Goal: Task Accomplishment & Management: Manage account settings

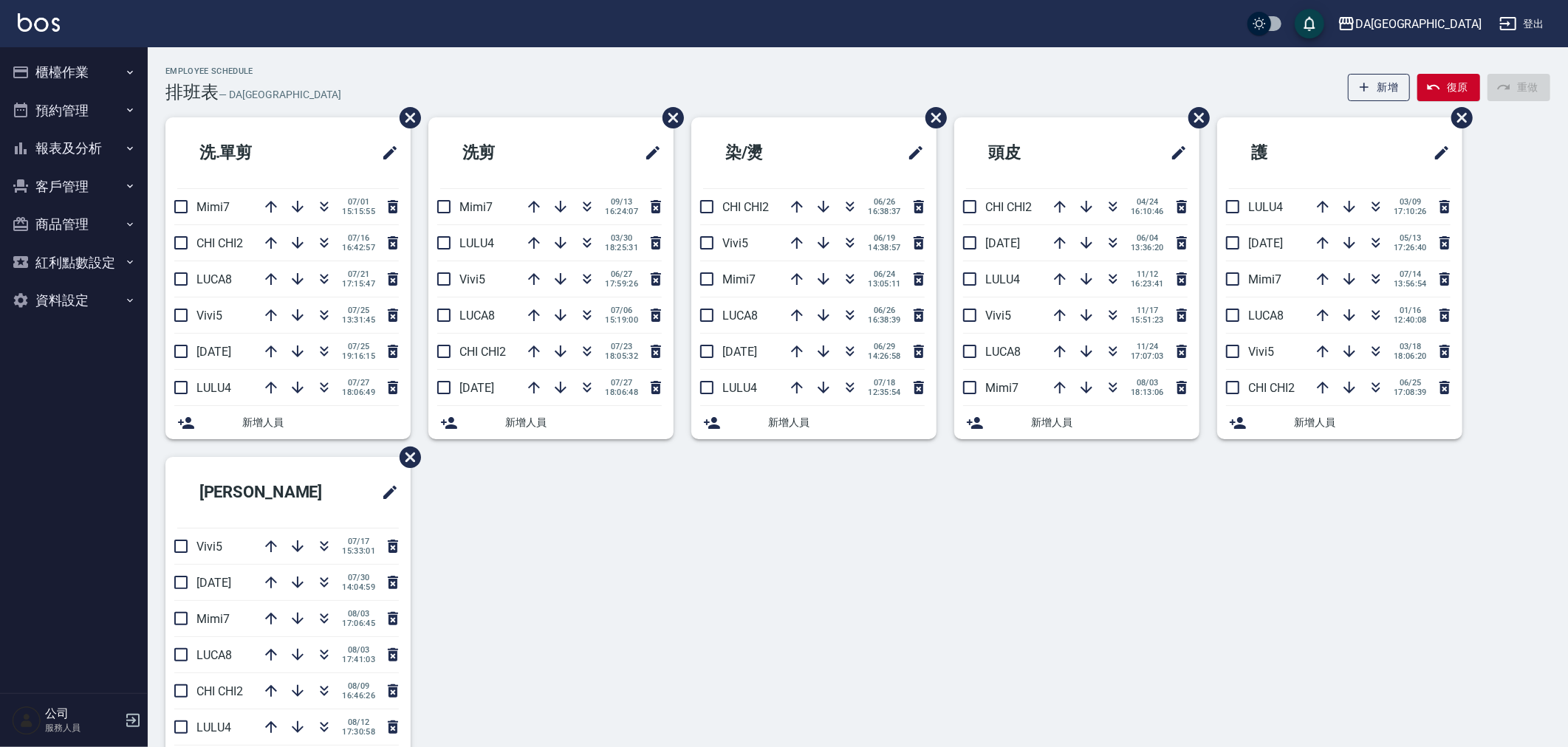
click at [116, 60] on button "櫃檯作業" at bounding box center [74, 72] width 136 height 38
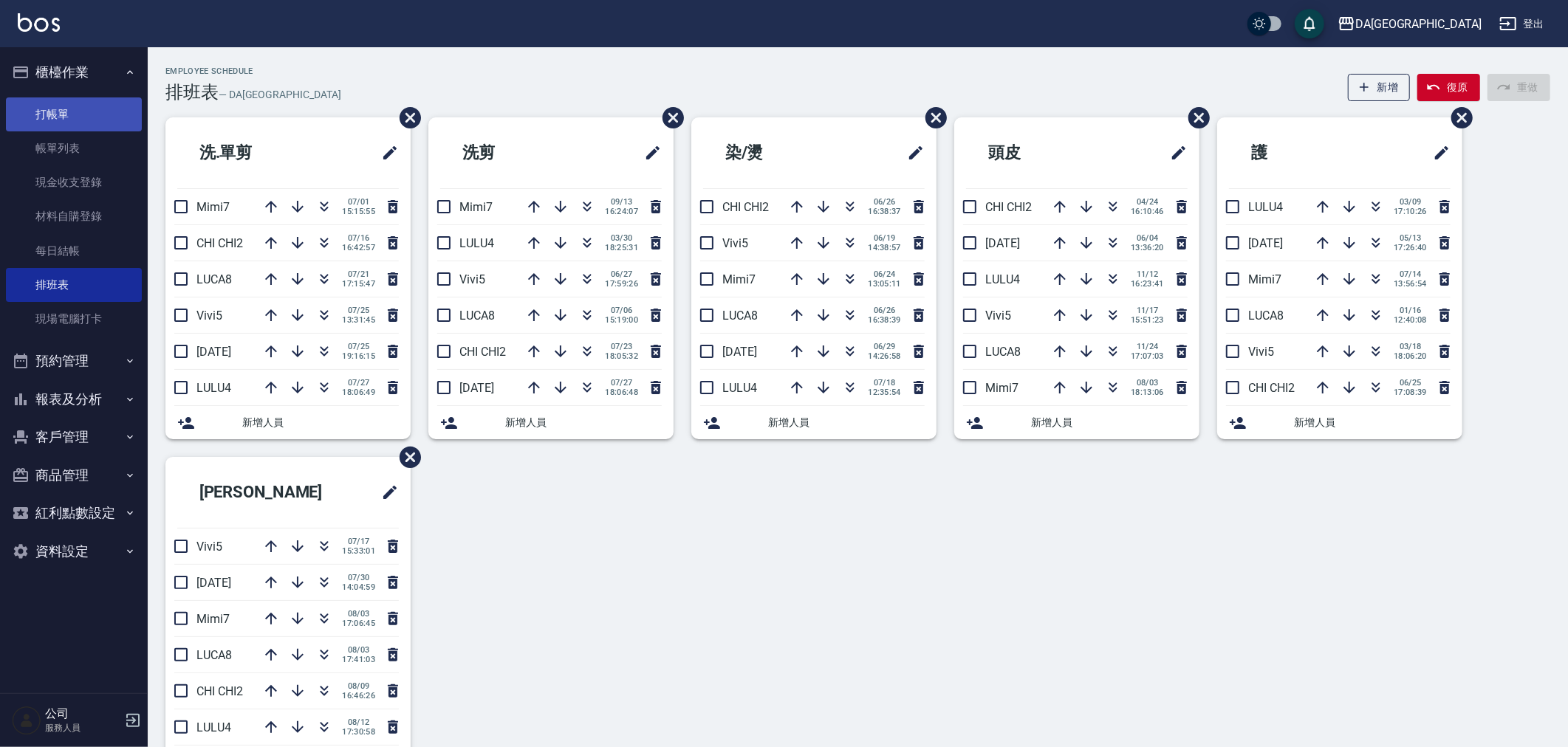
click at [93, 120] on link "打帳單" at bounding box center [74, 115] width 136 height 34
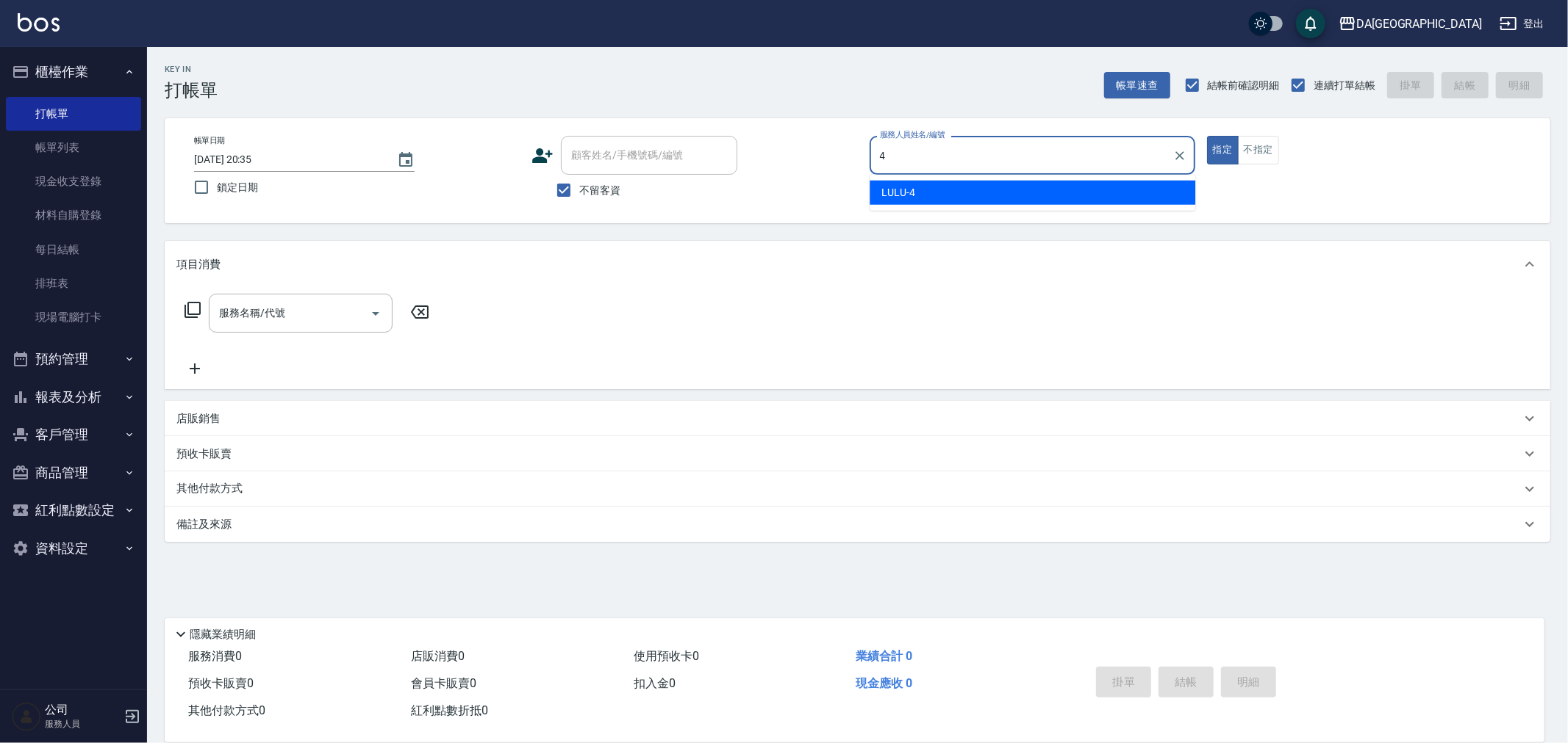
type input "LULU-4"
type button "true"
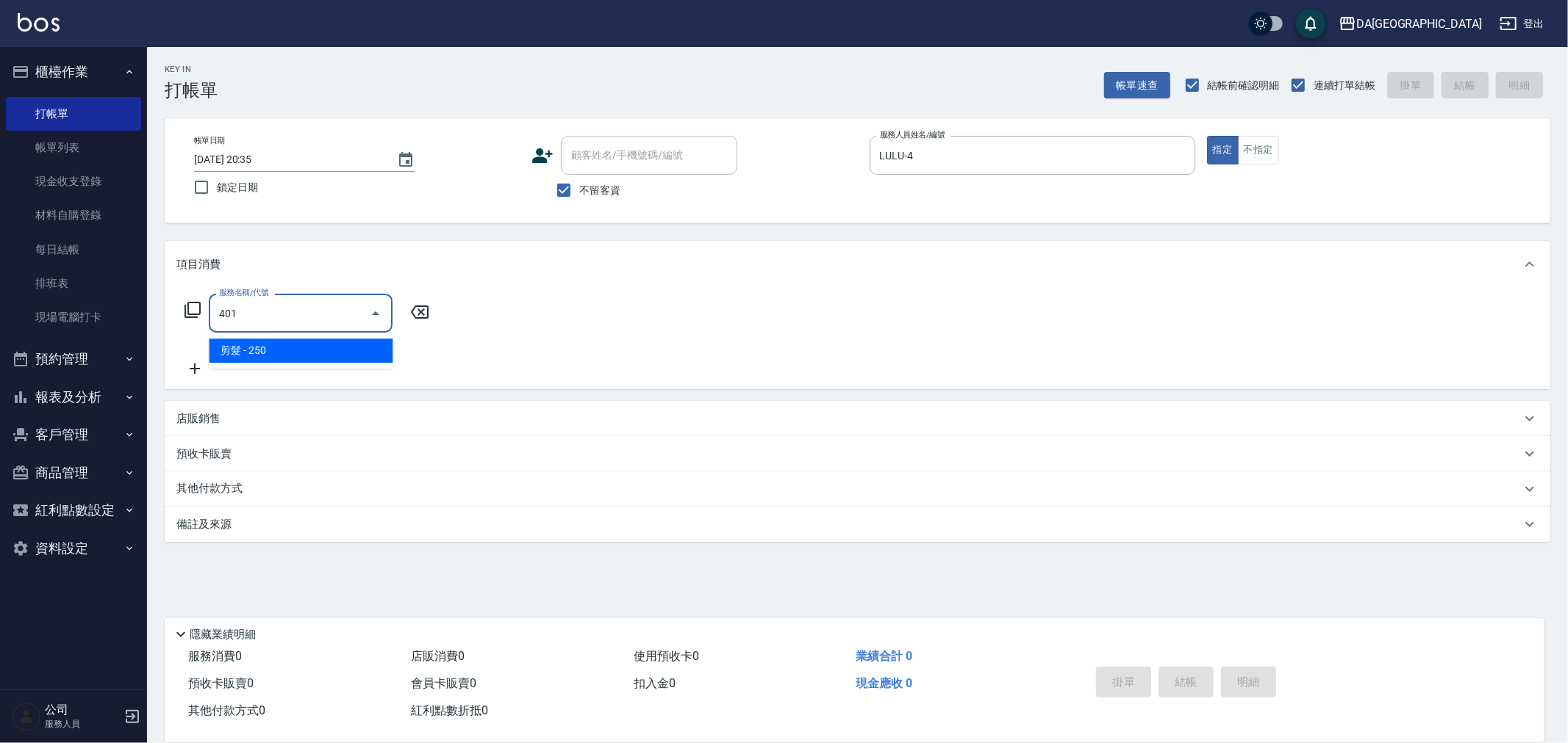
type input "剪髮(401)"
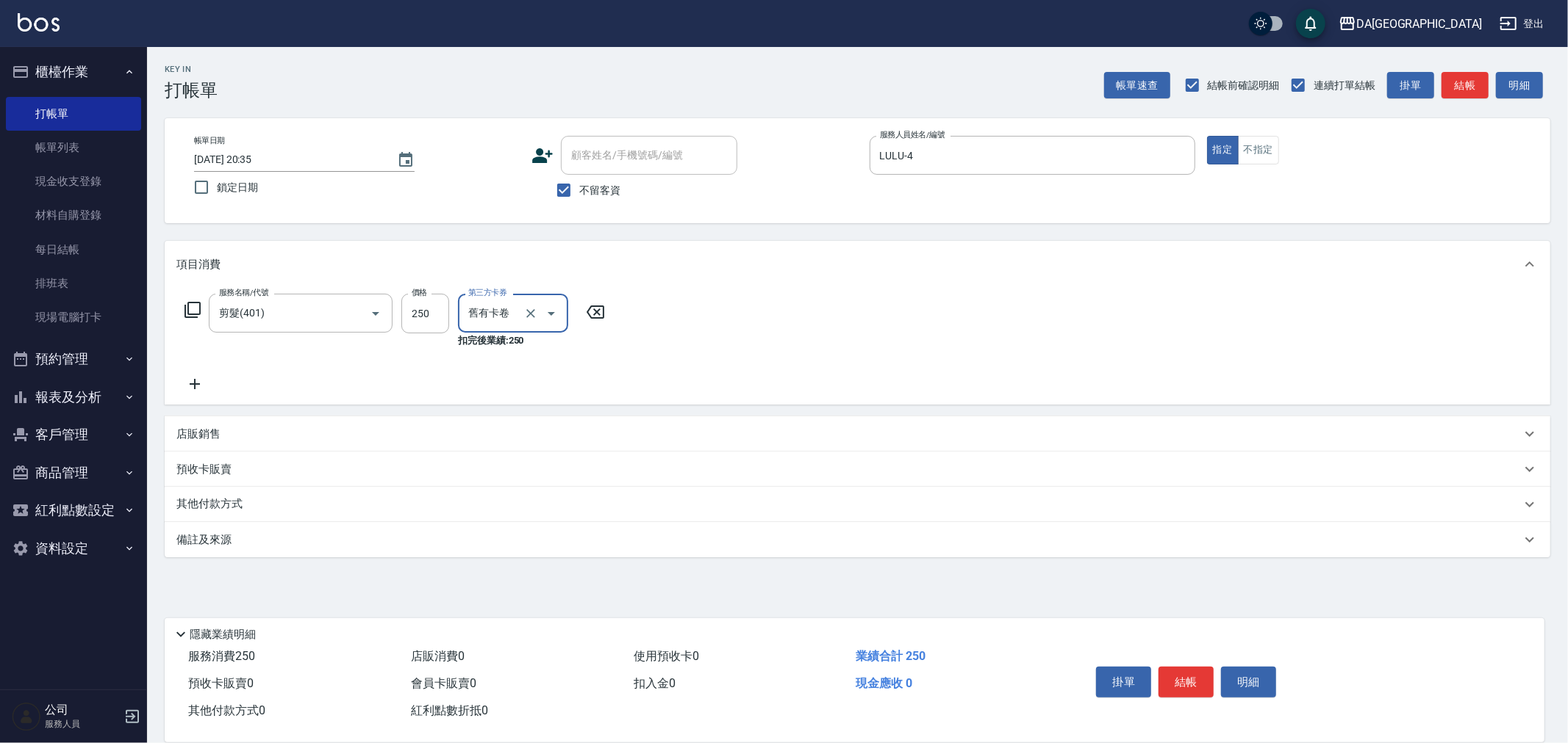
type input "舊有卡卷"
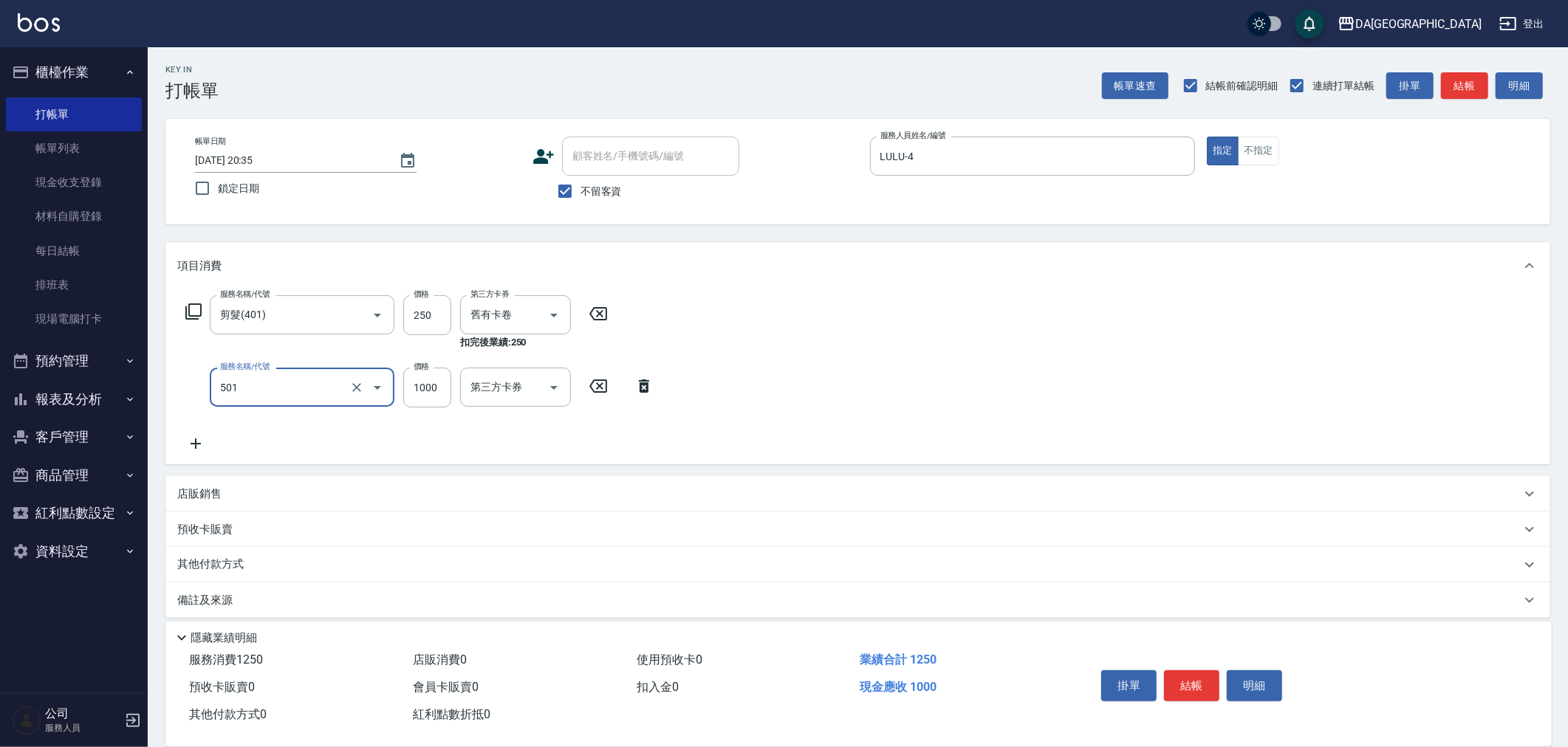
type input "染髮(501)"
type input "1300"
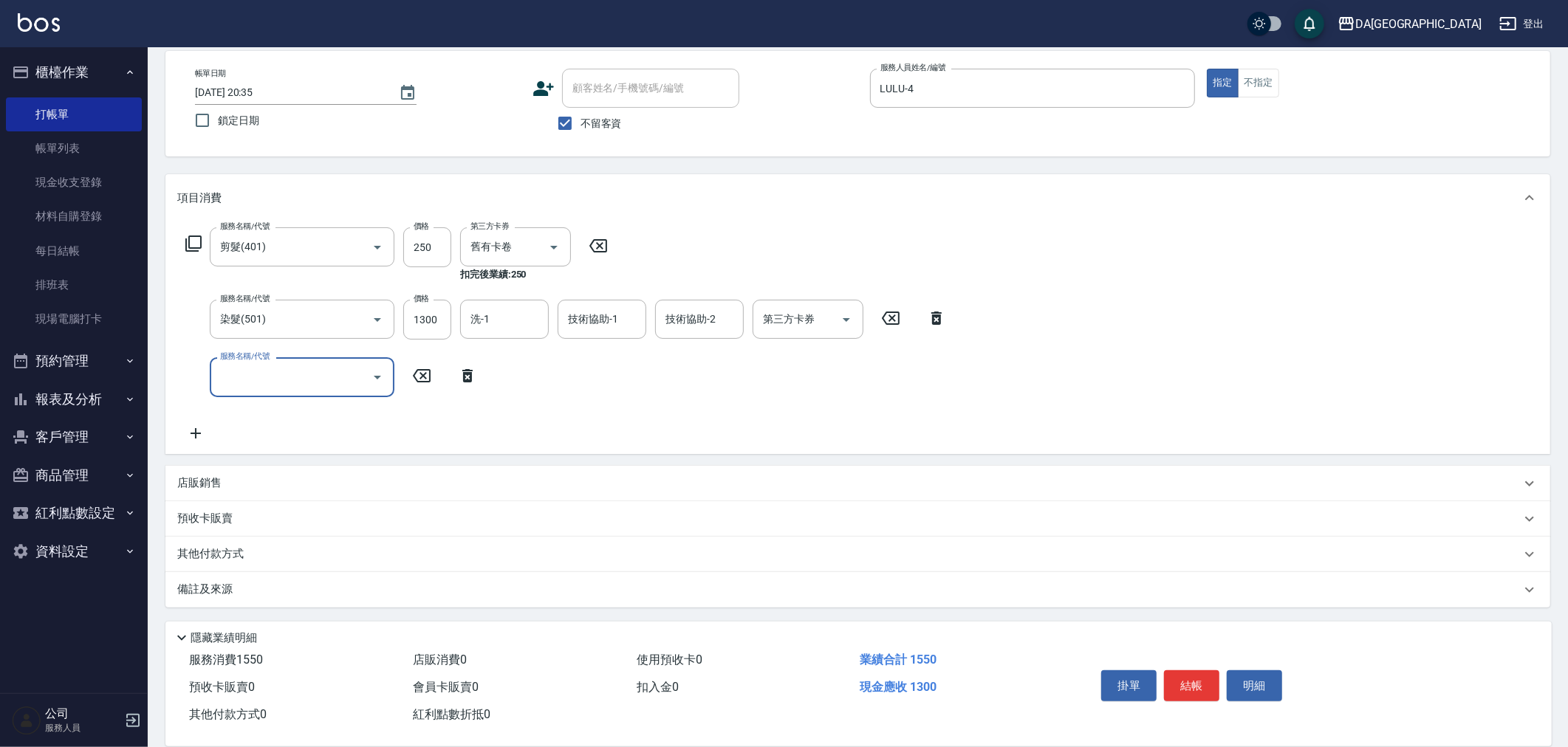
click at [206, 476] on p "店販銷售" at bounding box center [199, 483] width 44 height 15
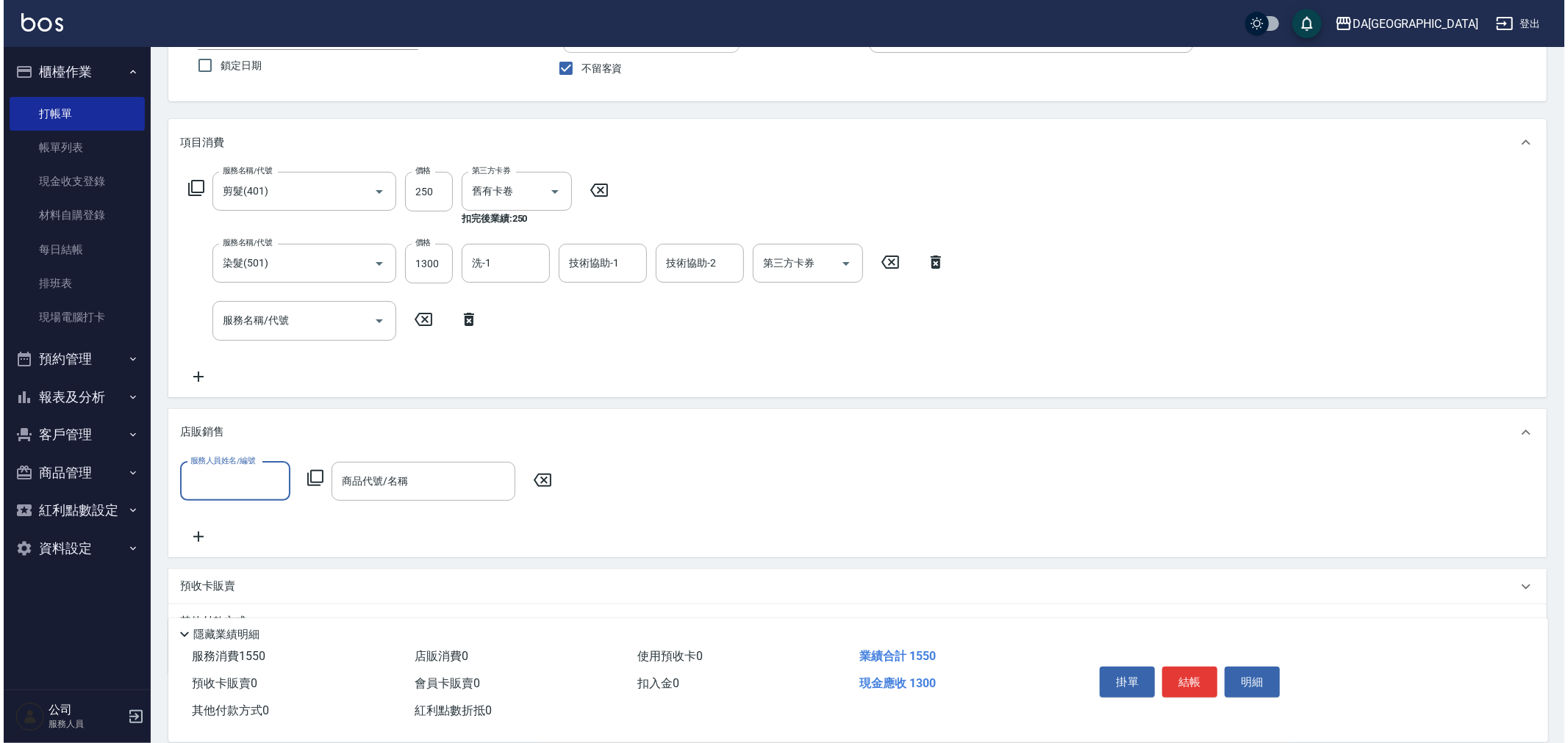
scroll to position [131, 0]
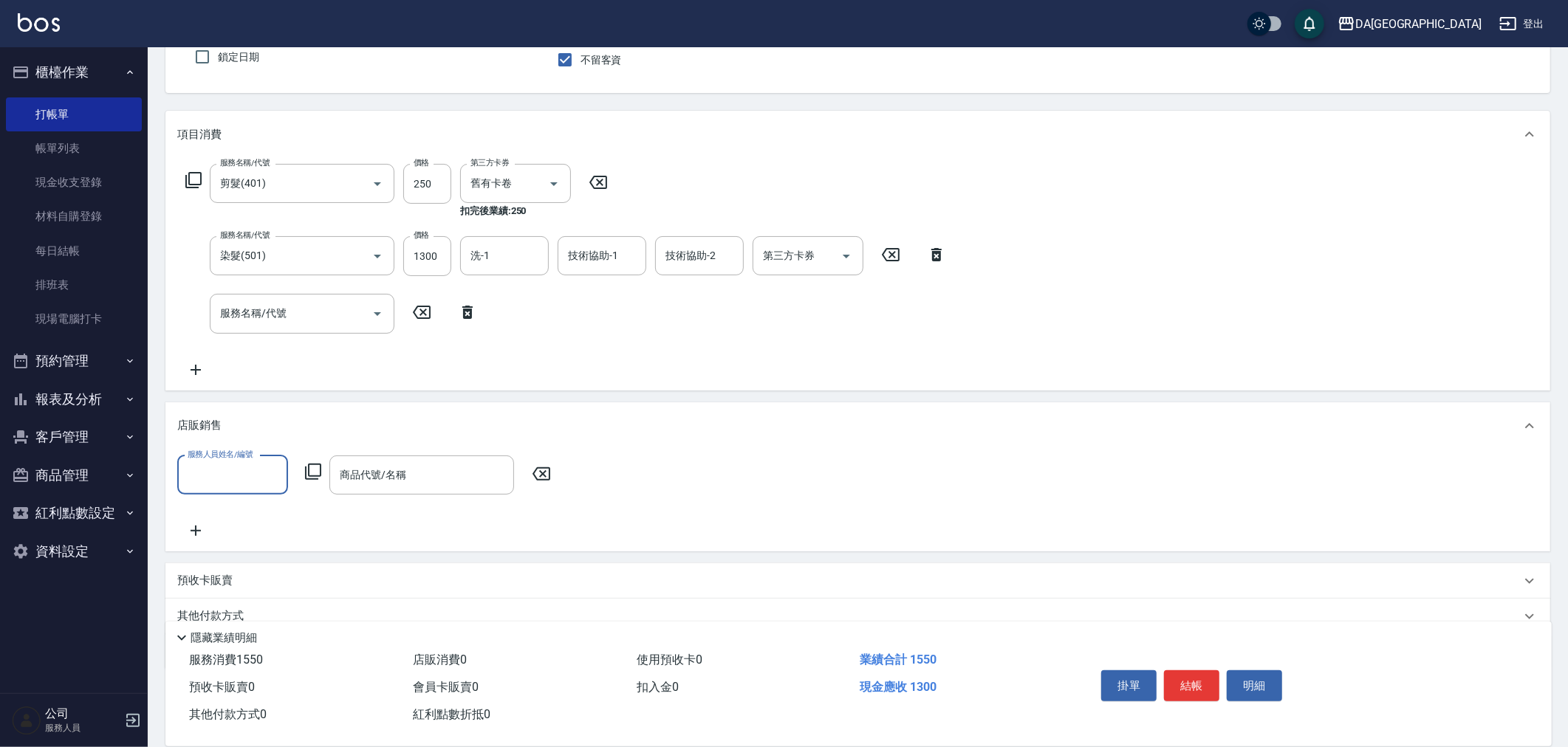
click at [226, 480] on input "服務人員姓名/編號" at bounding box center [233, 475] width 98 height 26
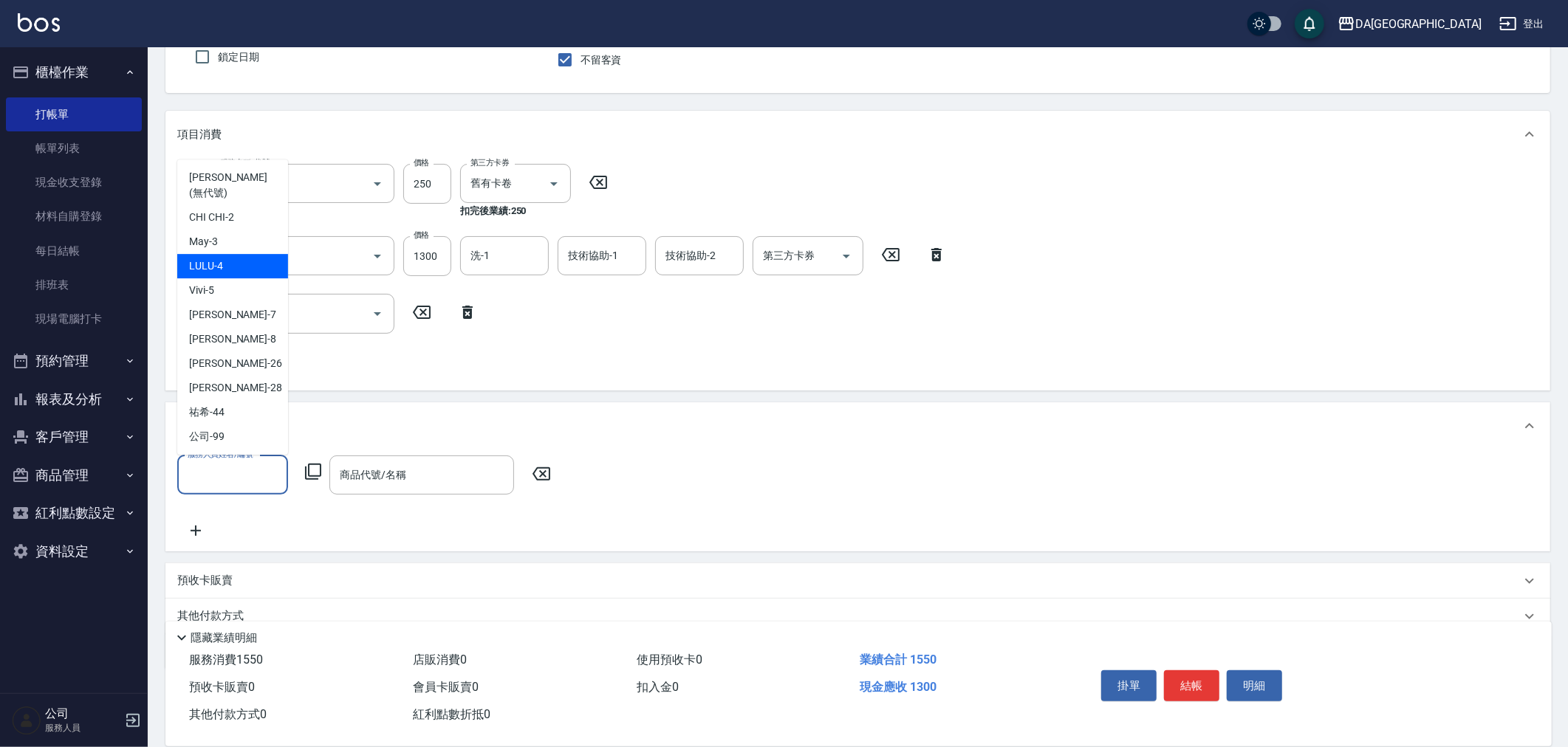
click at [213, 258] on span "LULU -4" at bounding box center [206, 265] width 34 height 15
type input "LULU-4"
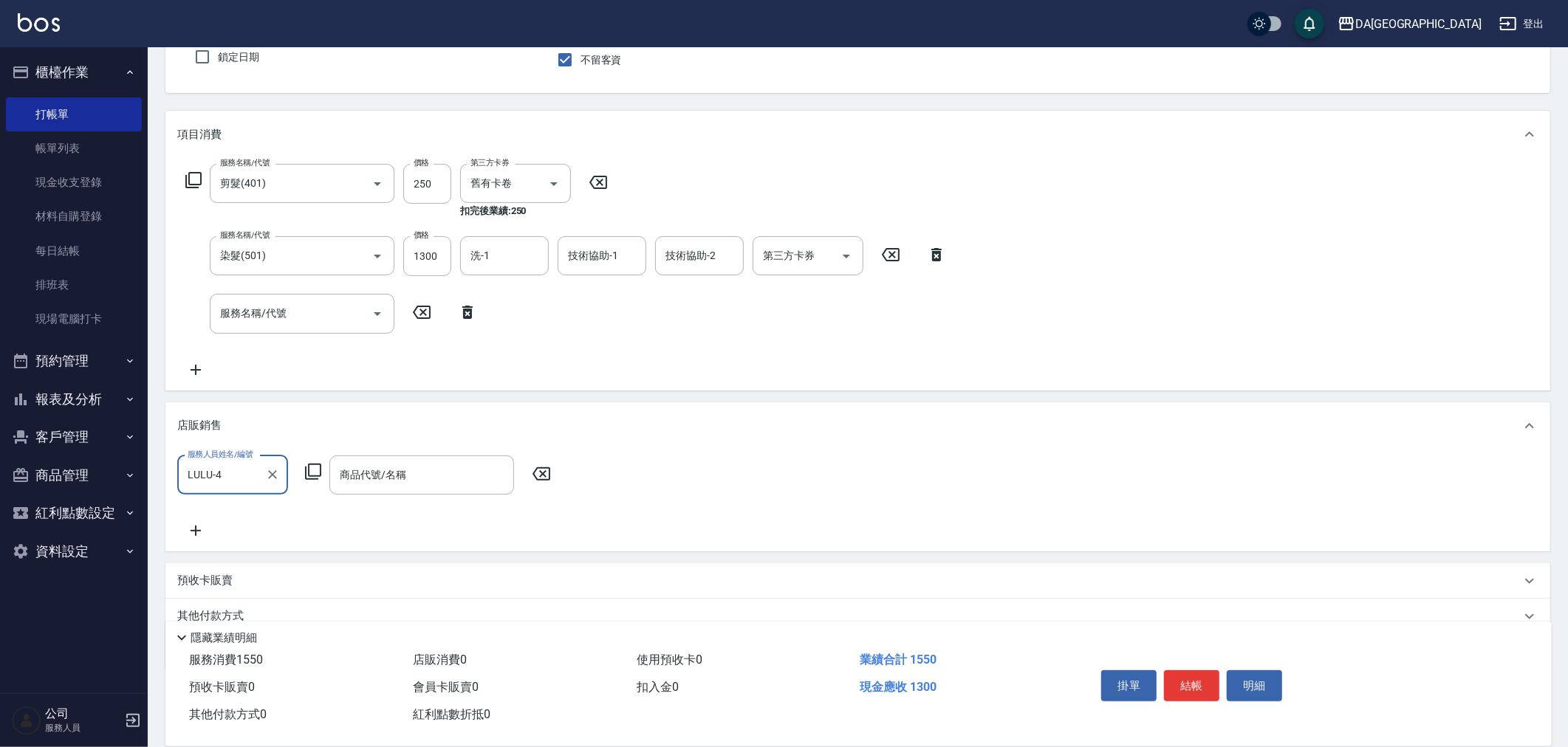
click at [306, 477] on icon at bounding box center [313, 472] width 16 height 16
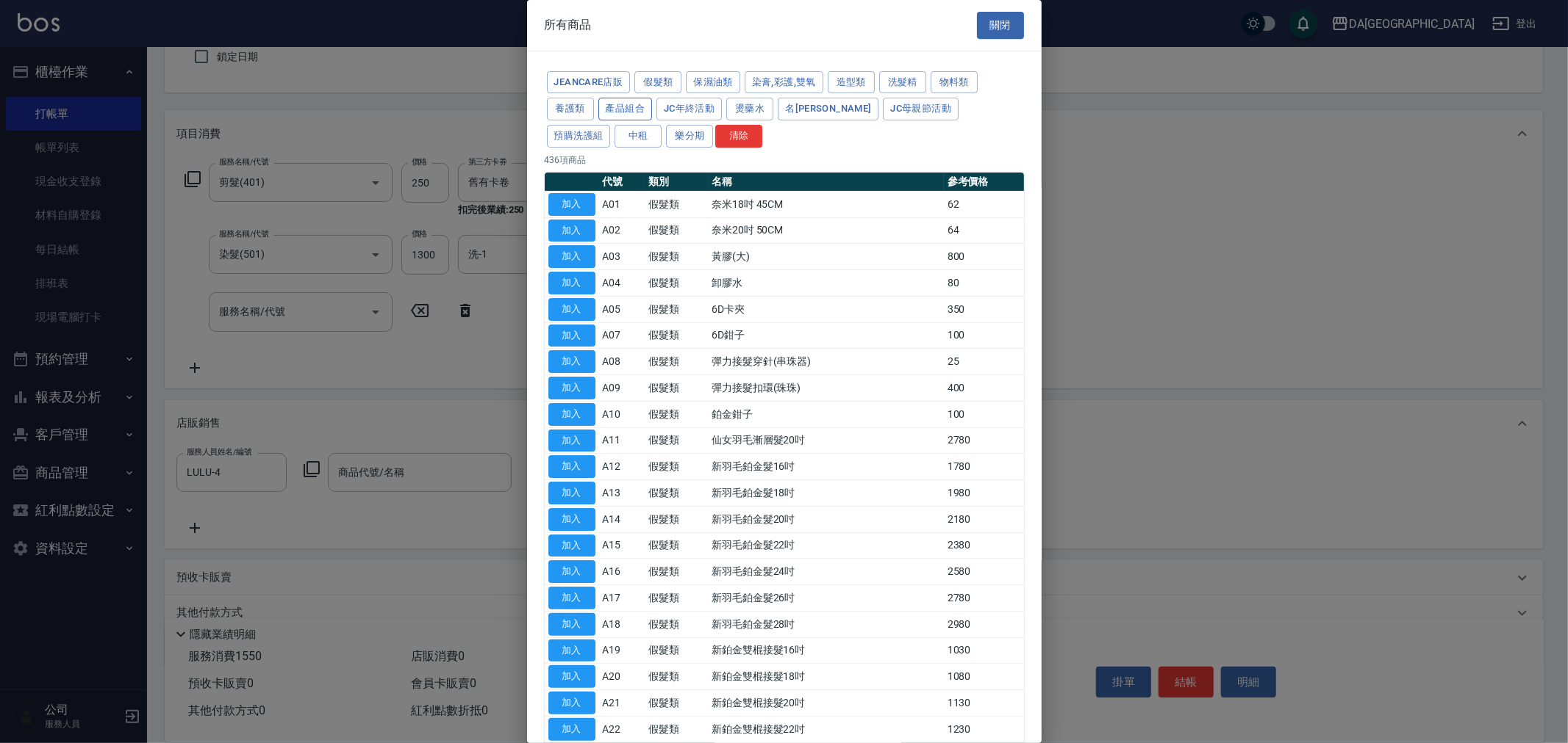
click at [632, 116] on button "產品組合" at bounding box center [625, 108] width 54 height 23
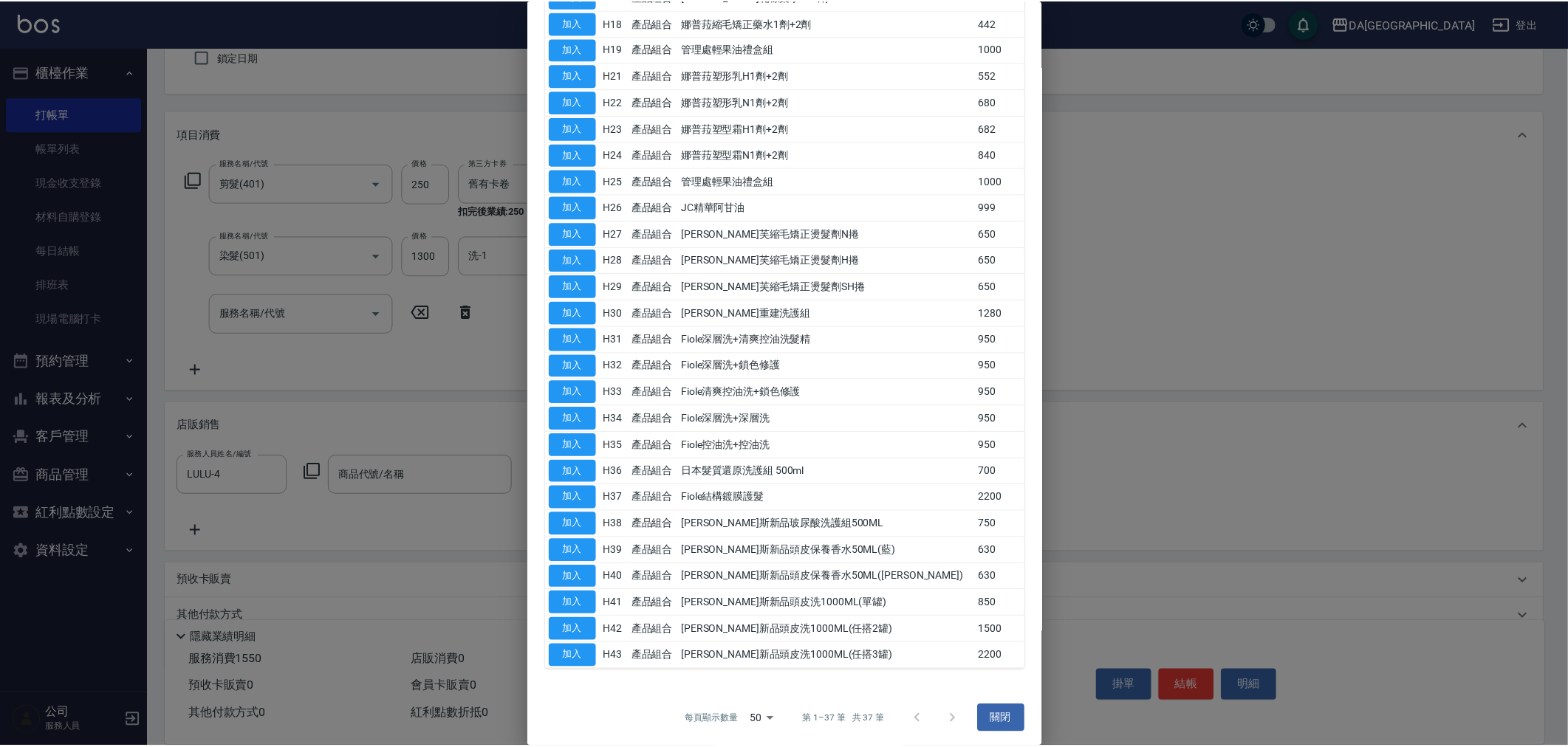
scroll to position [505, 0]
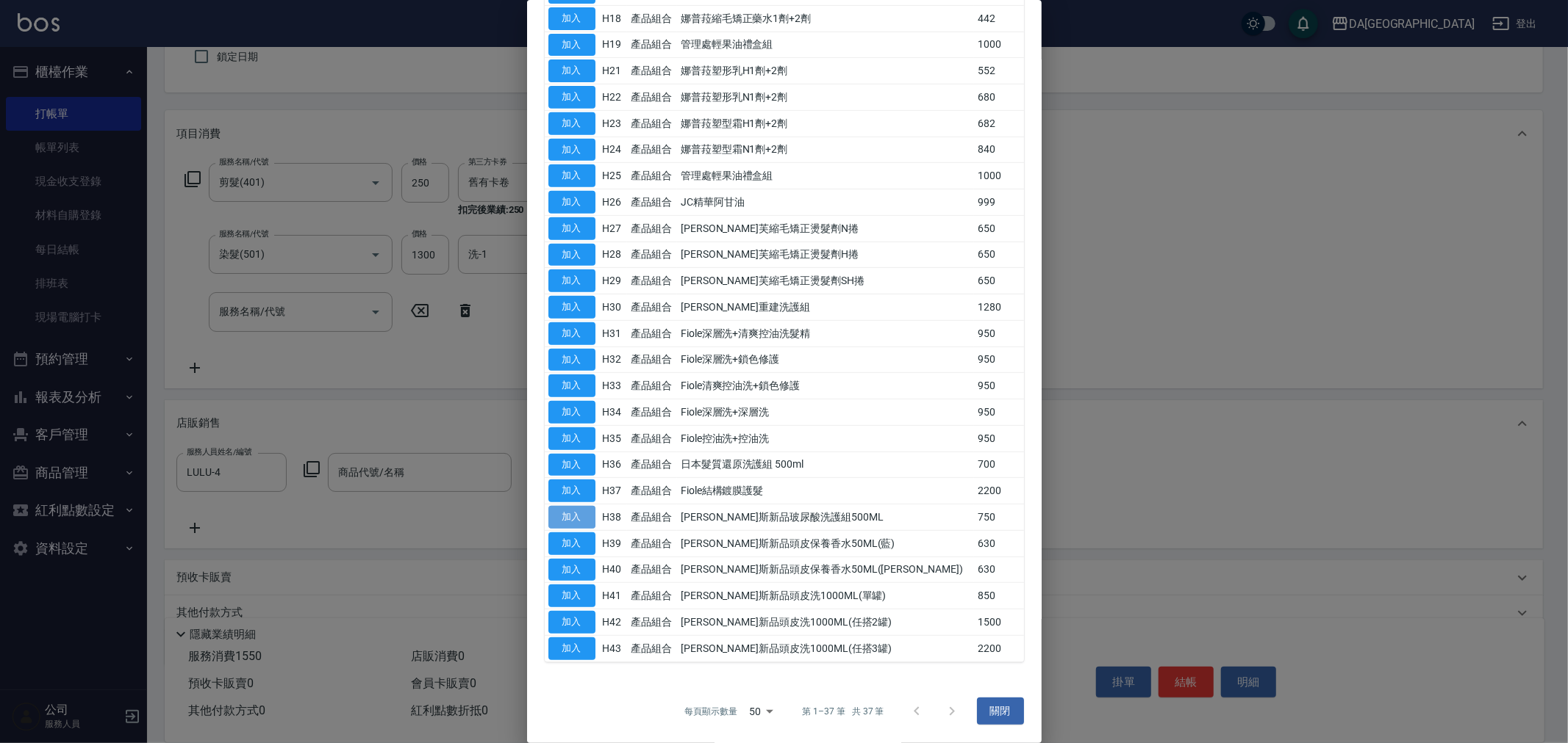
click at [576, 514] on button "加入" at bounding box center [572, 517] width 47 height 23
type input "[PERSON_NAME]斯新品玻尿酸洗護組500ML"
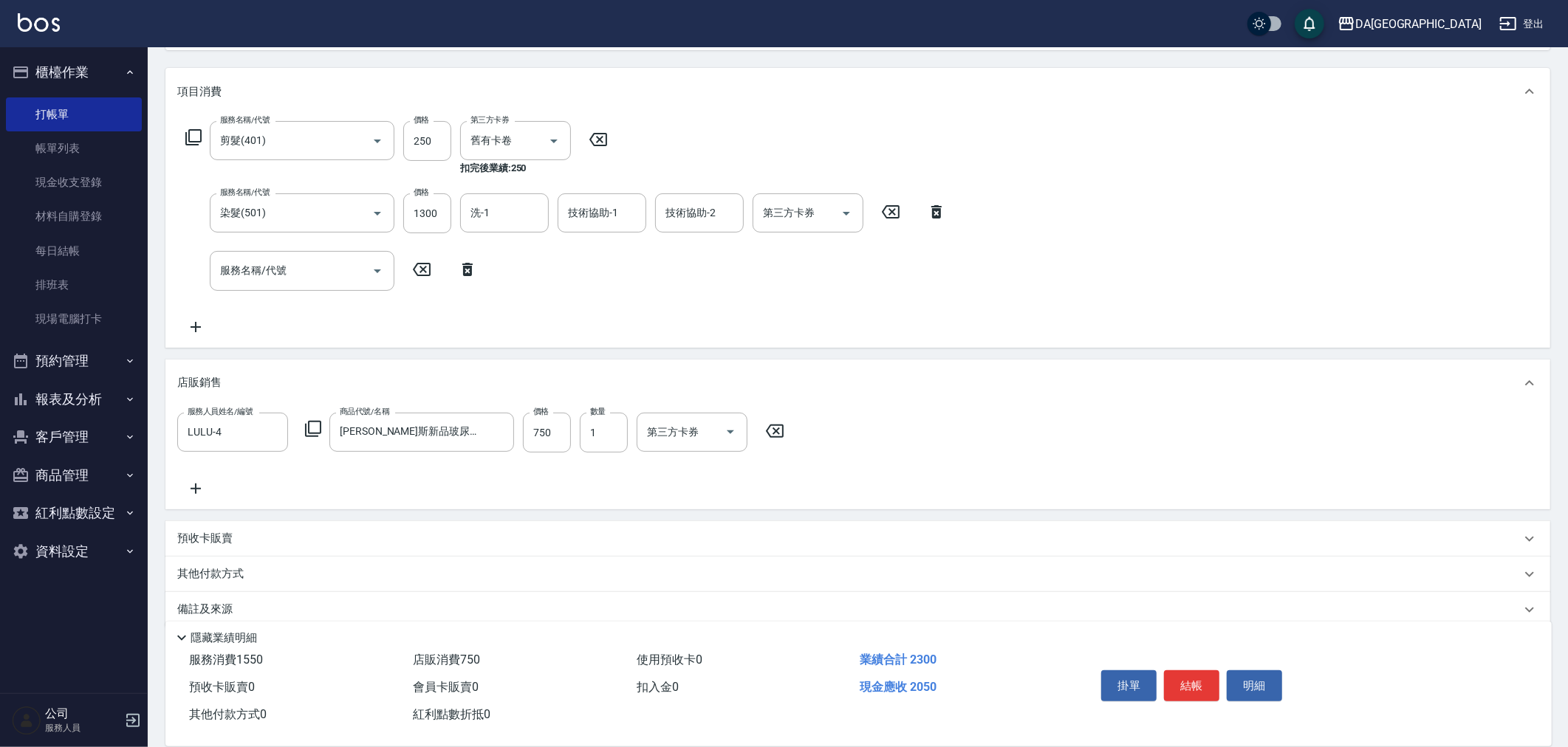
scroll to position [195, 0]
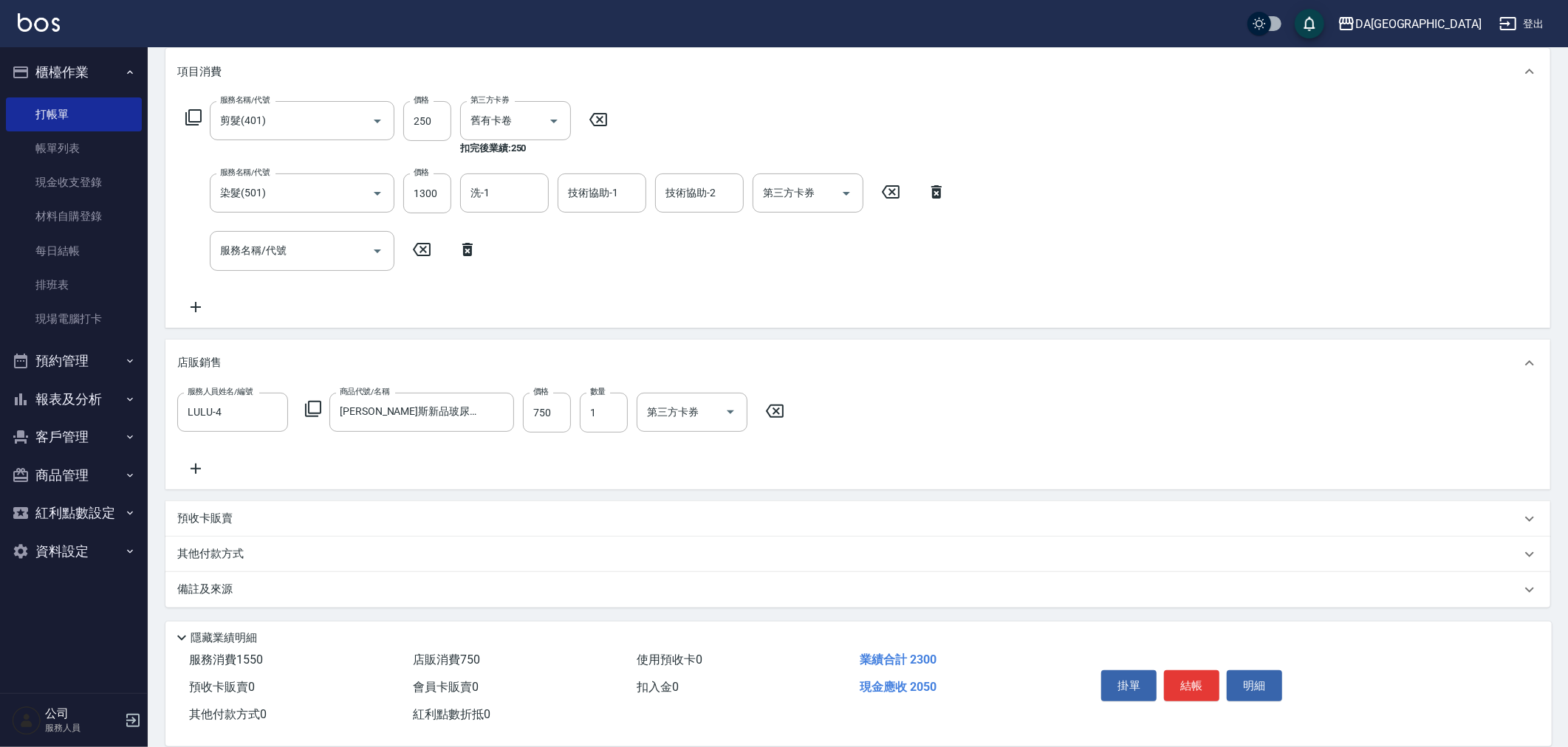
drag, startPoint x: 242, startPoint y: 556, endPoint x: 258, endPoint y: 566, distance: 18.9
click at [245, 565] on div "其他付款方式" at bounding box center [857, 554] width 1384 height 35
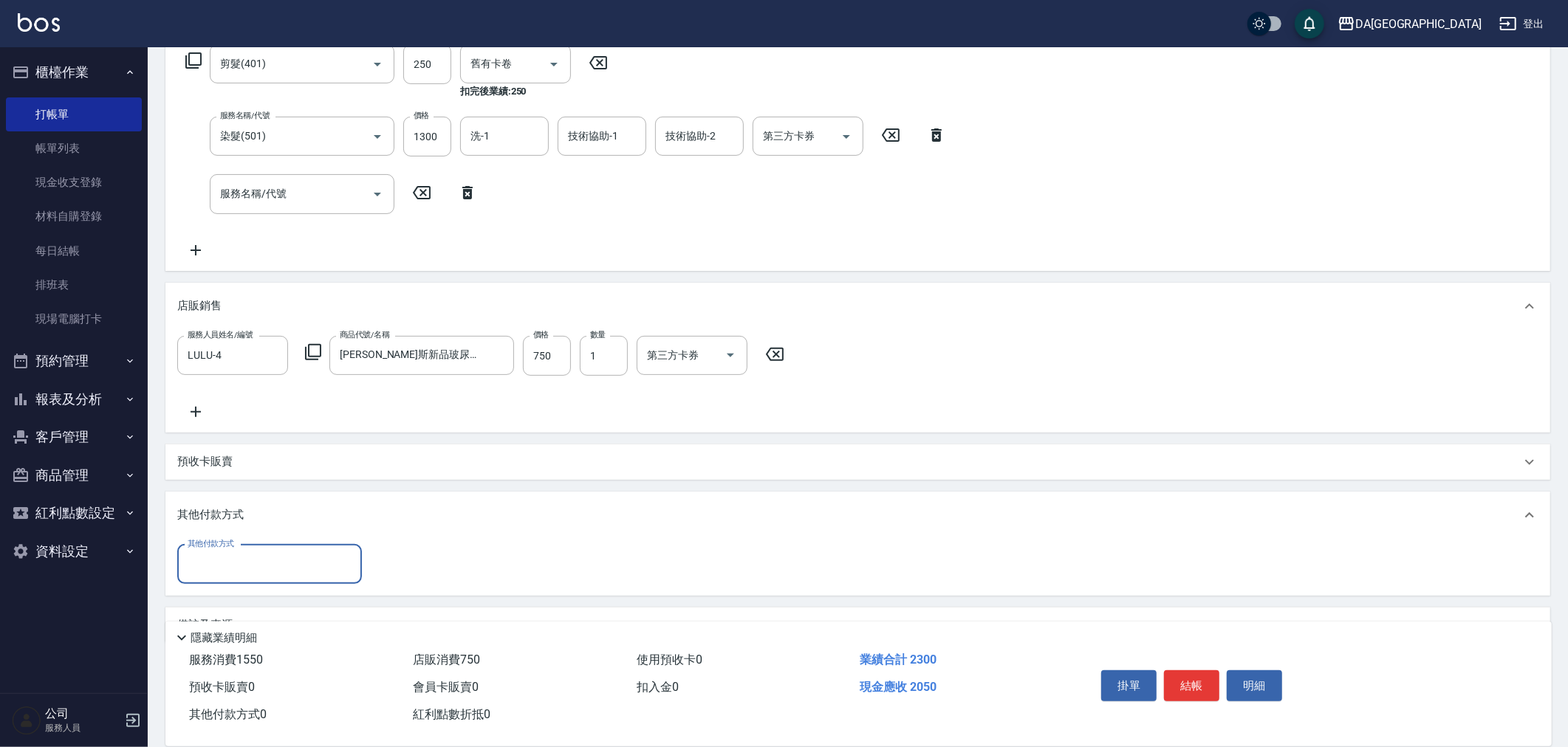
scroll to position [274, 0]
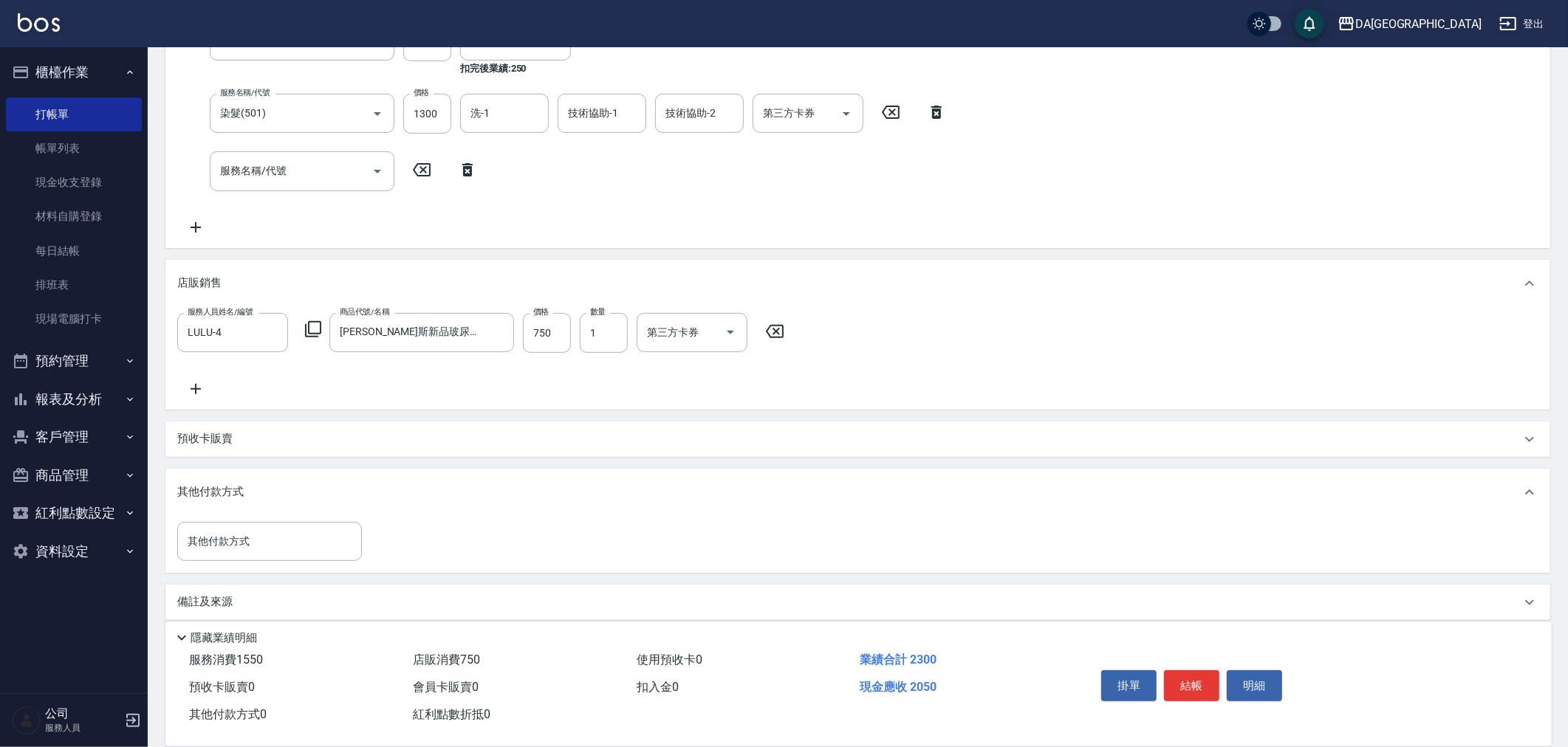
click at [264, 563] on div "其他付款方式 其他付款方式" at bounding box center [857, 544] width 1384 height 57
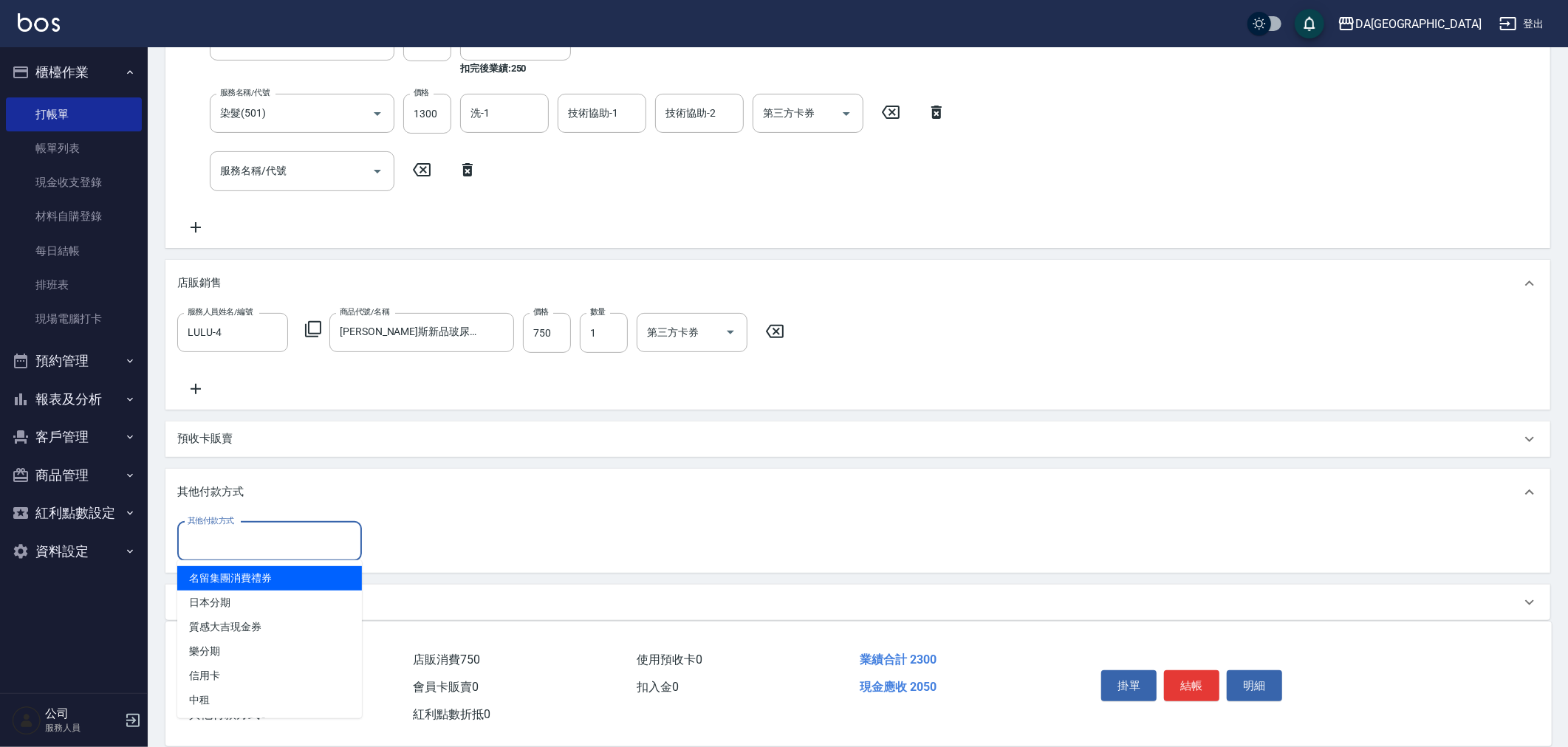
click at [274, 539] on input "其他付款方式" at bounding box center [269, 541] width 171 height 26
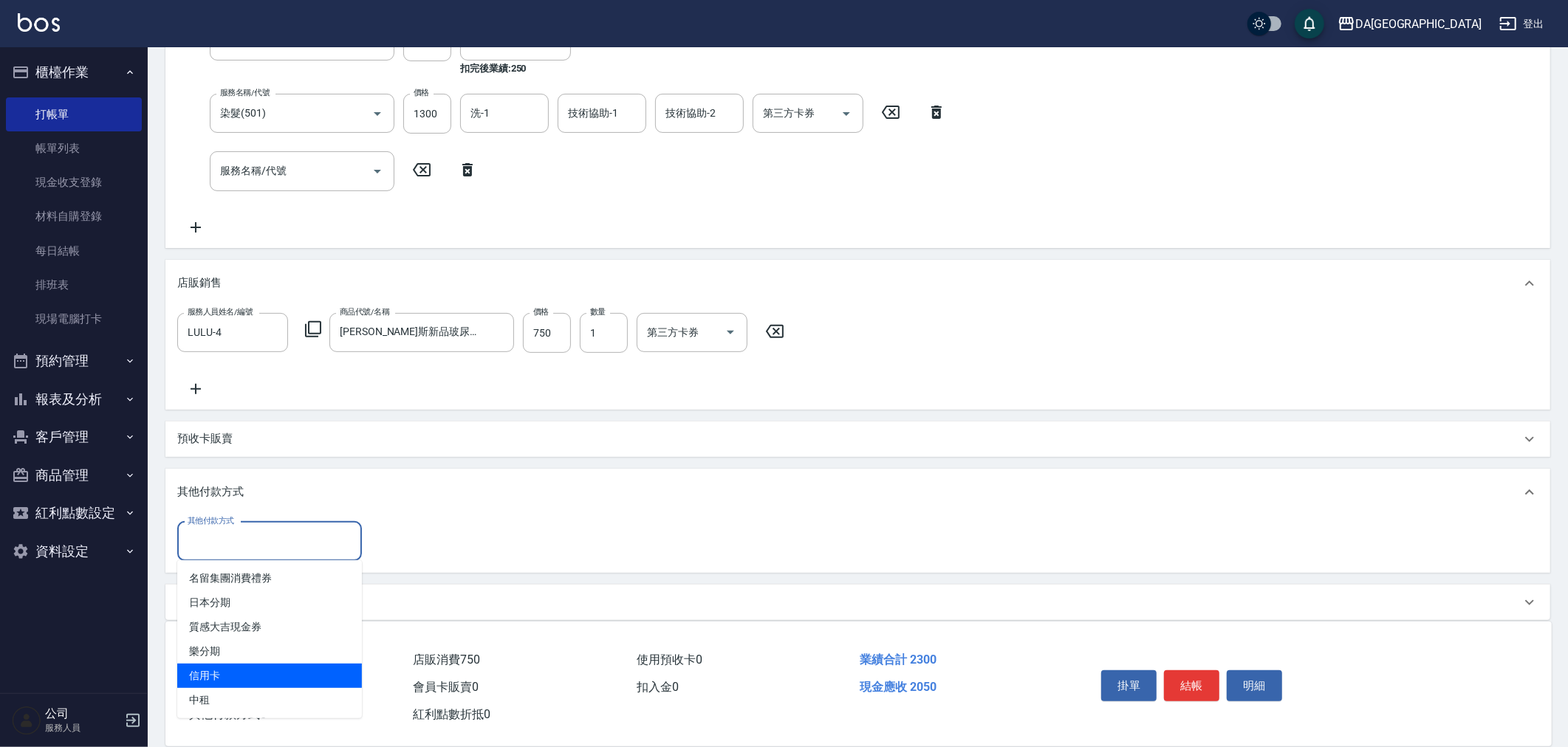
click at [247, 665] on span "信用卡" at bounding box center [270, 675] width 185 height 24
type input "信用卡"
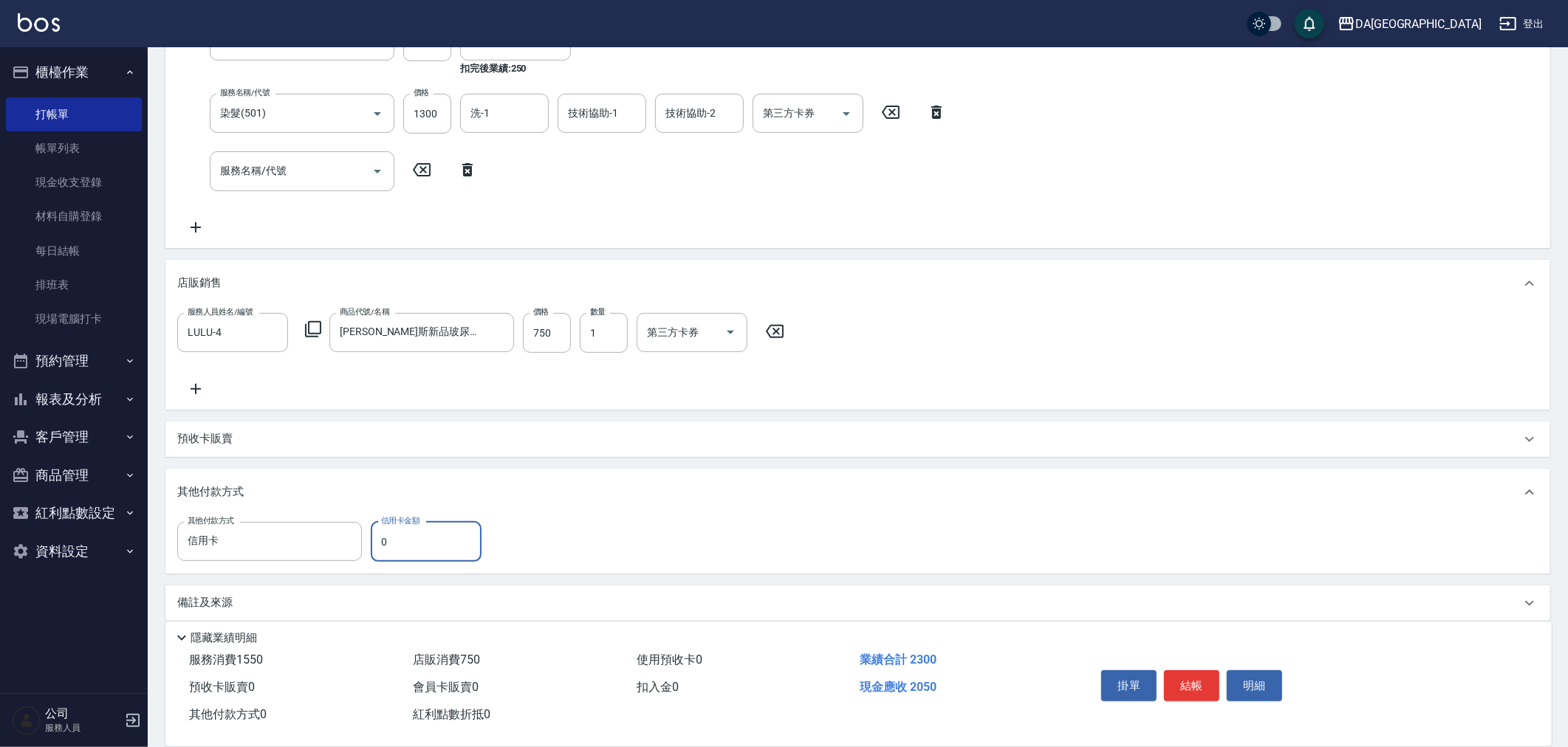
drag, startPoint x: 410, startPoint y: 528, endPoint x: 153, endPoint y: 540, distance: 257.3
click at [190, 543] on div "其他付款方式 信用卡 其他付款方式 信用卡金額 0 信用卡金額" at bounding box center [334, 542] width 313 height 40
type input "245"
type input "[DATE] 20:36"
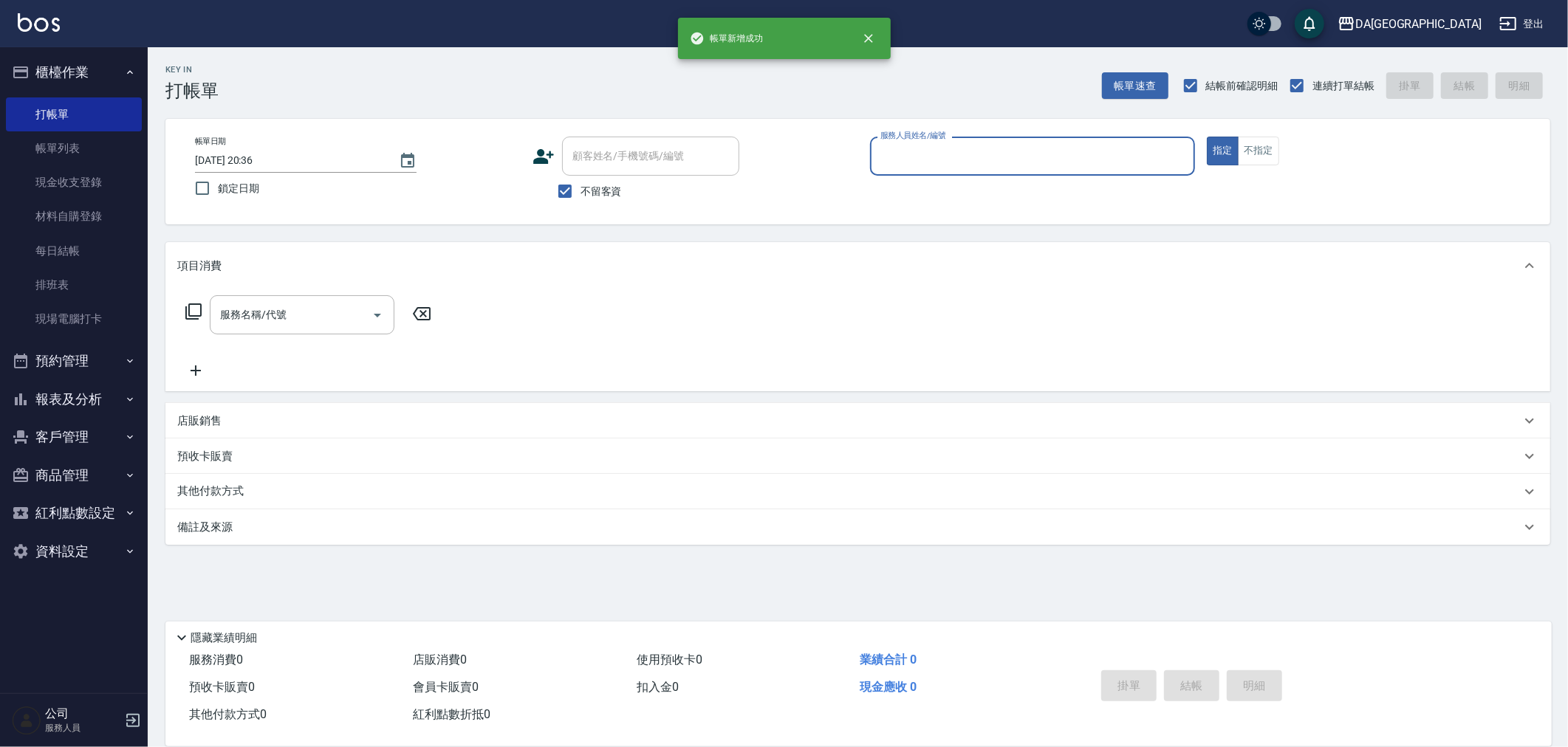
scroll to position [0, 0]
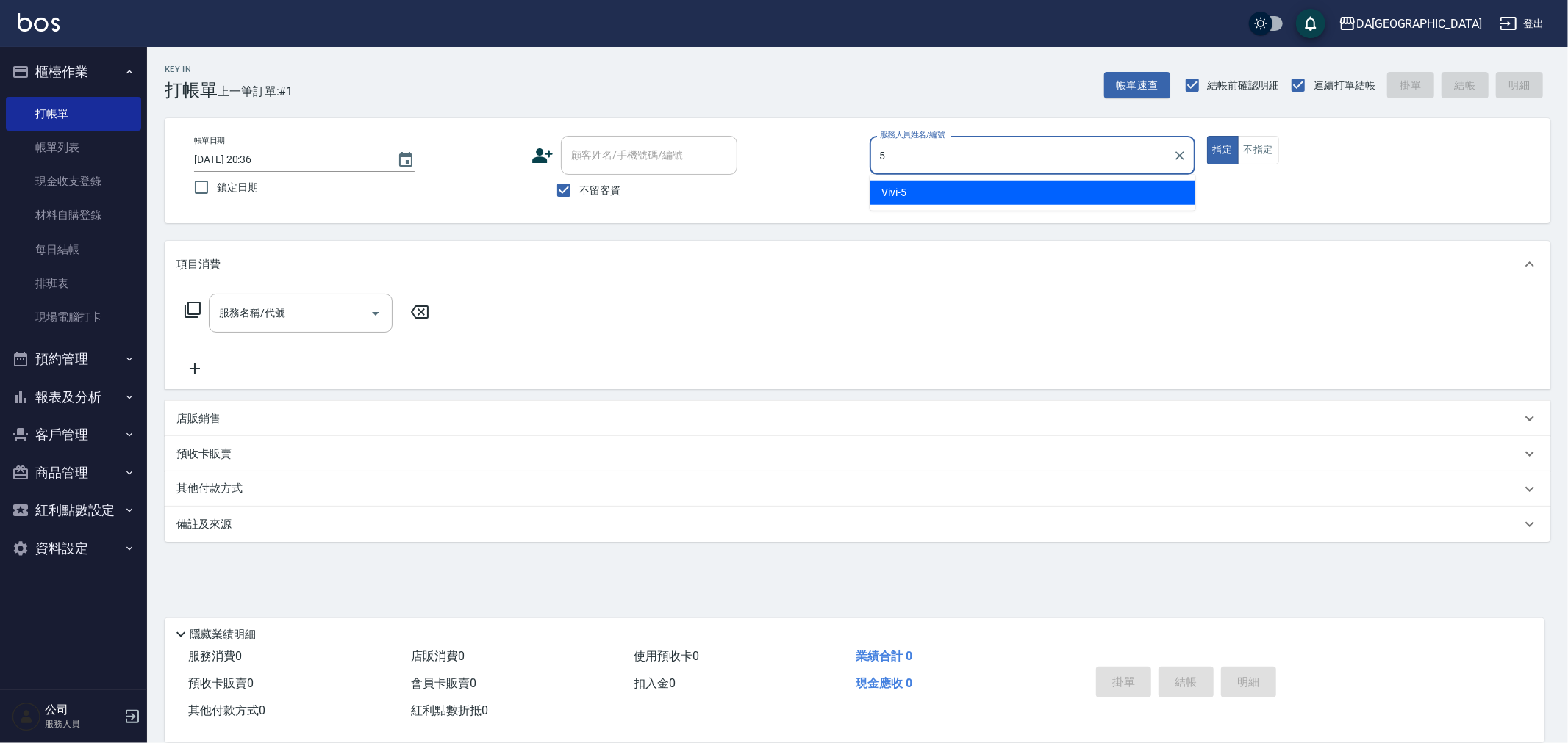
type input "Vivi-5"
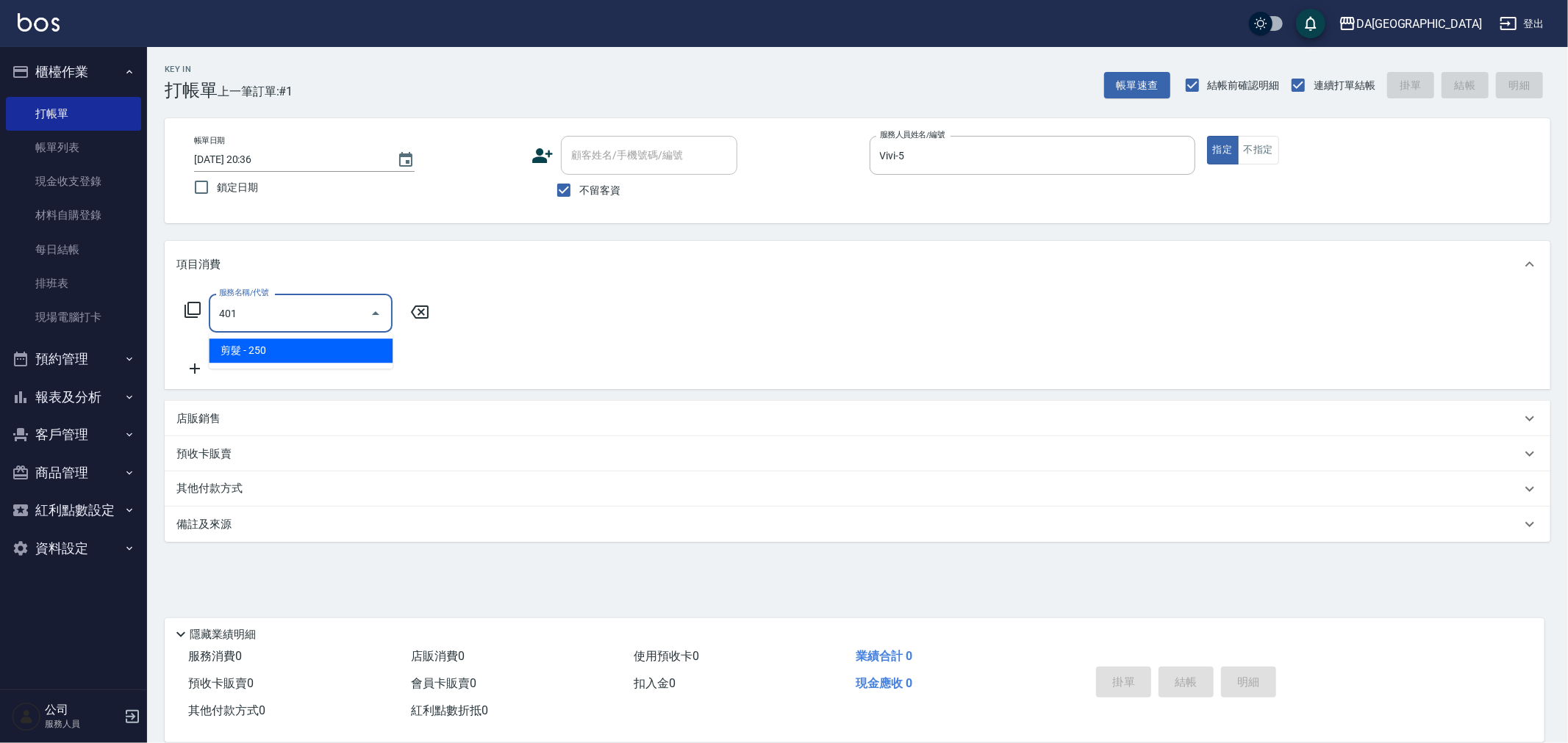
type input "剪髮(401)"
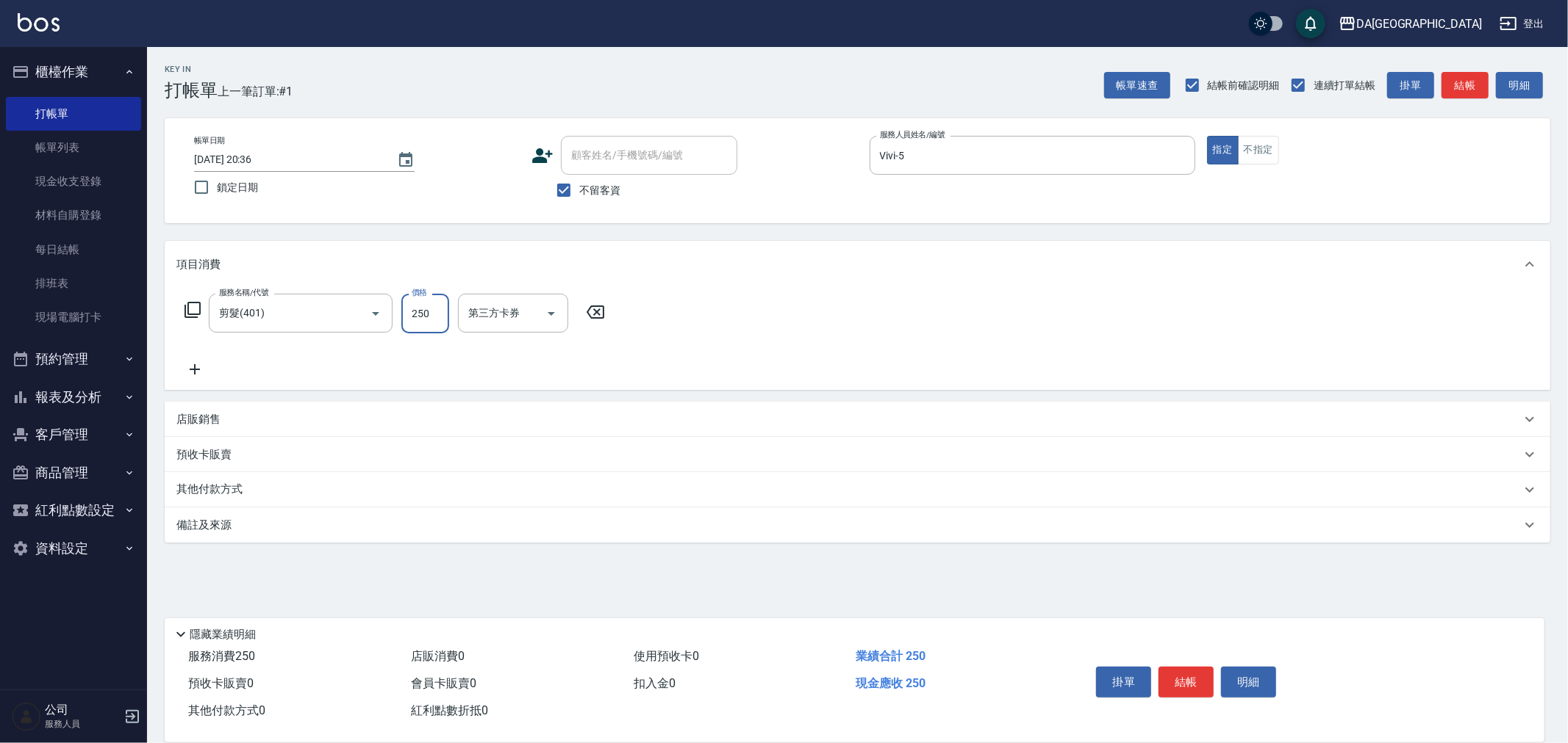
drag, startPoint x: 421, startPoint y: 307, endPoint x: 412, endPoint y: 309, distance: 9.2
click at [421, 307] on input "250" at bounding box center [424, 313] width 48 height 40
type input "400"
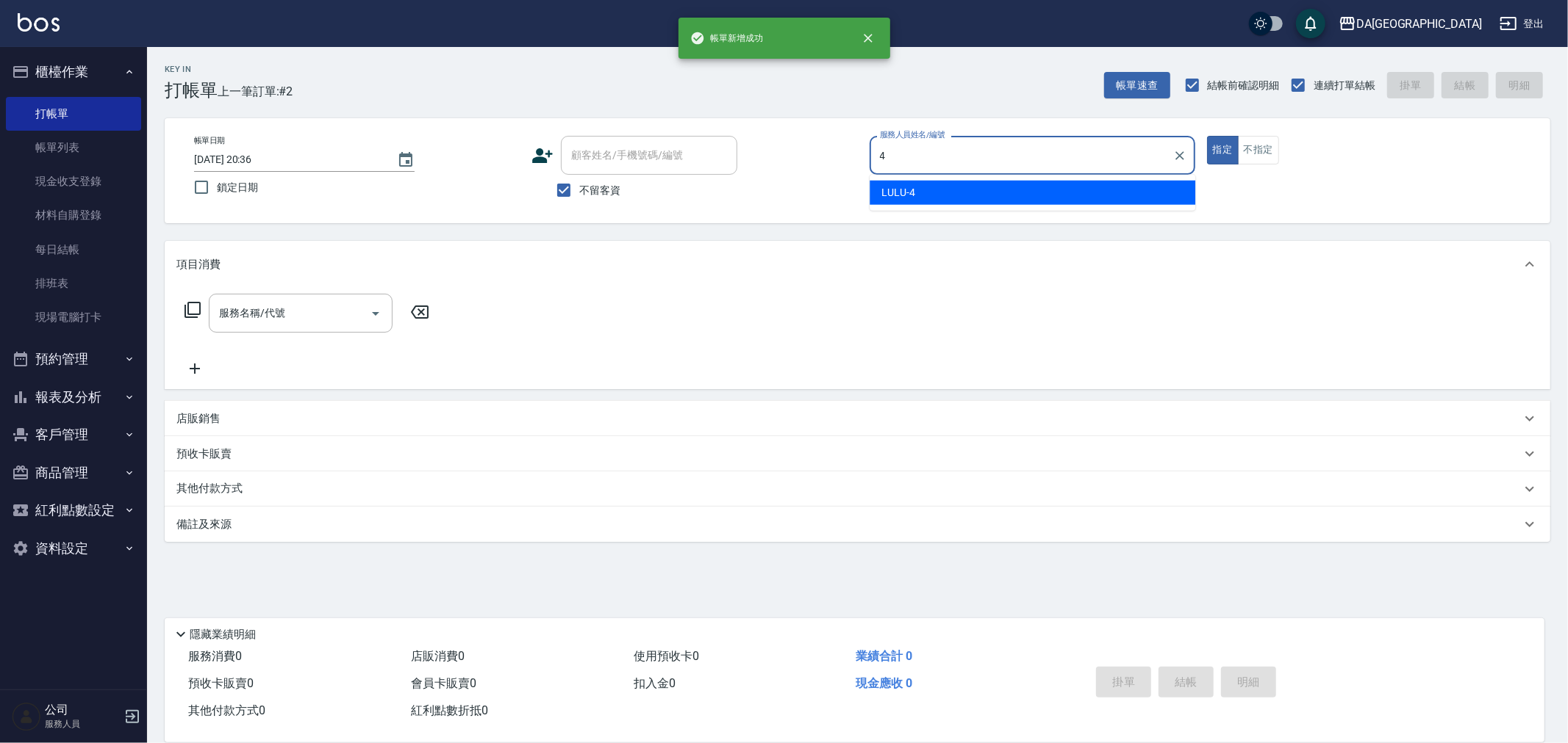
type input "LULU-4"
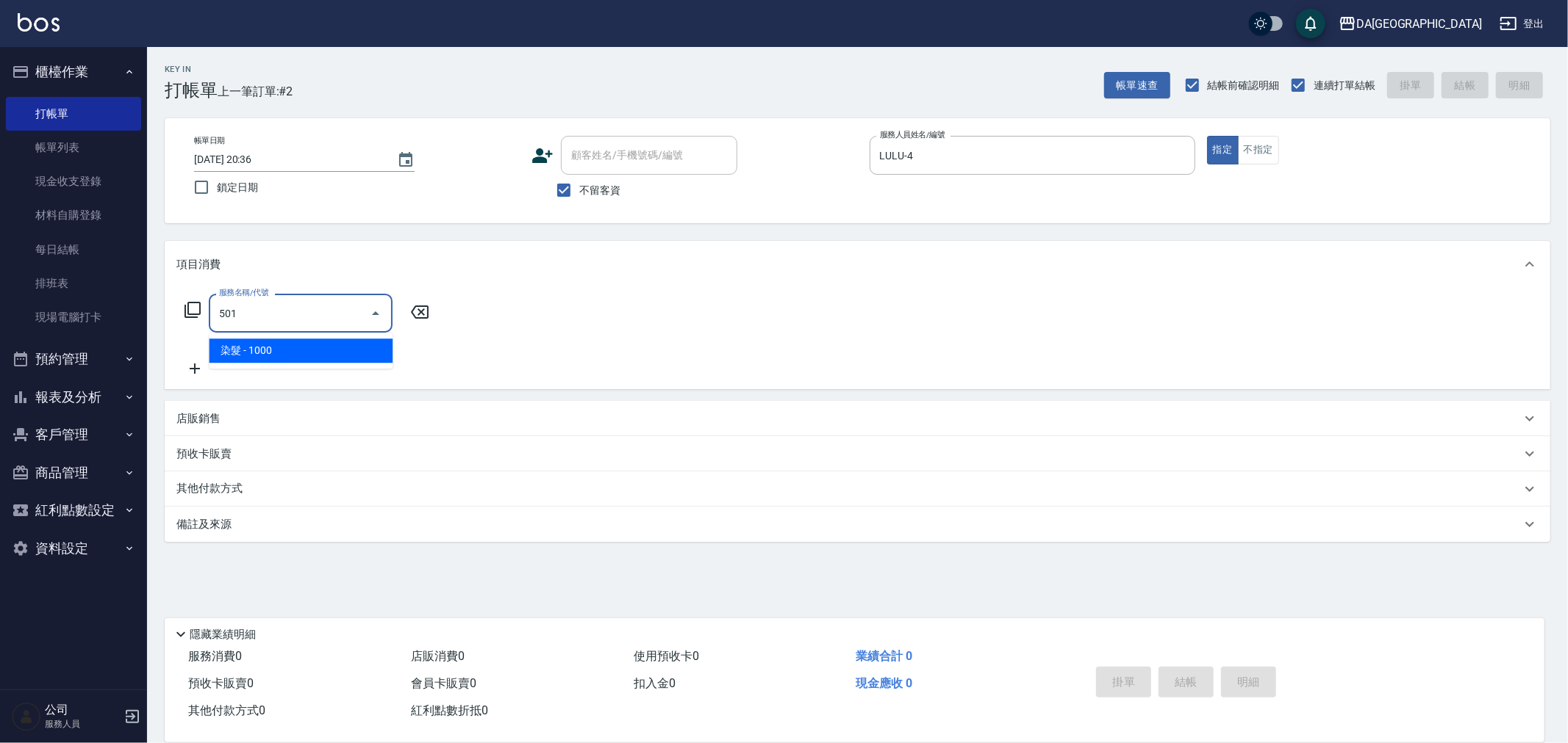
type input "染髮(501)"
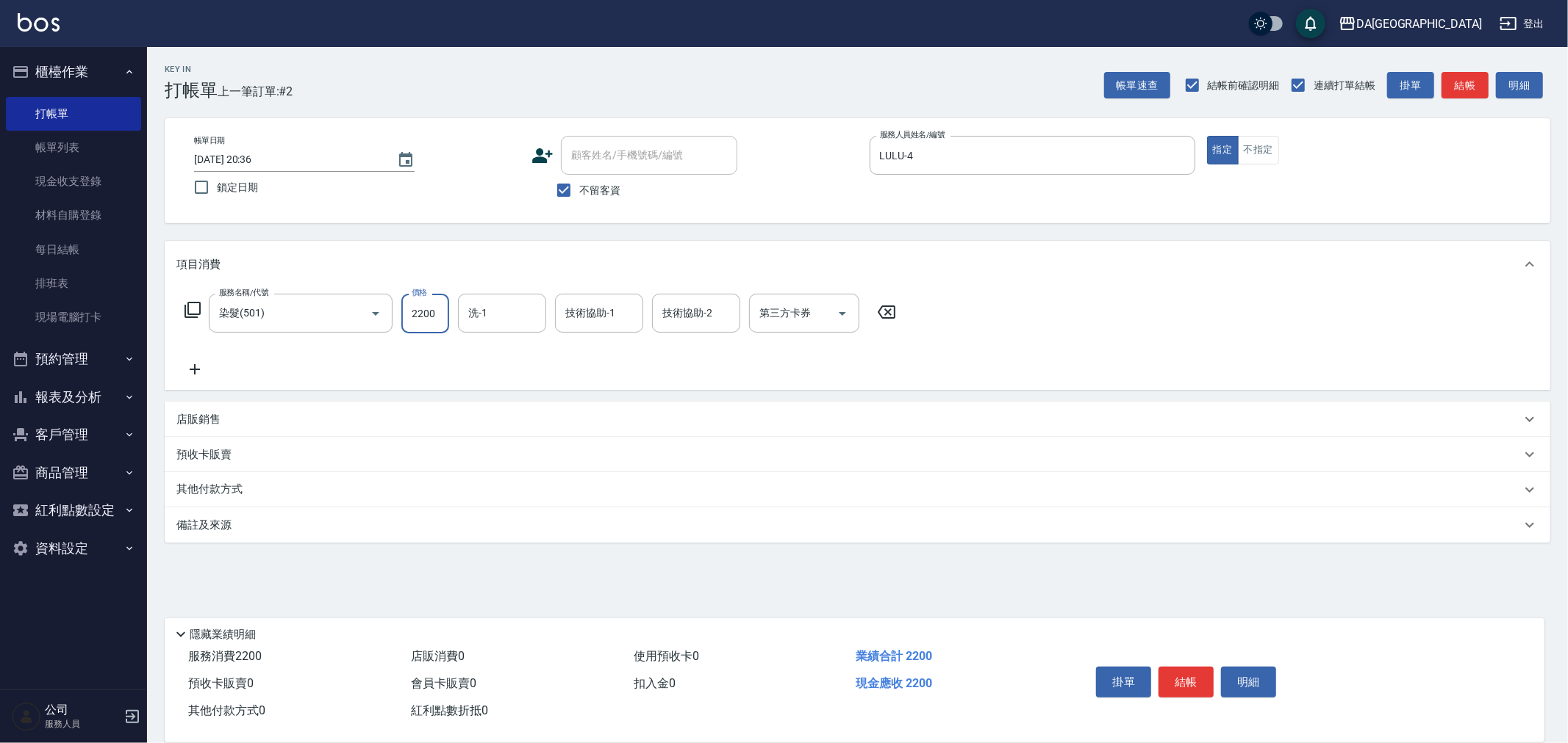
type input "2200"
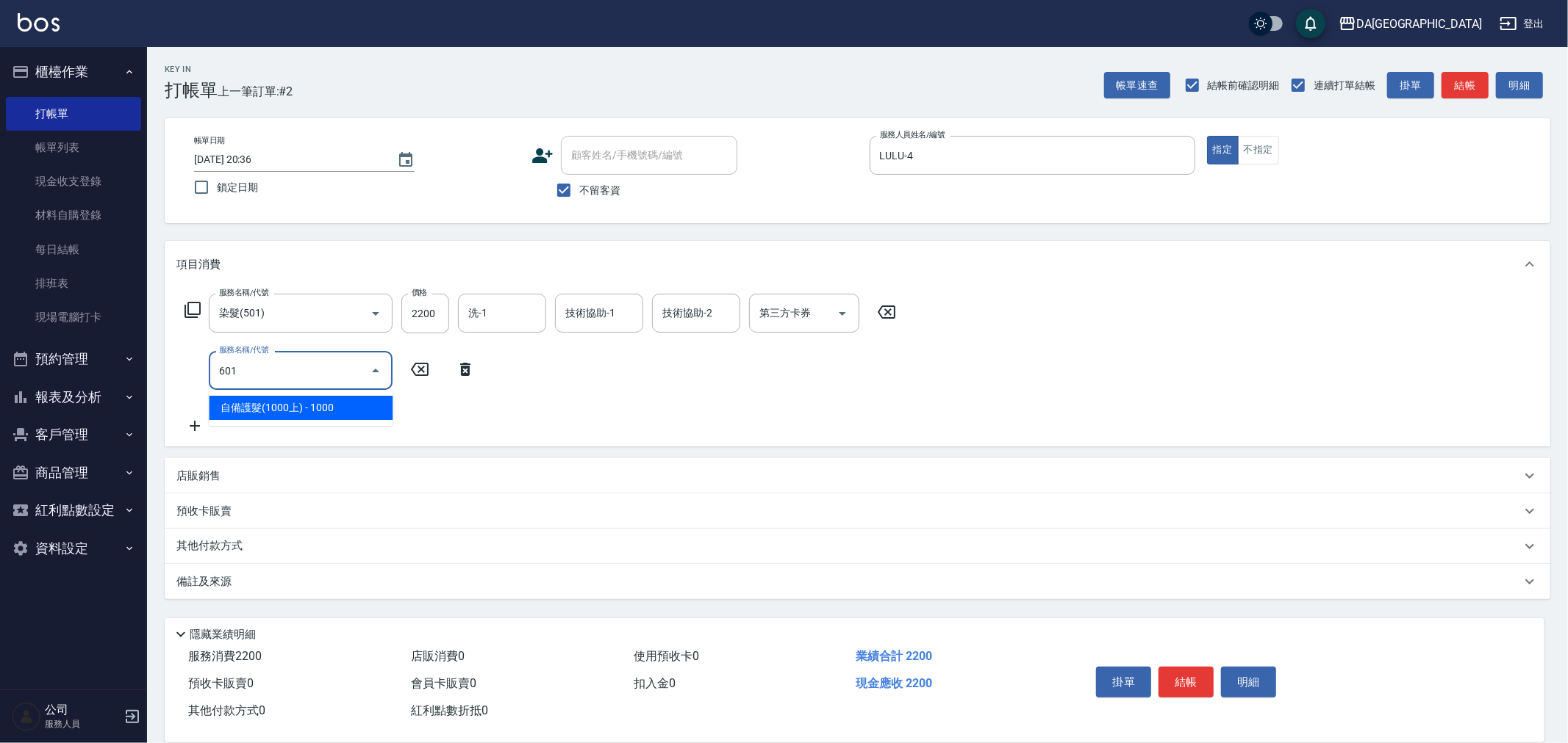
type input "自備護髮(1000上)(601)"
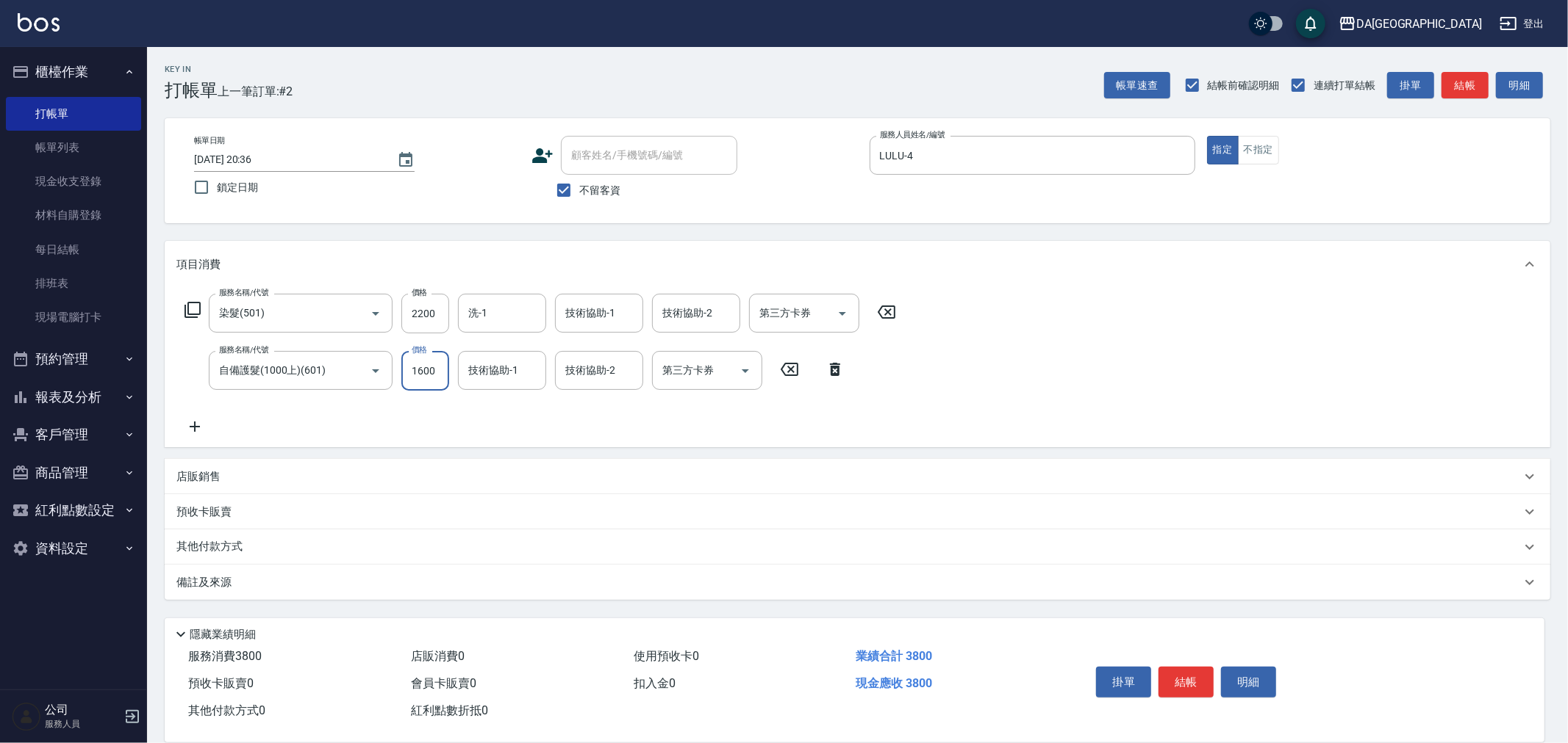
type input "1600"
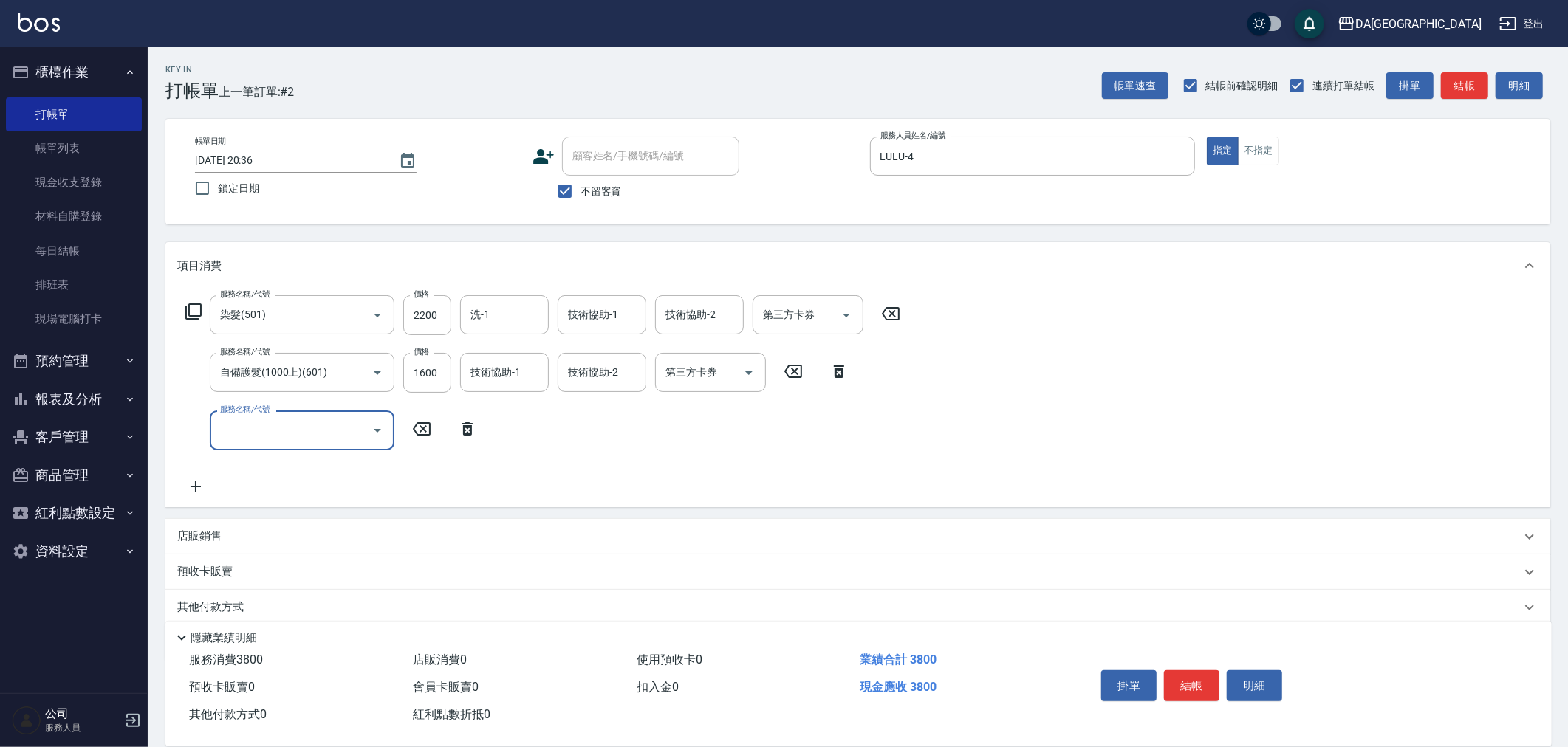
scroll to position [53, 0]
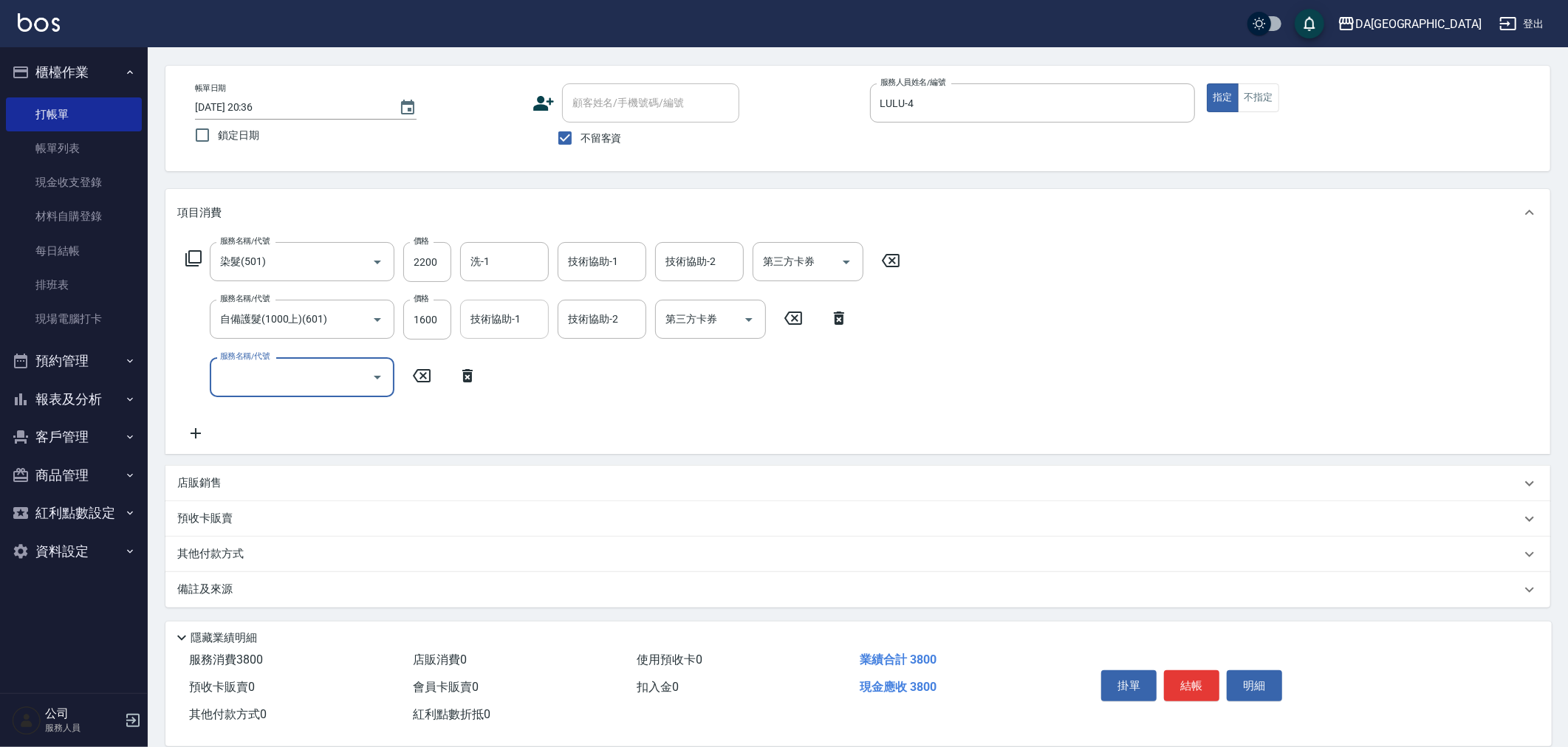
click at [527, 332] on input "技術協助-1" at bounding box center [504, 320] width 75 height 26
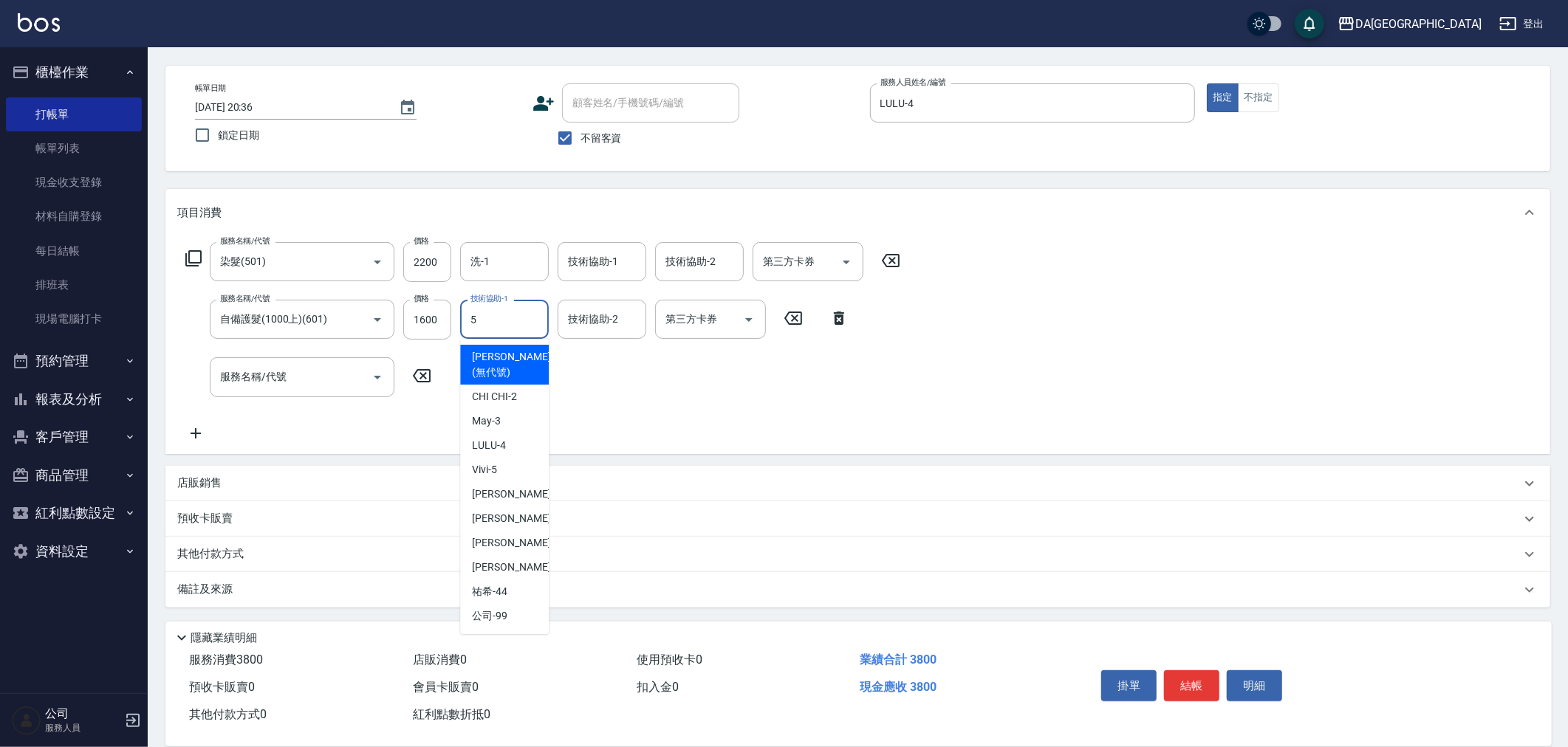
type input "Vivi-5"
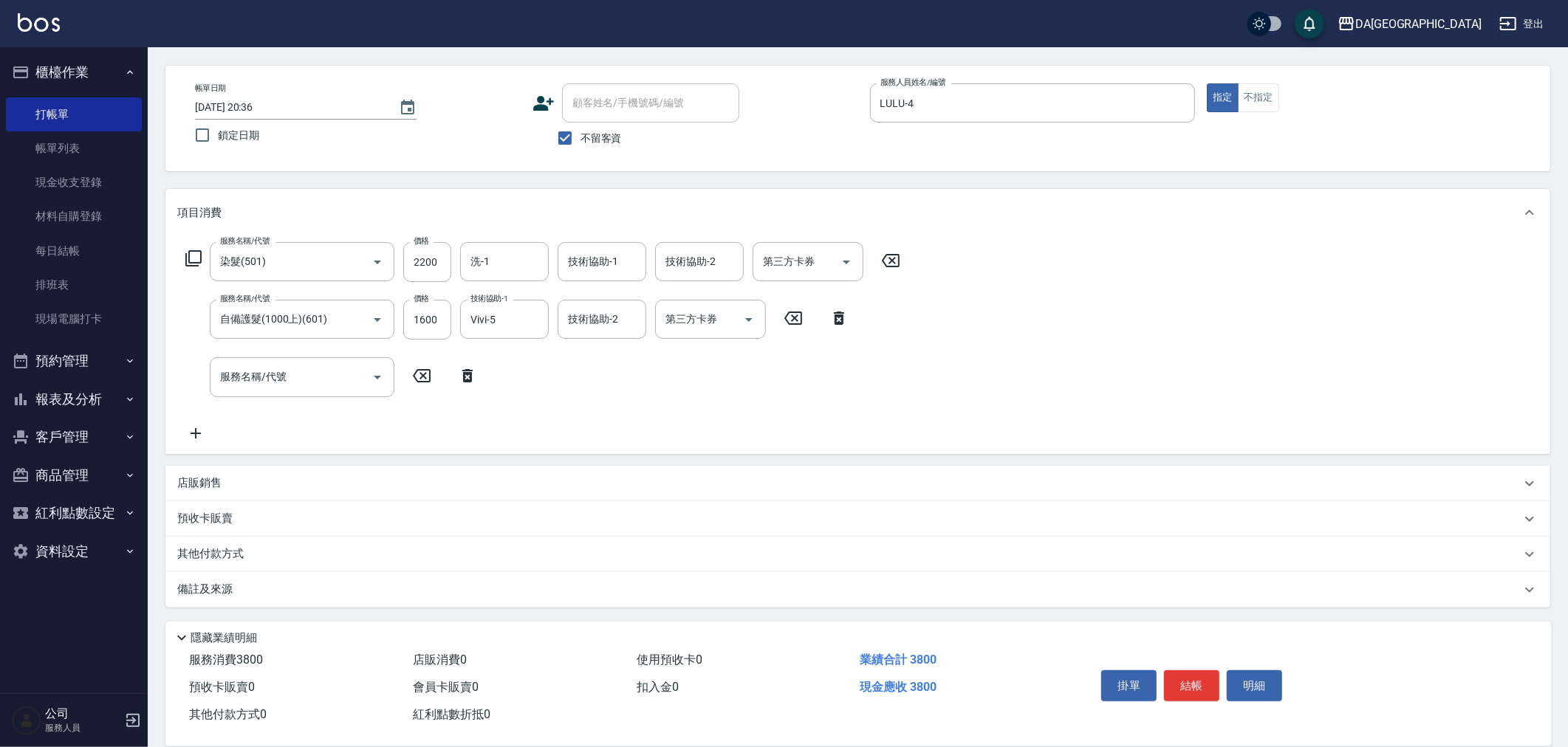
click at [209, 491] on div "店販銷售" at bounding box center [857, 484] width 1384 height 35
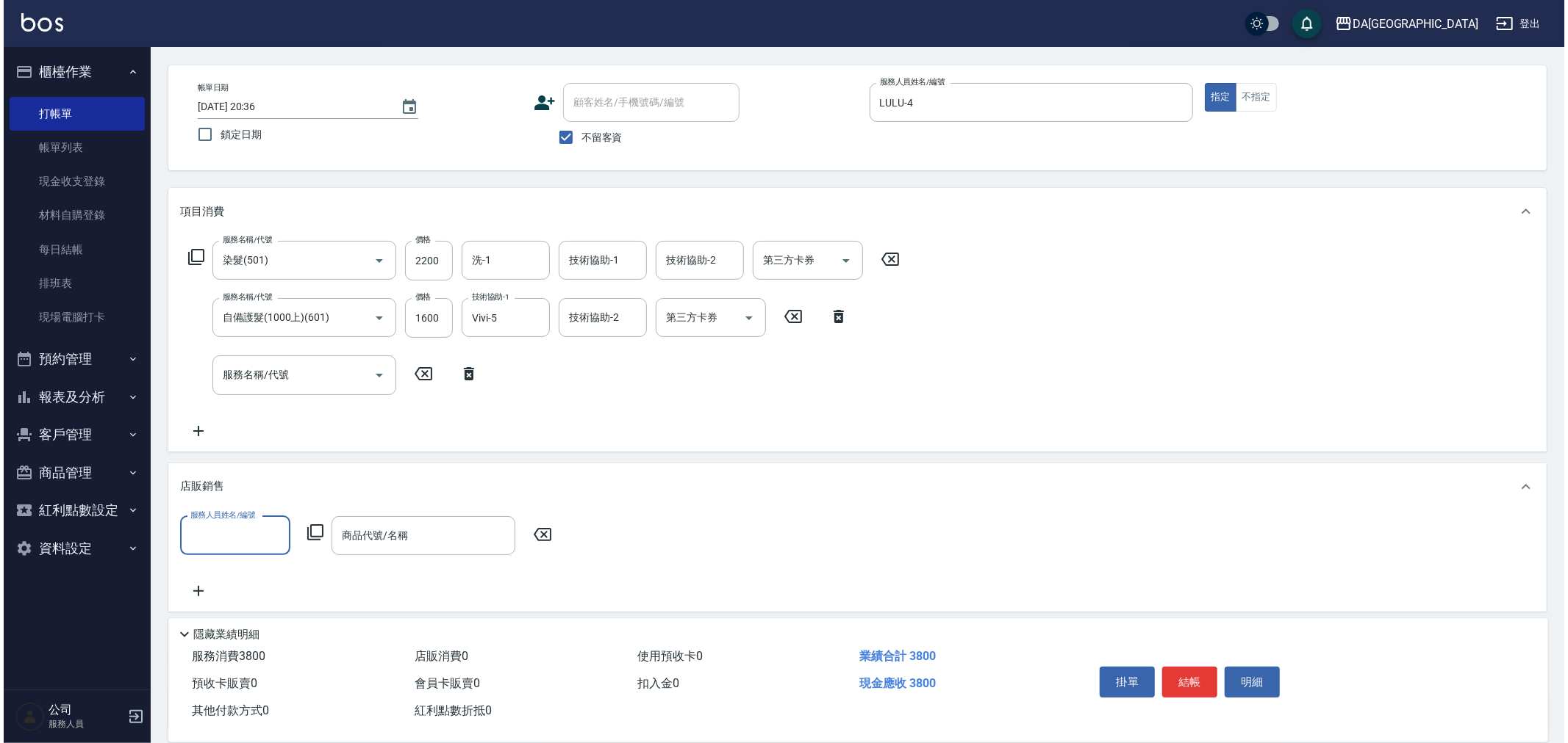
scroll to position [0, 0]
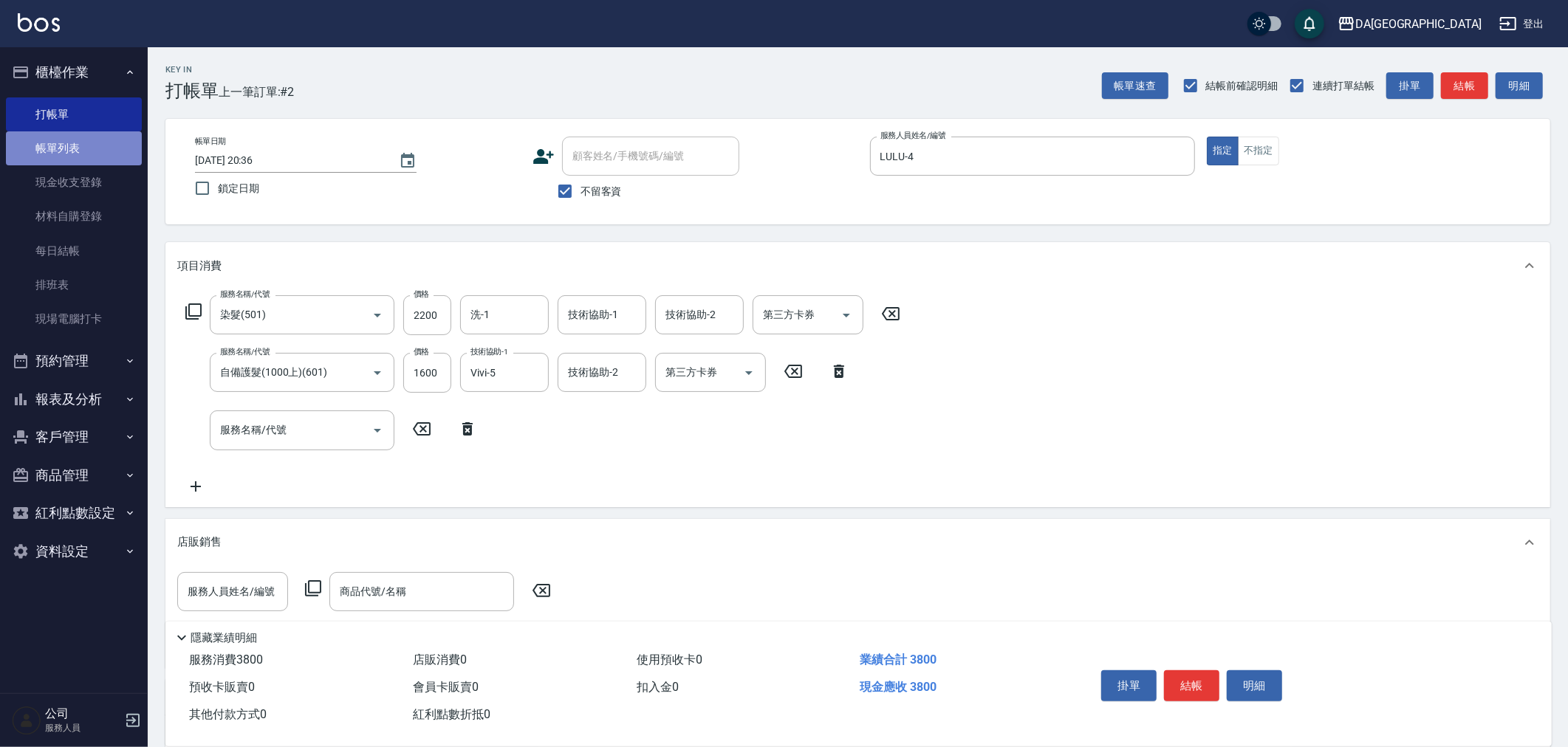
click at [42, 146] on link "帳單列表" at bounding box center [74, 148] width 136 height 34
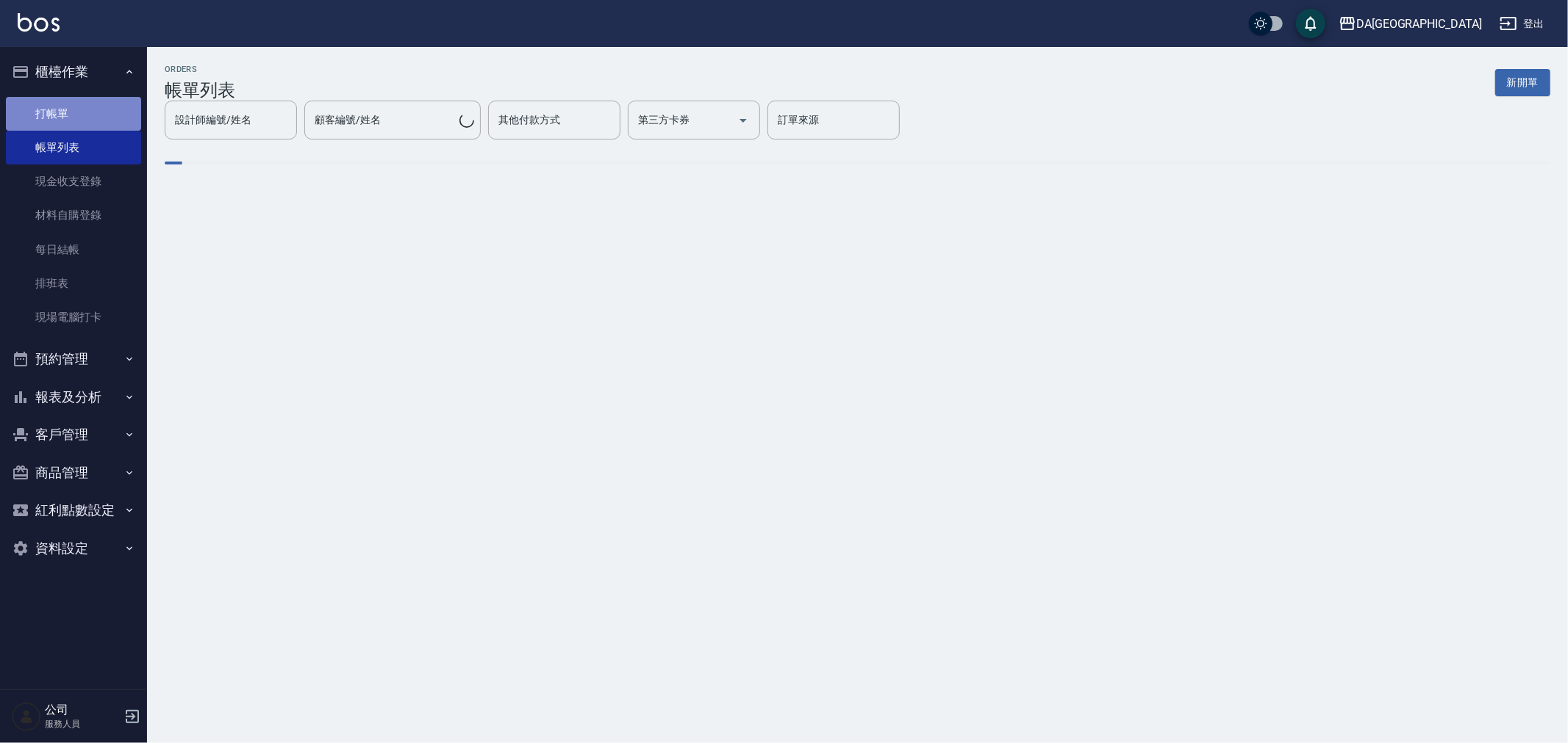
click at [74, 116] on link "打帳單" at bounding box center [74, 114] width 135 height 34
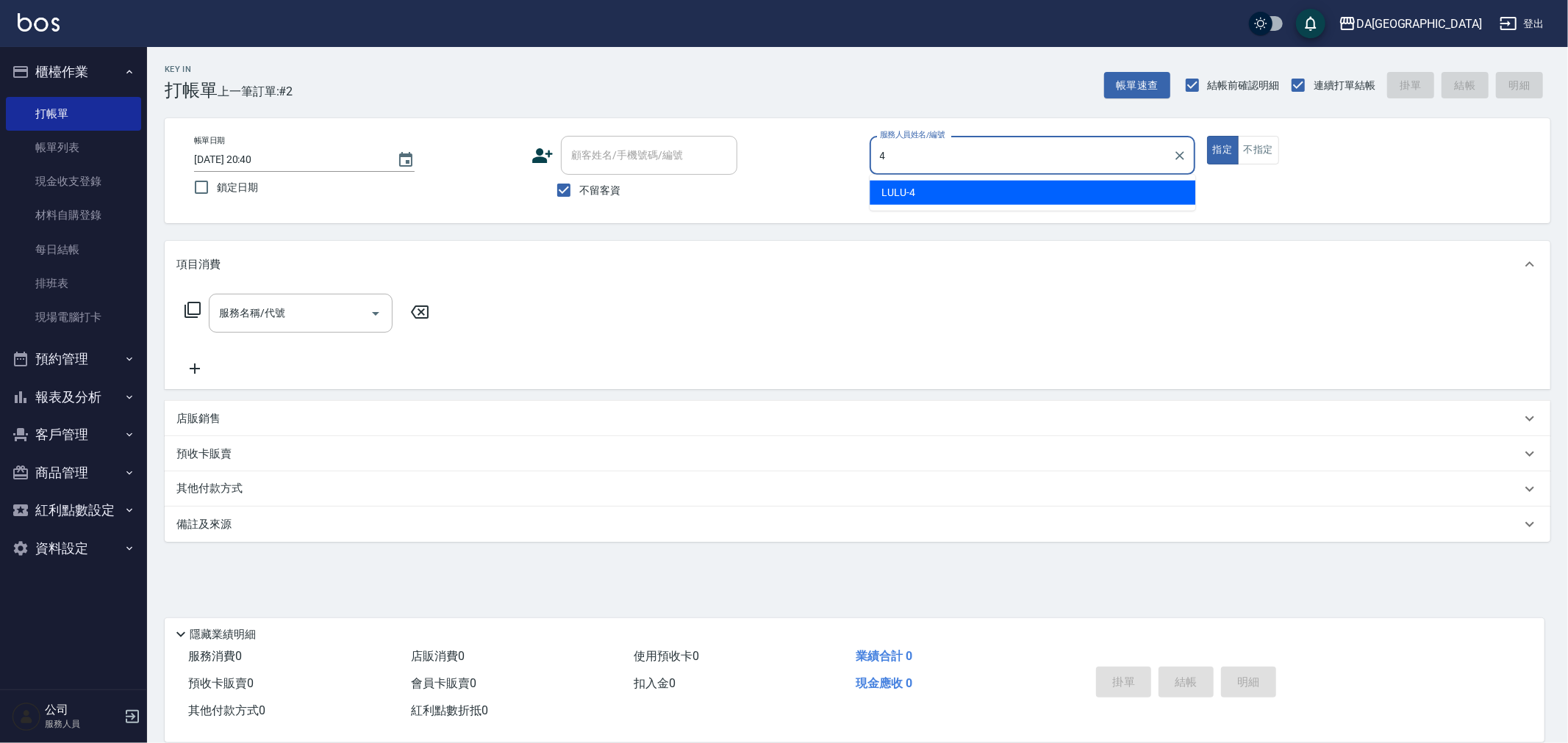
type input "LULU-4"
type button "true"
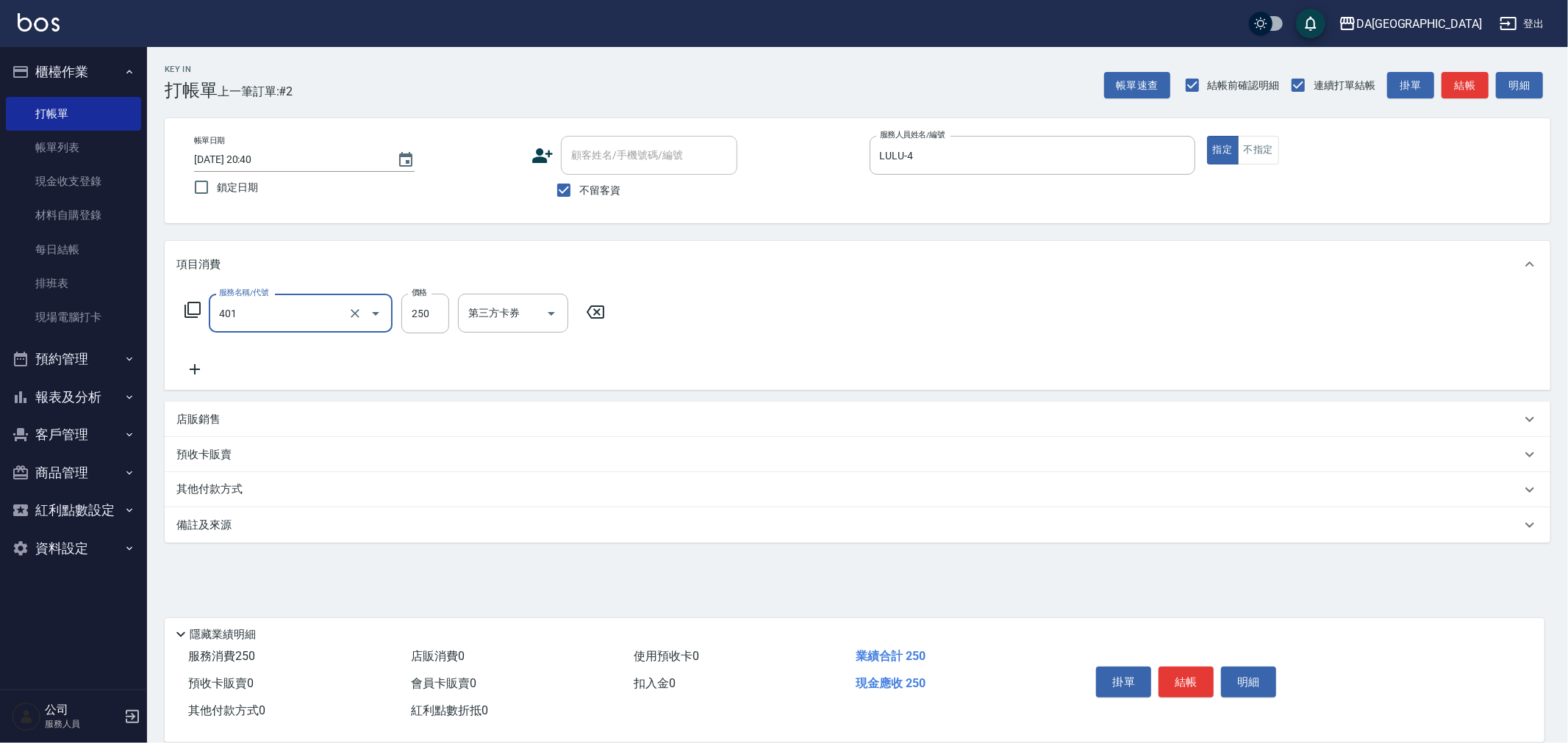
type input "剪髮(401)"
type input "400"
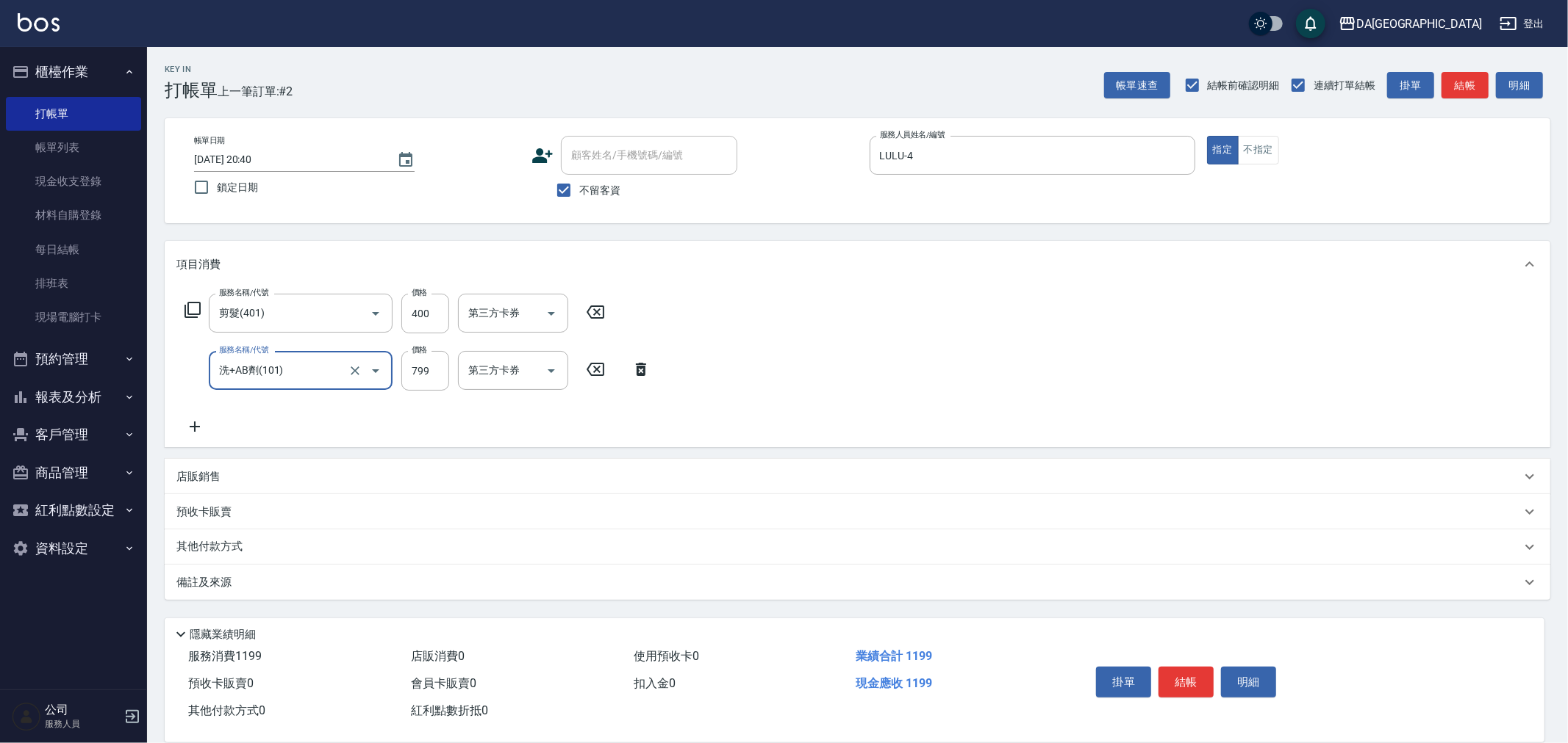
type input "."
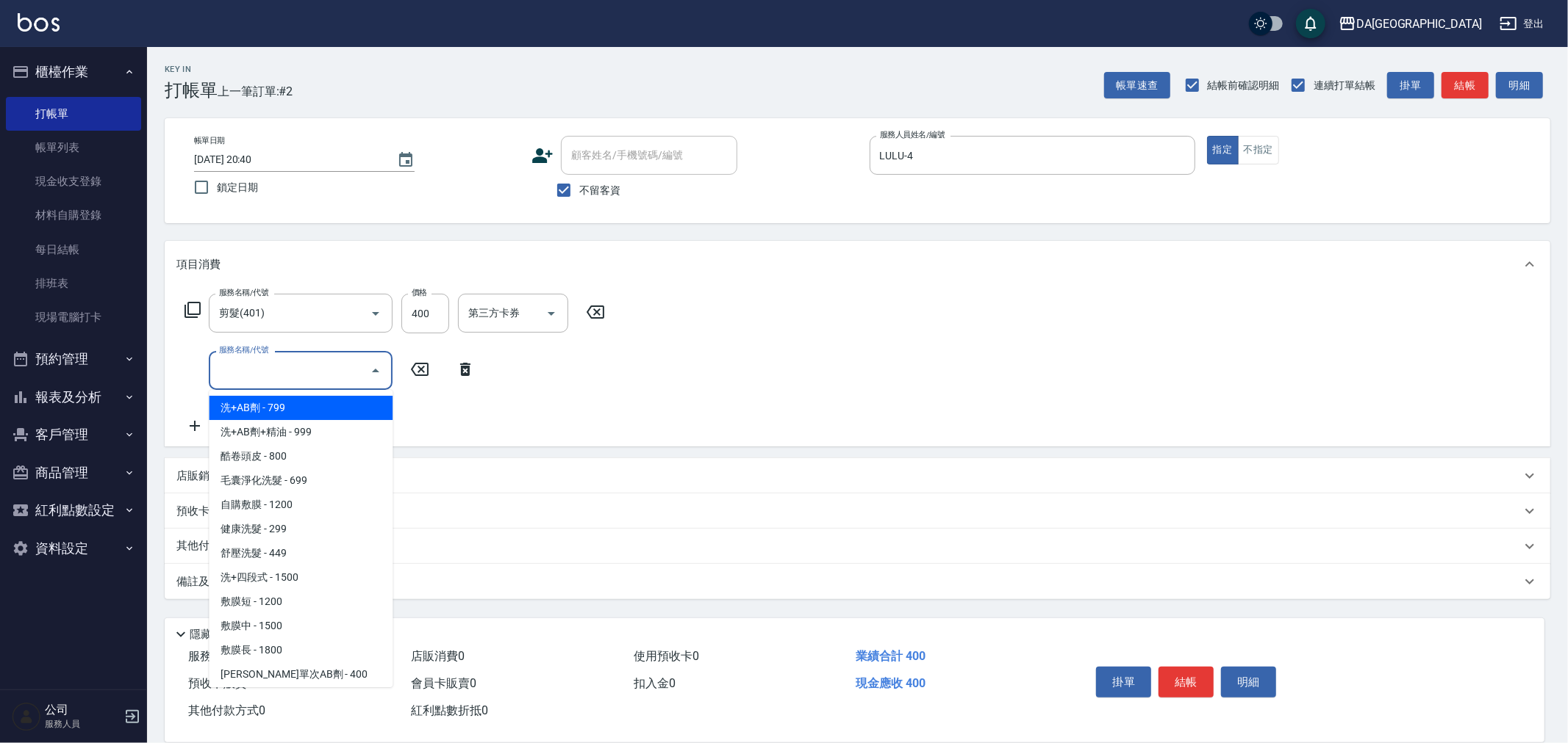
type input "洗+AB劑(101)"
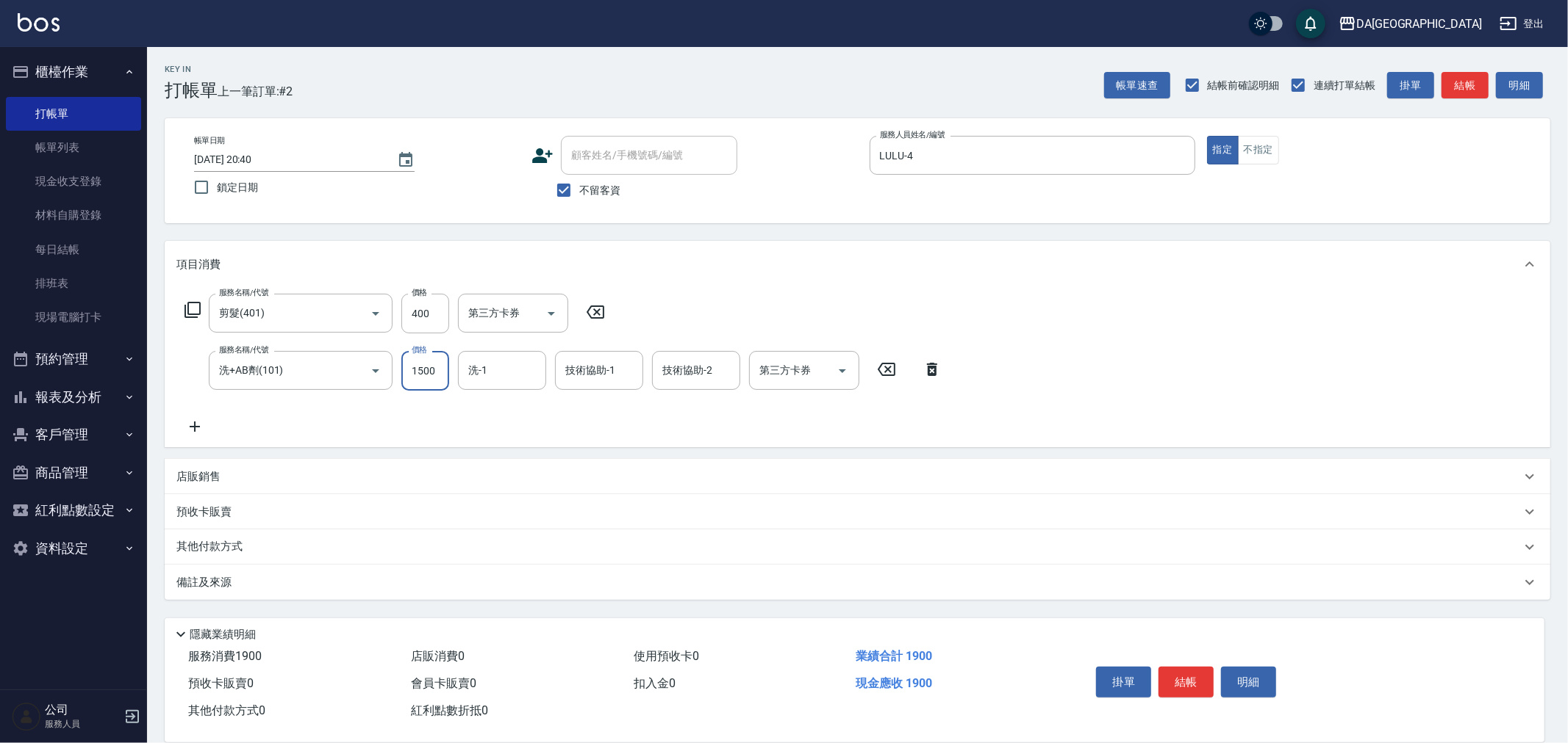
type input "1500"
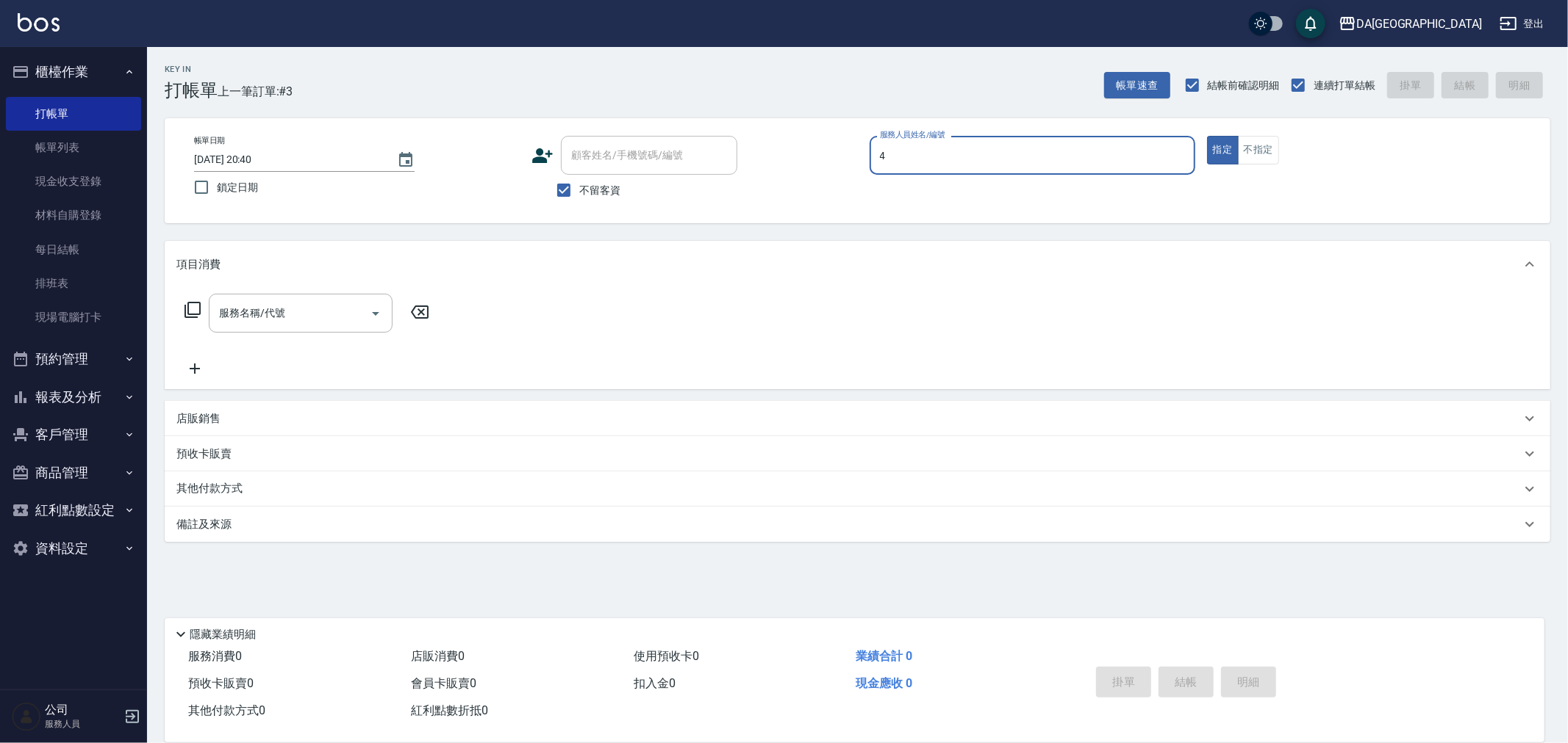
type input "LULU-4"
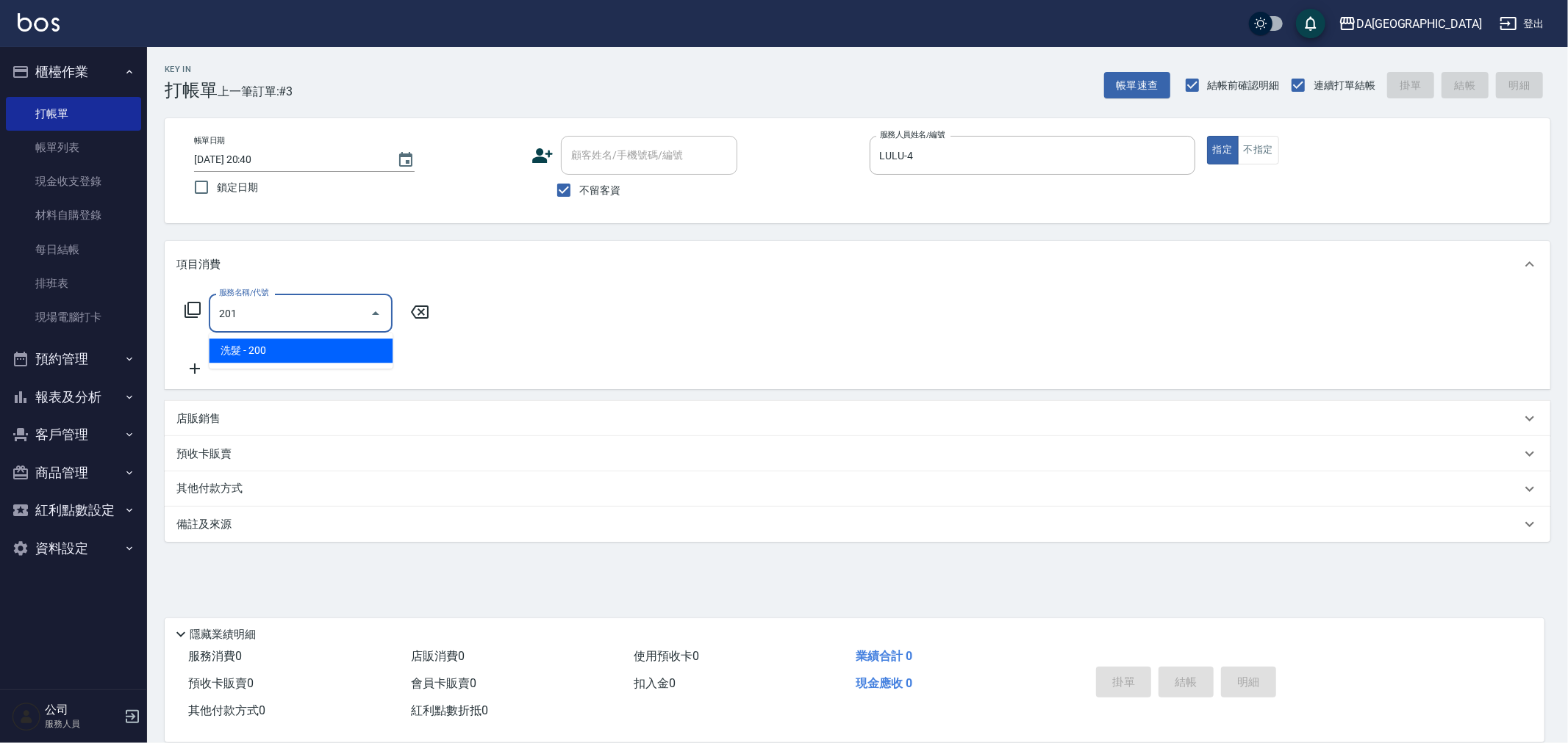
type input "洗髮(201)"
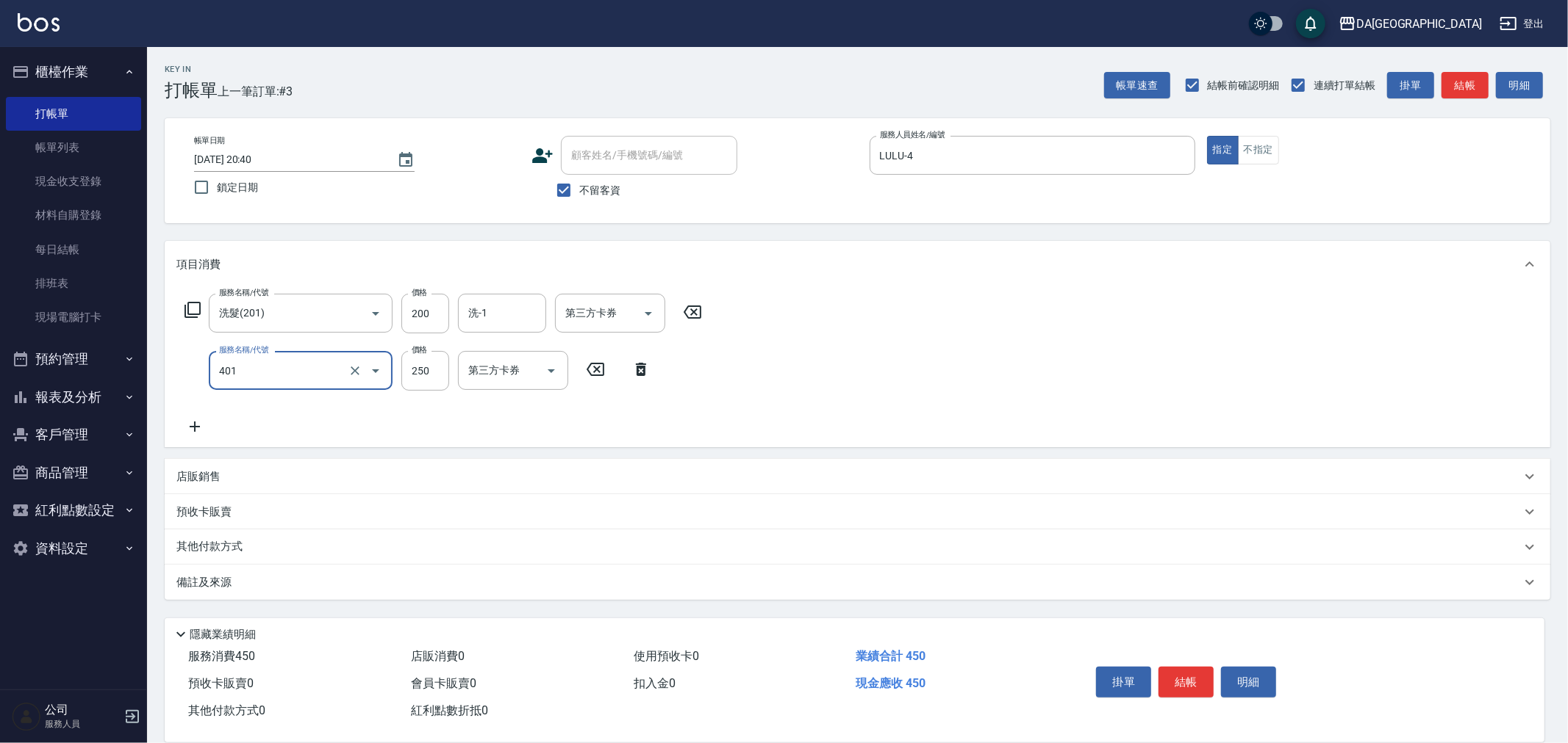
type input "剪髮(401)"
type input "300"
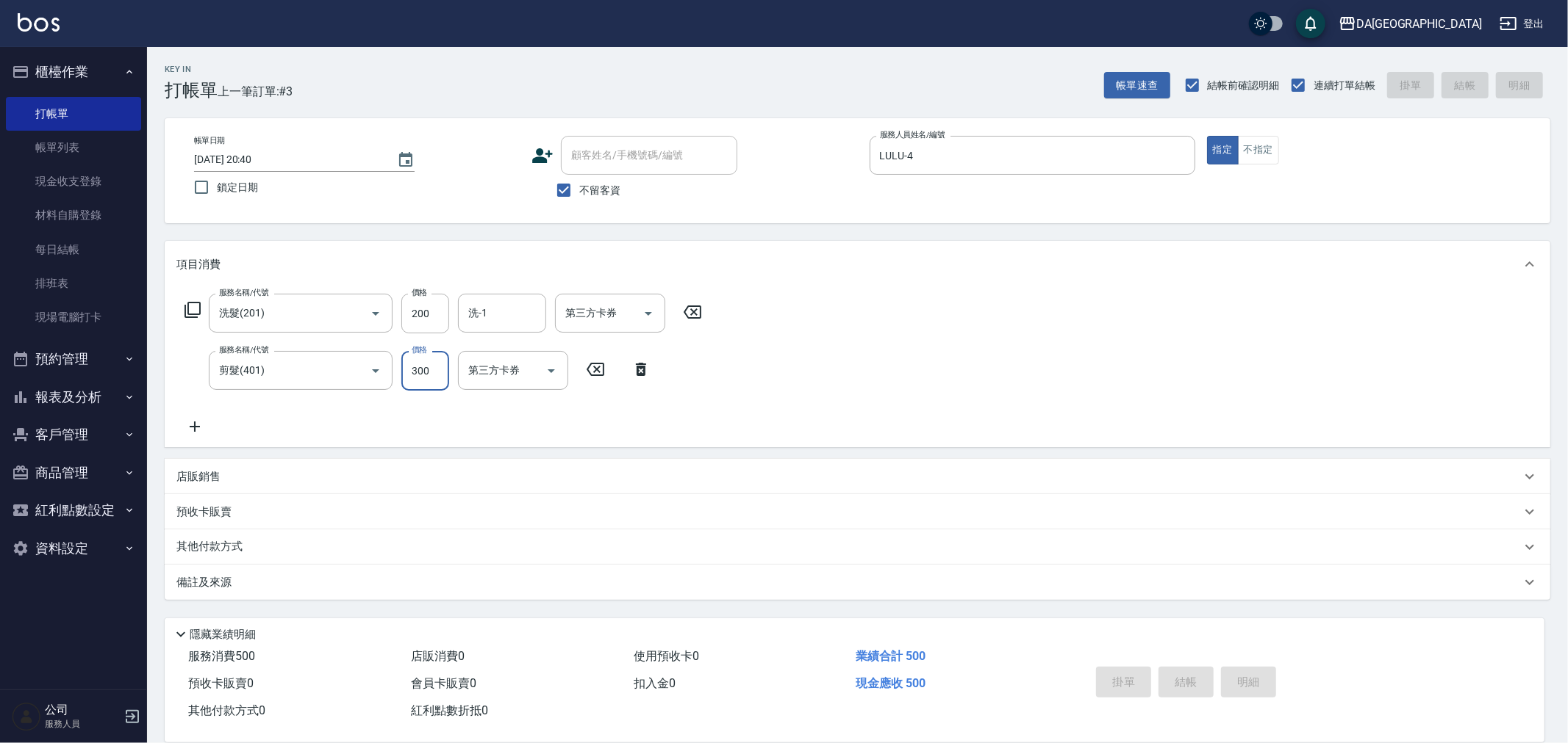
type input "[DATE] 20:41"
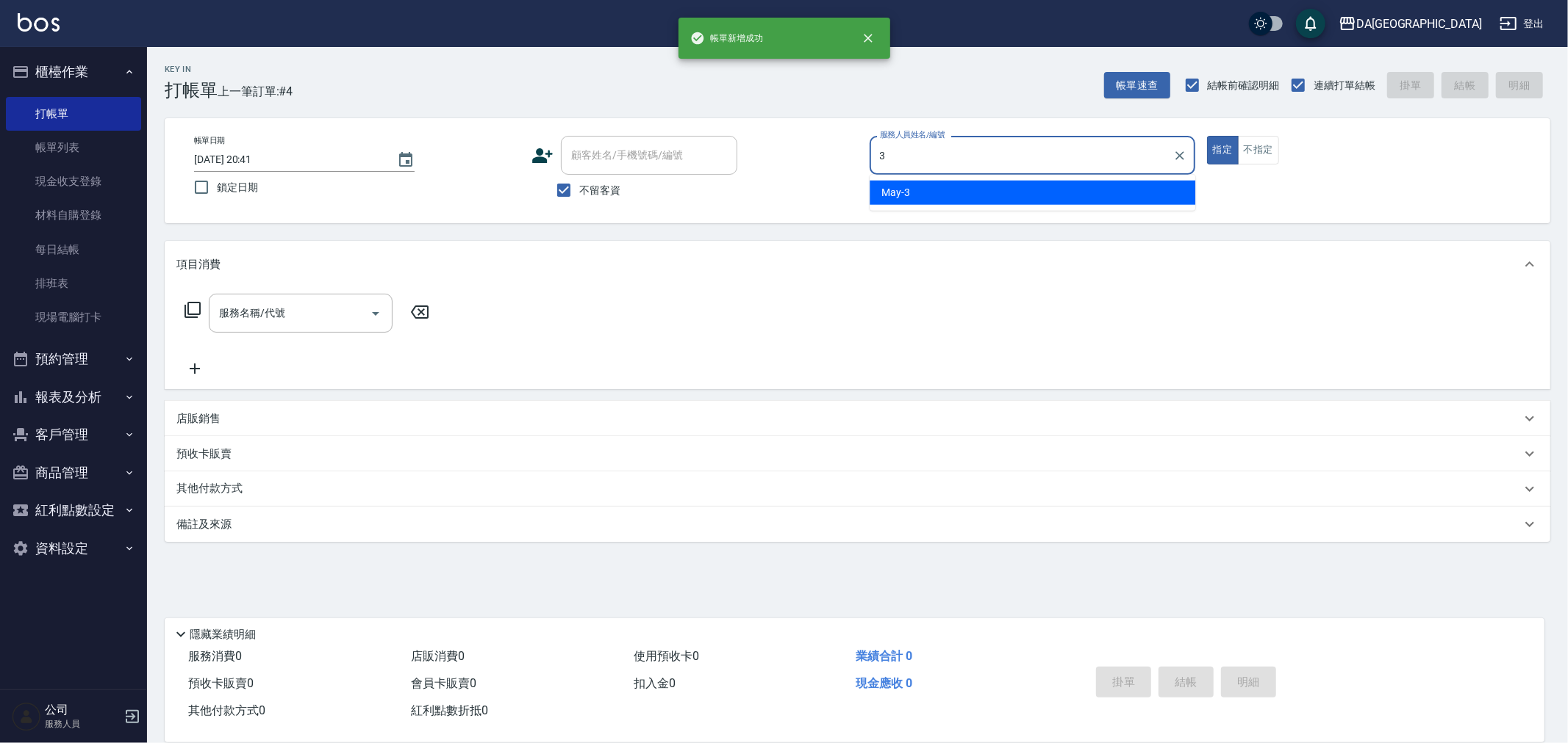
type input "May-3"
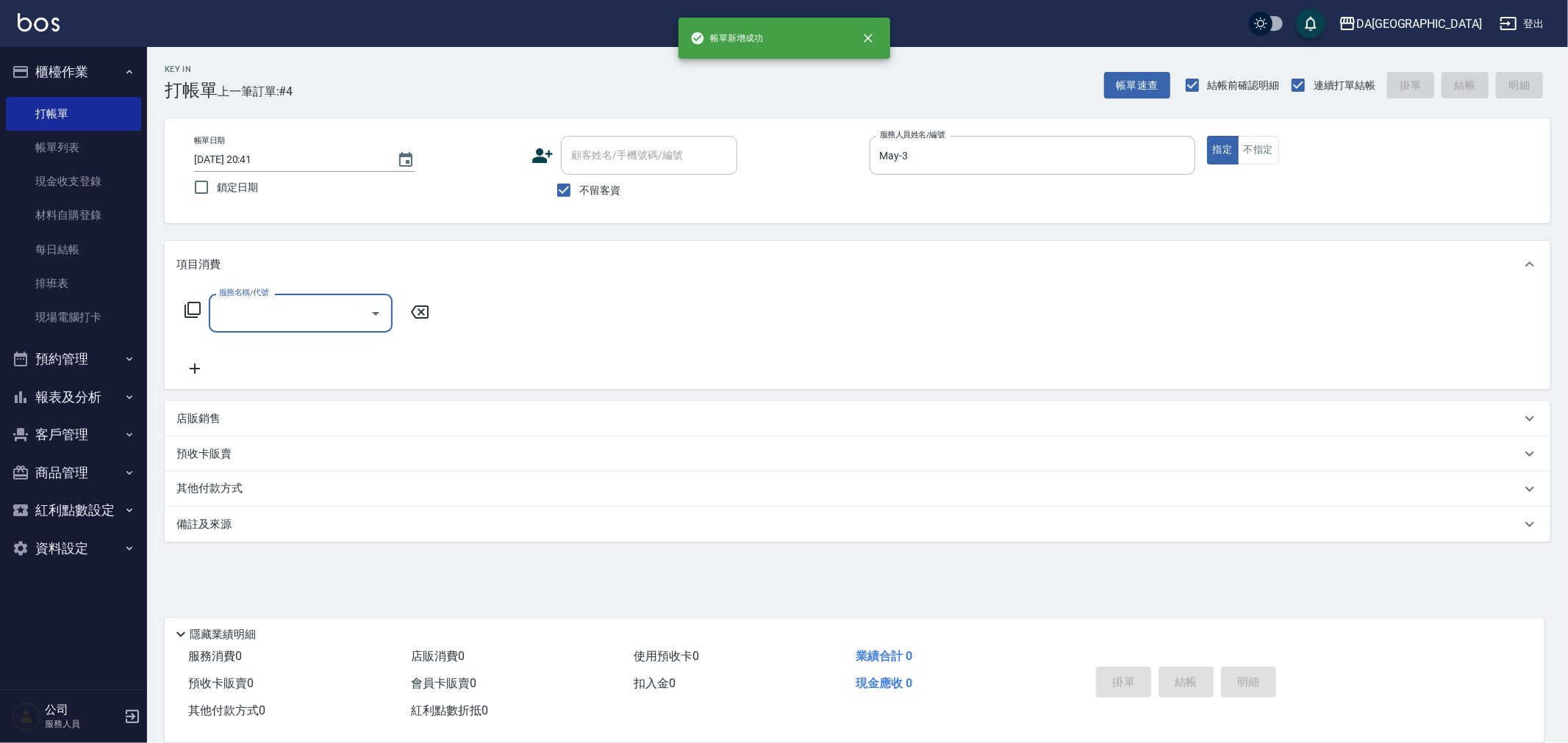
type input "2"
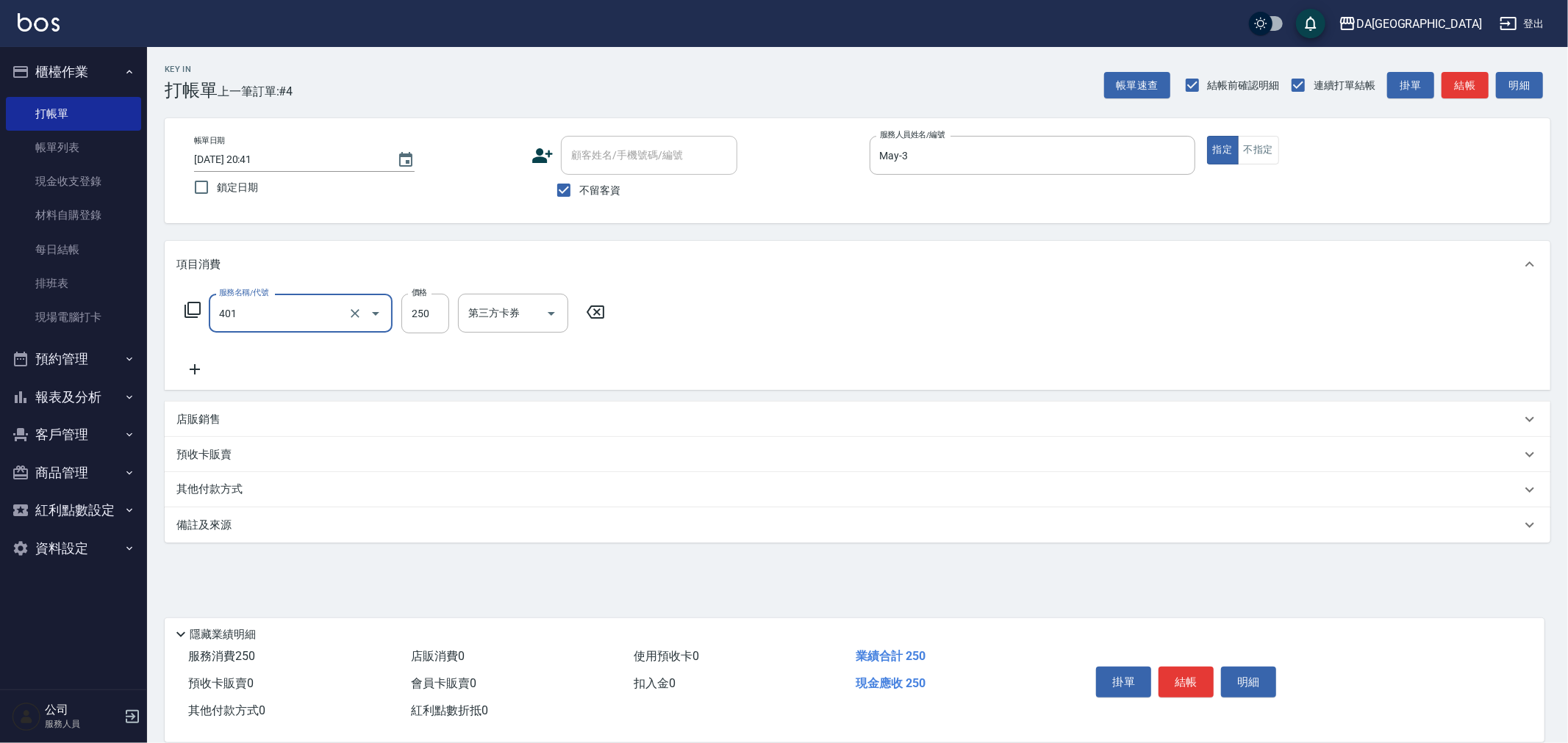
type input "剪髮(401)"
type input "400"
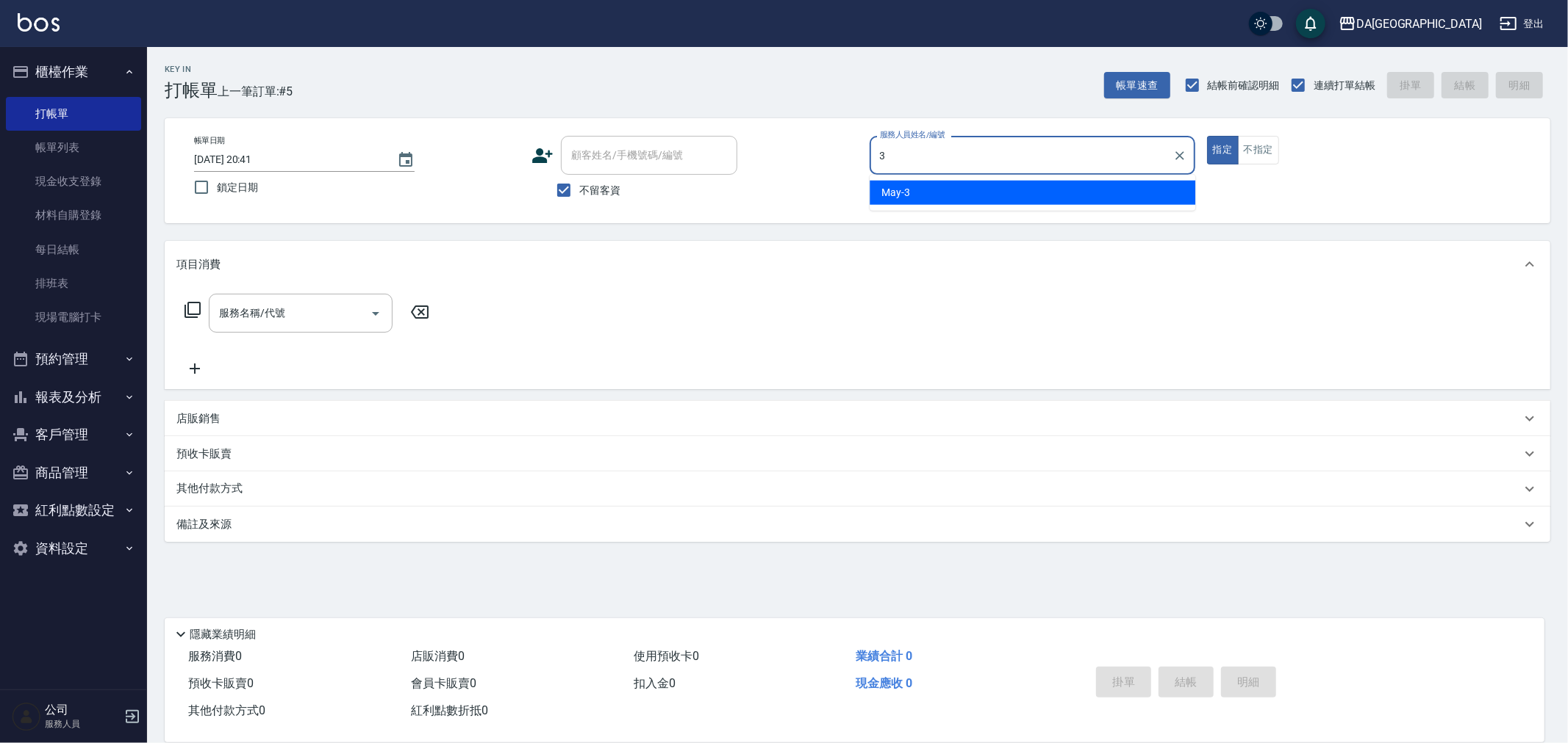
type input "May-3"
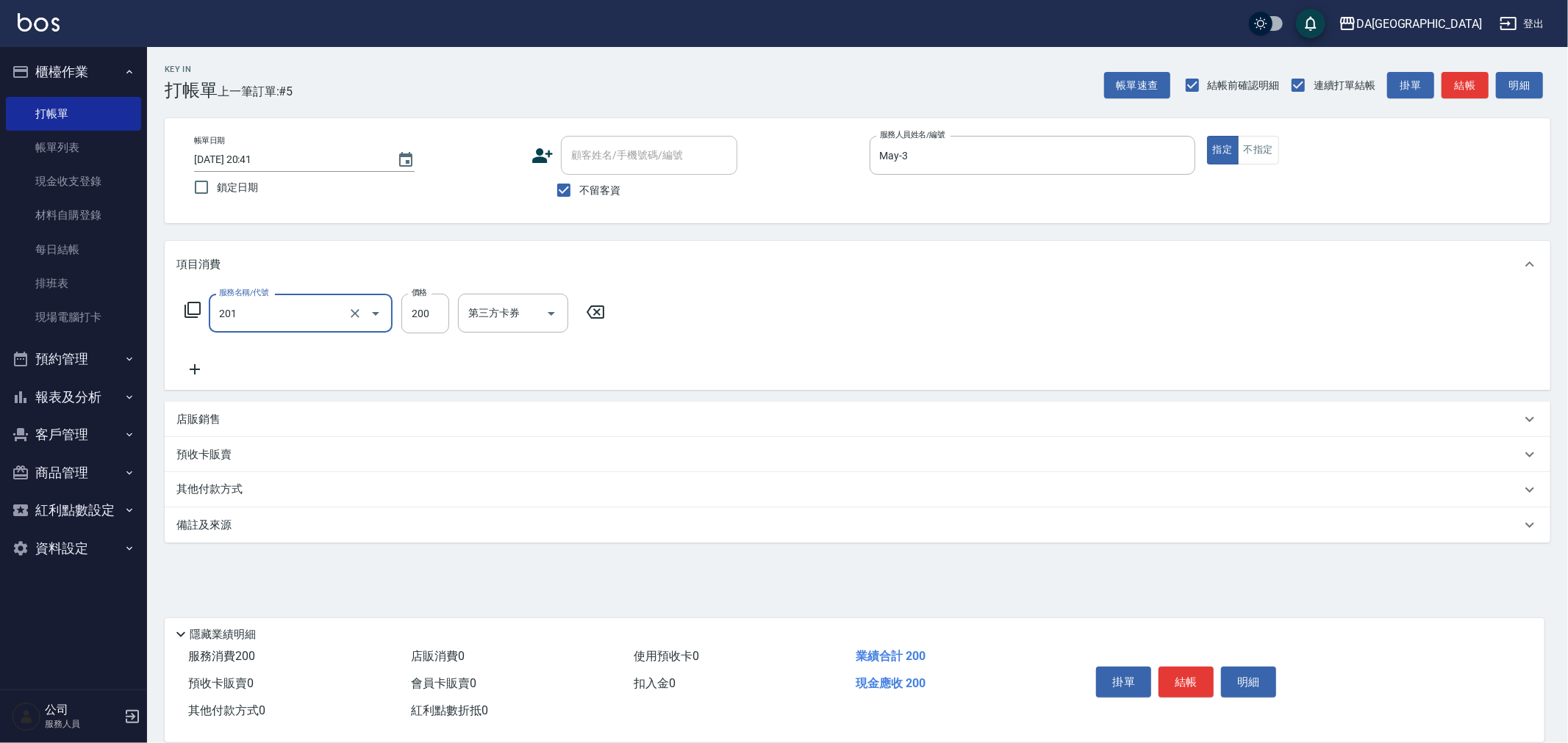
type input "洗髮(201)"
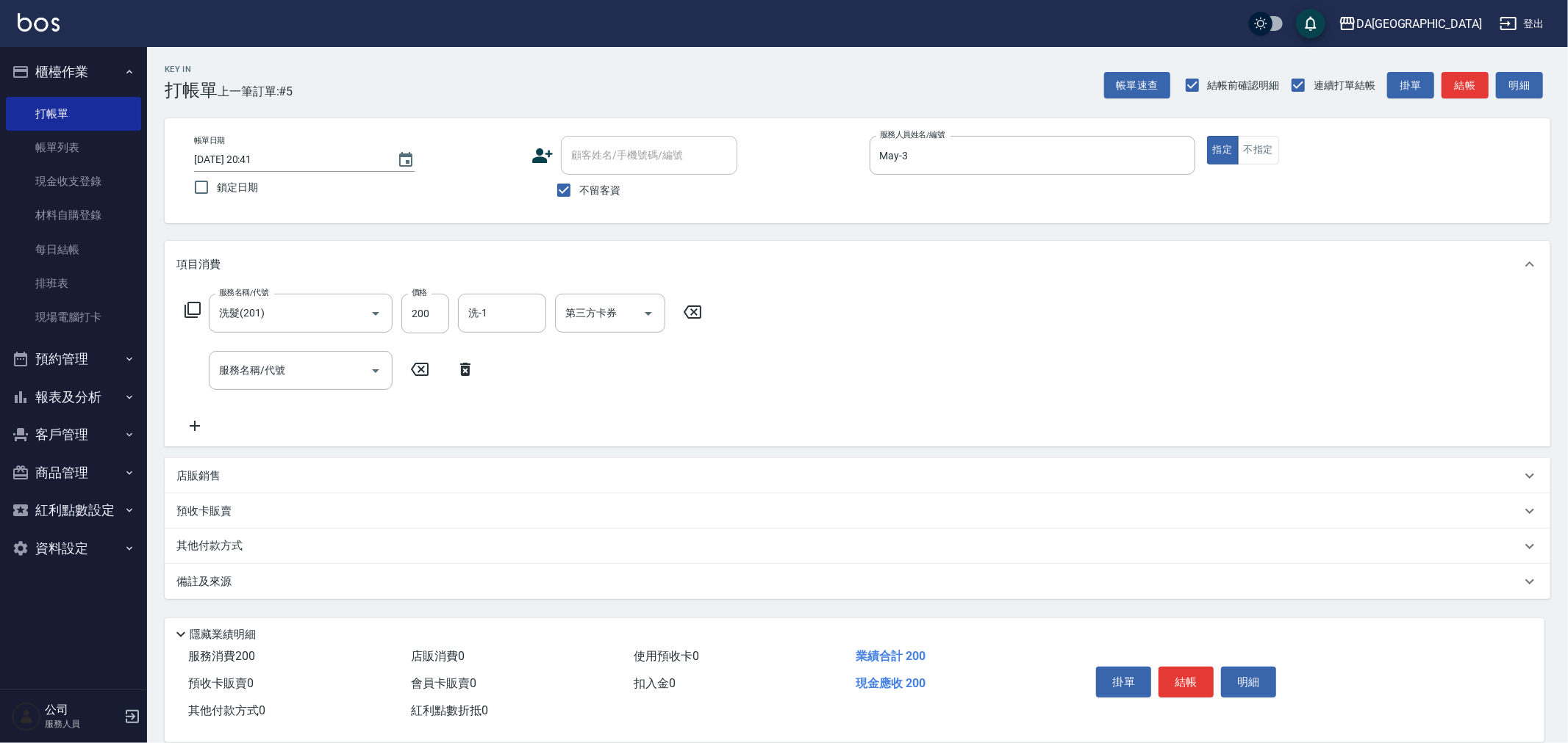
click at [251, 470] on div "店販銷售" at bounding box center [849, 476] width 1345 height 15
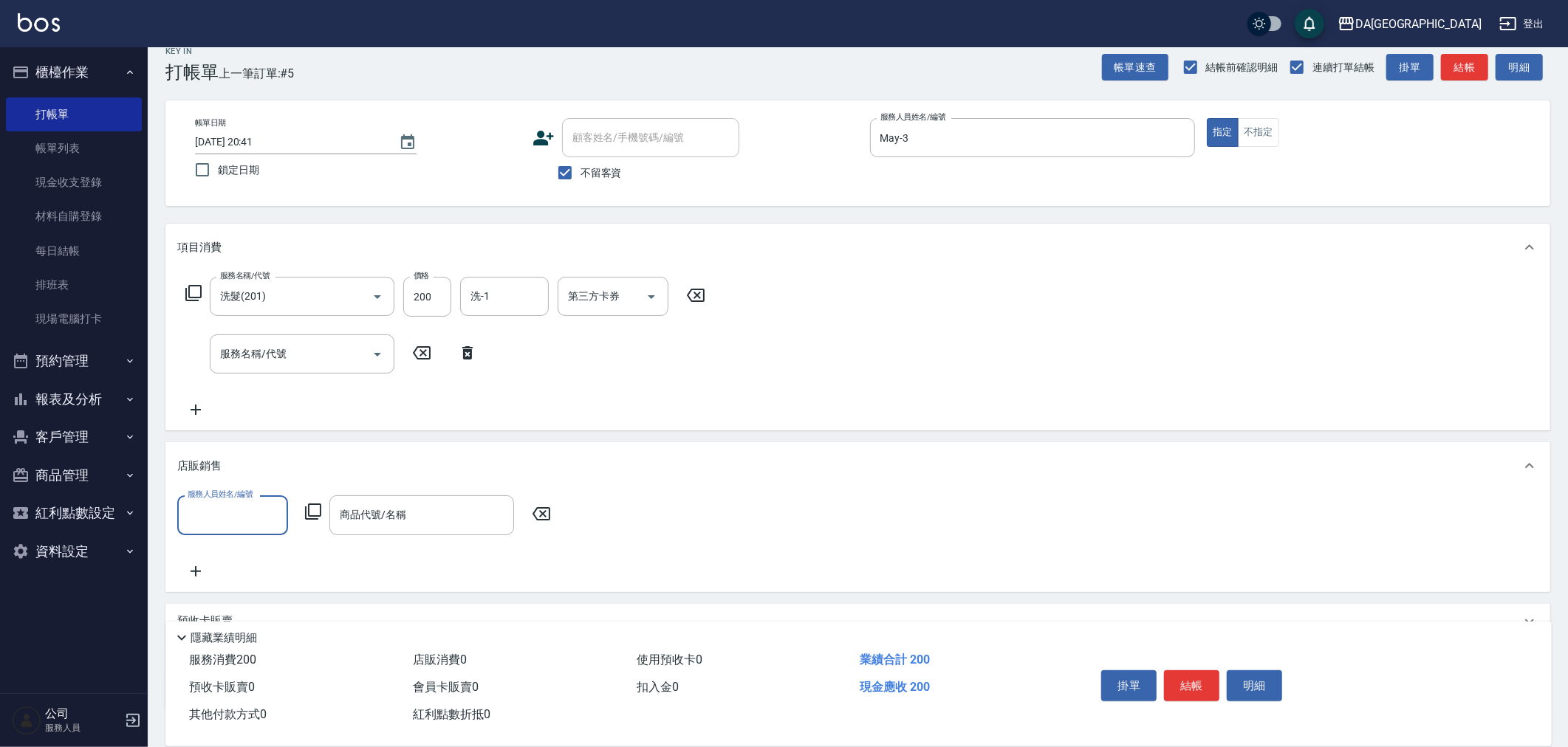
click at [223, 511] on input "服務人員姓名/編號" at bounding box center [233, 515] width 98 height 26
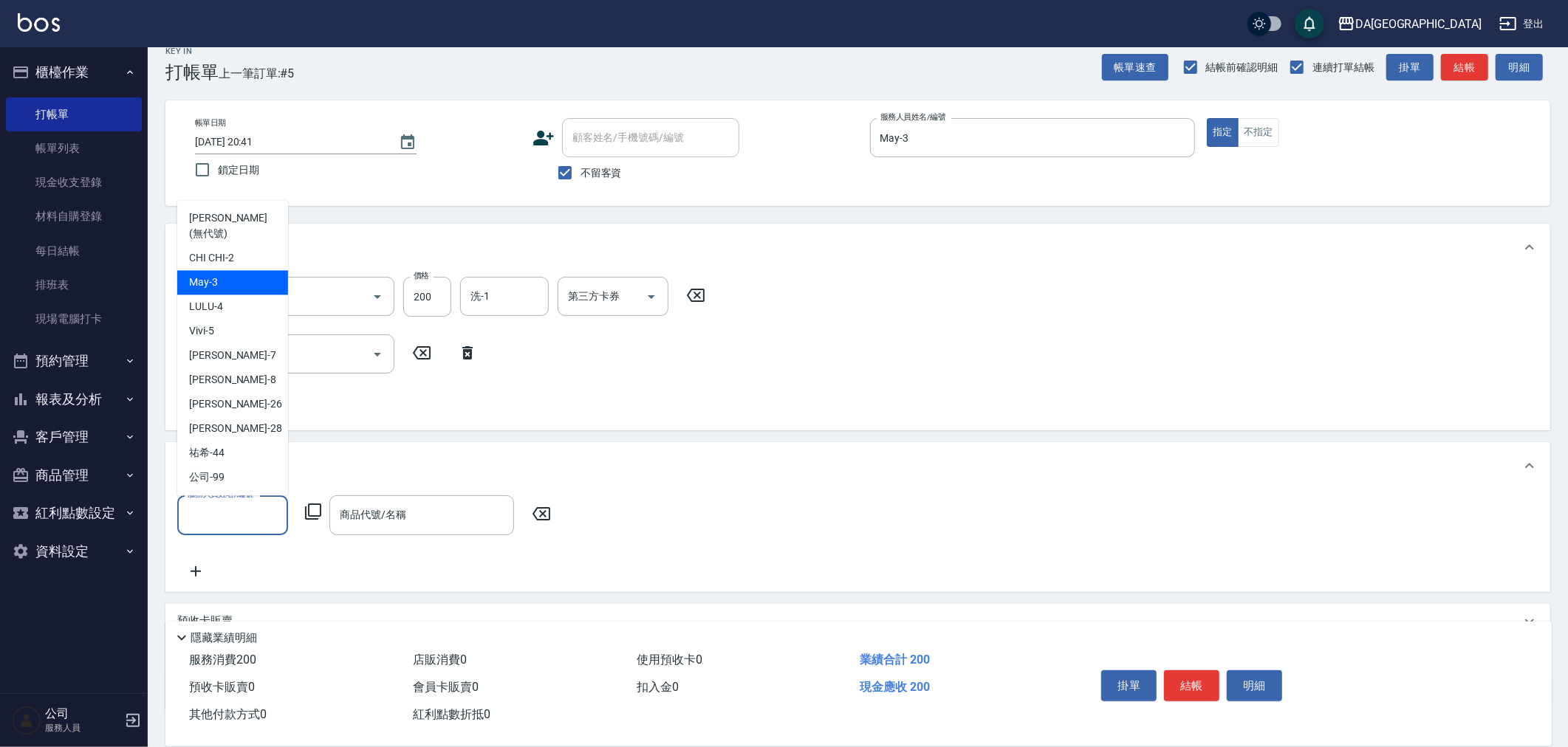
click at [263, 290] on div "May -3" at bounding box center [233, 283] width 110 height 24
type input "May-3"
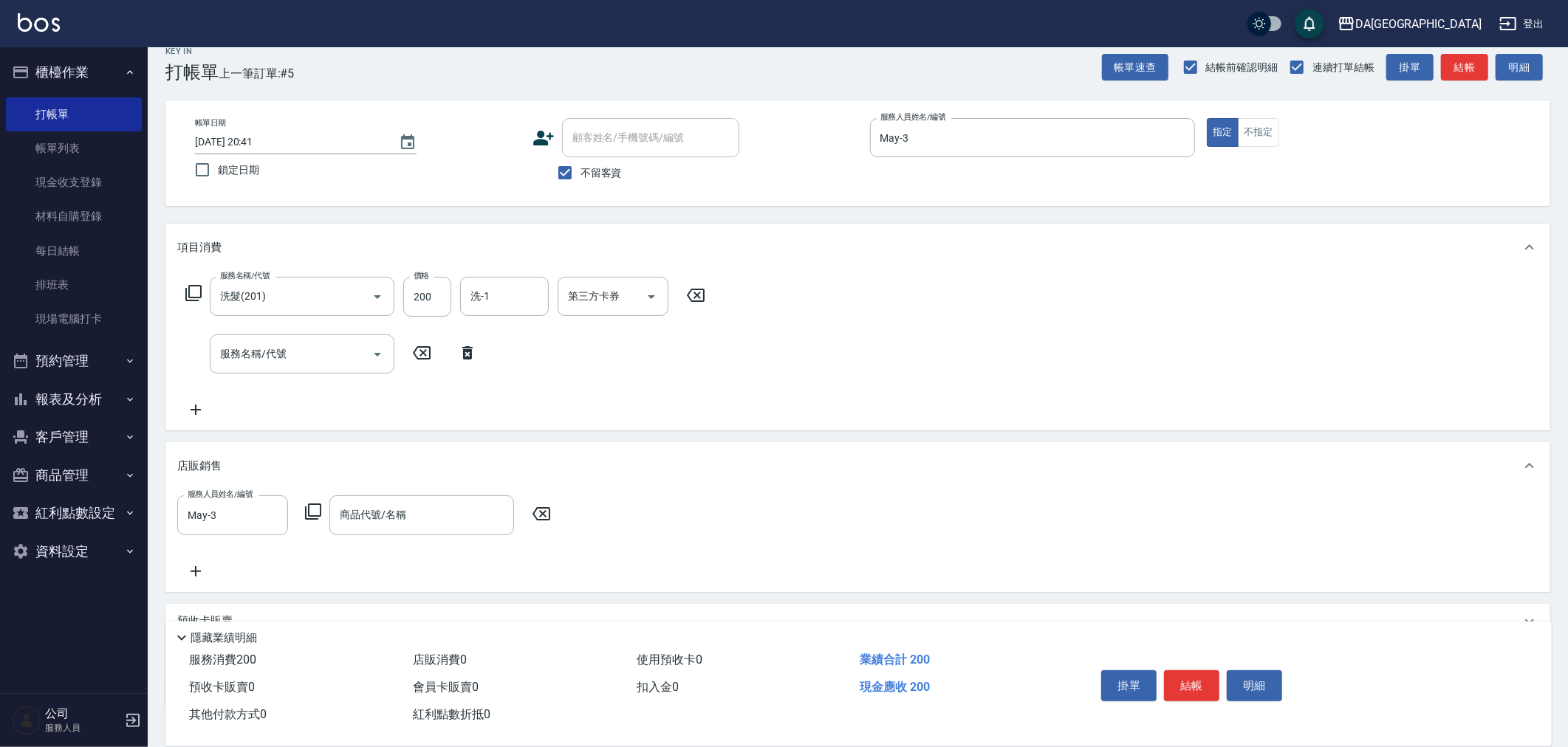
click at [309, 501] on div "服務人員姓名/編號 May-3 服務人員姓名/編號 商品代號/名稱 商品代號/名稱" at bounding box center [368, 514] width 383 height 39
click at [293, 520] on form "服務人員姓名/編號 May-3 服務人員姓名/編號" at bounding box center [237, 514] width 120 height 39
click at [318, 500] on div "服務人員姓名/編號 May-3 服務人員姓名/編號 商品代號/名稱 商品代號/名稱" at bounding box center [368, 514] width 383 height 39
click at [303, 522] on div "服務人員姓名/編號 May-3 服務人員姓名/編號 商品代號/名稱 商品代號/名稱" at bounding box center [368, 514] width 383 height 39
click at [321, 515] on icon at bounding box center [313, 512] width 18 height 18
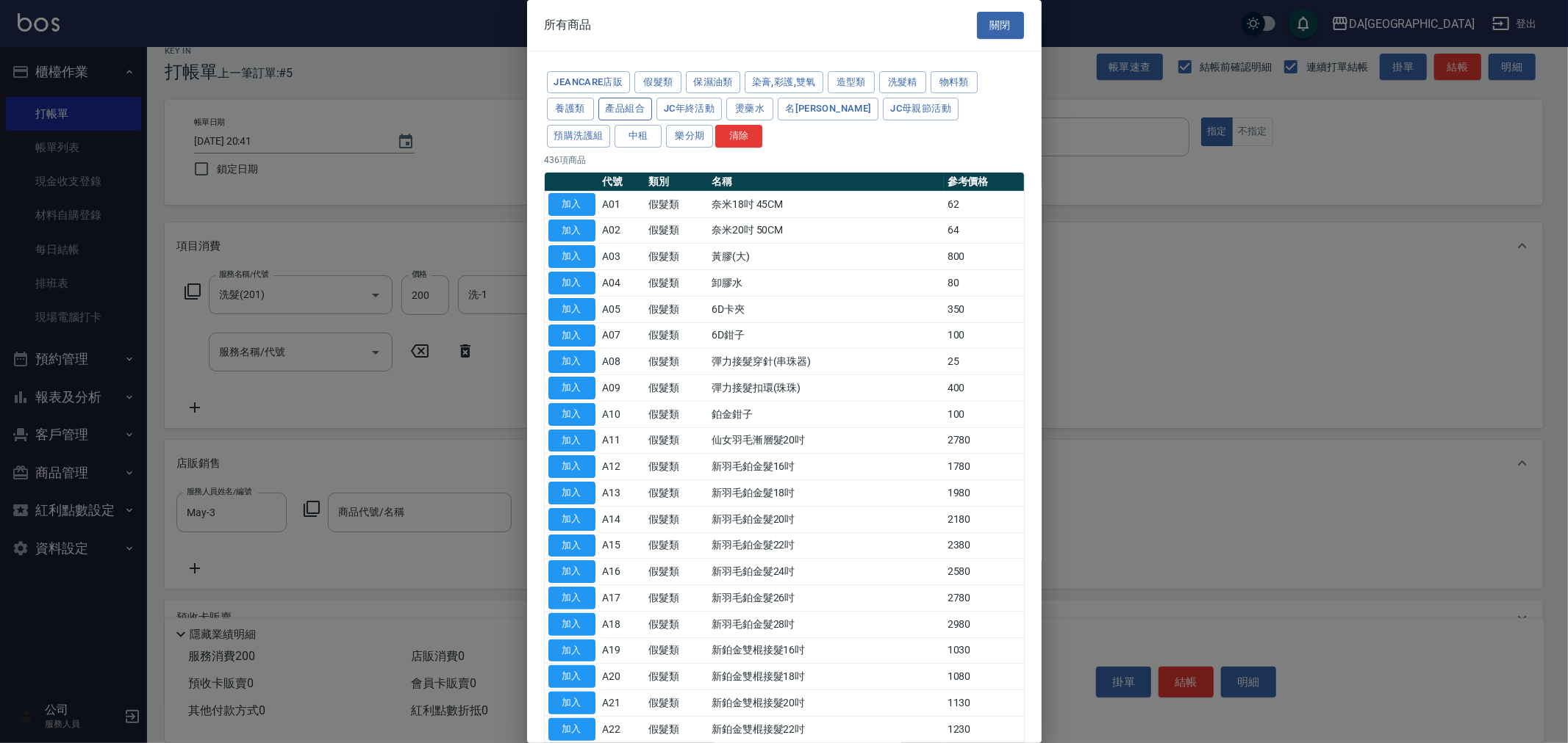
click at [637, 105] on button "產品組合" at bounding box center [625, 108] width 54 height 23
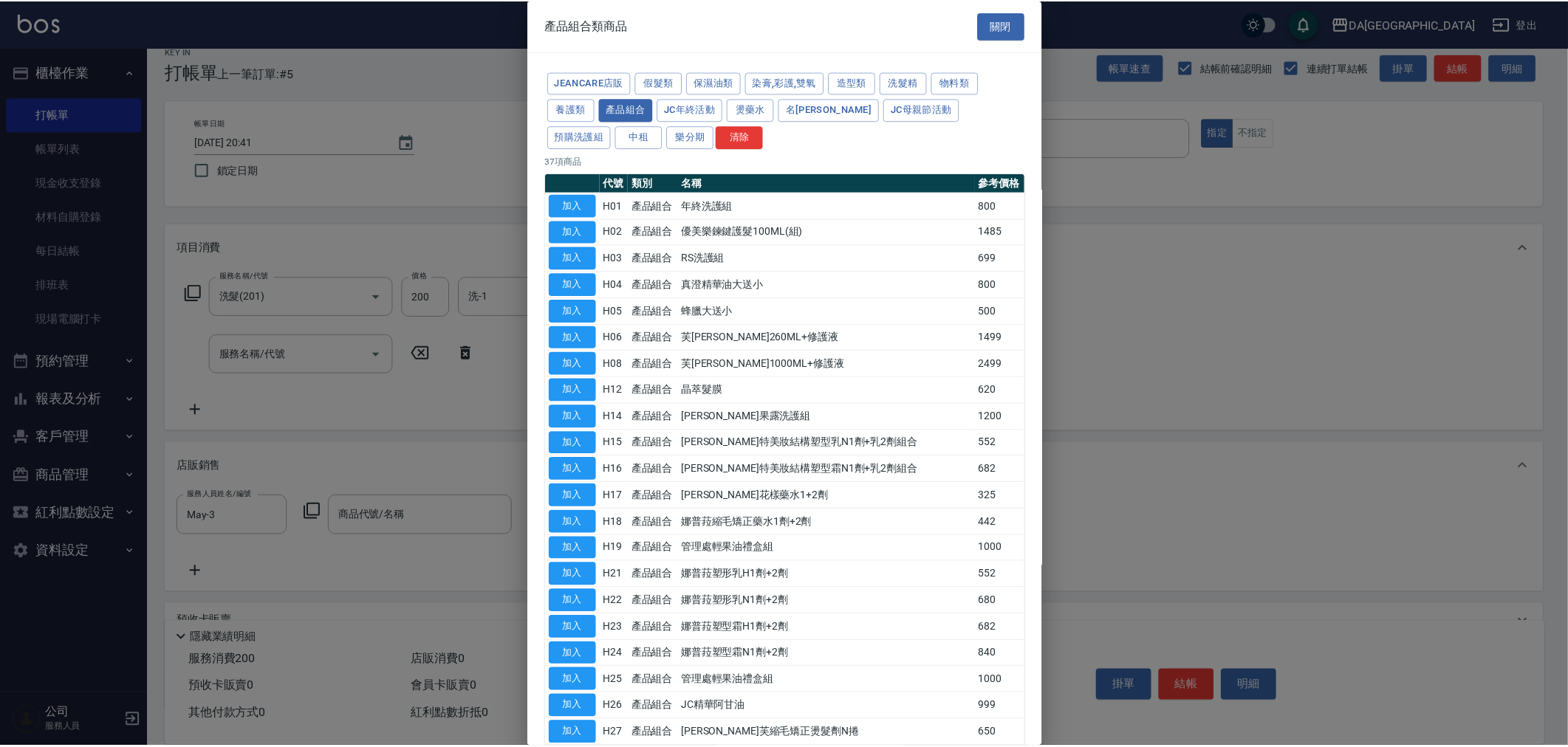
scroll to position [505, 0]
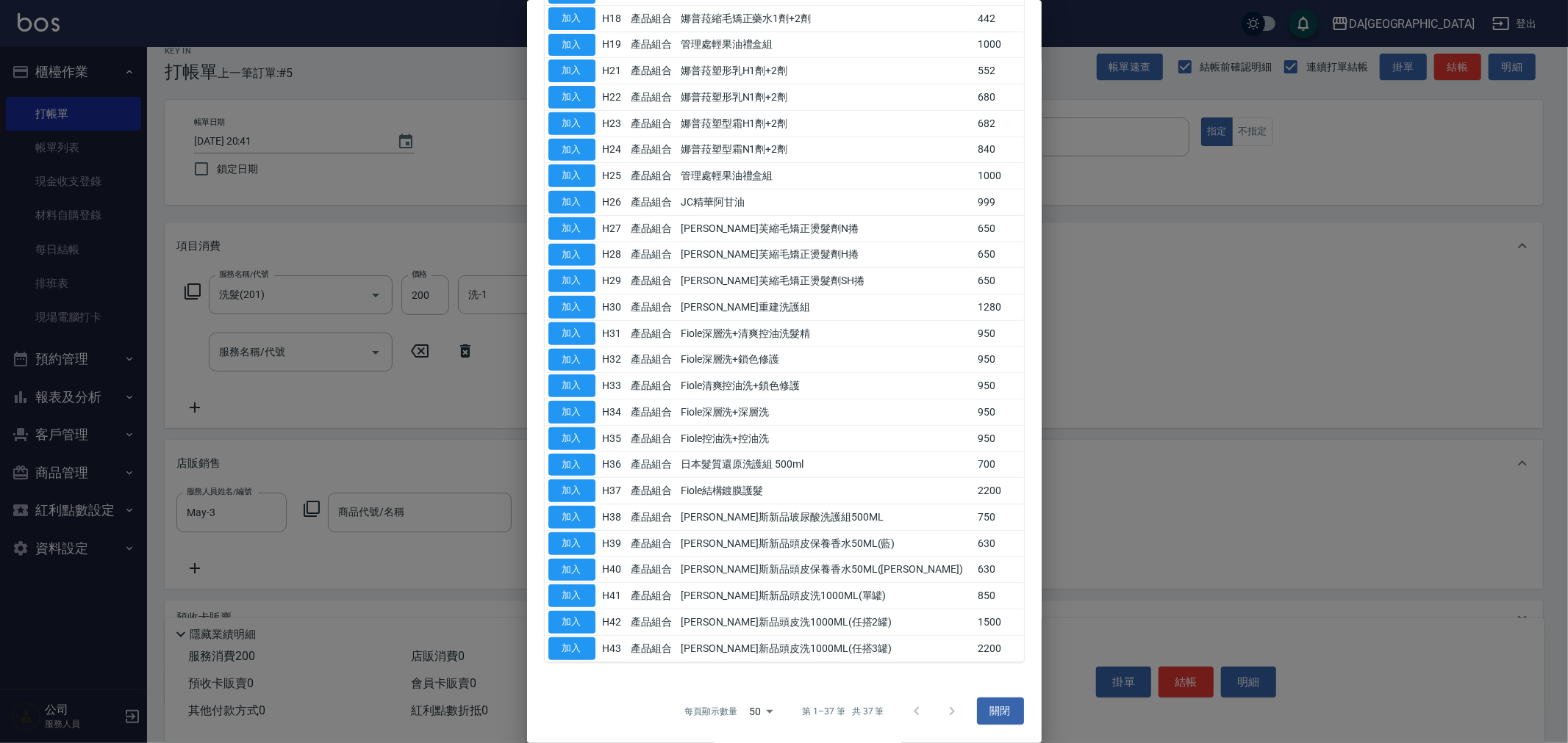
click at [575, 518] on button "加入" at bounding box center [572, 517] width 47 height 23
type input "[PERSON_NAME]斯新品玻尿酸洗護組500ML"
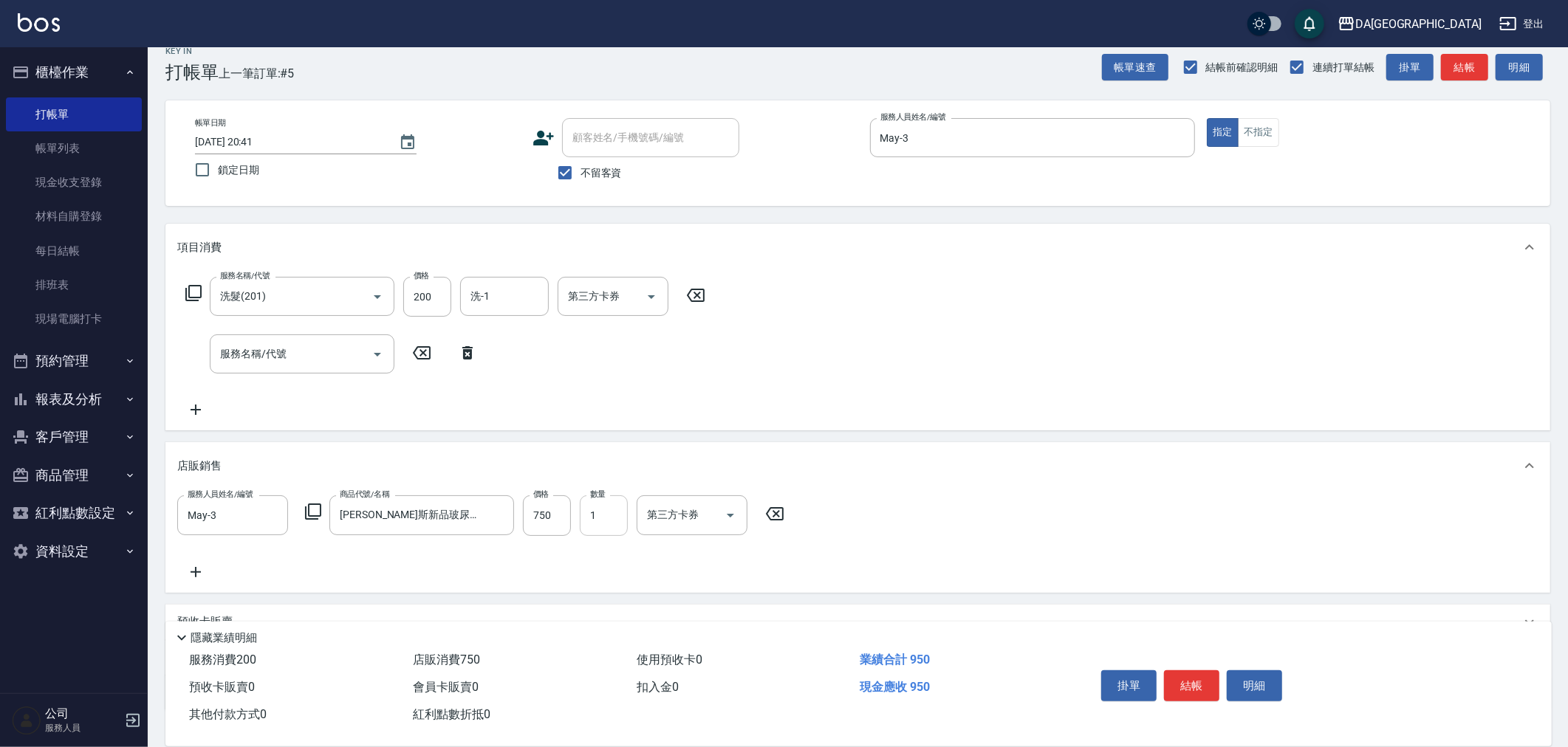
click at [591, 512] on input "1" at bounding box center [603, 515] width 48 height 40
type input "2"
click at [1217, 684] on div "掛單 結帳 明細" at bounding box center [1191, 687] width 193 height 46
click at [1174, 681] on button "結帳" at bounding box center [1191, 686] width 55 height 31
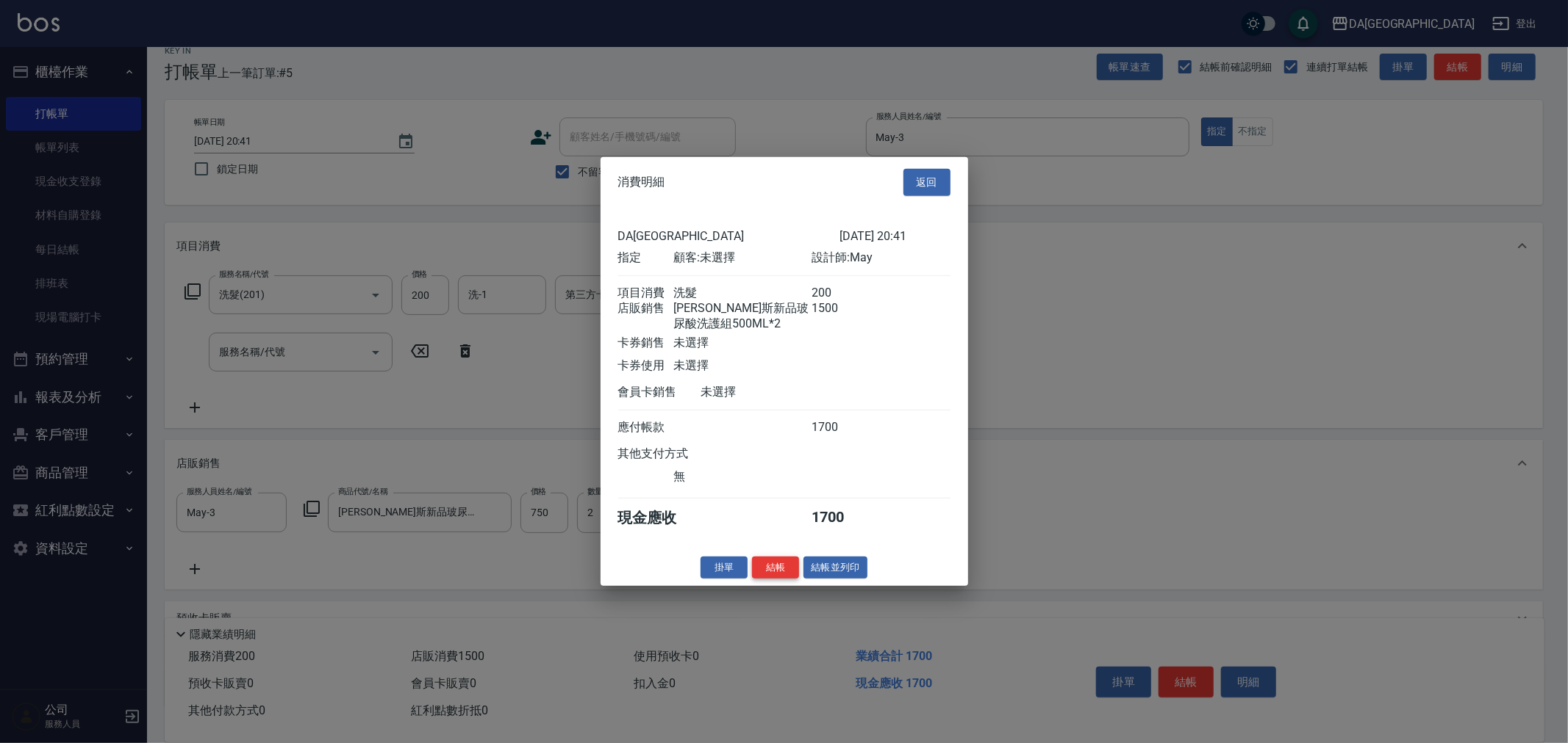
click at [771, 579] on button "結帳" at bounding box center [775, 566] width 47 height 23
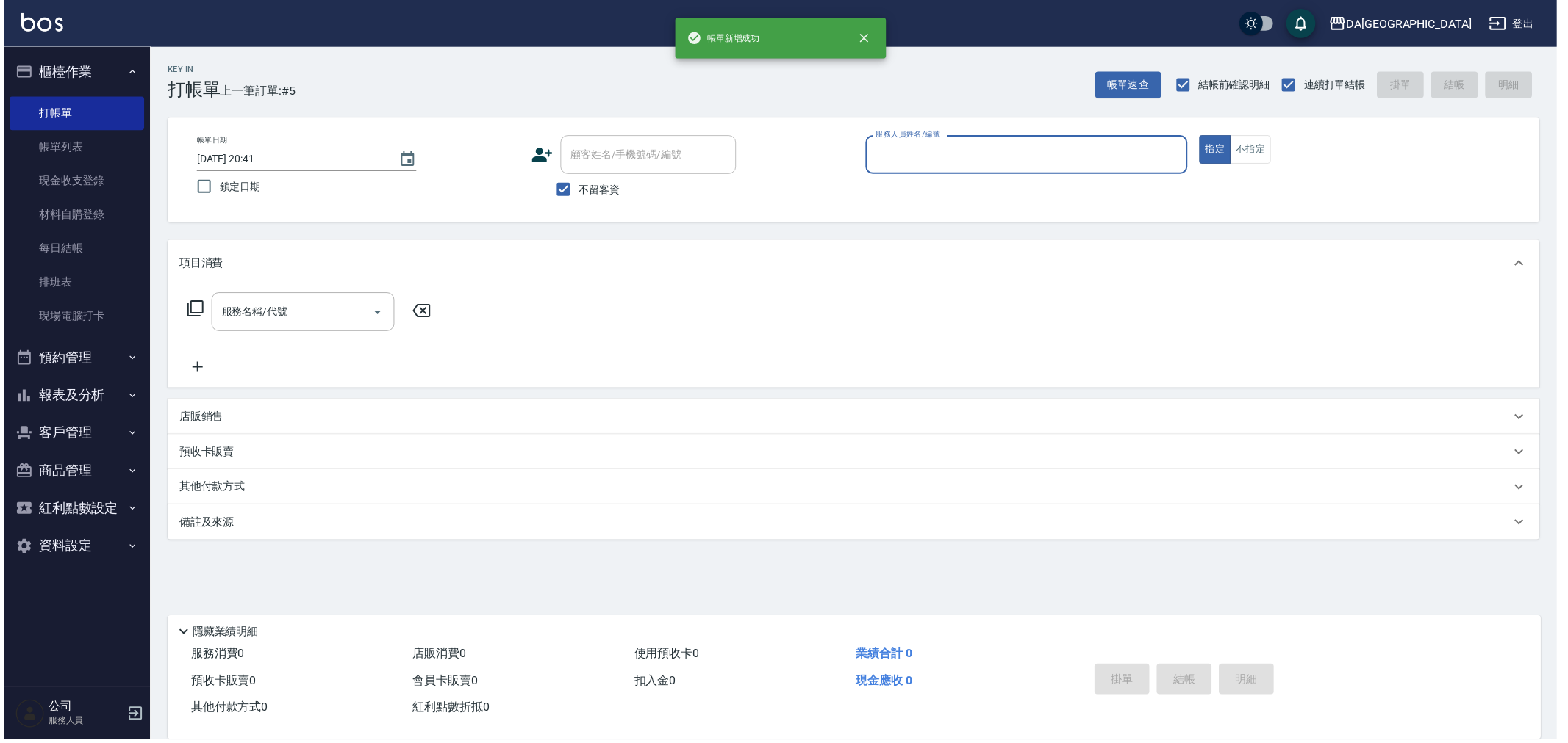
scroll to position [0, 0]
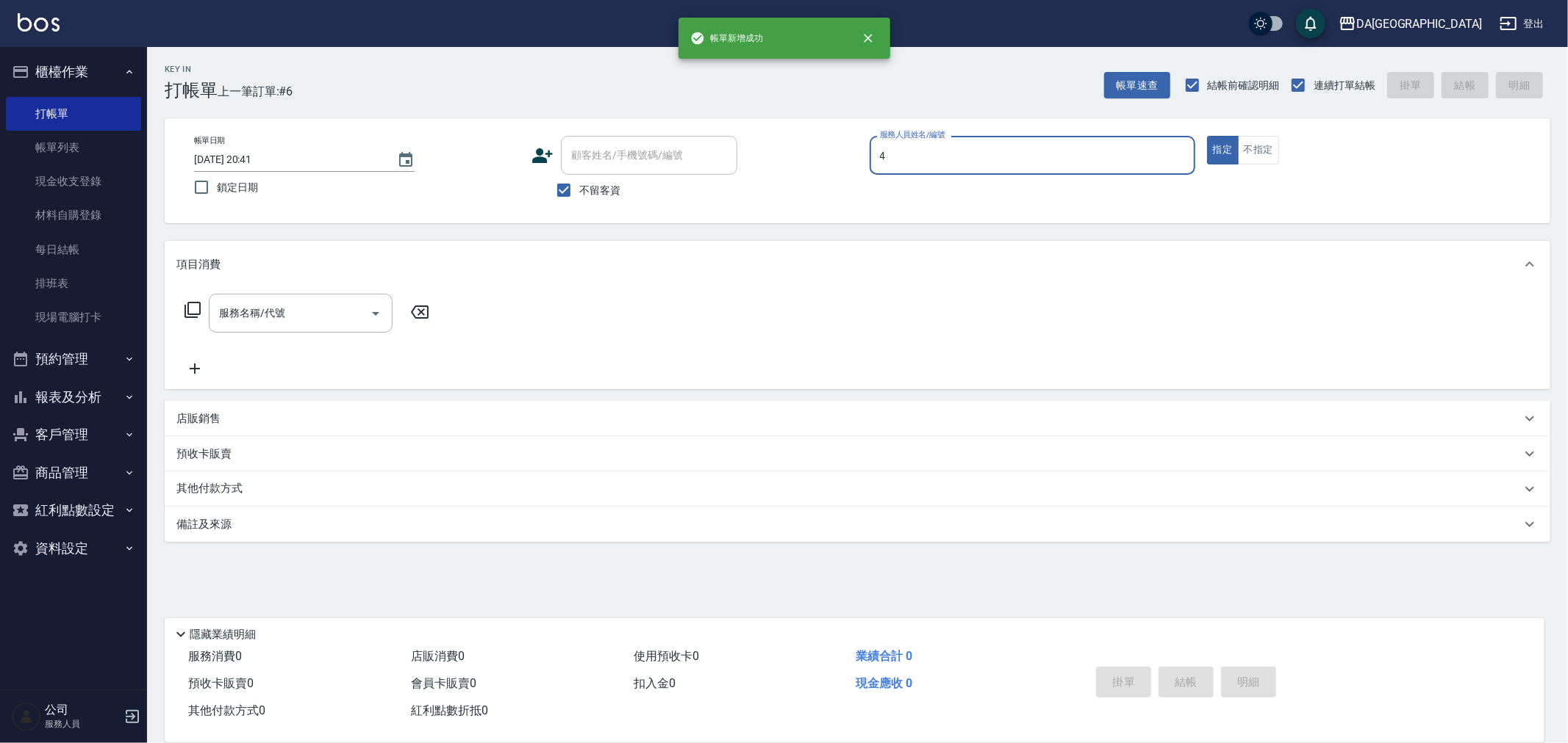
type input "LULU-4"
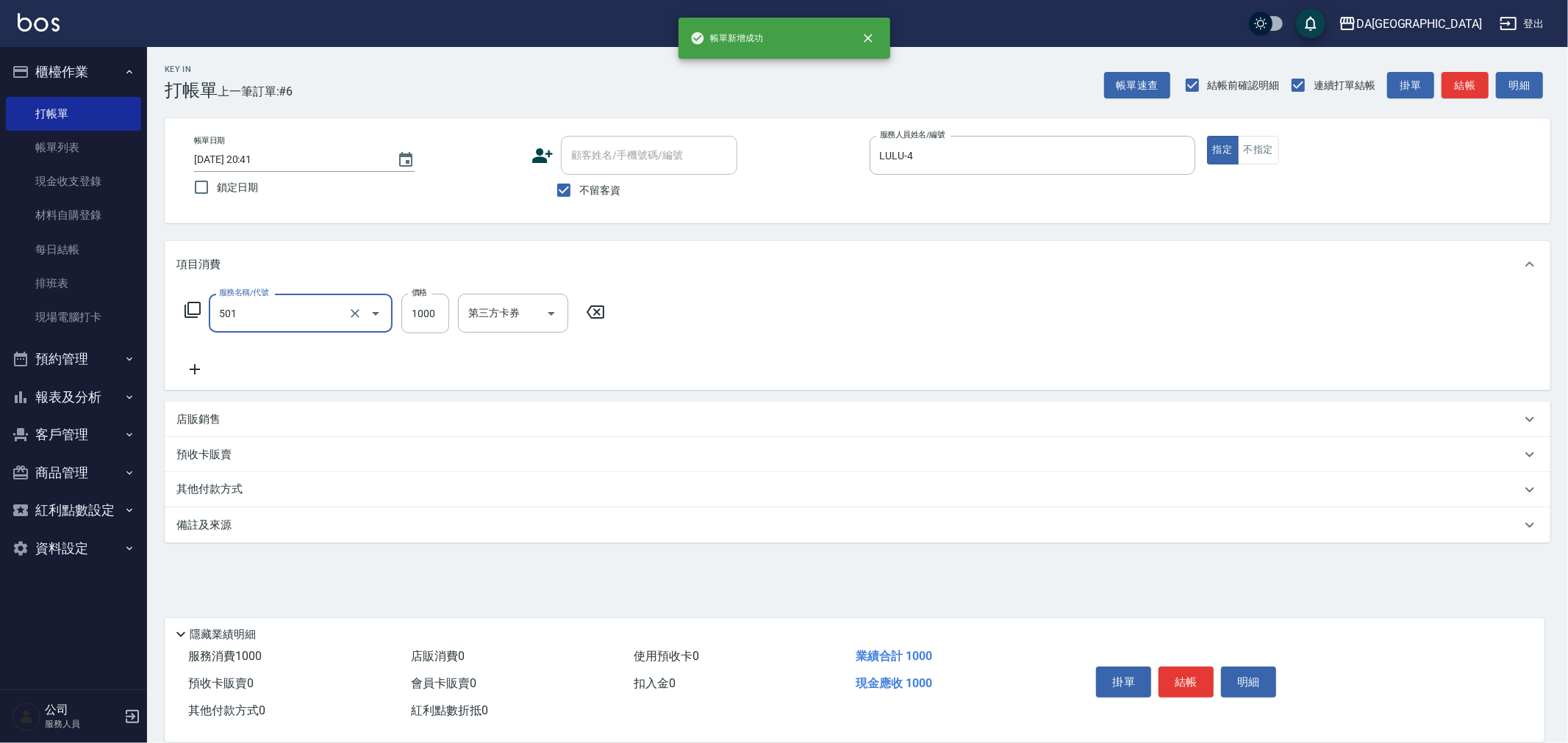
type input "染髮(501)"
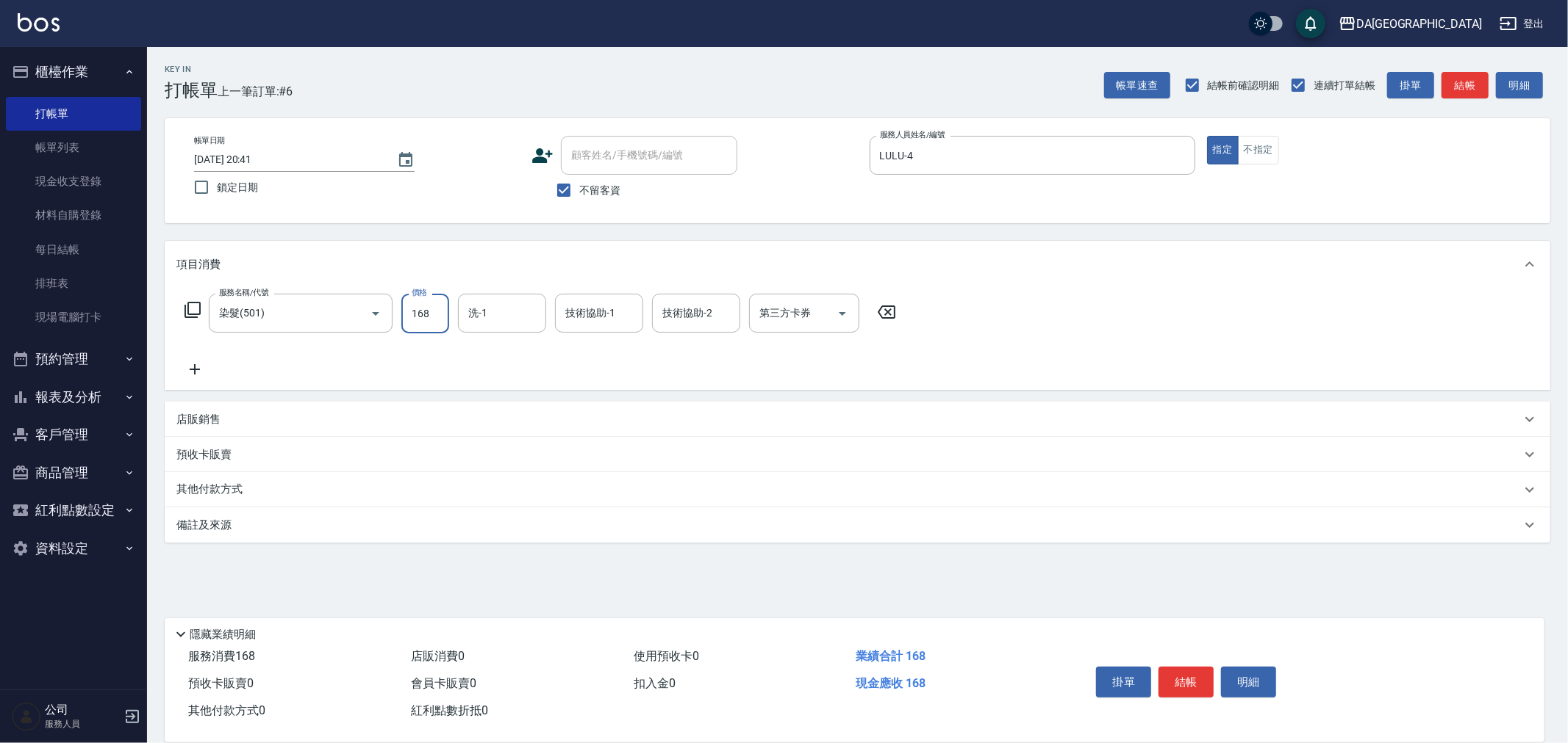
type input "1680"
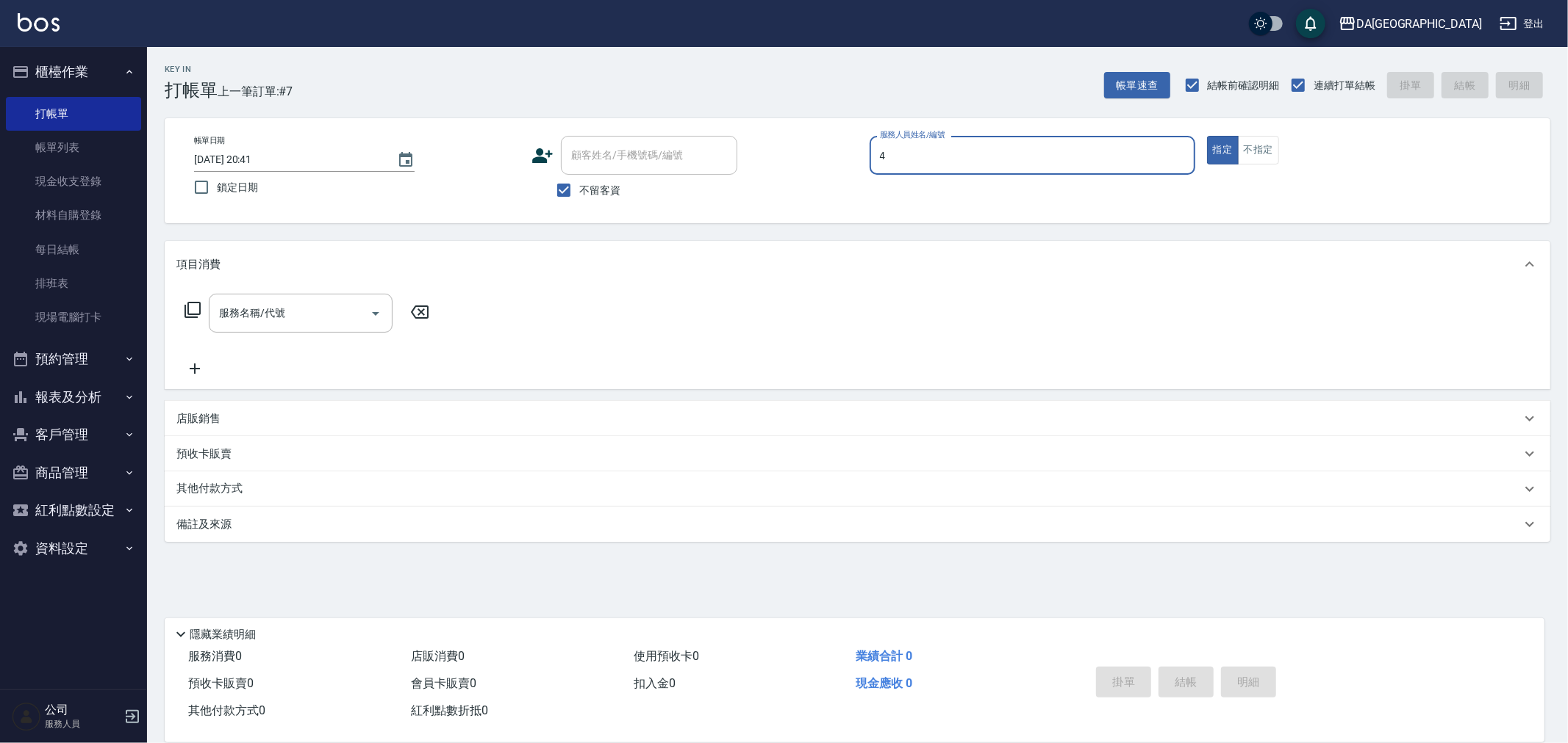
type input "LULU-4"
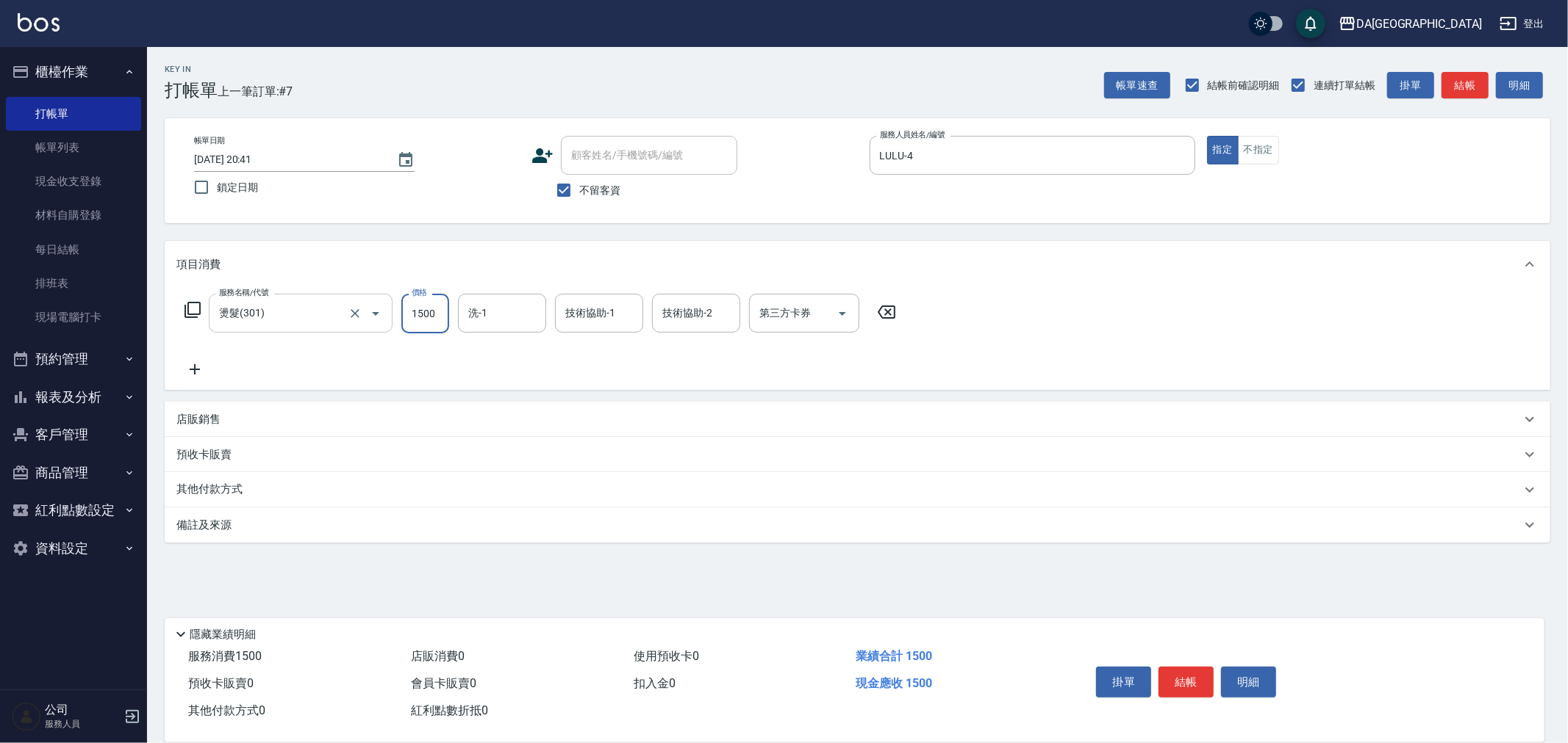
click at [294, 325] on input "燙髮(301)" at bounding box center [280, 313] width 130 height 26
type input "染髮(501)"
type input "1999"
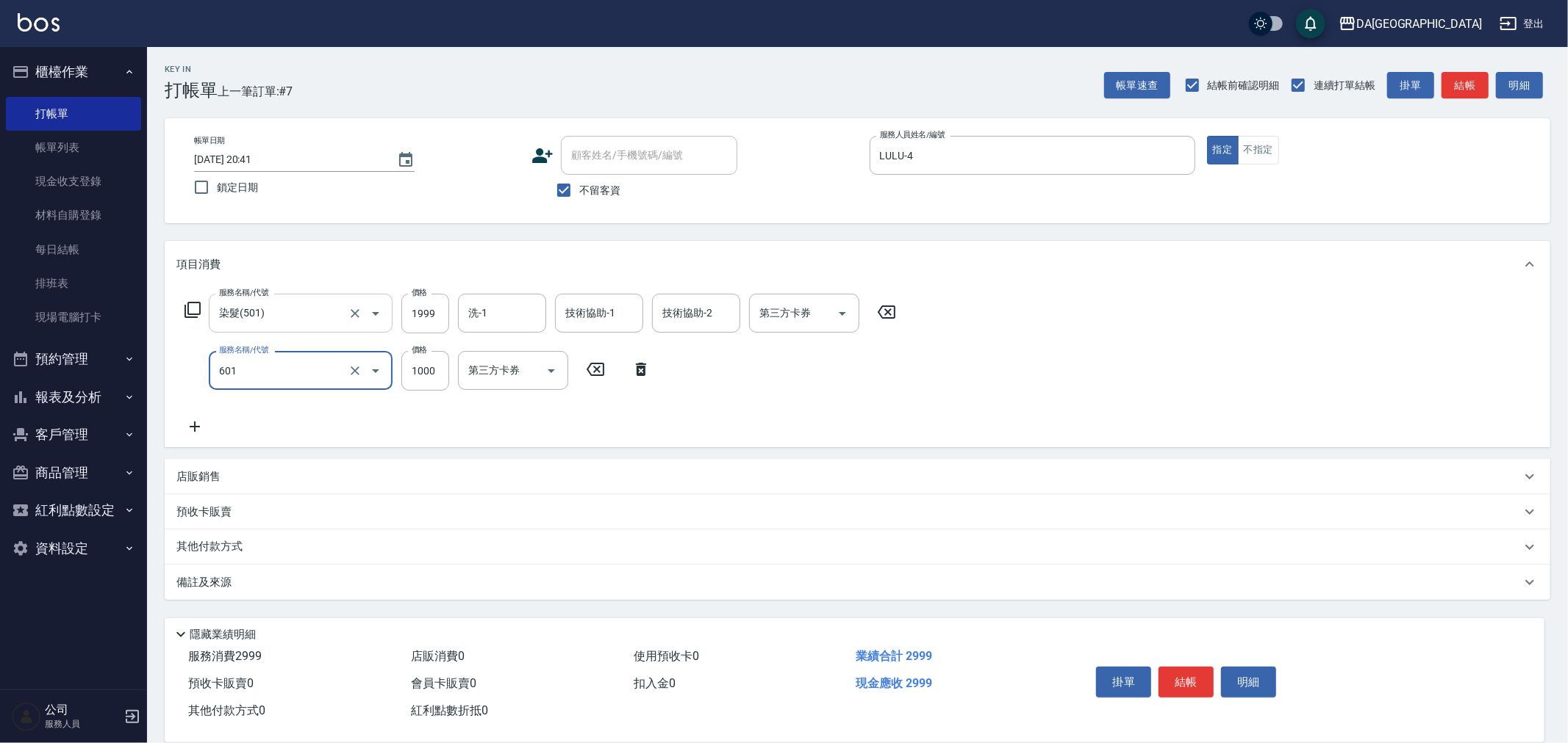
type input "自備護髮(1000上)(601)"
type input "1280"
click at [225, 540] on p "其他付款方式" at bounding box center [214, 548] width 74 height 16
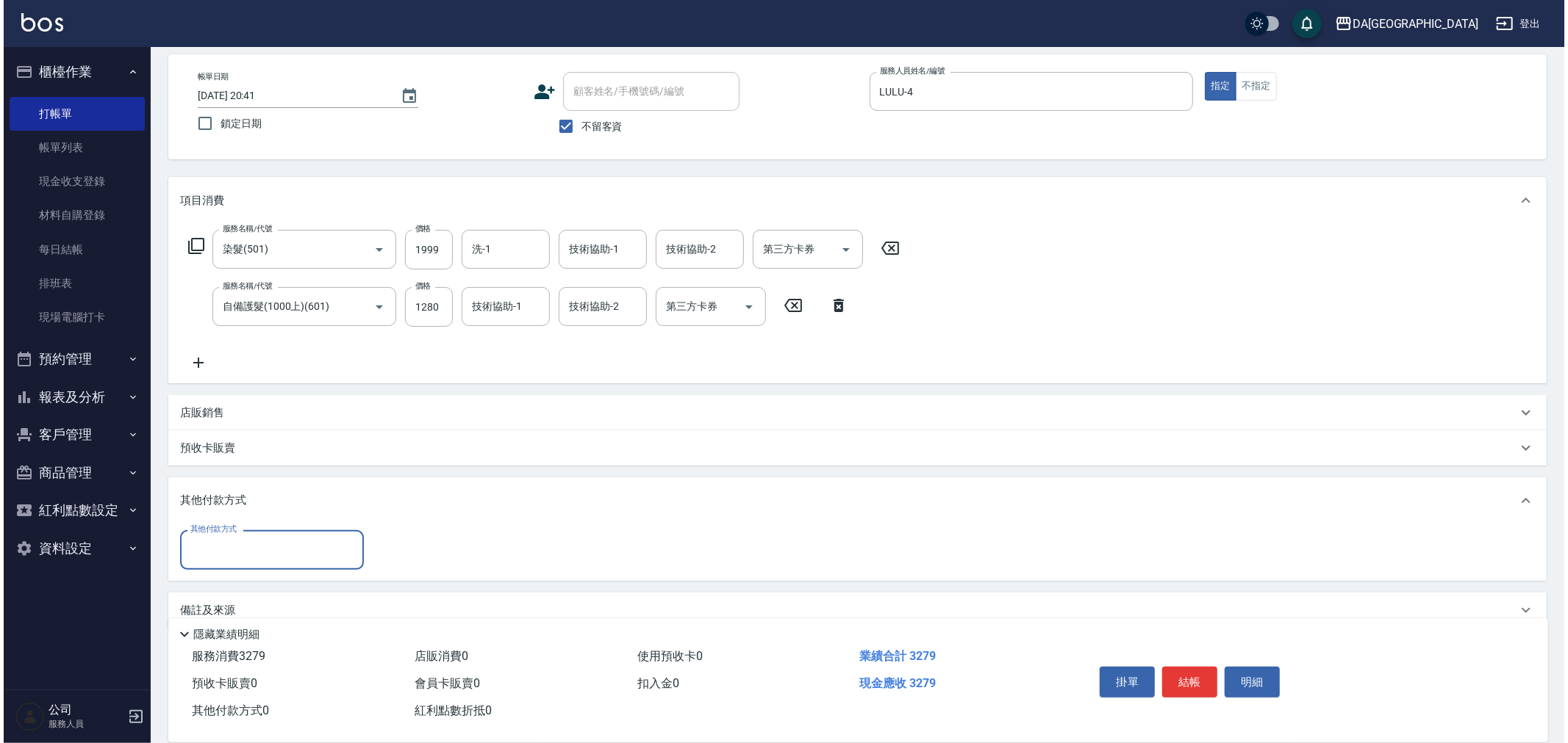
scroll to position [79, 0]
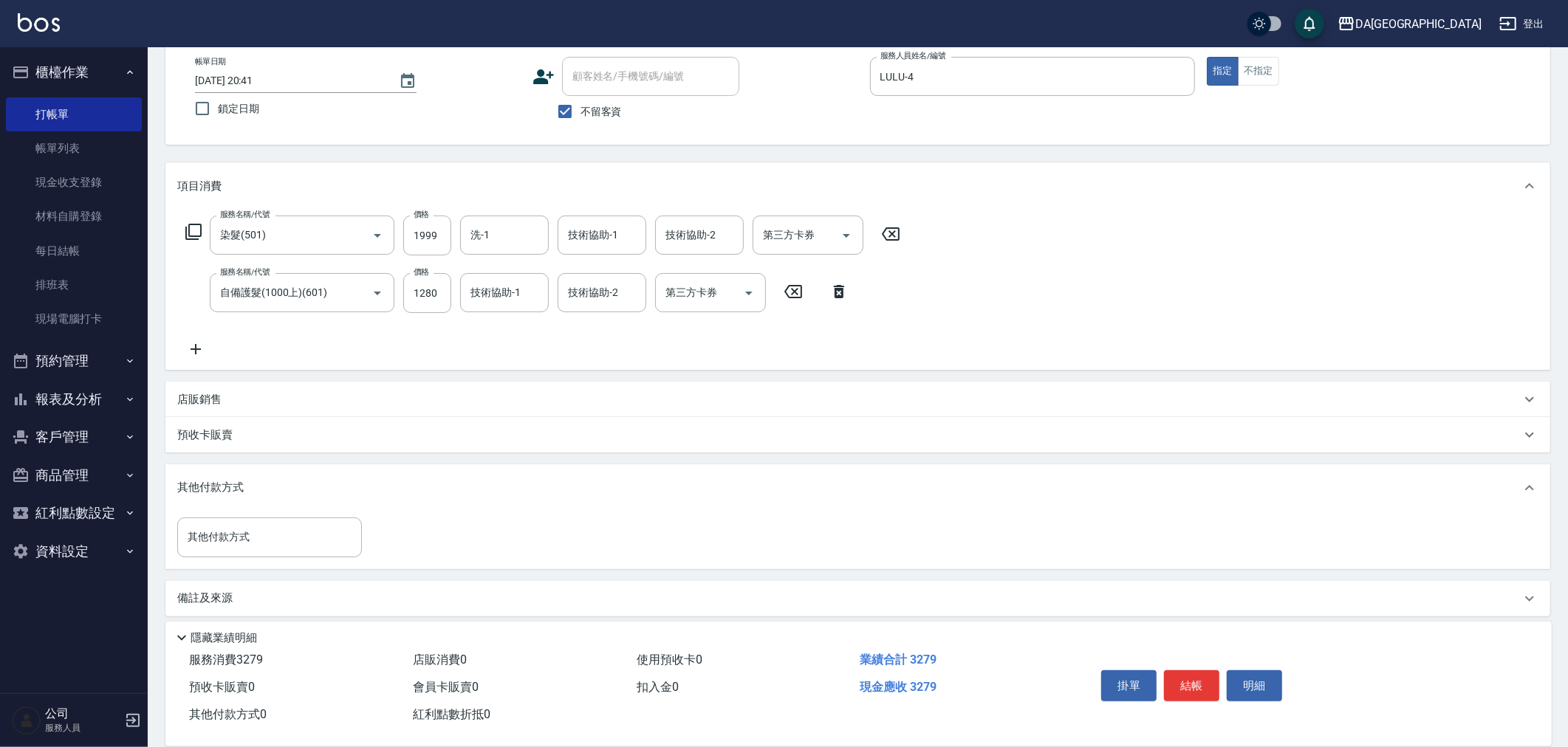
click at [241, 557] on div "其他付款方式 其他付款方式" at bounding box center [857, 540] width 1384 height 57
click at [249, 549] on input "其他付款方式" at bounding box center [269, 537] width 171 height 26
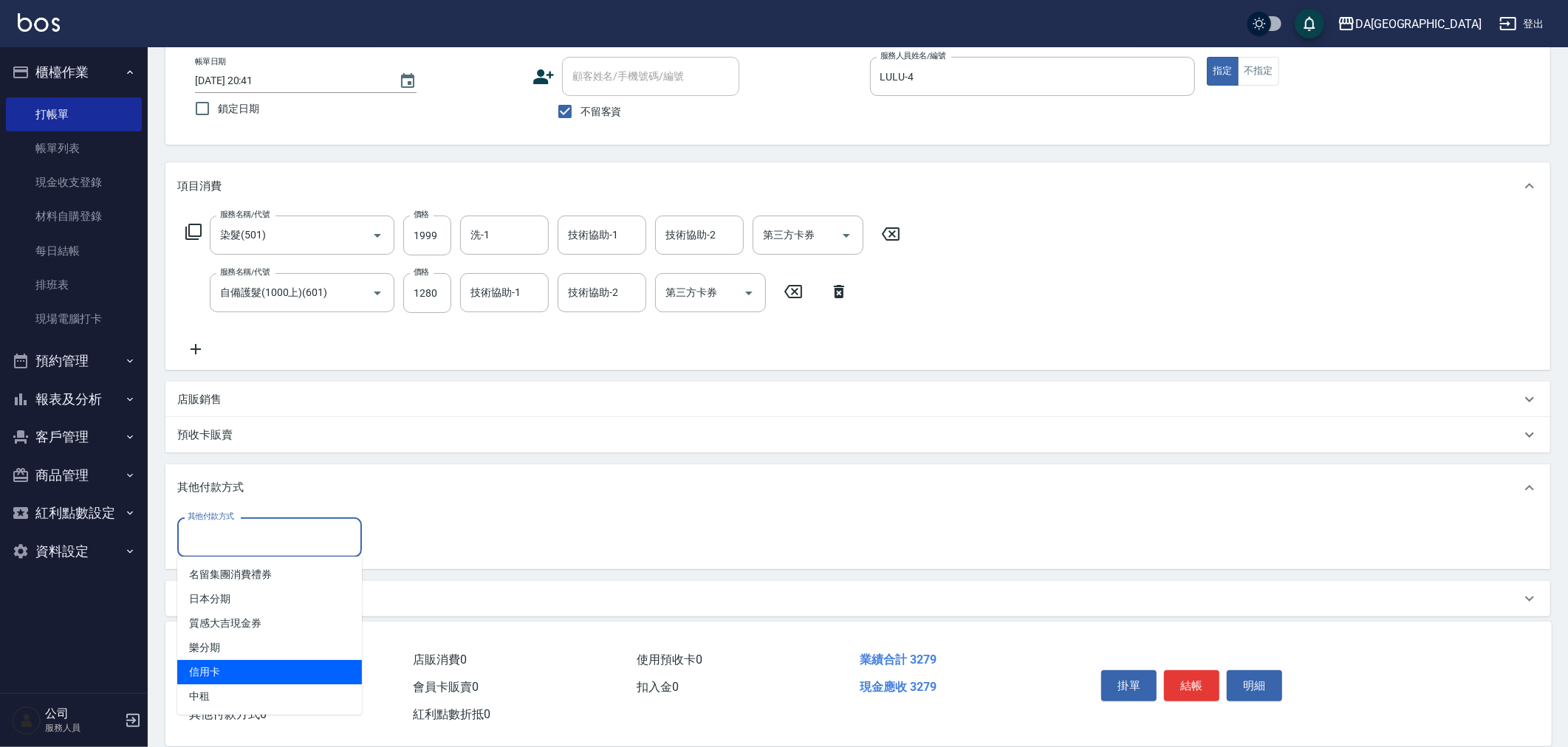
click at [259, 674] on span "信用卡" at bounding box center [270, 672] width 185 height 24
type input "信用卡"
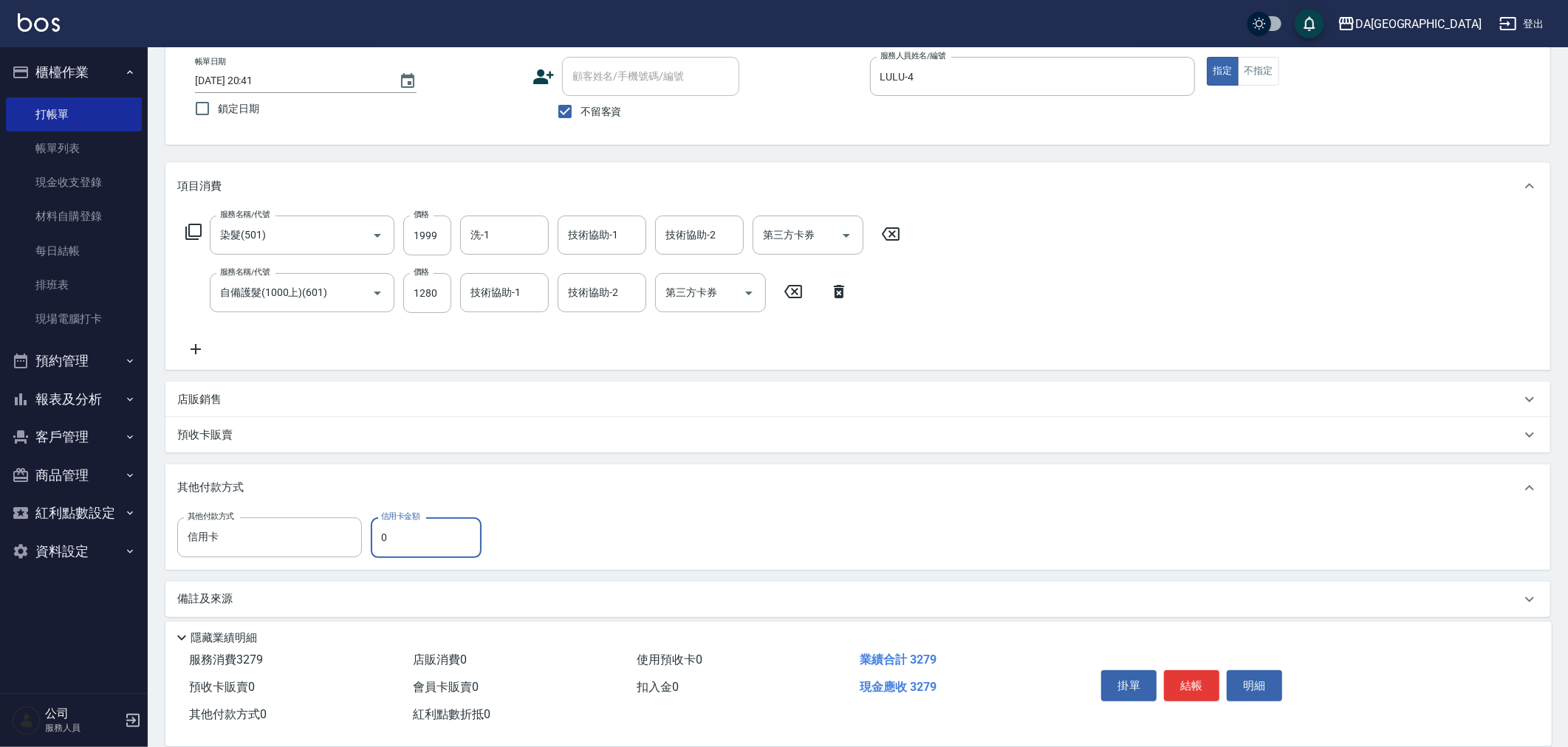
drag, startPoint x: 435, startPoint y: 543, endPoint x: 193, endPoint y: 586, distance: 245.8
click at [271, 571] on div "項目消費 服務名稱/代號 染髮(501) 服務名稱/代號 價格 1999 價格 洗-1 洗-1 技術協助-1 技術協助-1 技術協助-2 技術協助-2 第三方…" at bounding box center [857, 389] width 1384 height 455
type input "1999"
click at [1190, 684] on button "結帳" at bounding box center [1191, 686] width 55 height 31
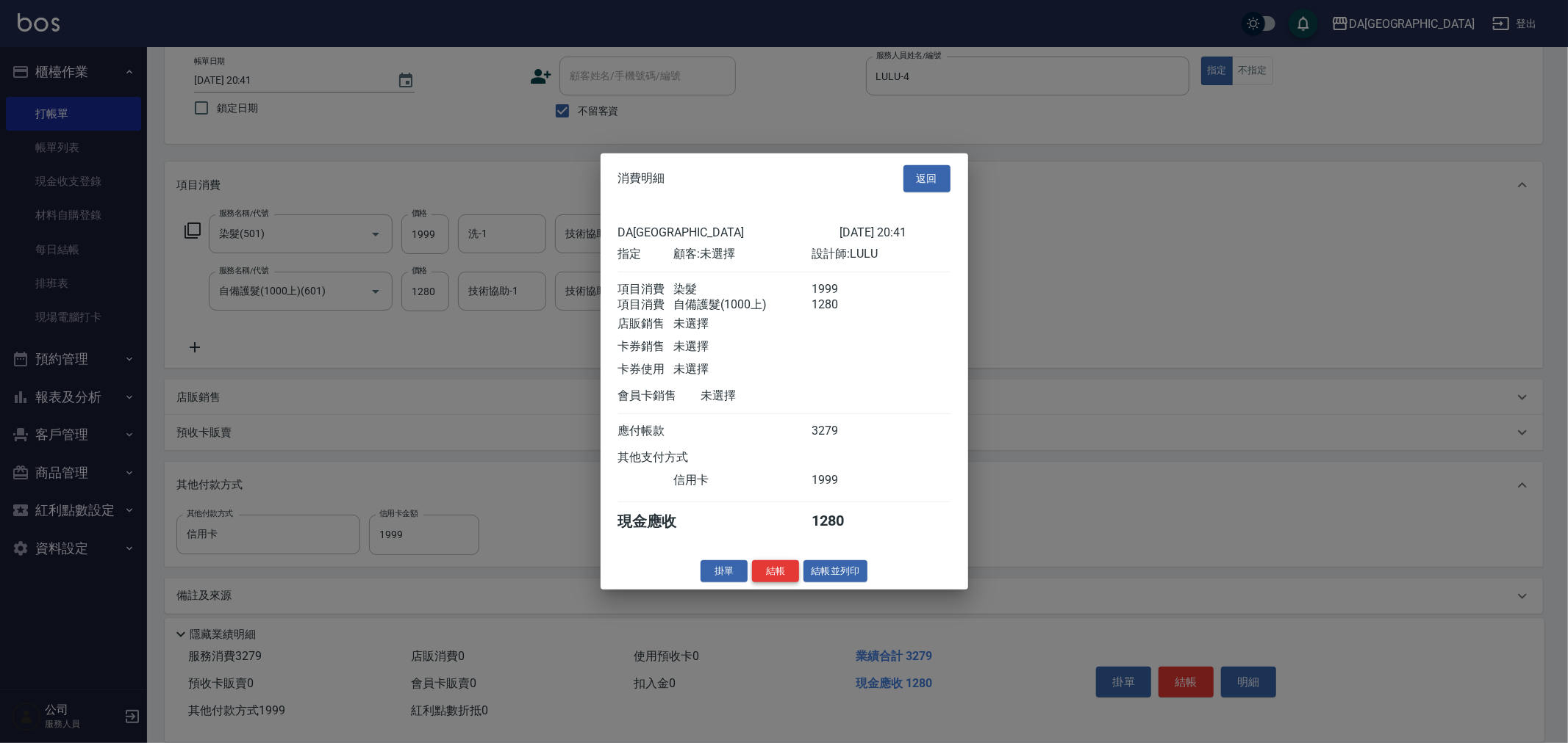
click at [777, 583] on button "結帳" at bounding box center [775, 571] width 47 height 23
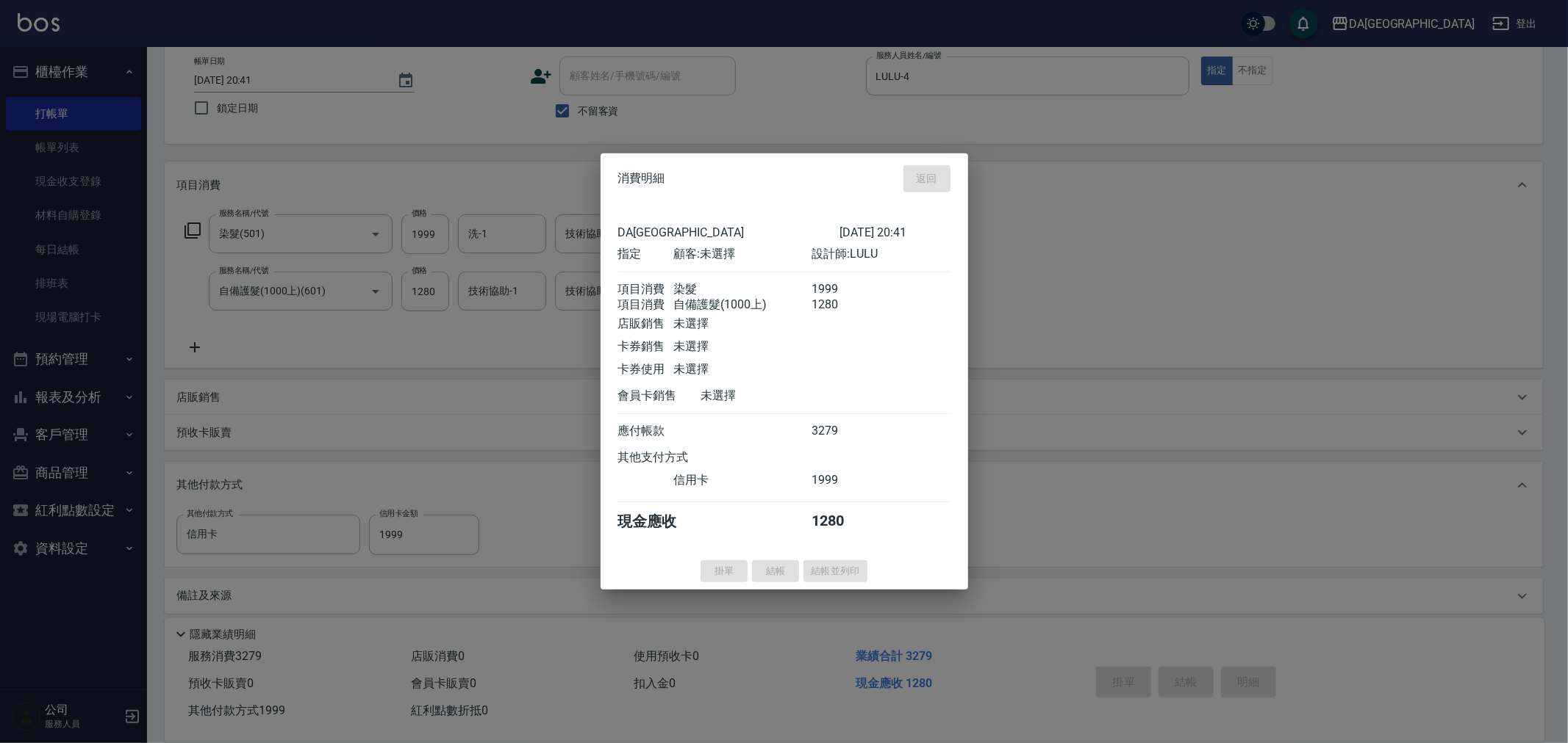
type input "[DATE] 20:42"
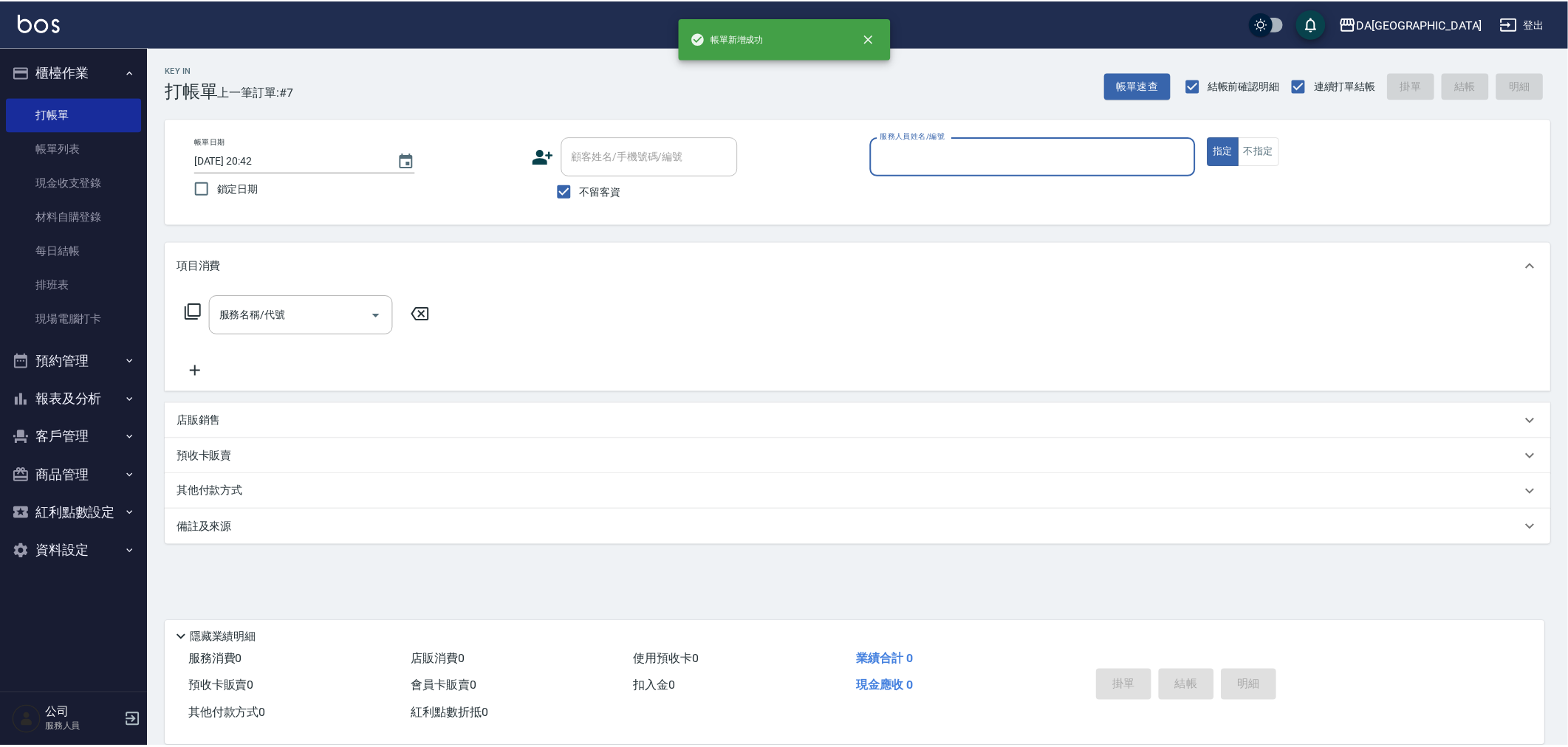
scroll to position [0, 0]
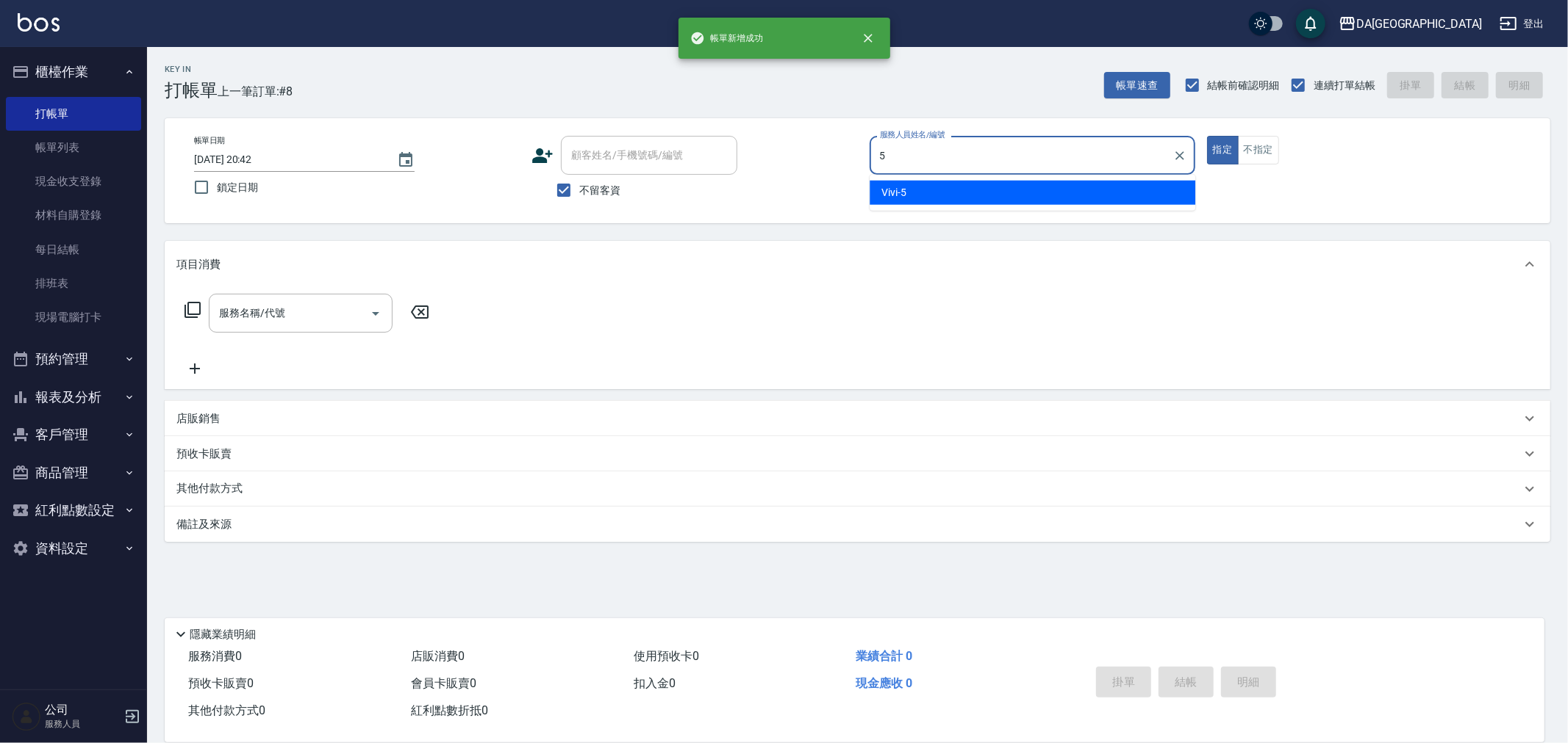
type input "Vivi-5"
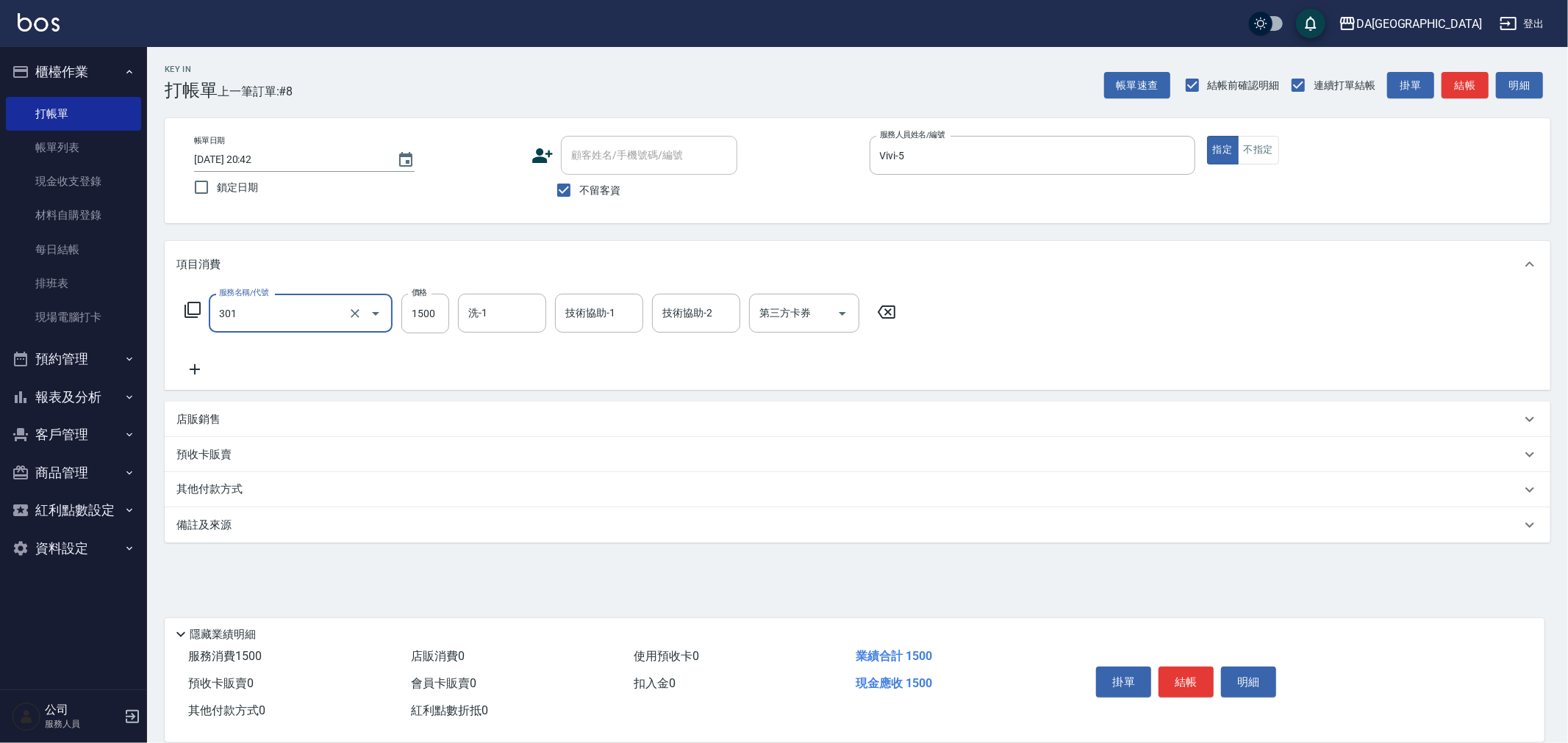
type input "燙髮(301)"
type input "2000"
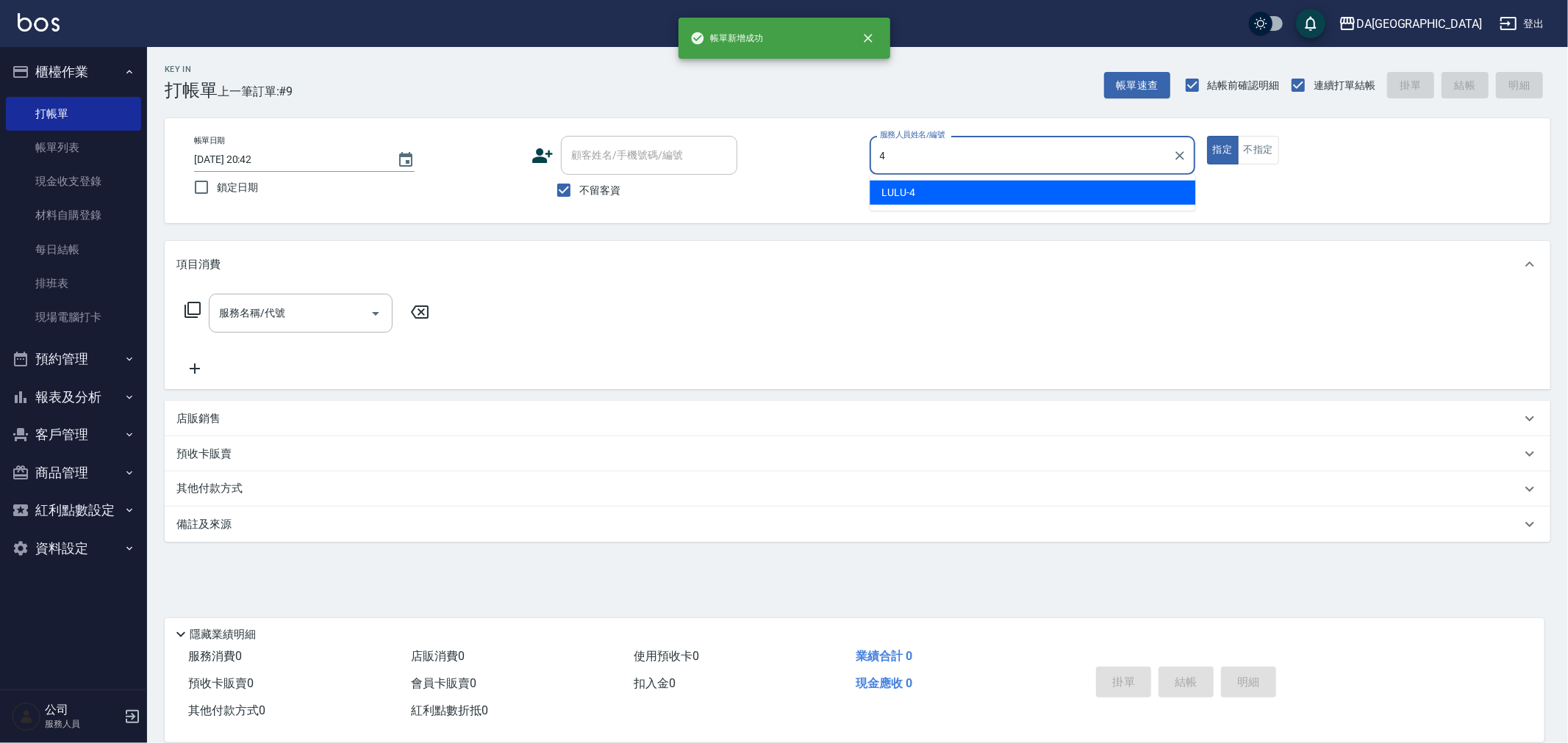
type input "LULU-4"
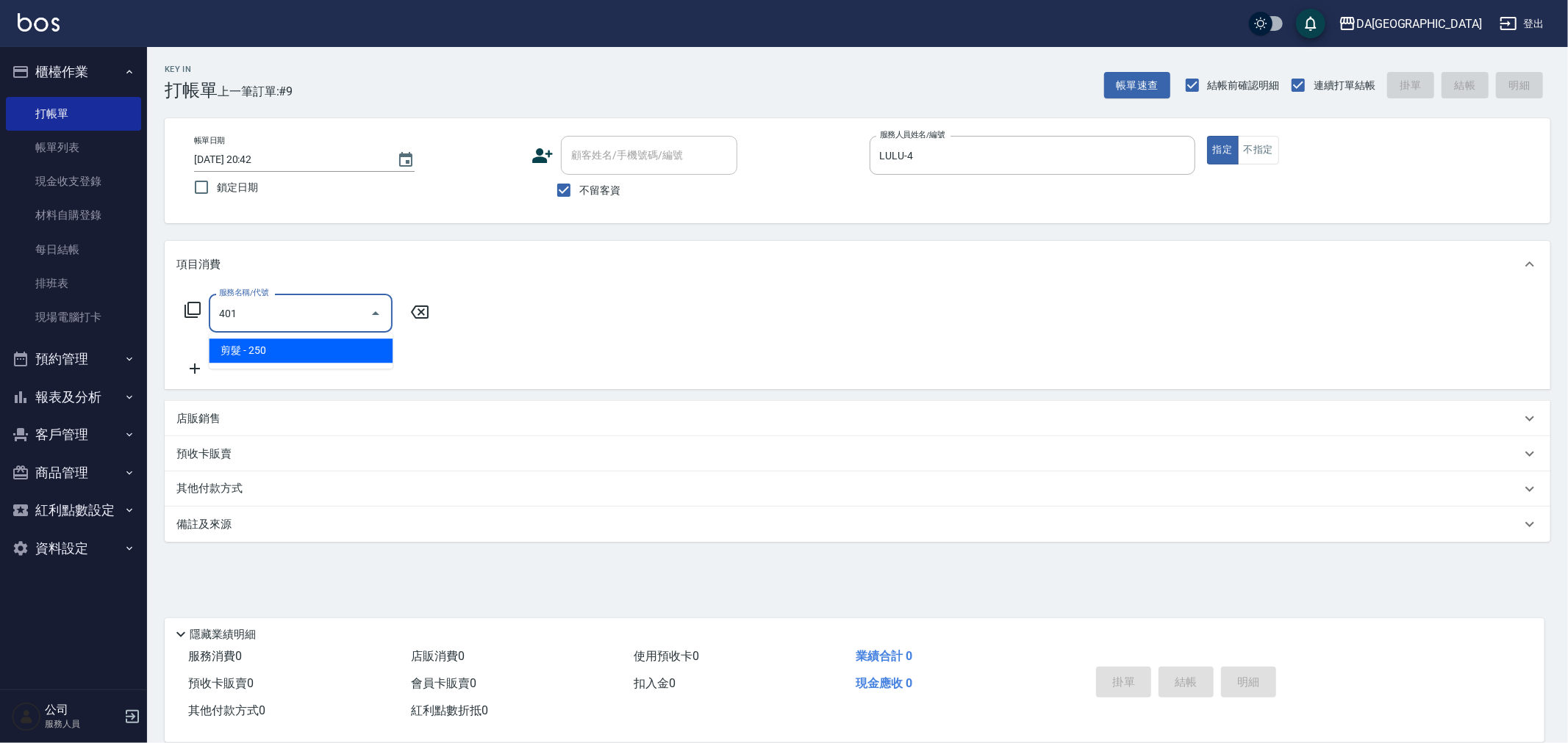
type input "剪髮(401)"
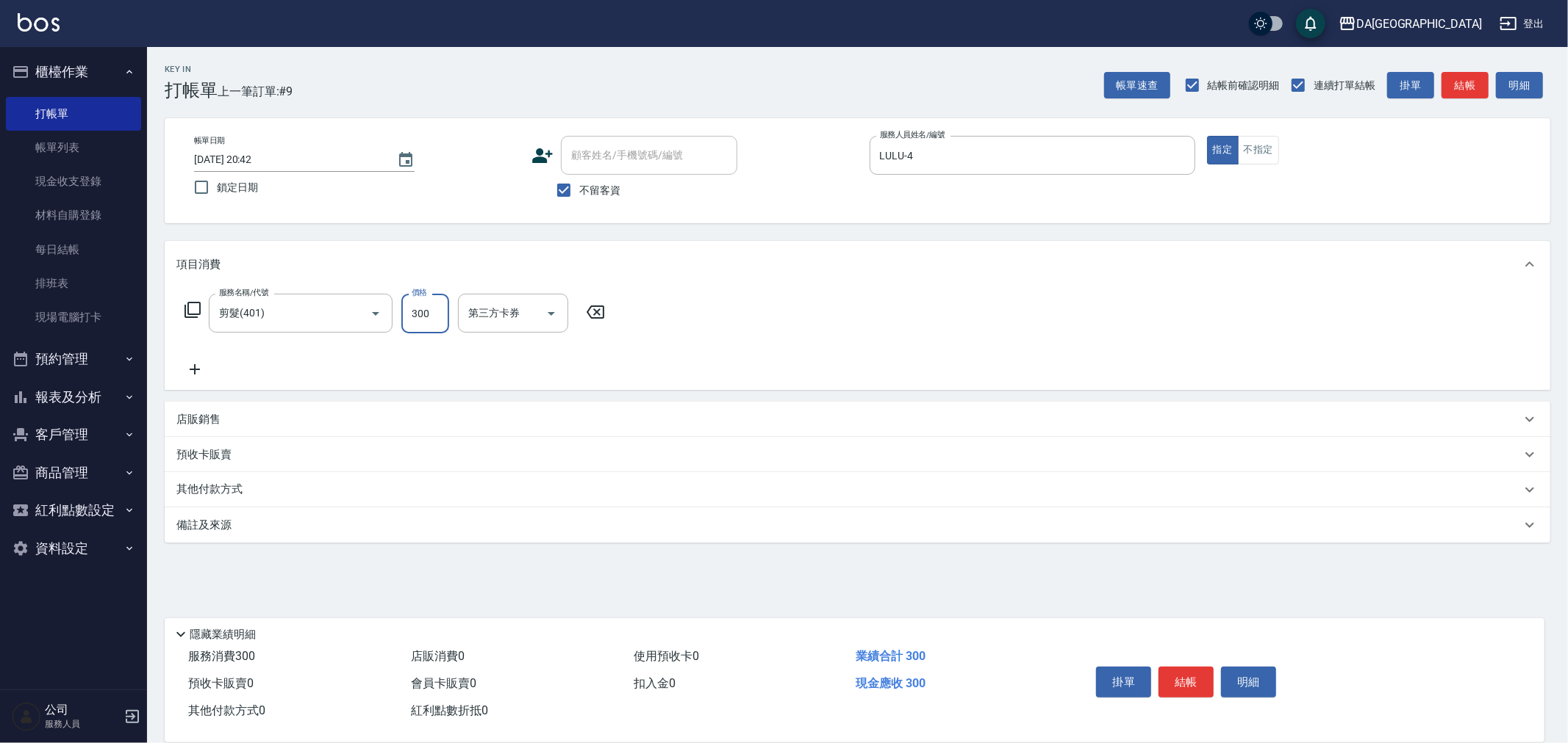
type input "300"
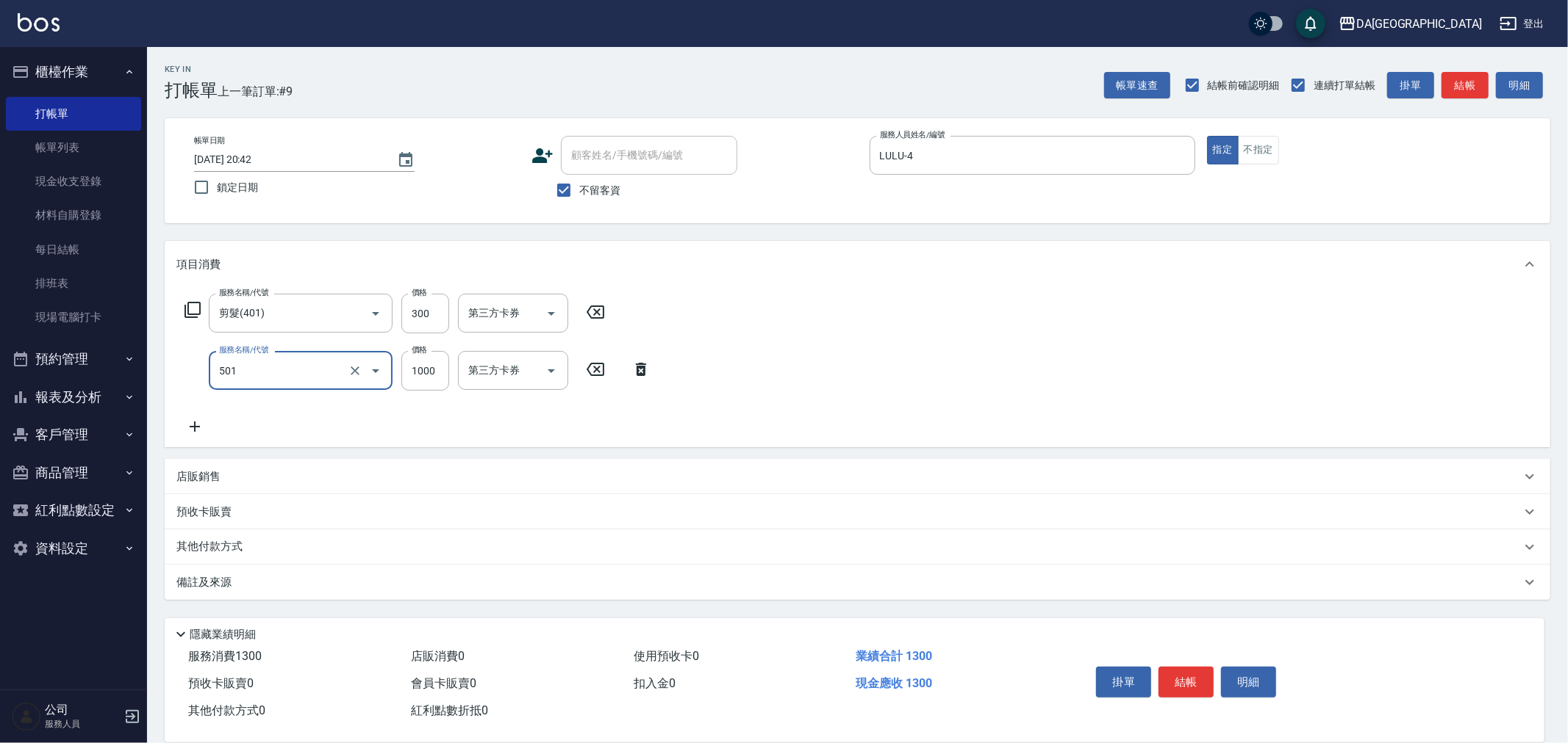
type input "染髮(501)"
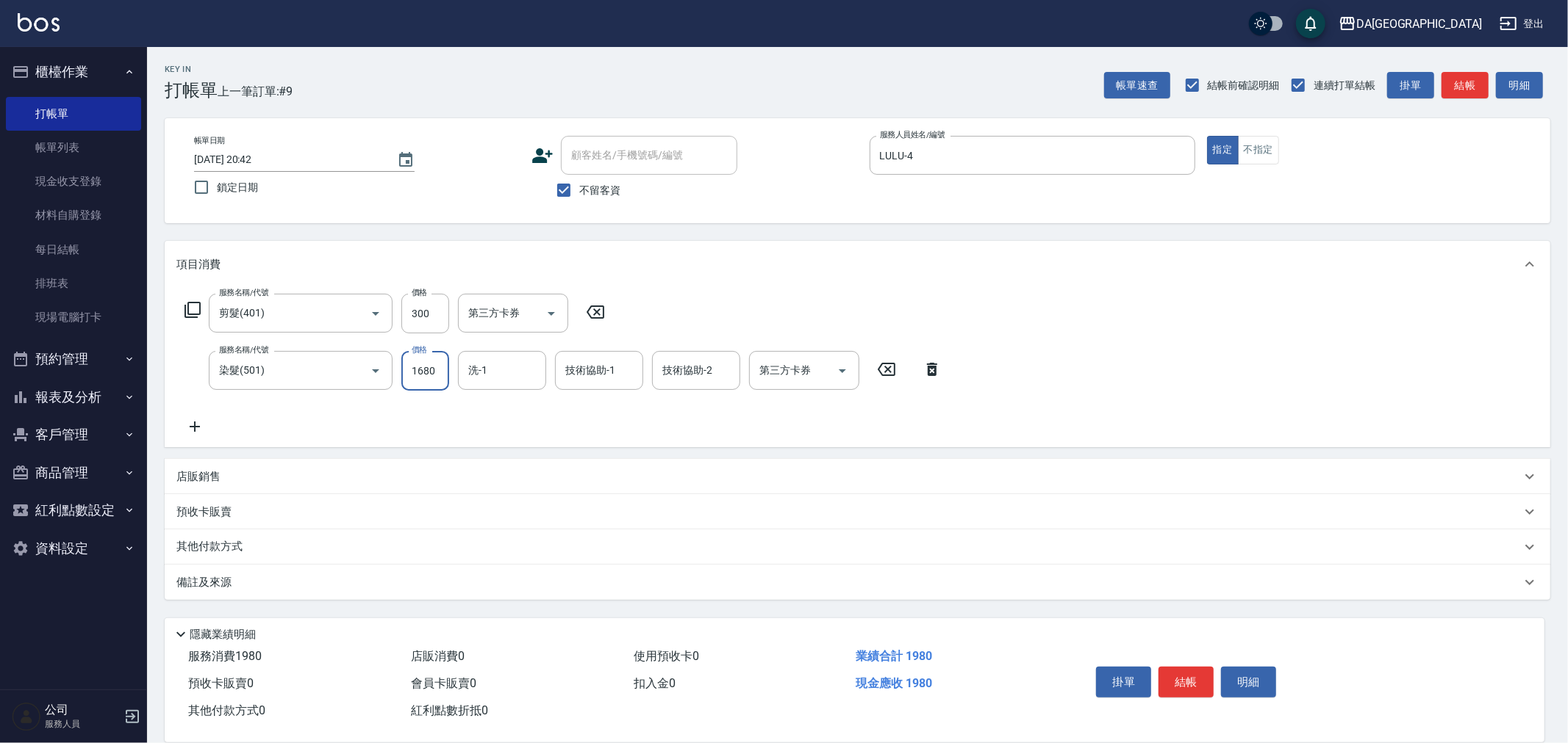
type input "1680"
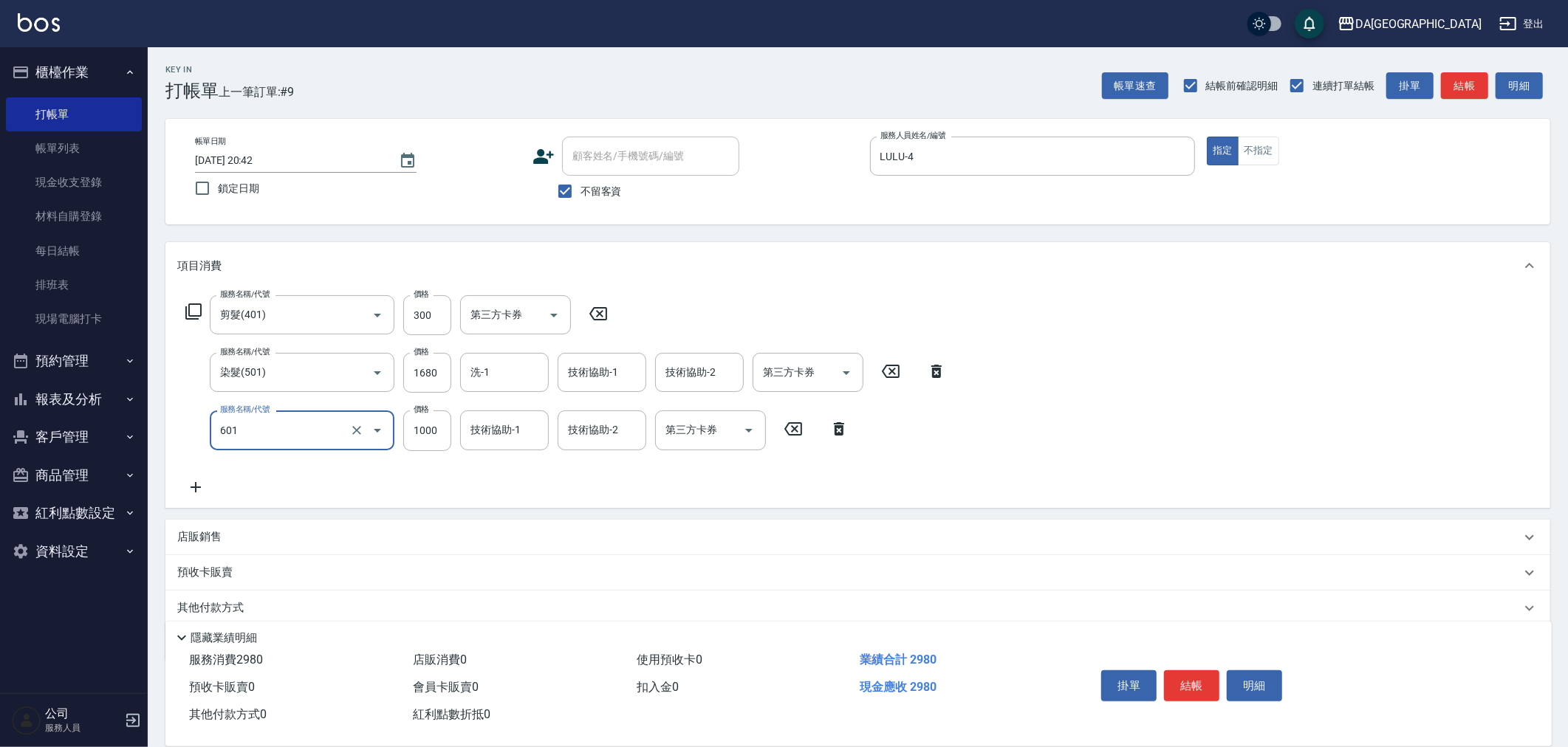
type input "自備護髮(1000上)(601)"
type input "1260"
type input "[PERSON_NAME]-26"
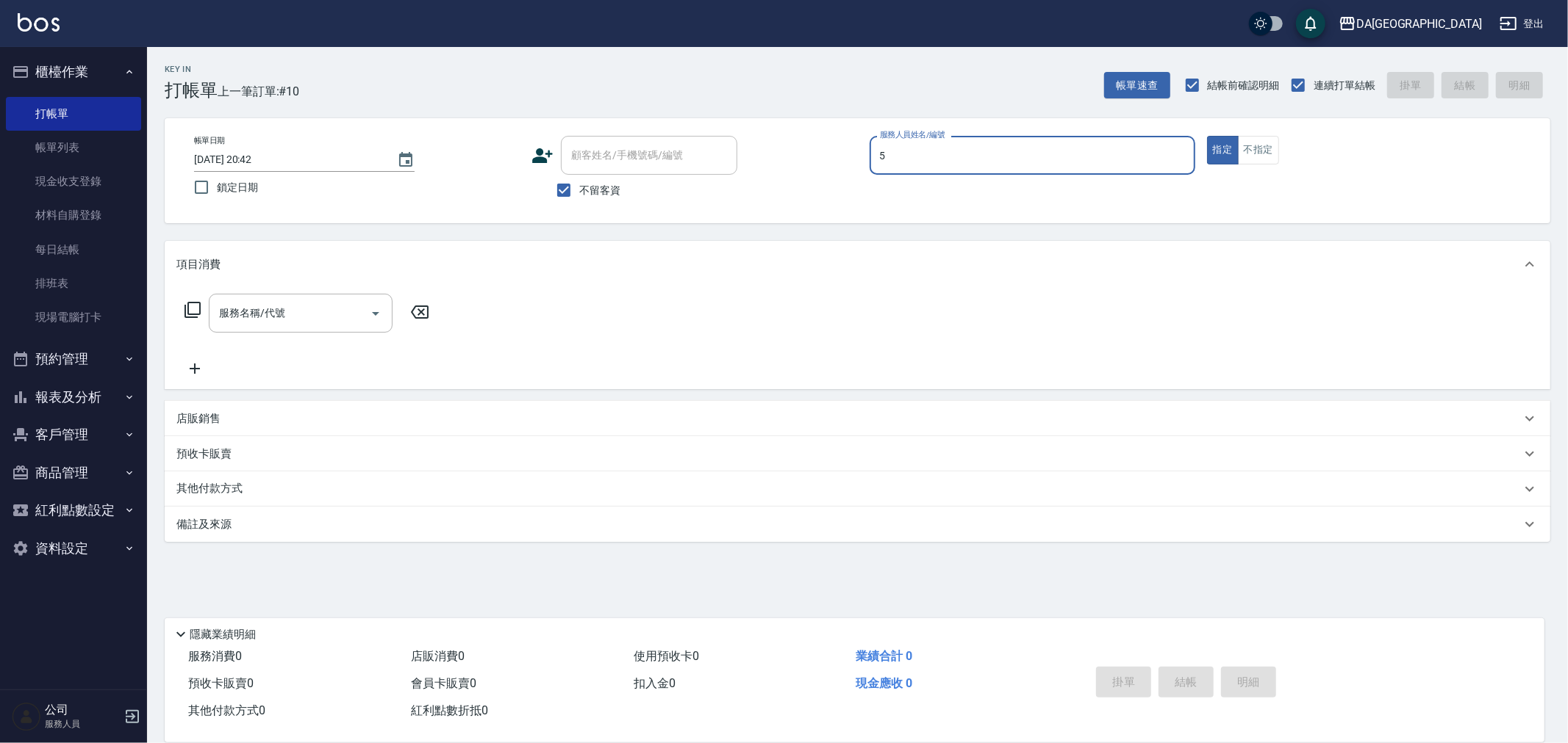
type input "Vivi-5"
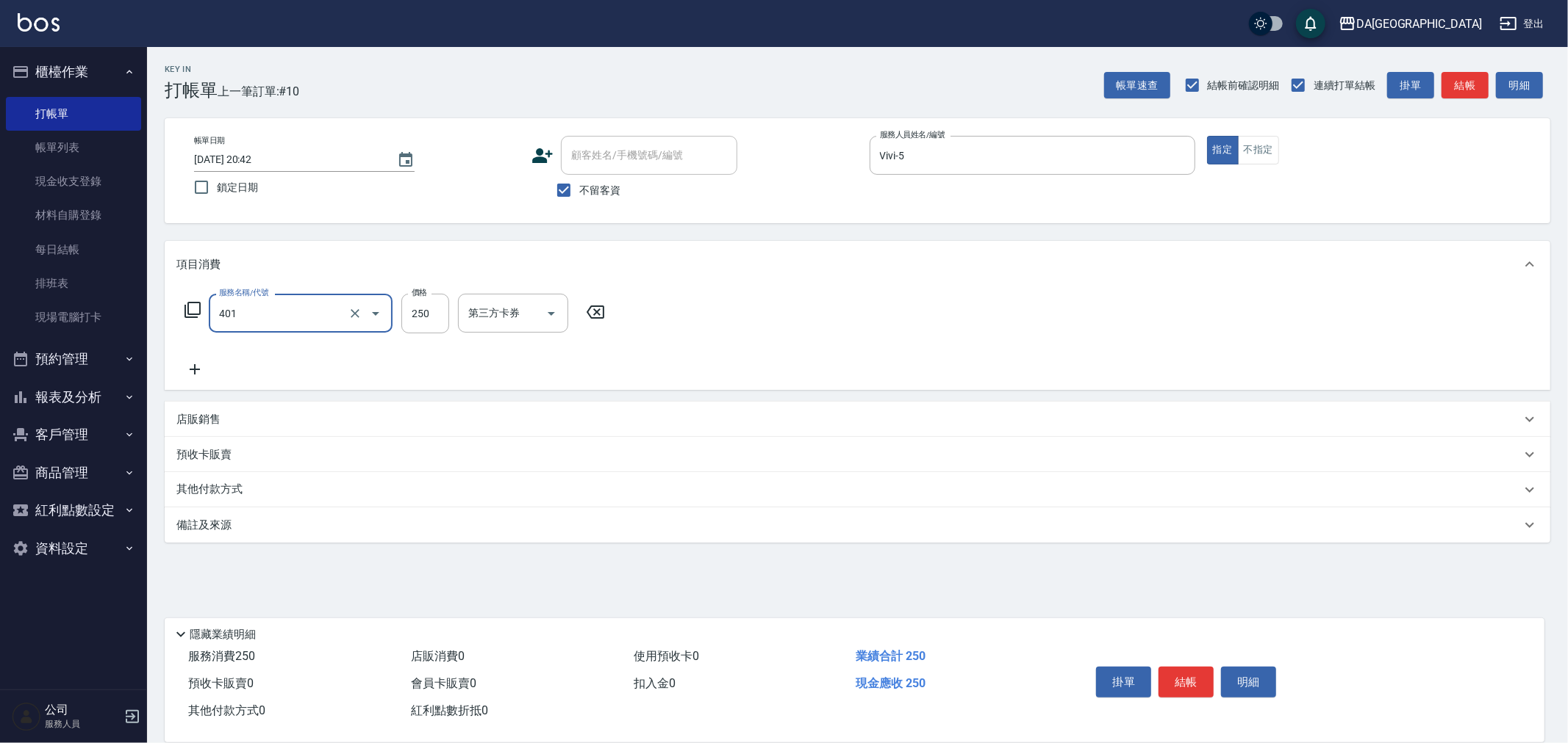
type input "剪髮(401)"
type input "400"
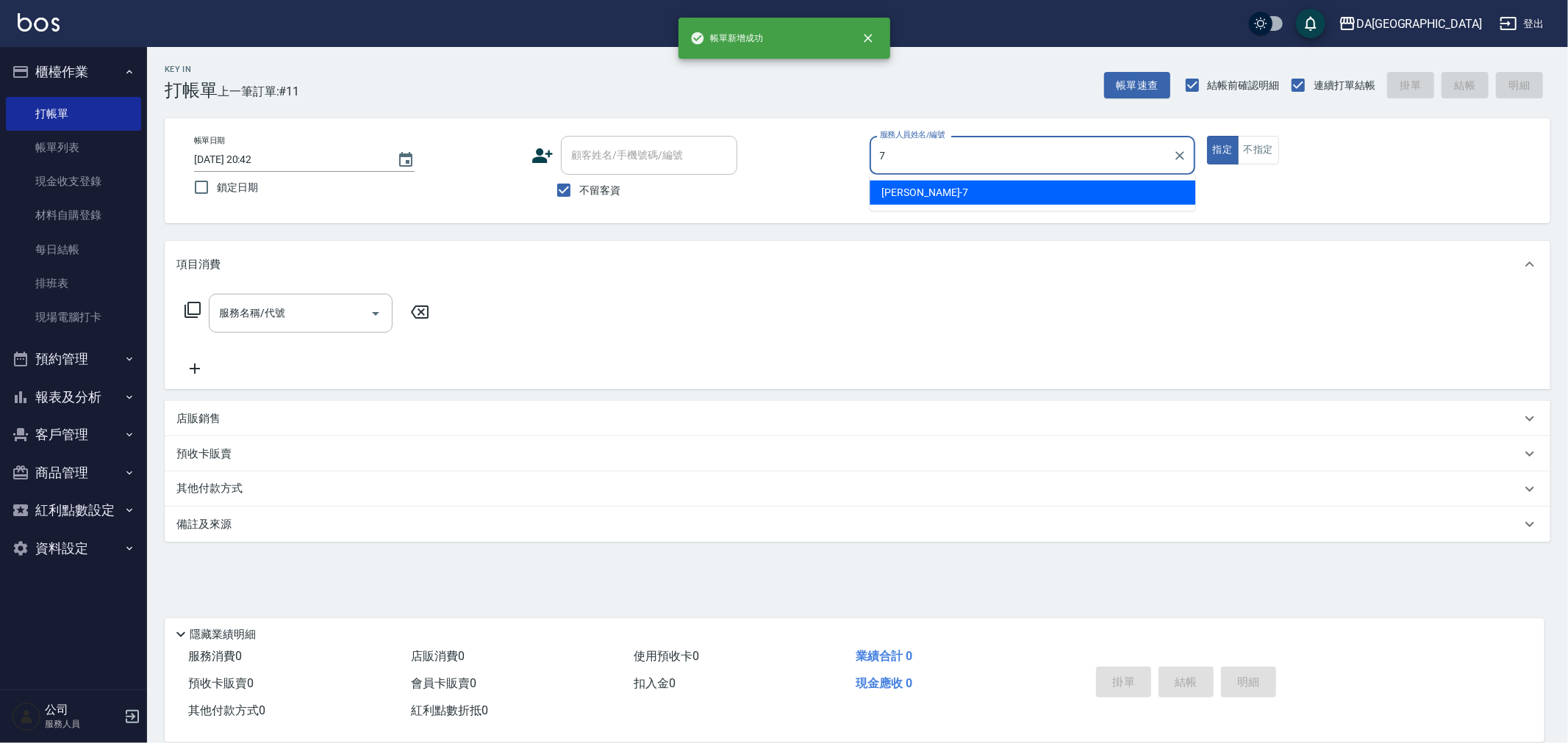
type input "Mimi-7"
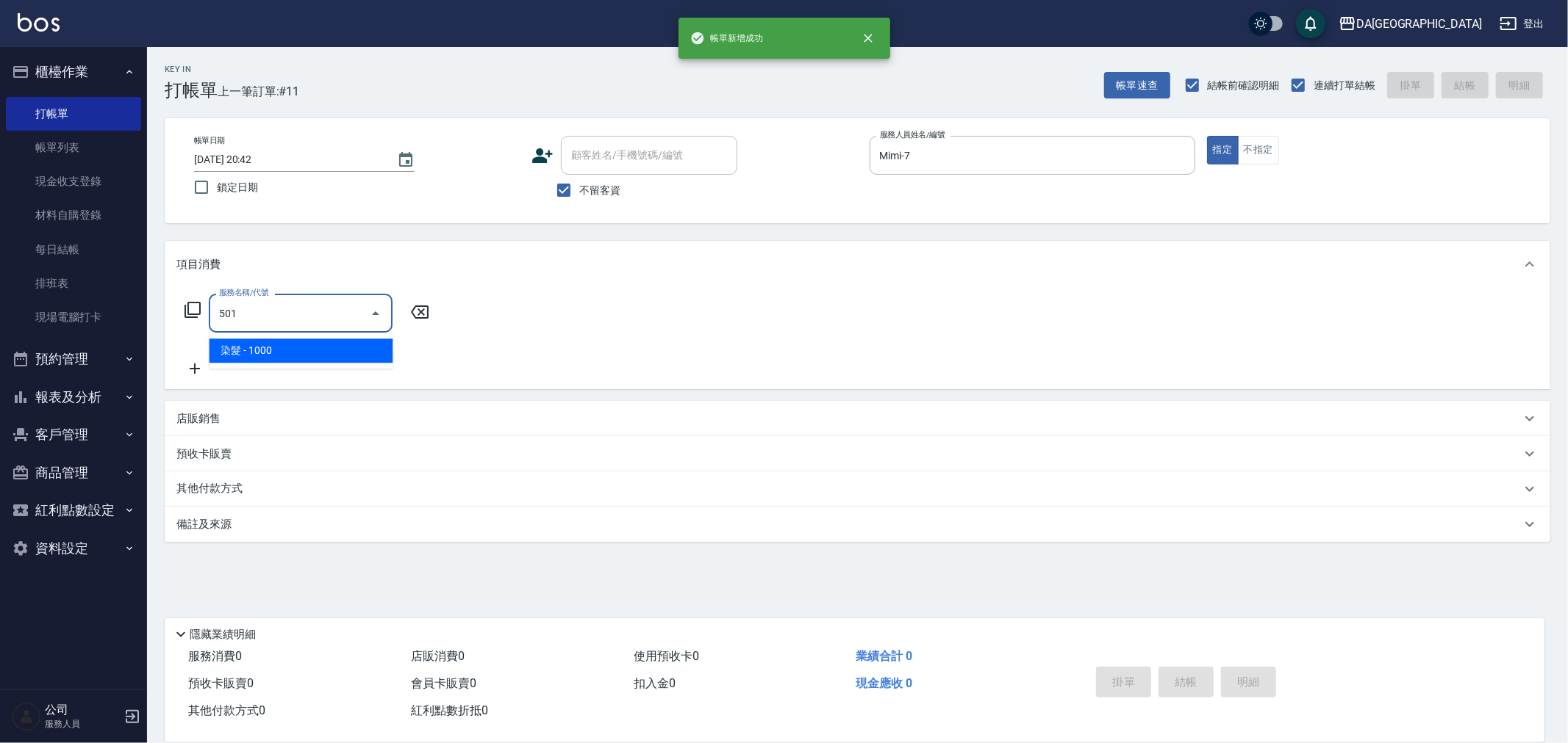
type input "染髮(501)"
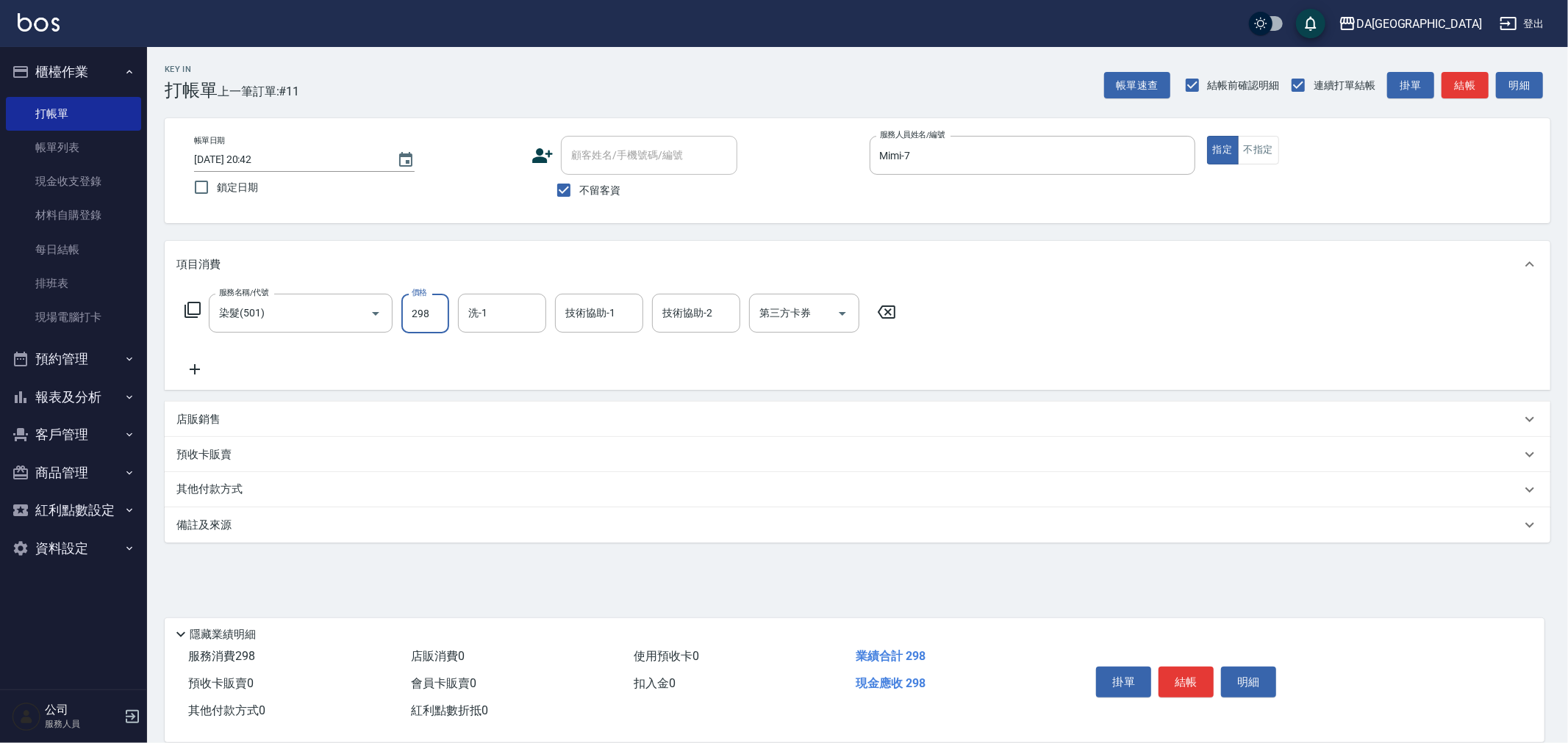
type input "2980"
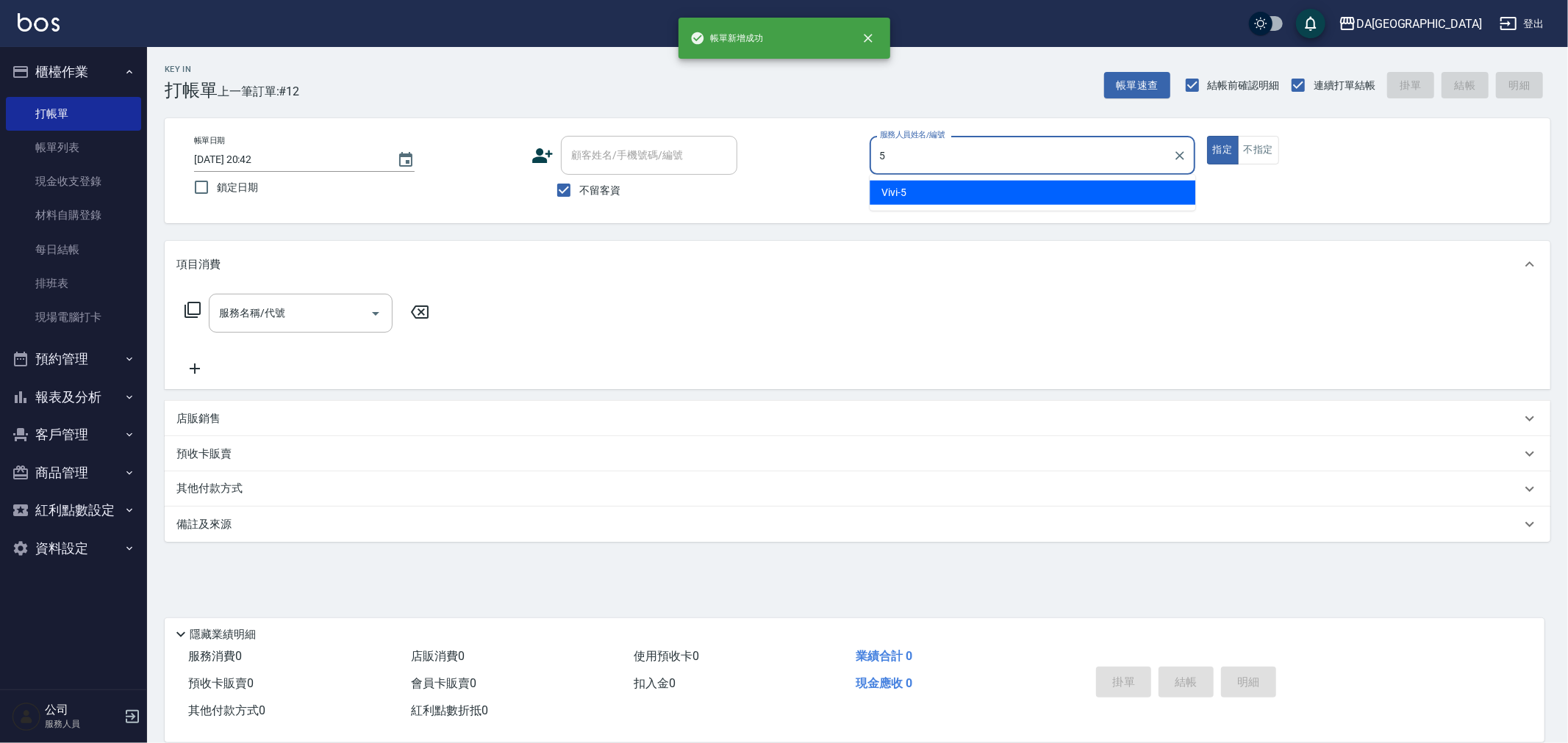
type input "Vivi-5"
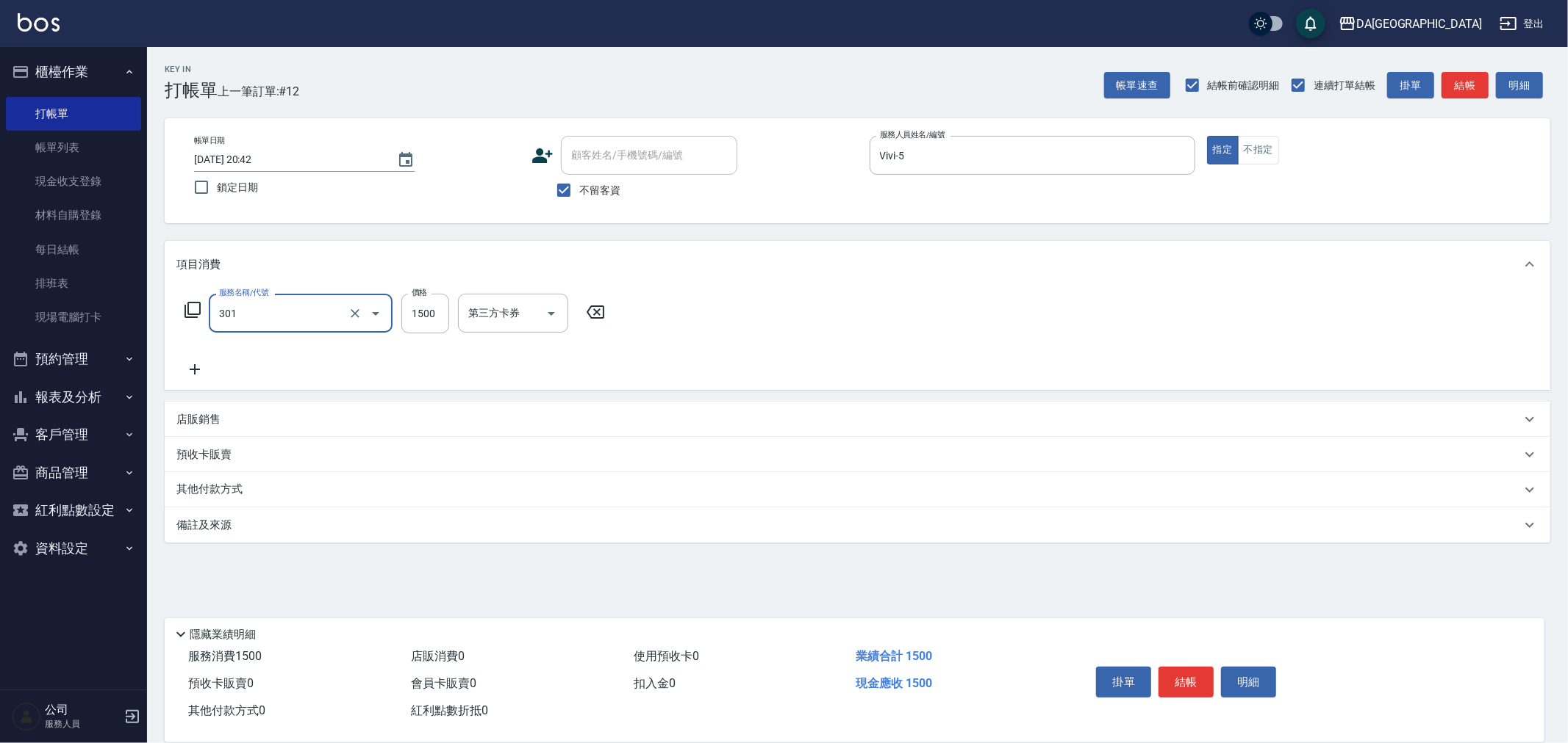
type input "燙髮(301)"
type input "1490"
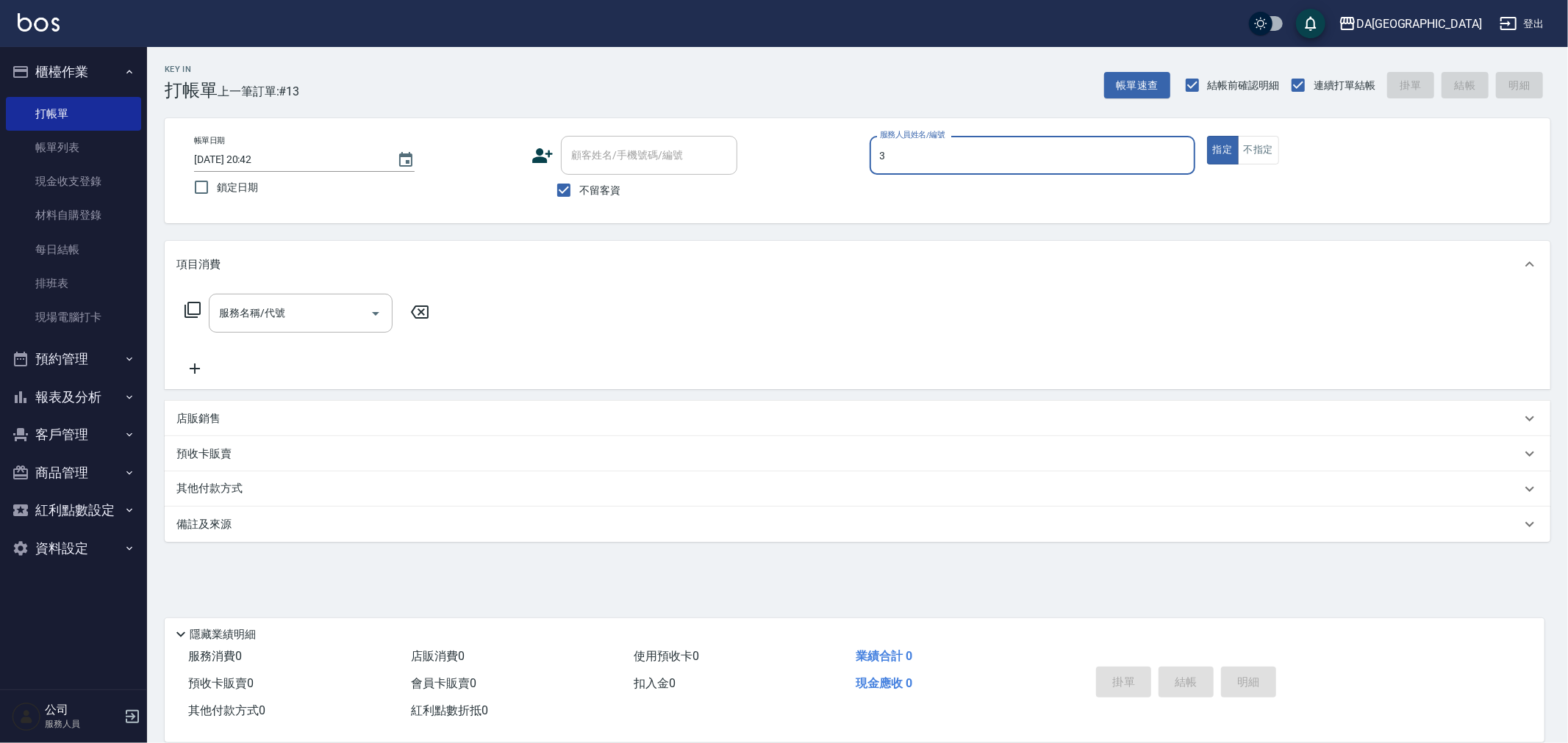
type input "May-3"
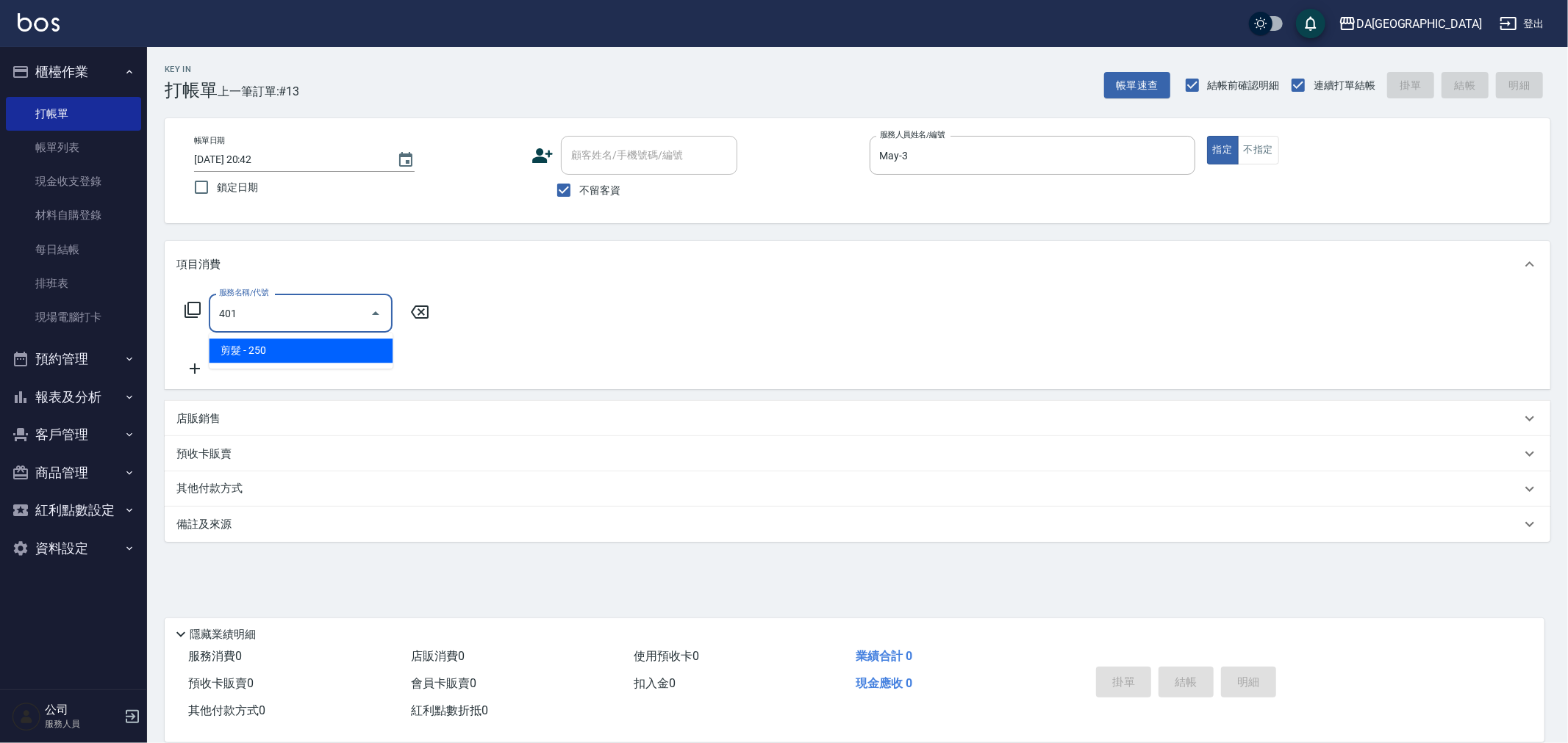
type input "剪髮(401)"
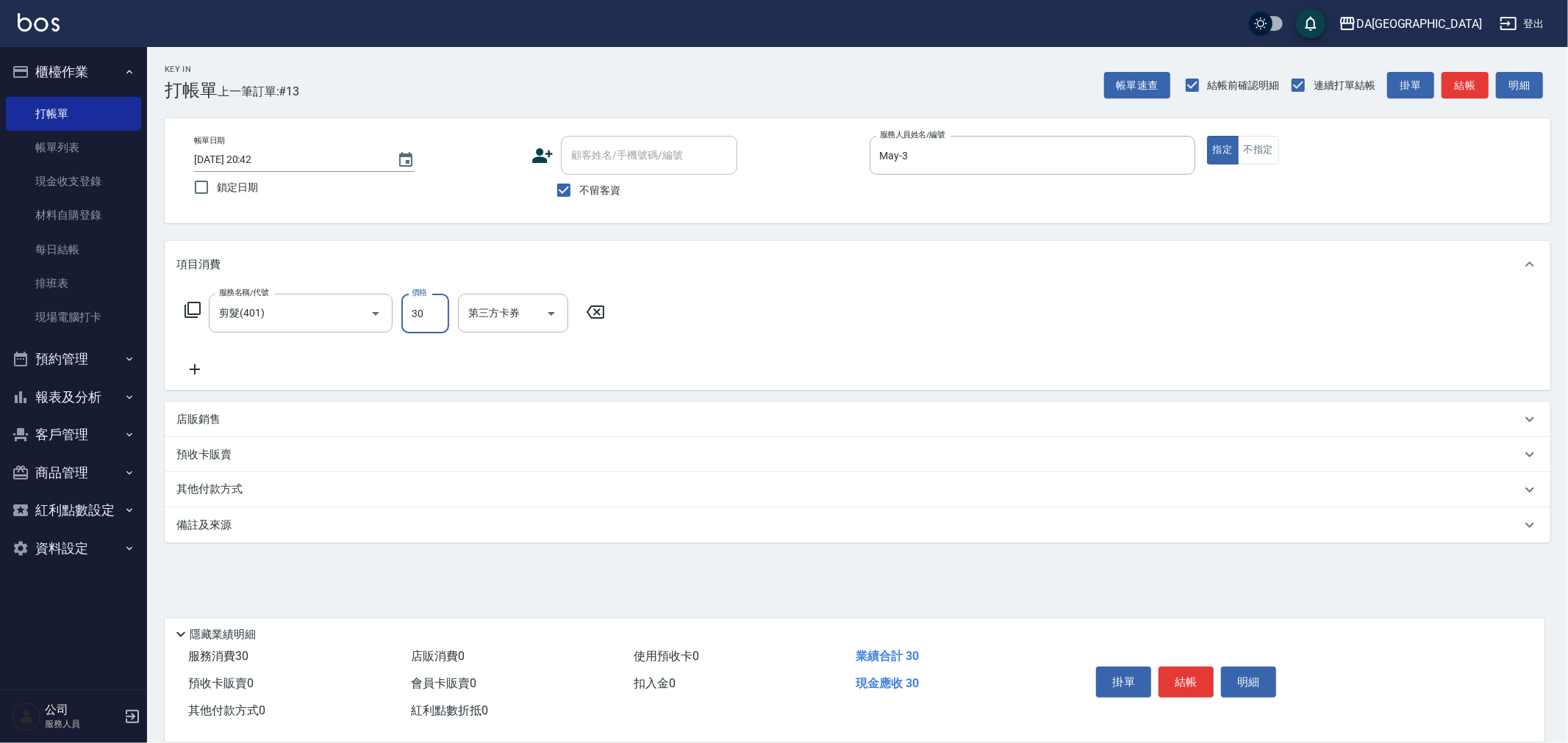
type input "300"
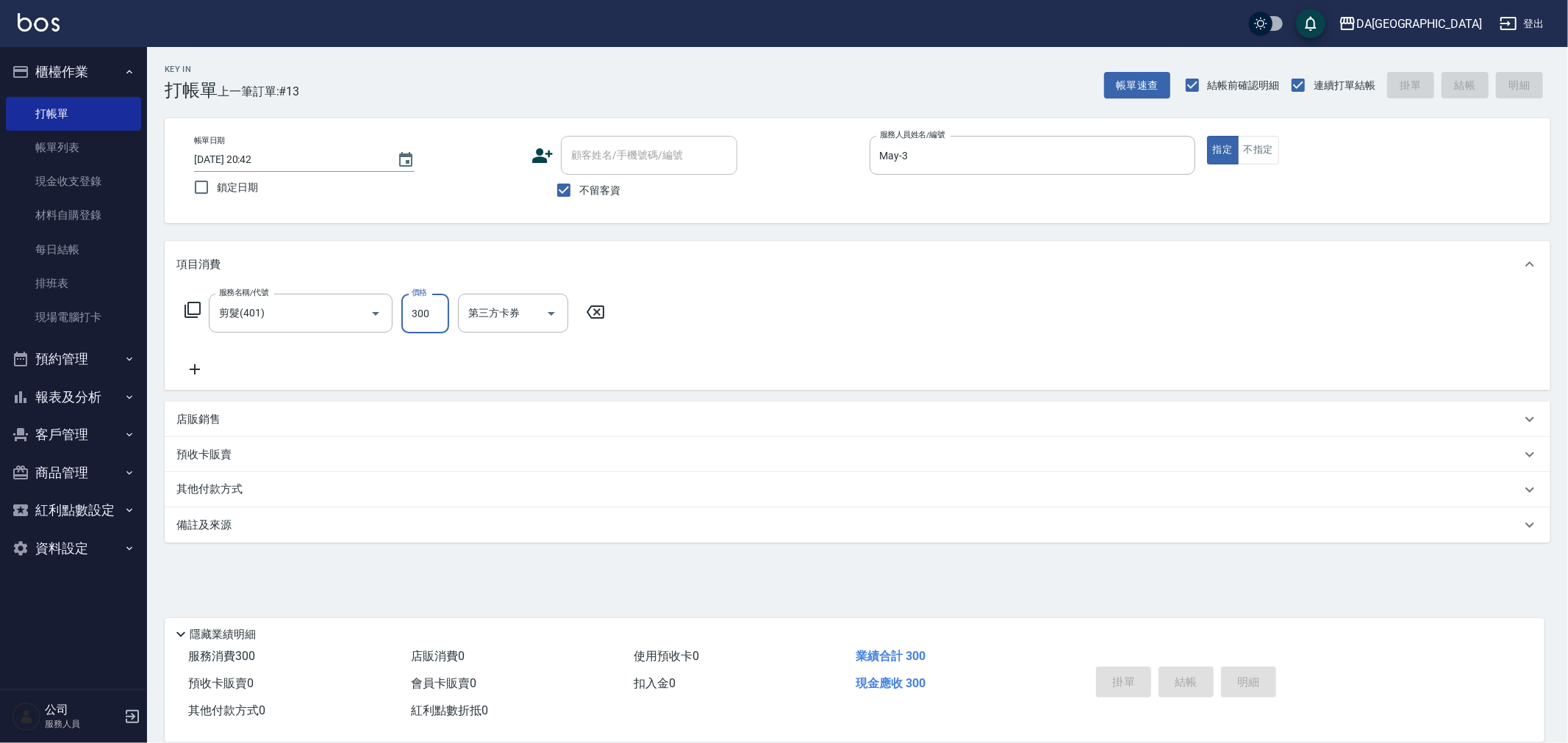
type input "[DATE] 20:43"
click at [57, 404] on button "報表及分析" at bounding box center [74, 397] width 135 height 38
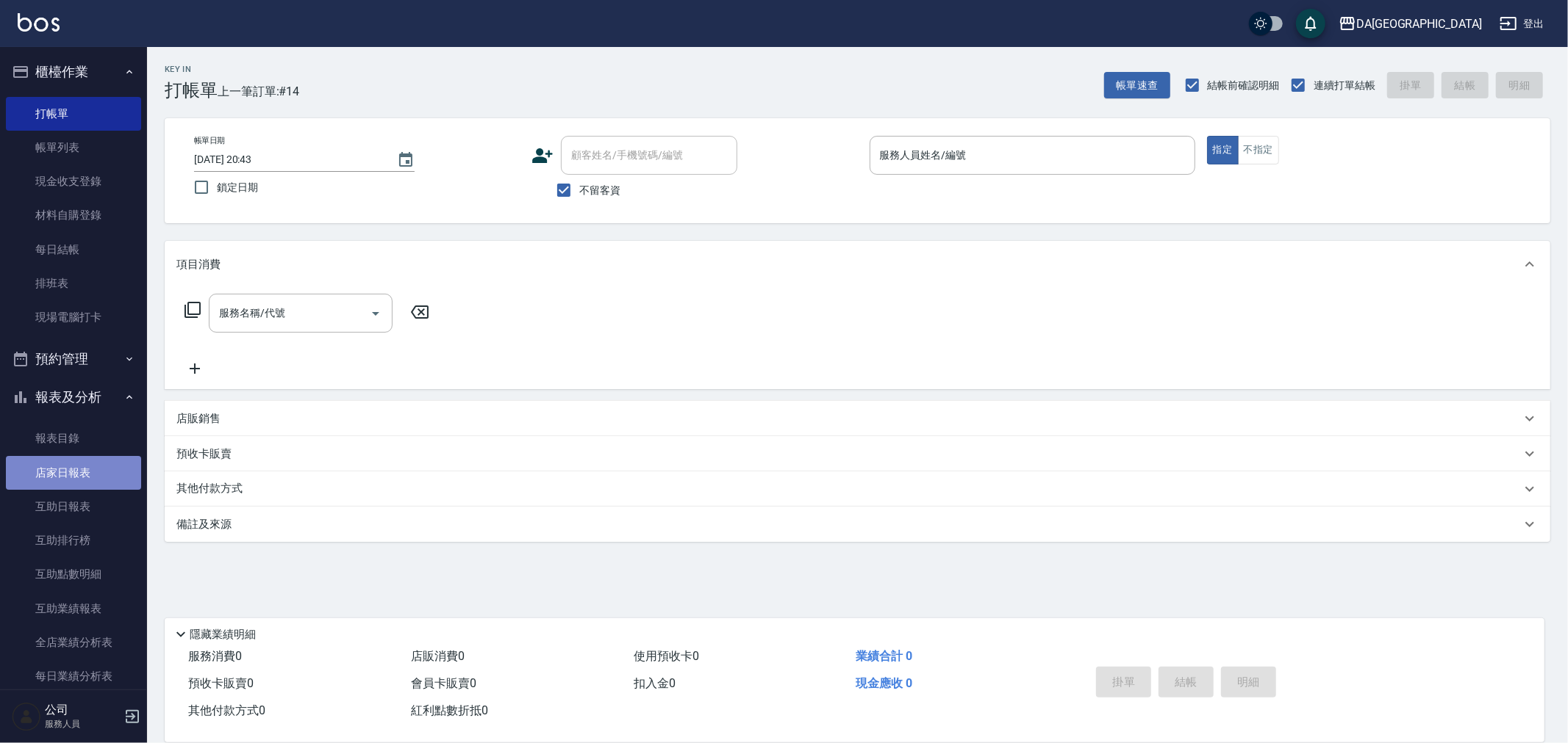
click at [77, 467] on link "店家日報表" at bounding box center [74, 474] width 135 height 34
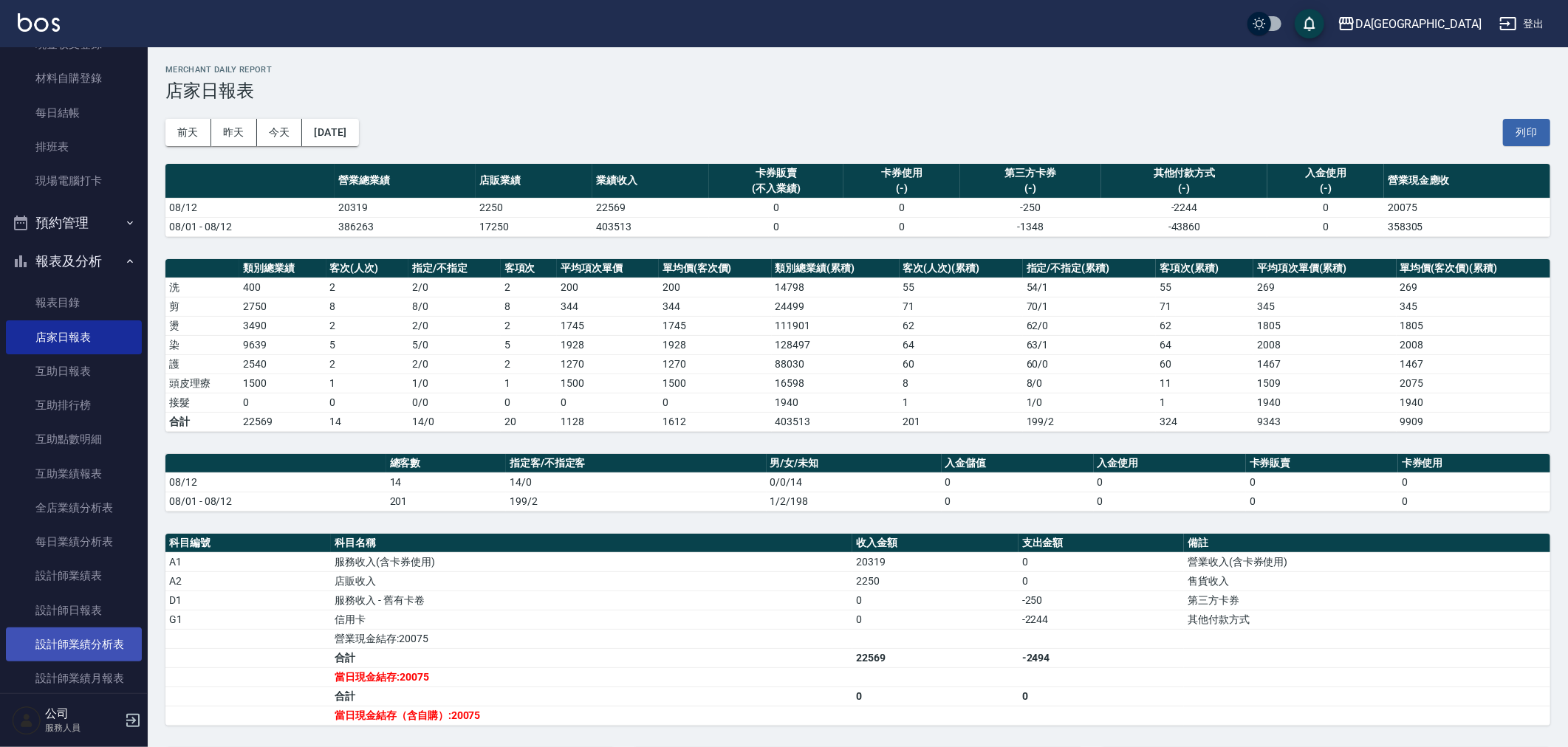
scroll to position [164, 0]
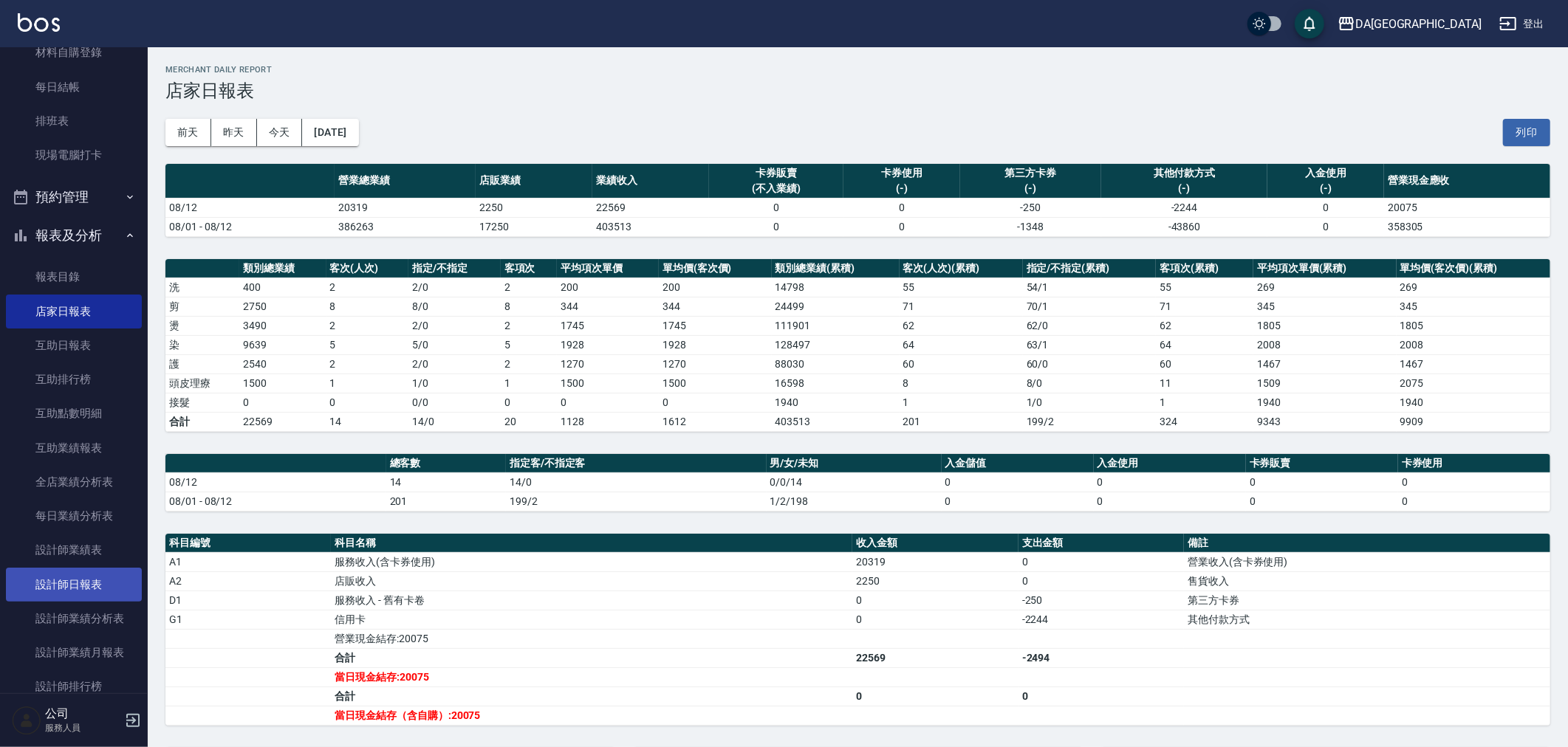
click at [91, 585] on link "設計師日報表" at bounding box center [74, 585] width 136 height 34
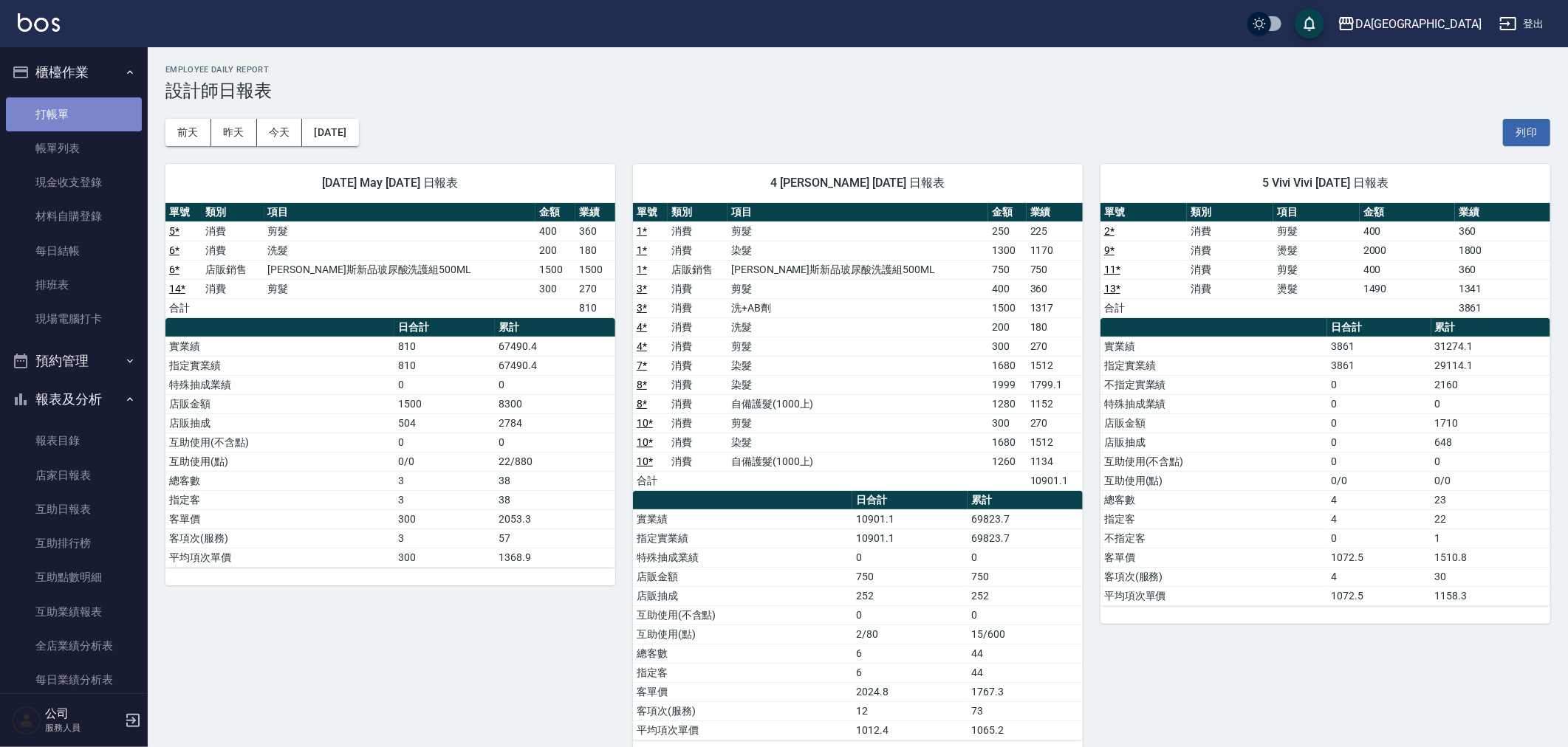
click at [104, 102] on link "打帳單" at bounding box center [74, 115] width 136 height 34
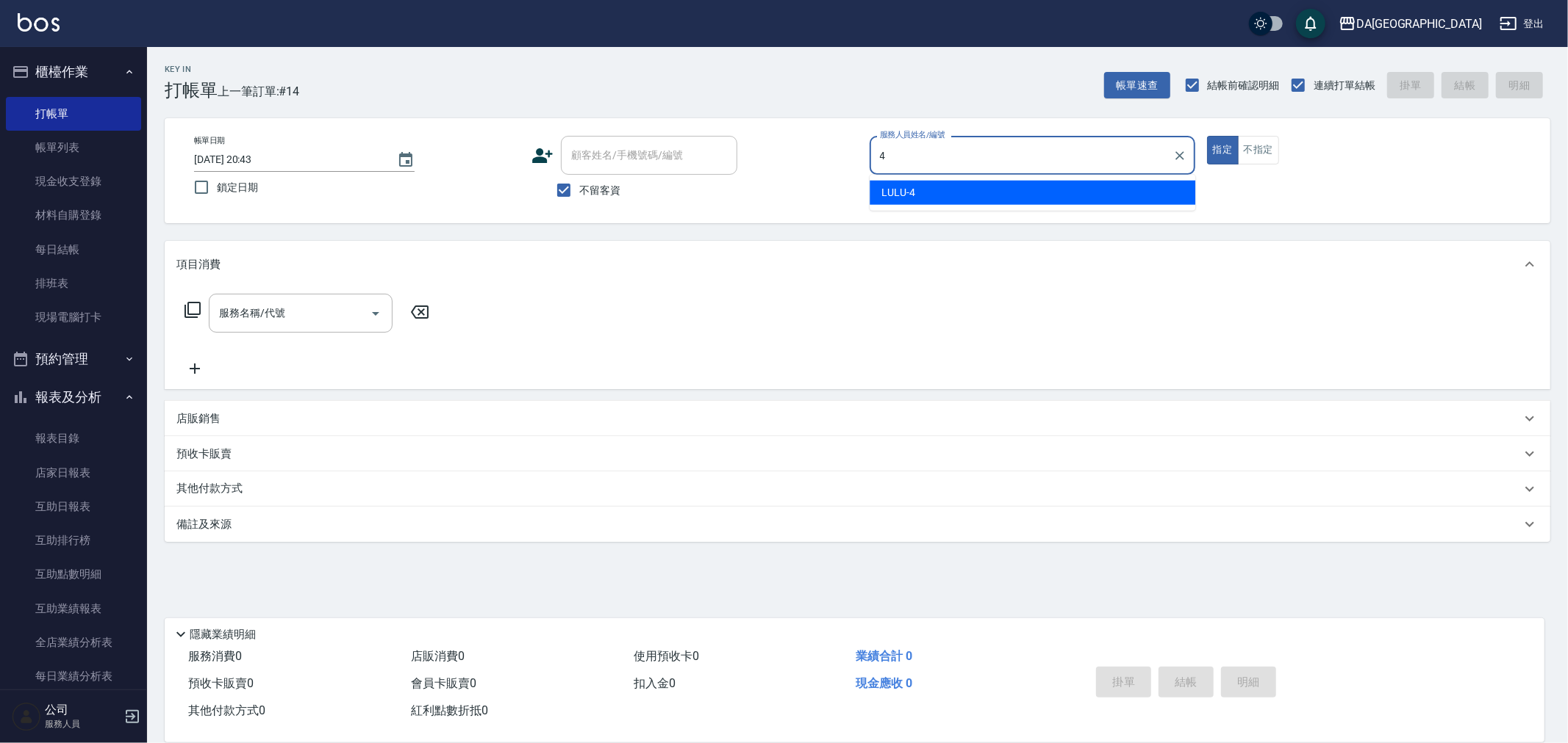
type input "LULU-4"
type button "true"
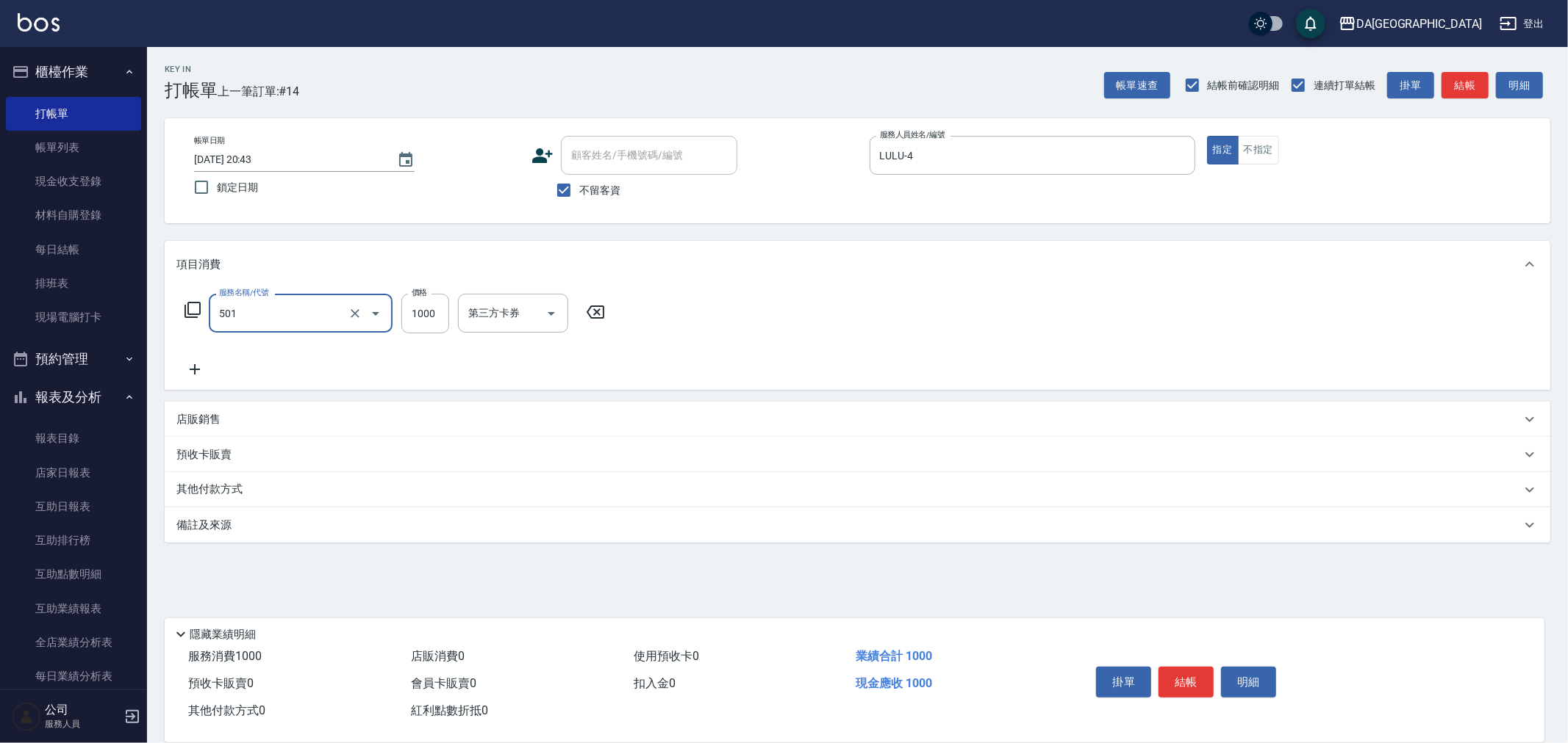
type input "染髮(501)"
type input "2200"
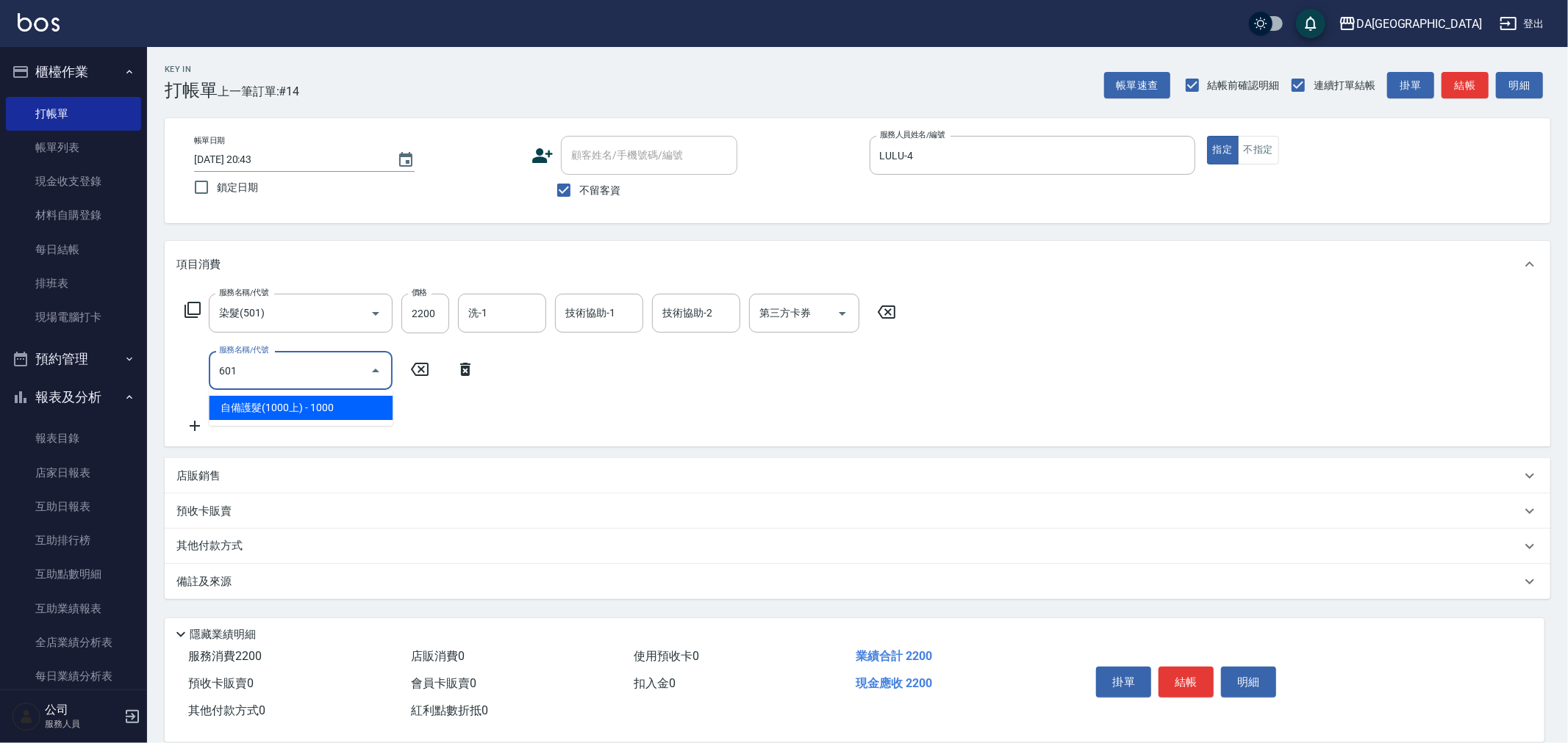
type input "自備護髮(1000上)(601)"
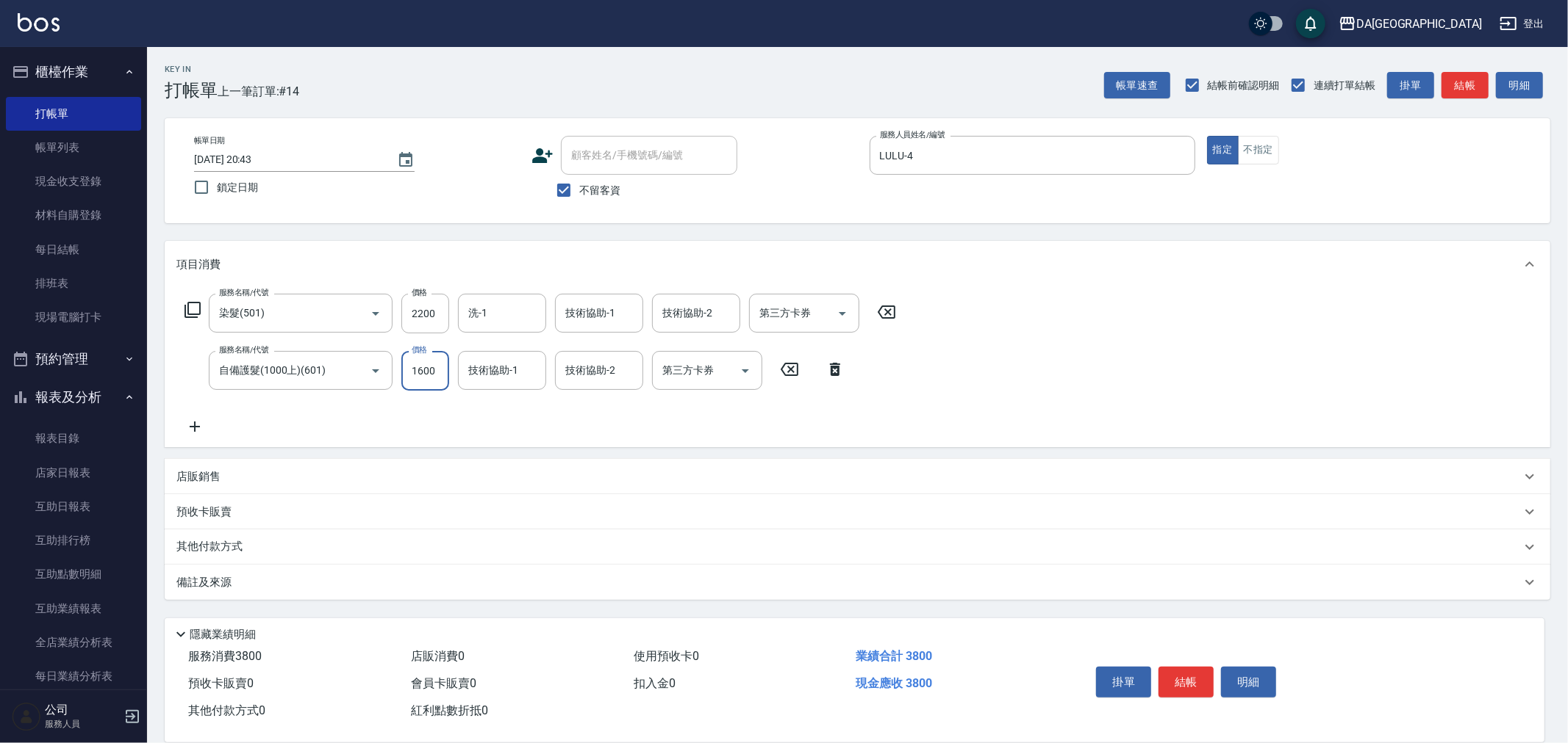
type input "1600"
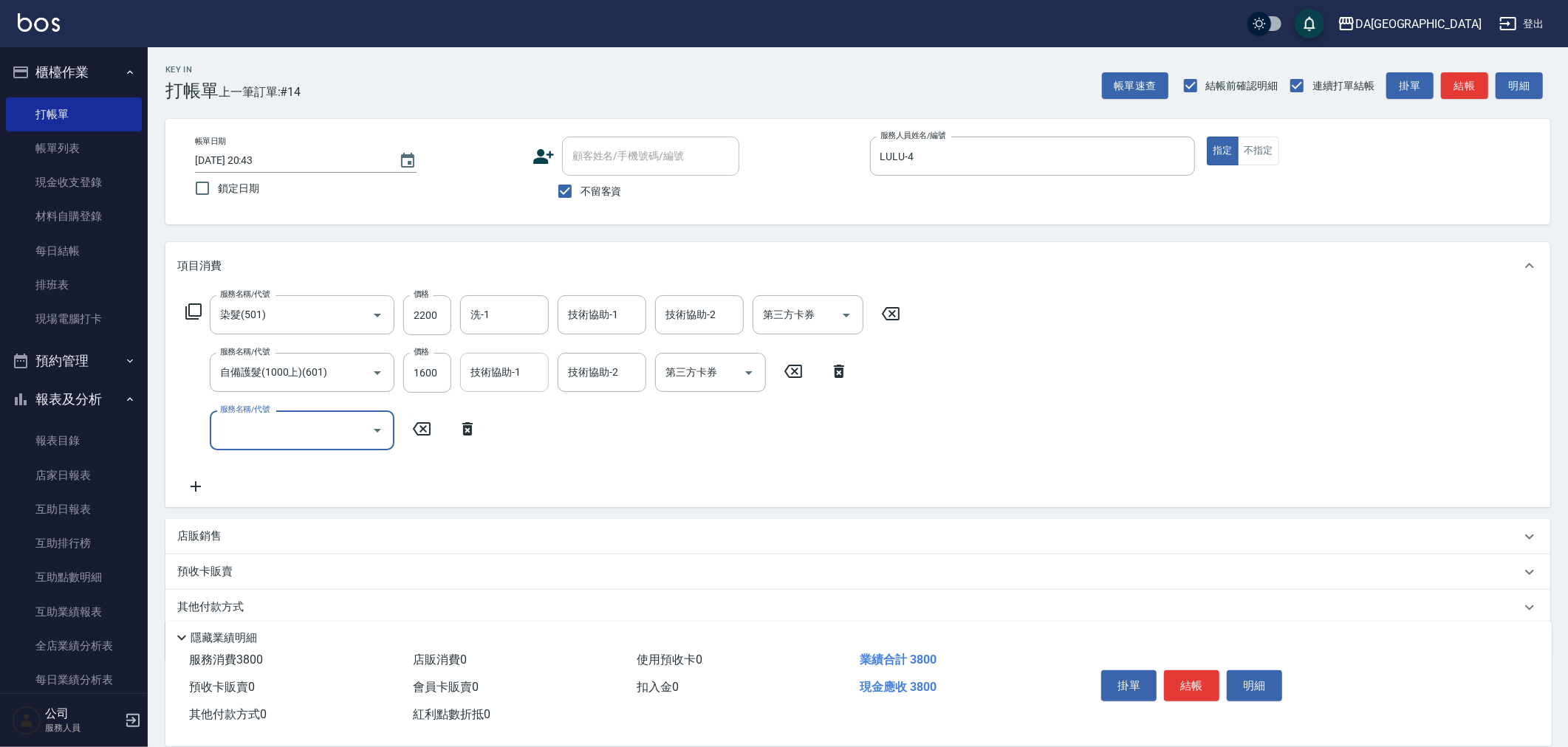
click at [504, 371] on input "技術協助-1" at bounding box center [504, 372] width 75 height 26
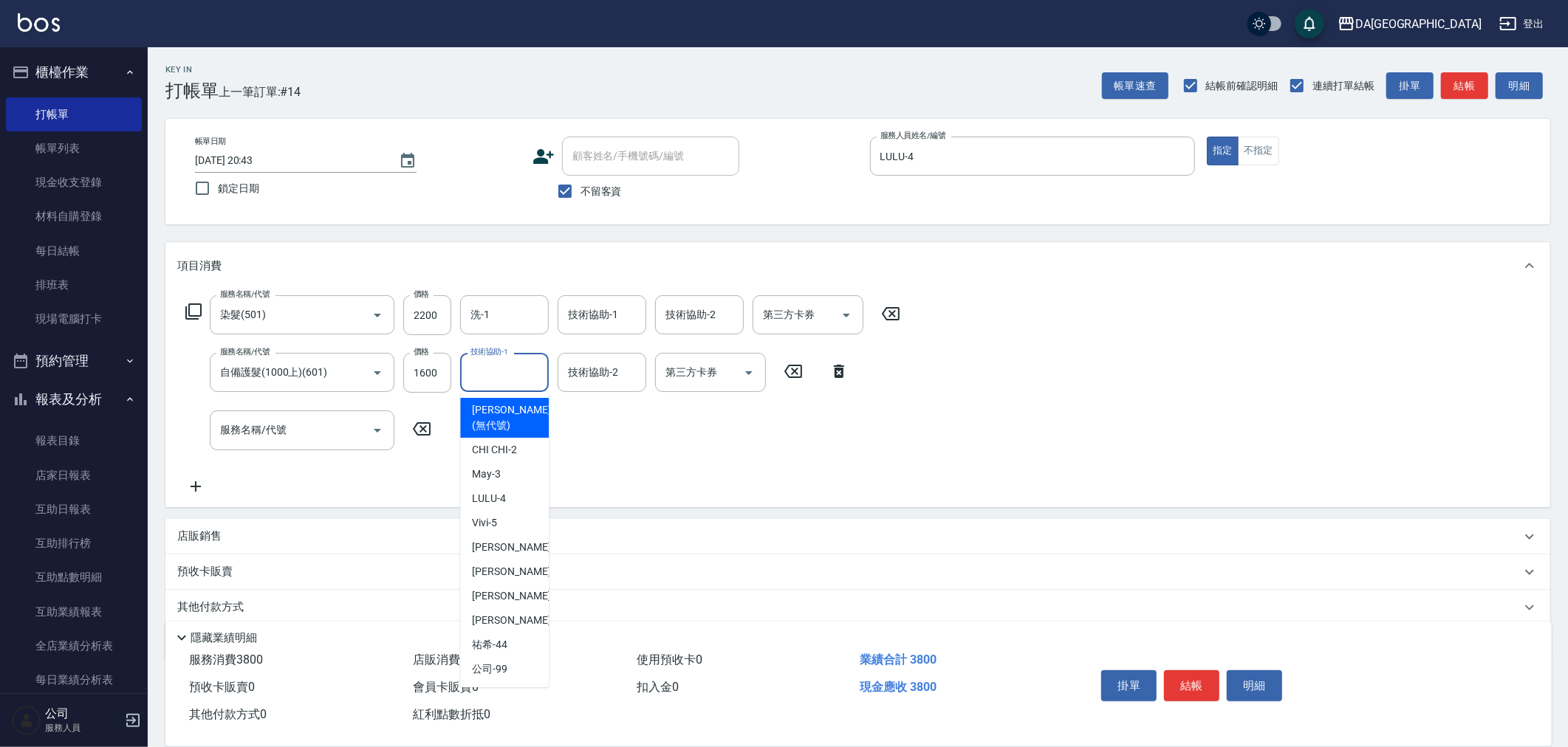
click at [218, 531] on p "店販銷售" at bounding box center [199, 536] width 44 height 15
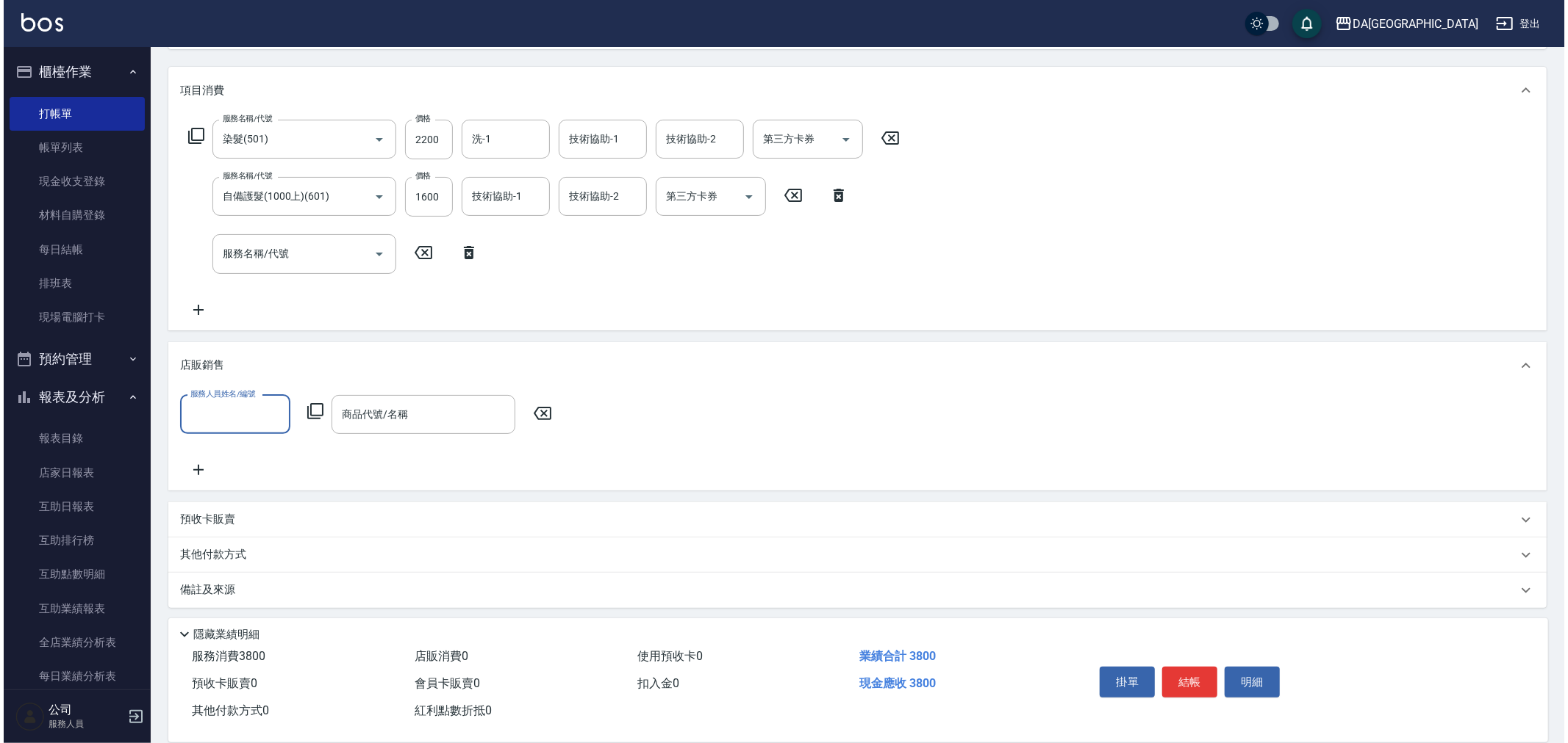
scroll to position [177, 0]
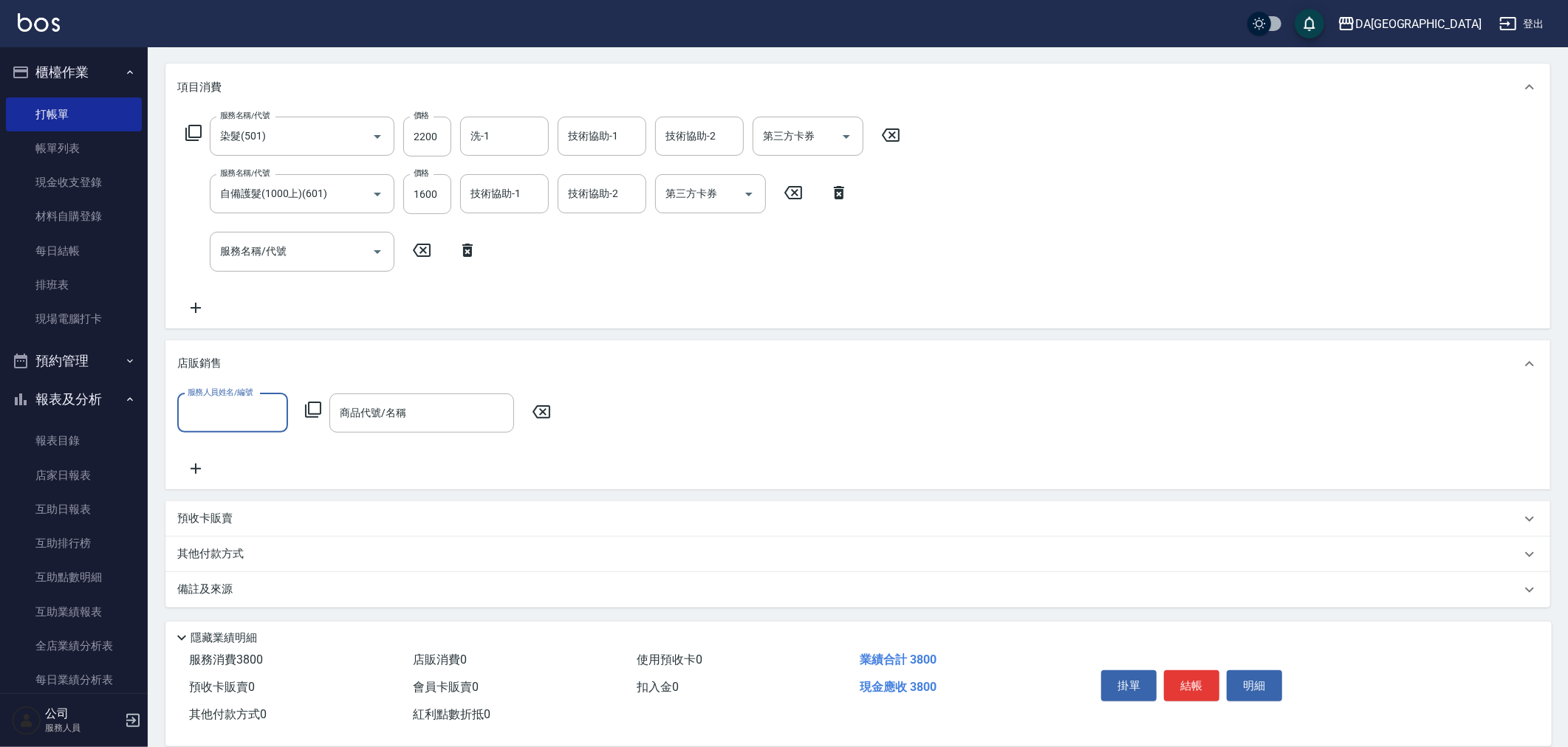
click at [223, 411] on input "服務人員姓名/編號" at bounding box center [233, 413] width 98 height 26
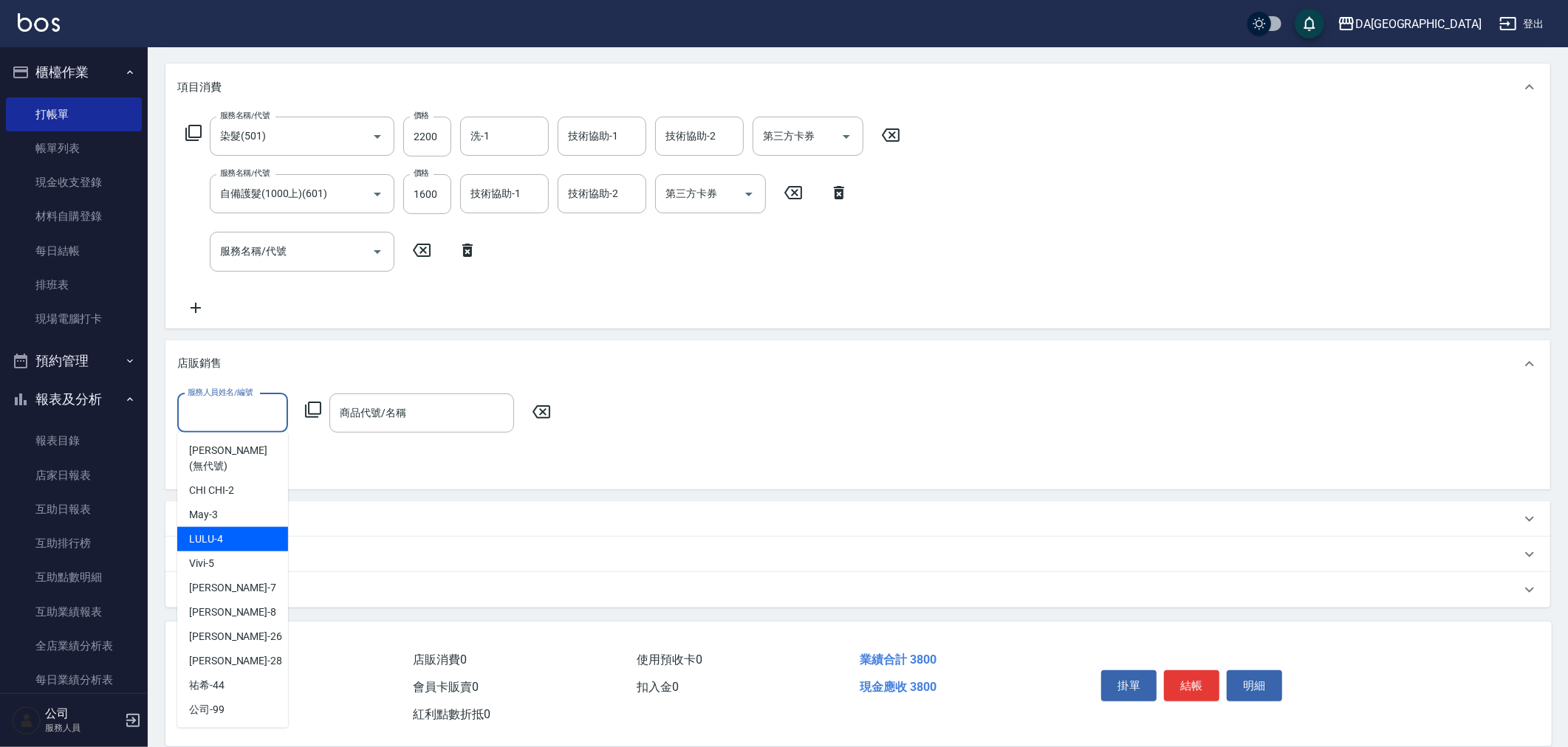
click at [237, 527] on div "LULU -4" at bounding box center [233, 539] width 110 height 24
type input "LULU-4"
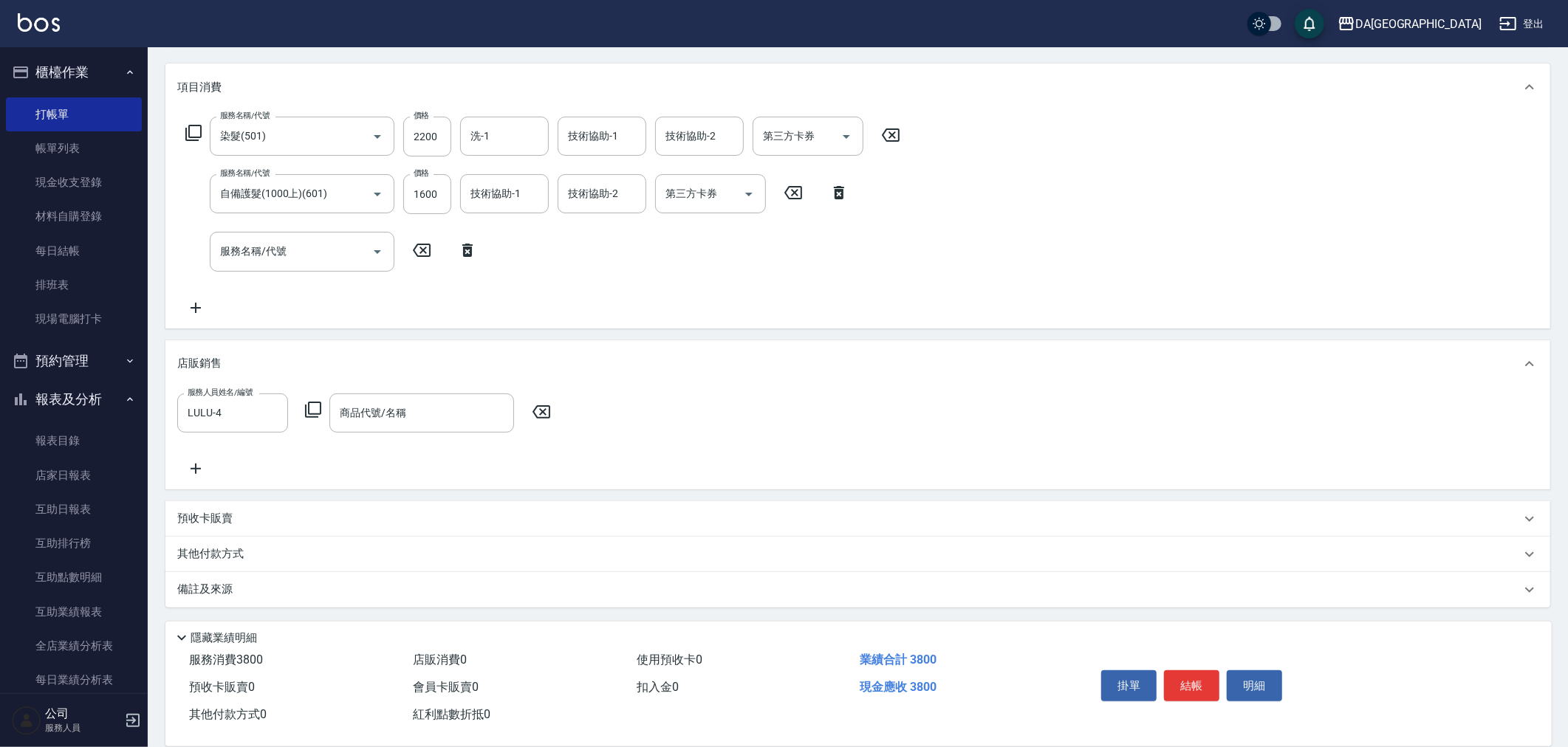
click at [299, 407] on div "服務人員姓名/編號 LULU-4 服務人員姓名/編號 商品代號/名稱 商品代號/名稱" at bounding box center [368, 413] width 383 height 39
click at [304, 405] on icon at bounding box center [313, 410] width 18 height 18
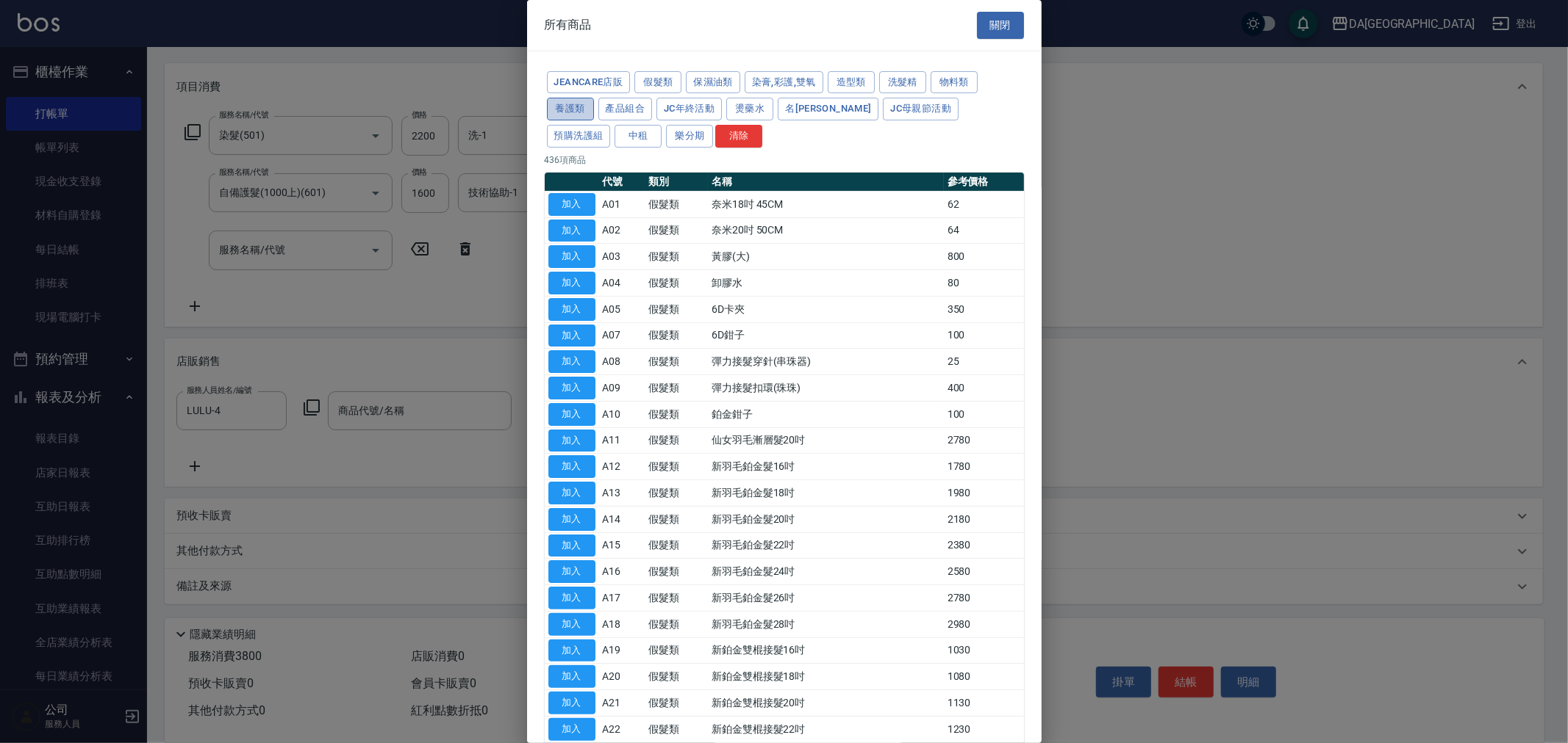
click at [585, 104] on button "養護類" at bounding box center [570, 108] width 47 height 23
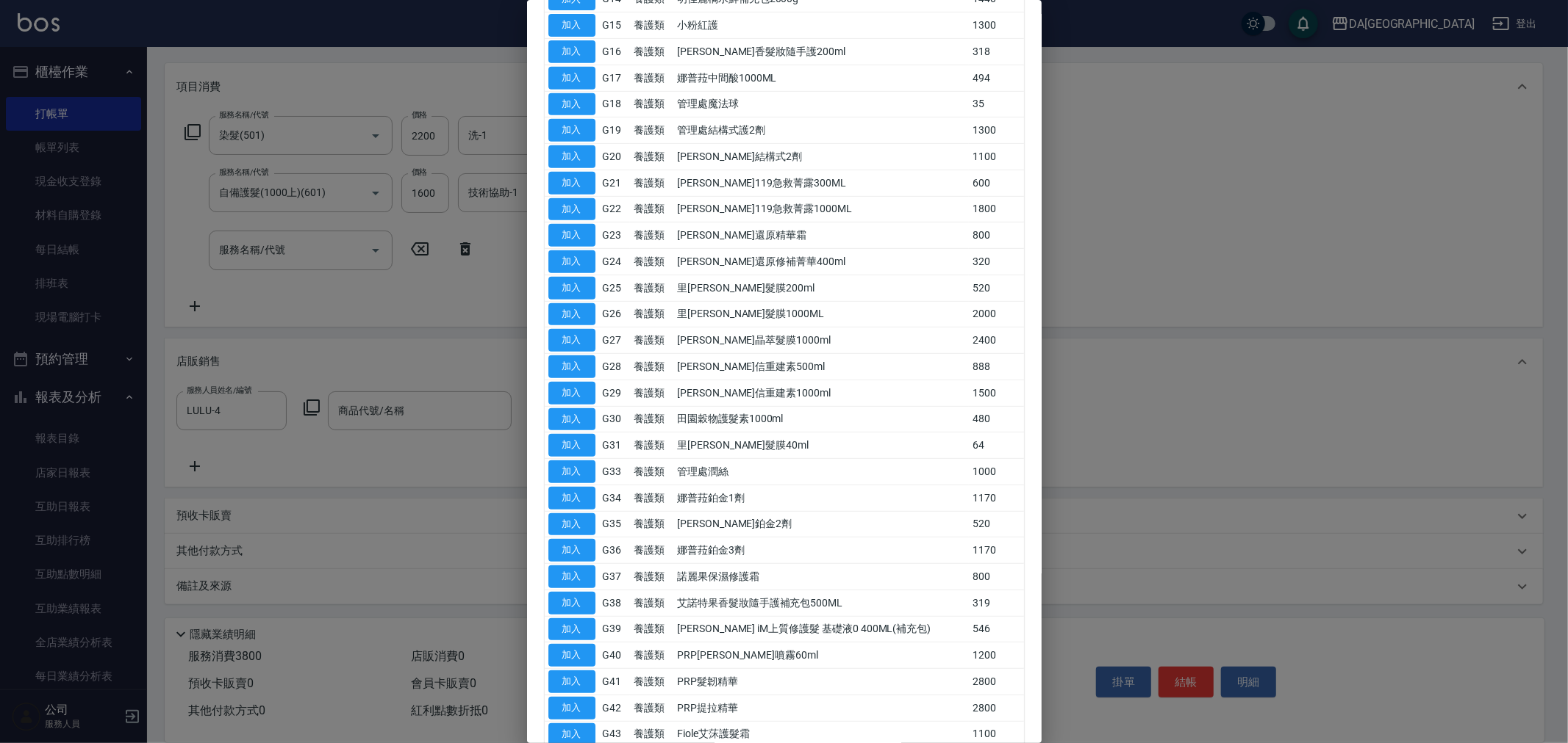
scroll to position [766, 0]
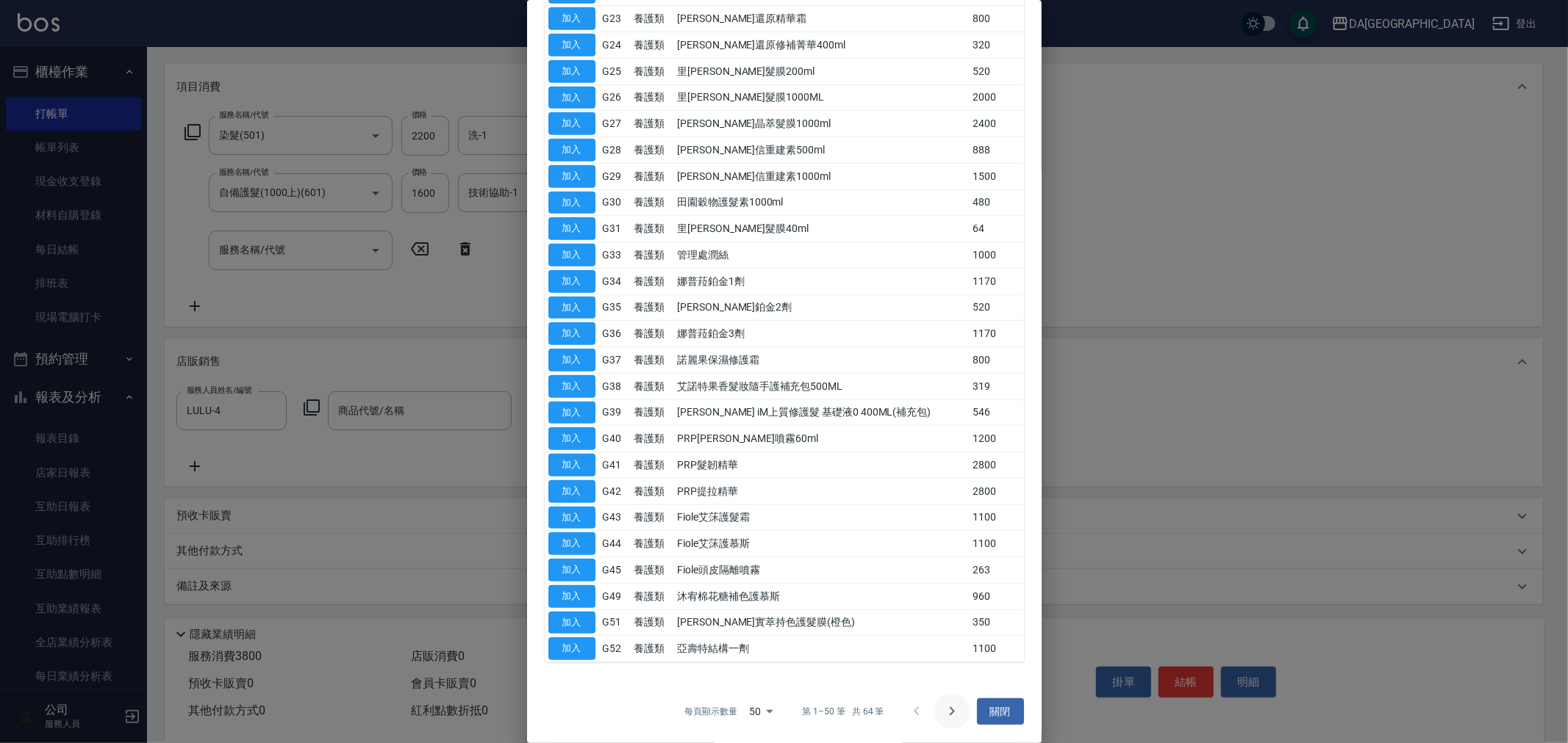
click at [934, 709] on button "Go to next page" at bounding box center [952, 711] width 35 height 35
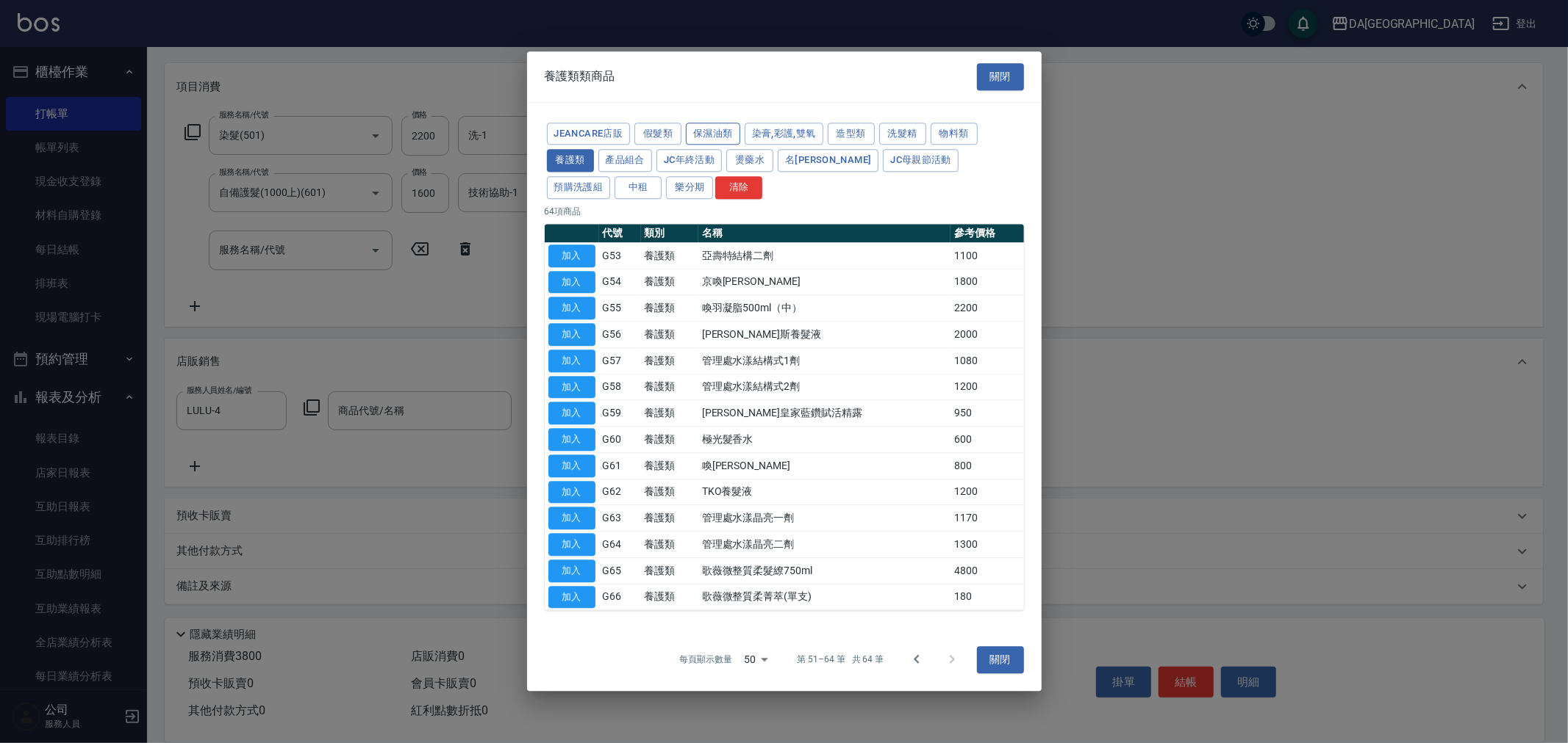
click at [714, 130] on button "保濕油類" at bounding box center [713, 133] width 54 height 23
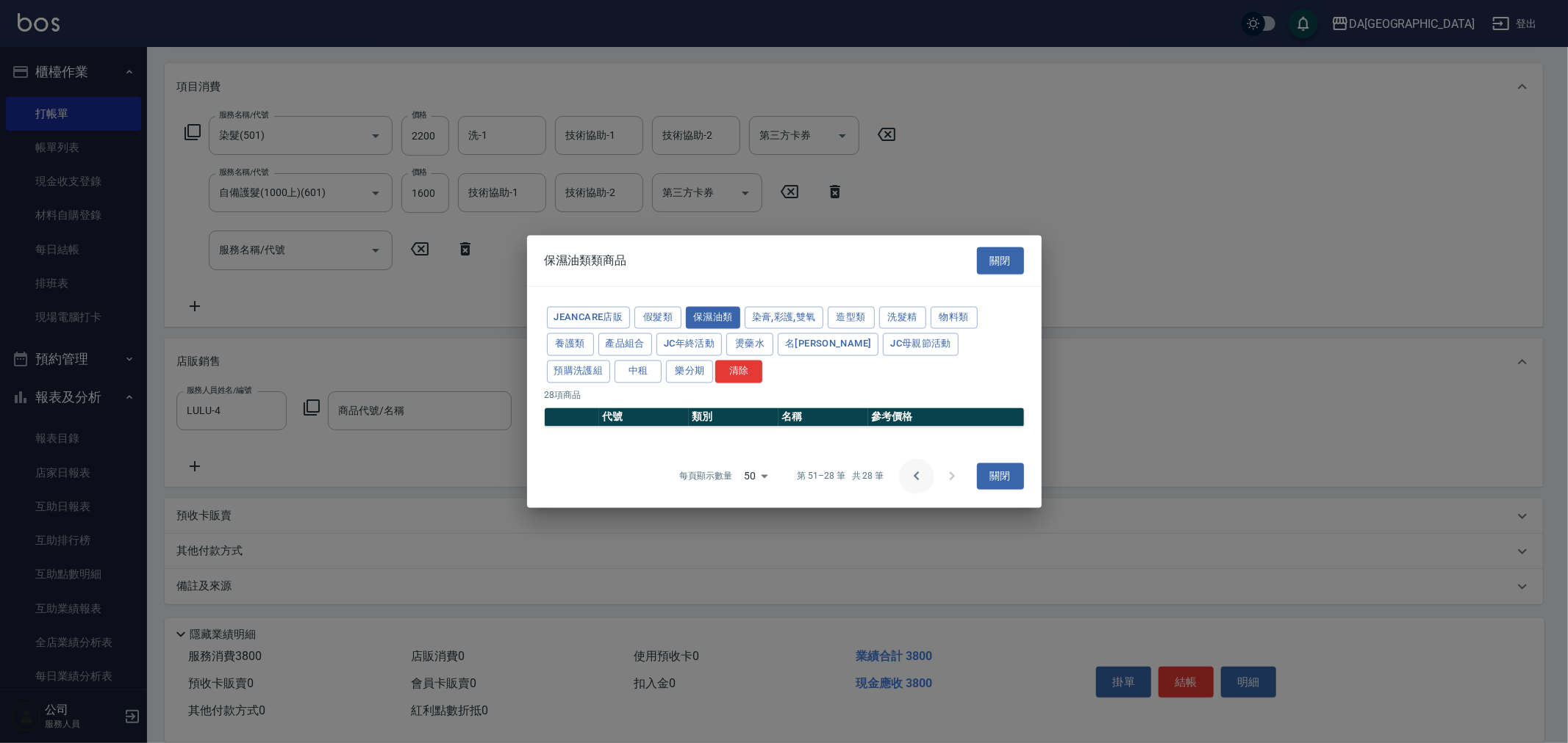
click at [924, 476] on icon "Go to previous page" at bounding box center [916, 476] width 18 height 18
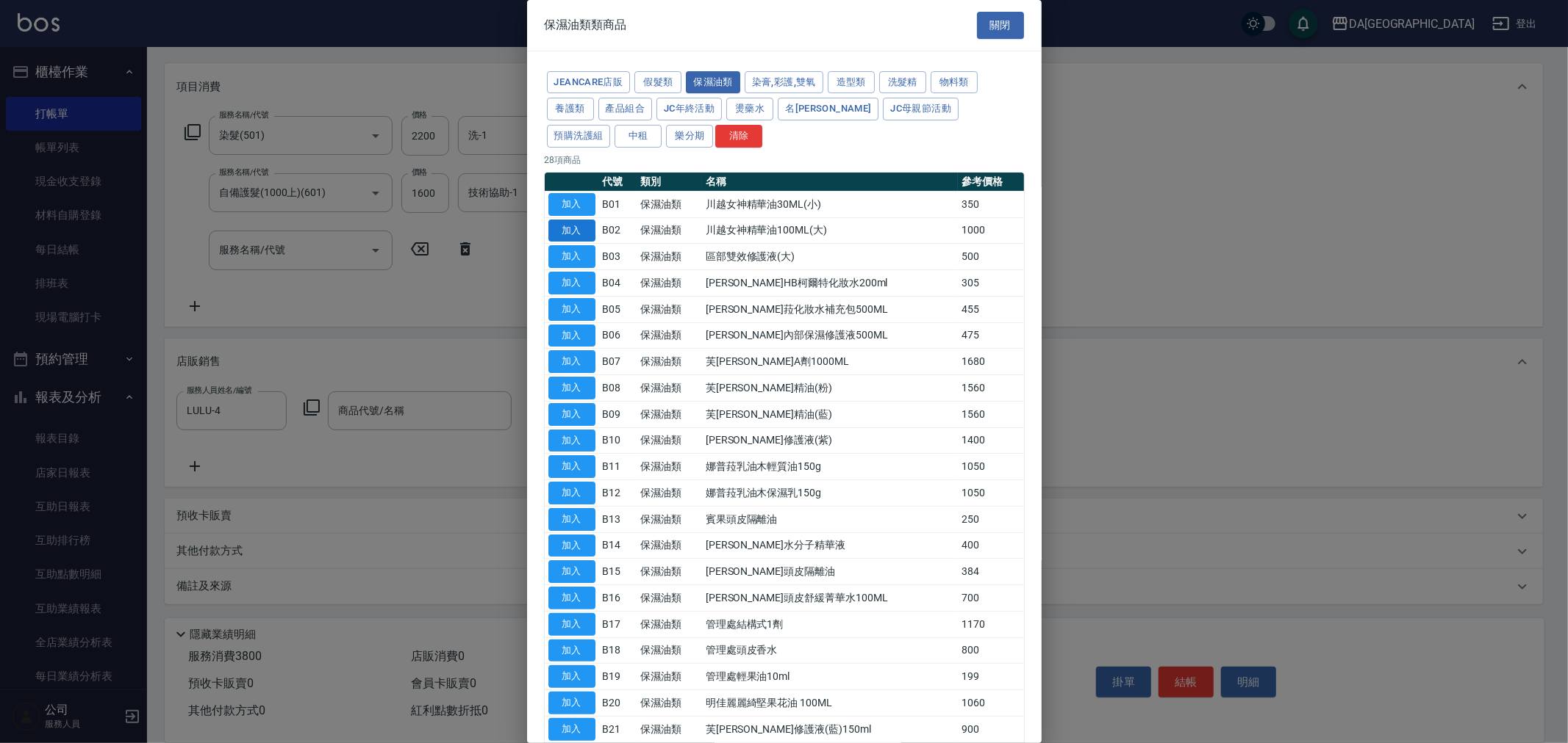
click at [564, 232] on button "加入" at bounding box center [572, 231] width 47 height 23
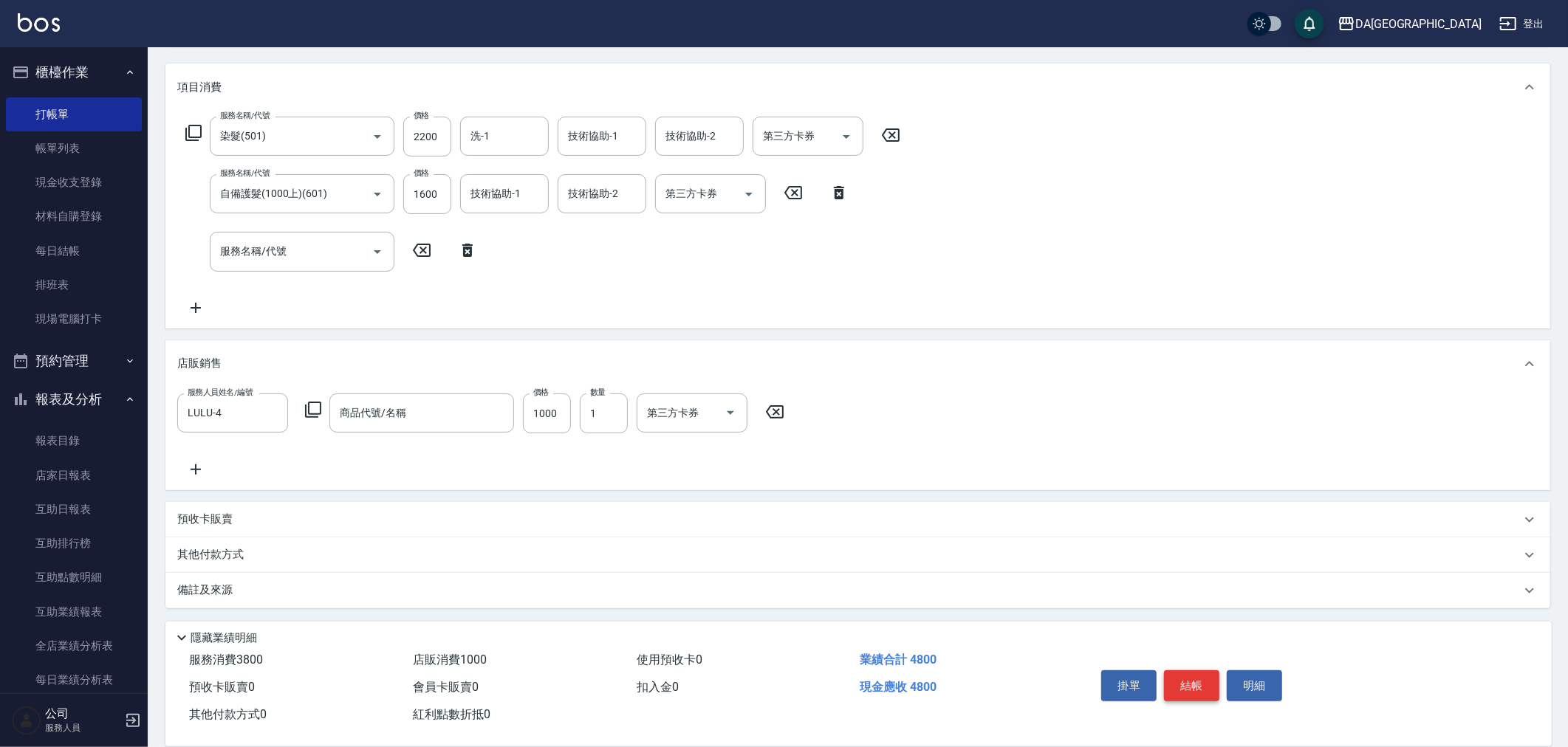
click at [1204, 689] on button "結帳" at bounding box center [1191, 686] width 55 height 31
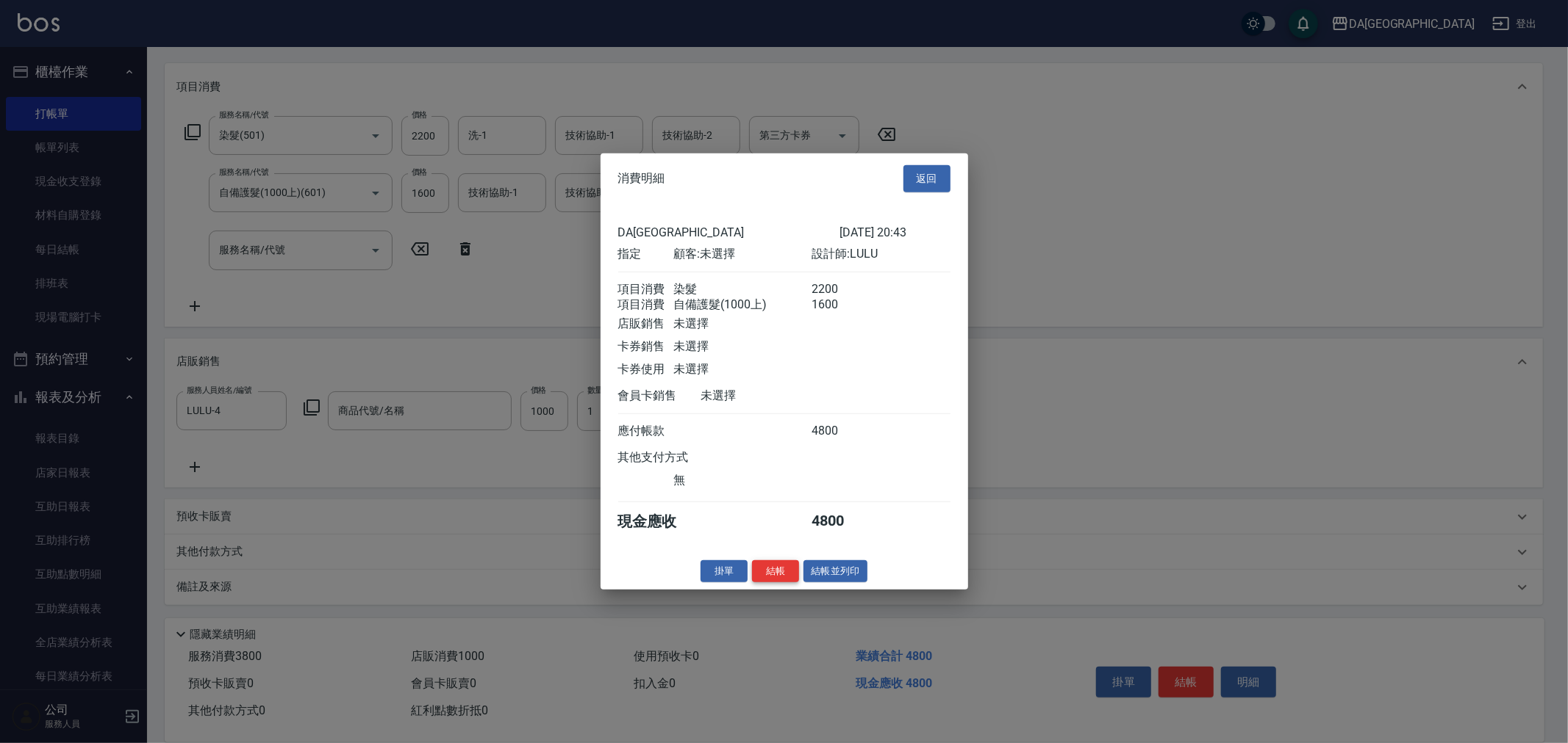
click at [775, 583] on button "結帳" at bounding box center [775, 571] width 47 height 23
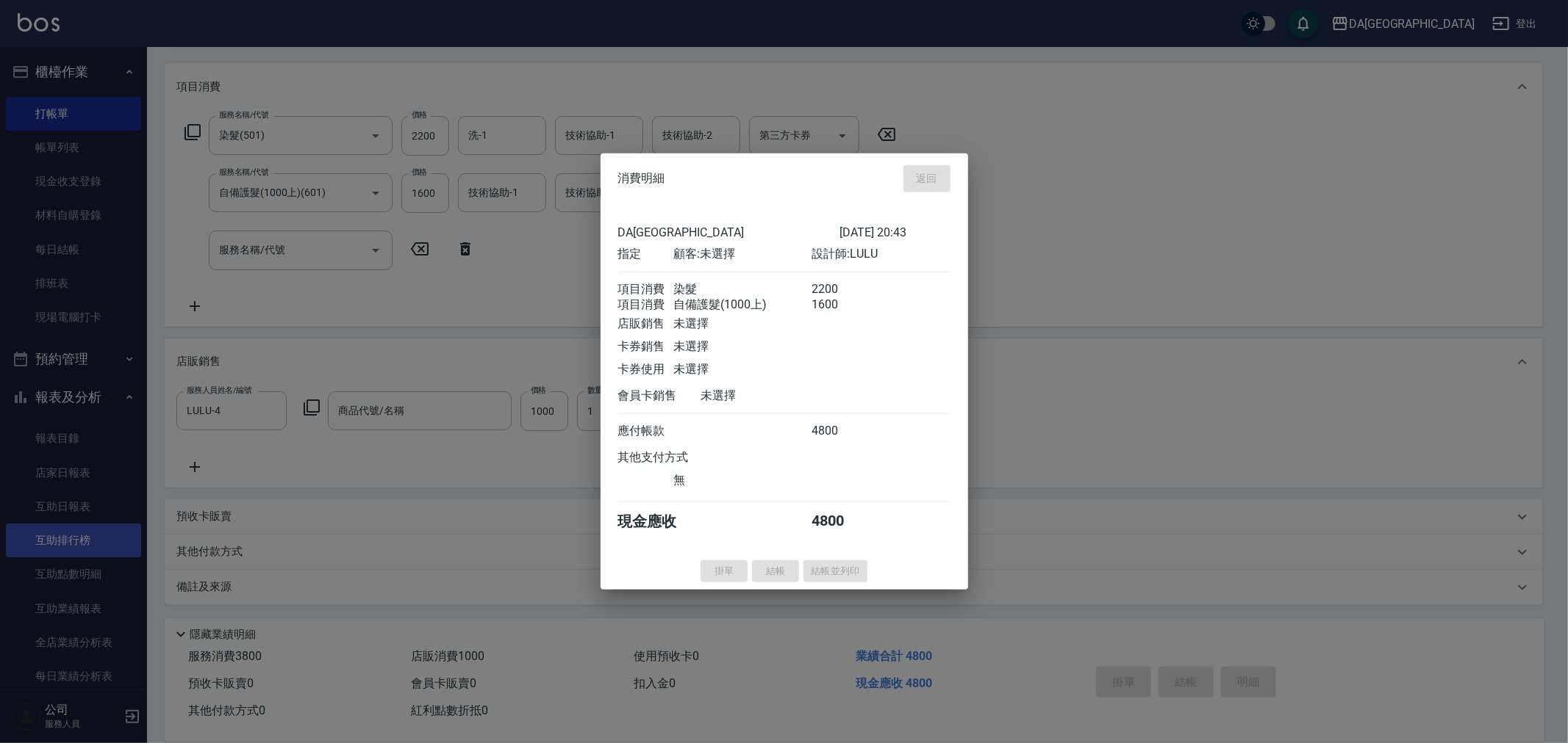
type input "[DATE] 20:45"
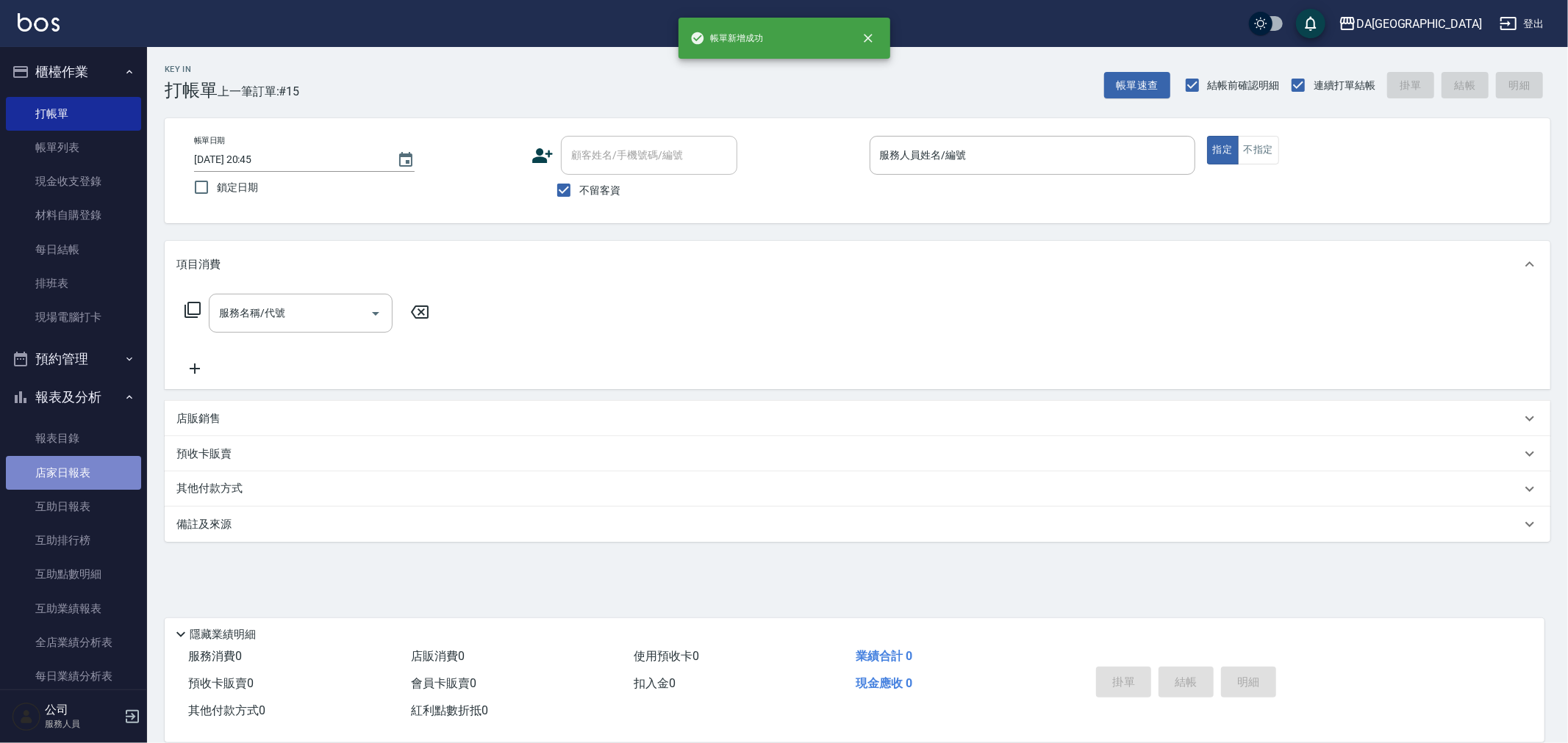
click at [90, 465] on link "店家日報表" at bounding box center [74, 474] width 135 height 34
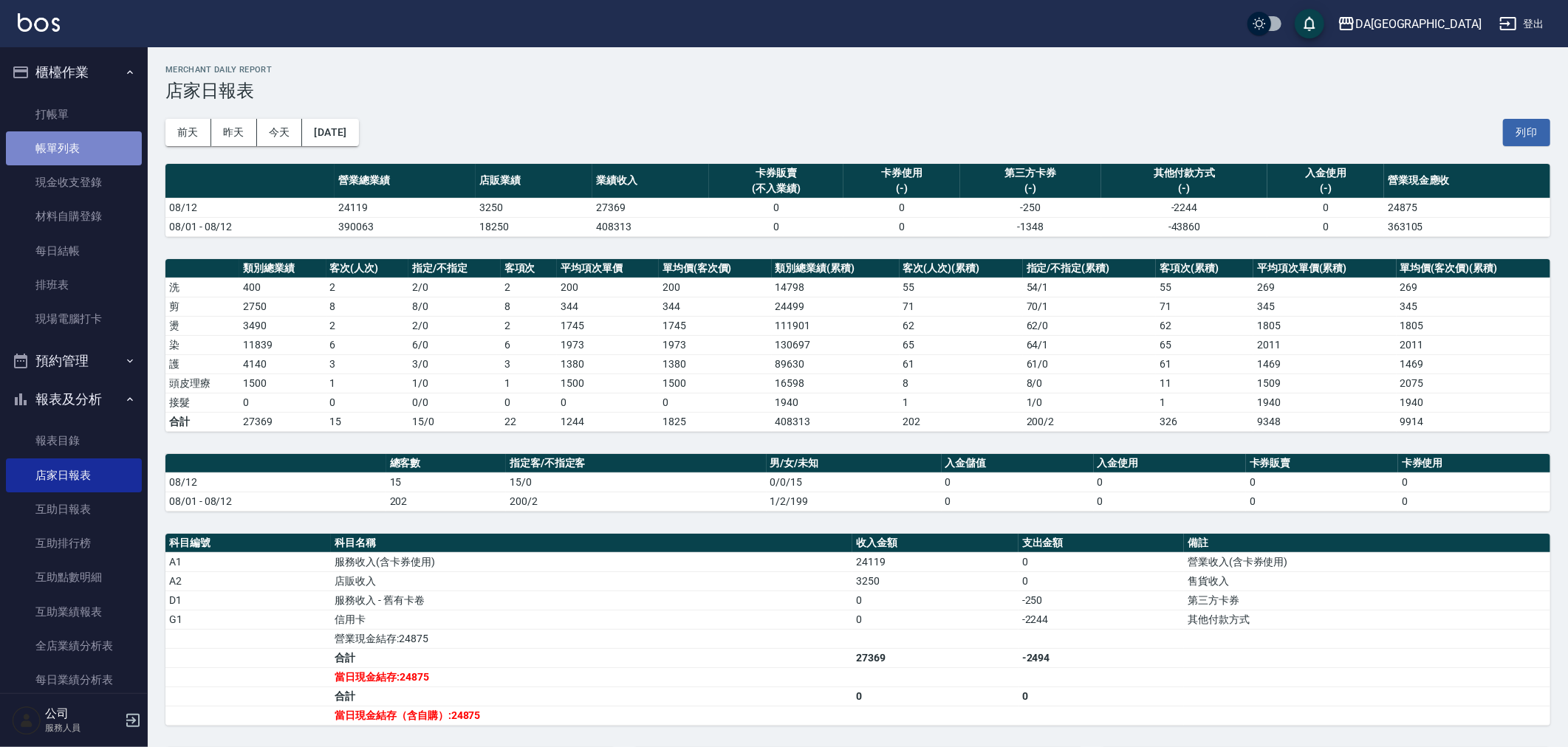
click at [81, 162] on link "帳單列表" at bounding box center [74, 148] width 136 height 34
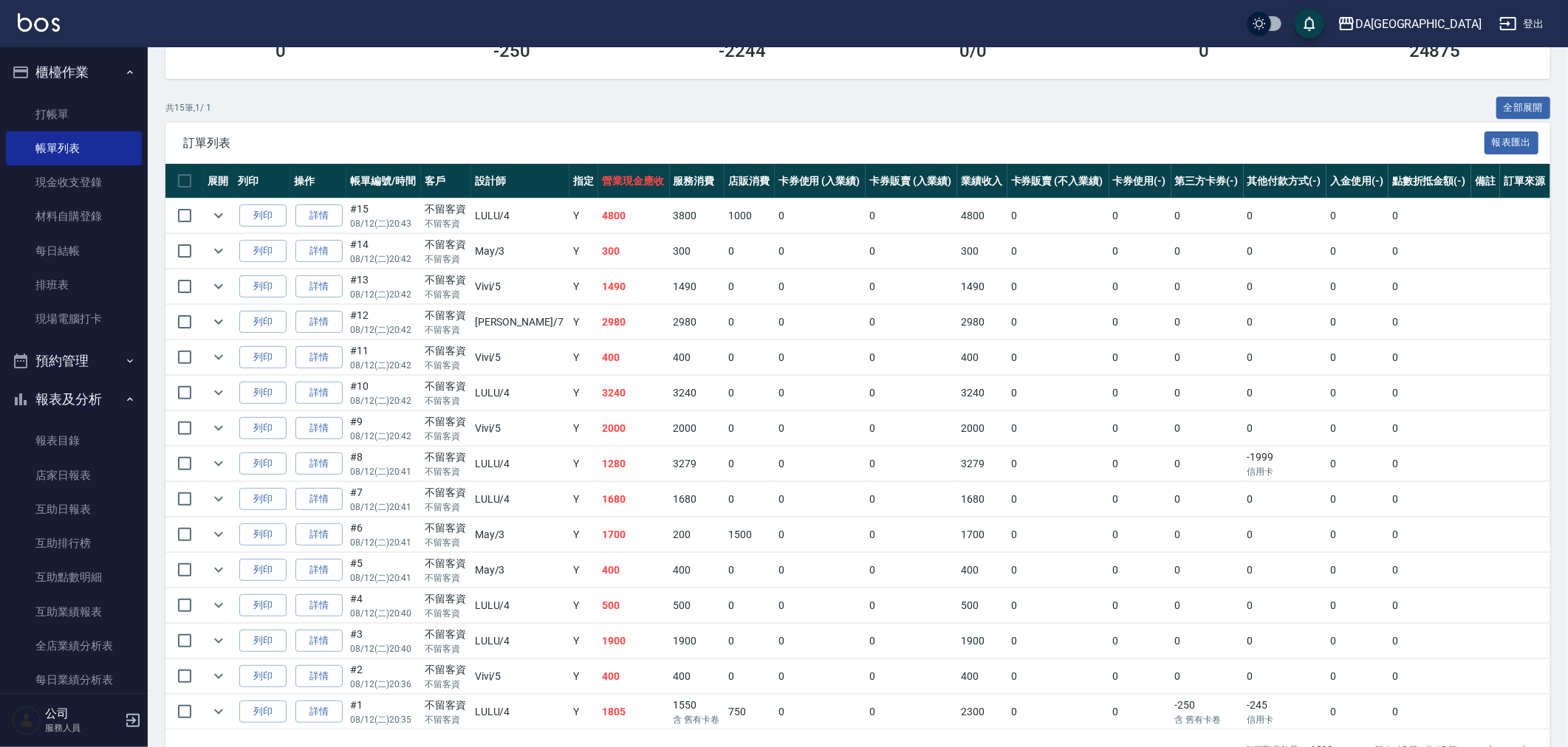
scroll to position [289, 0]
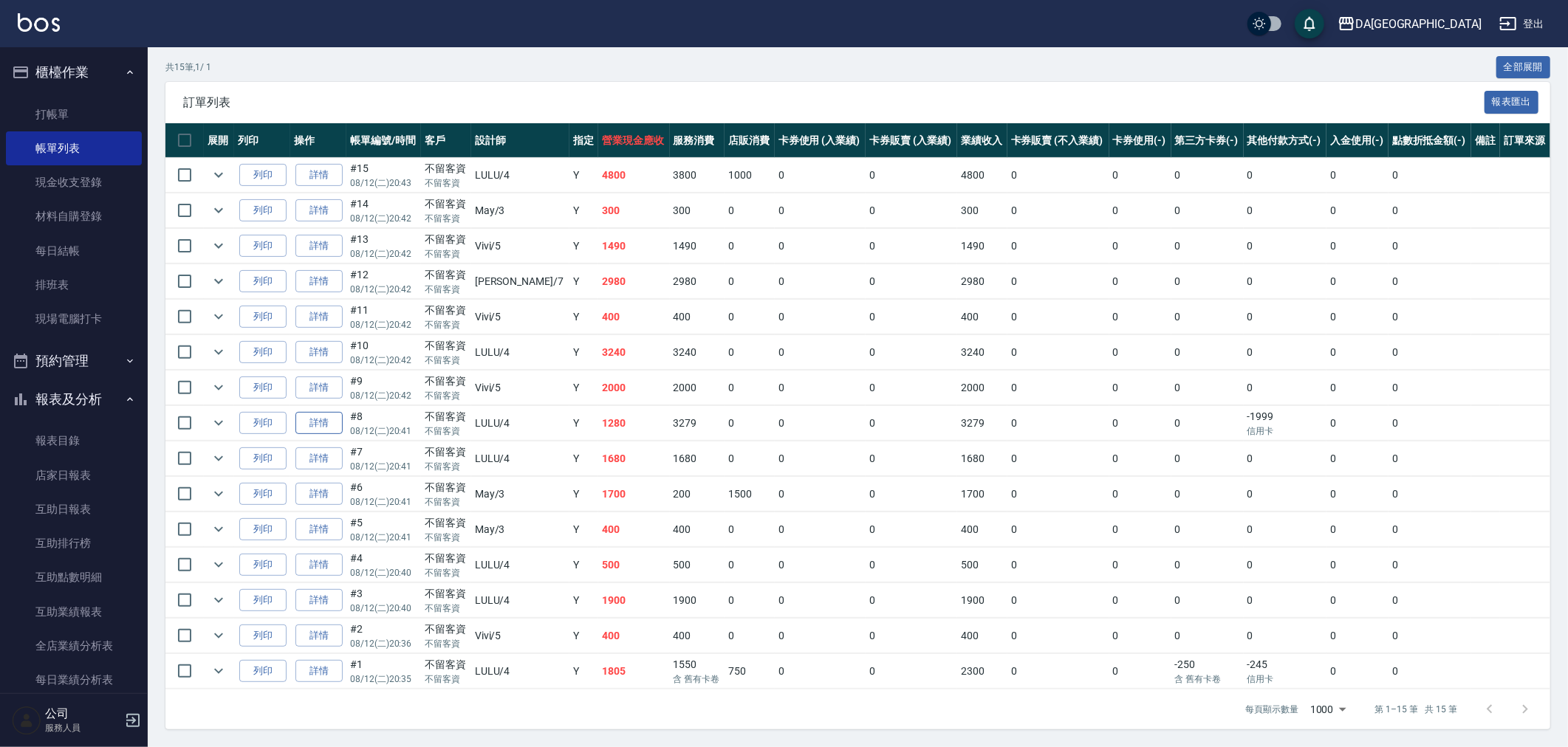
click at [329, 419] on link "詳情" at bounding box center [319, 423] width 47 height 23
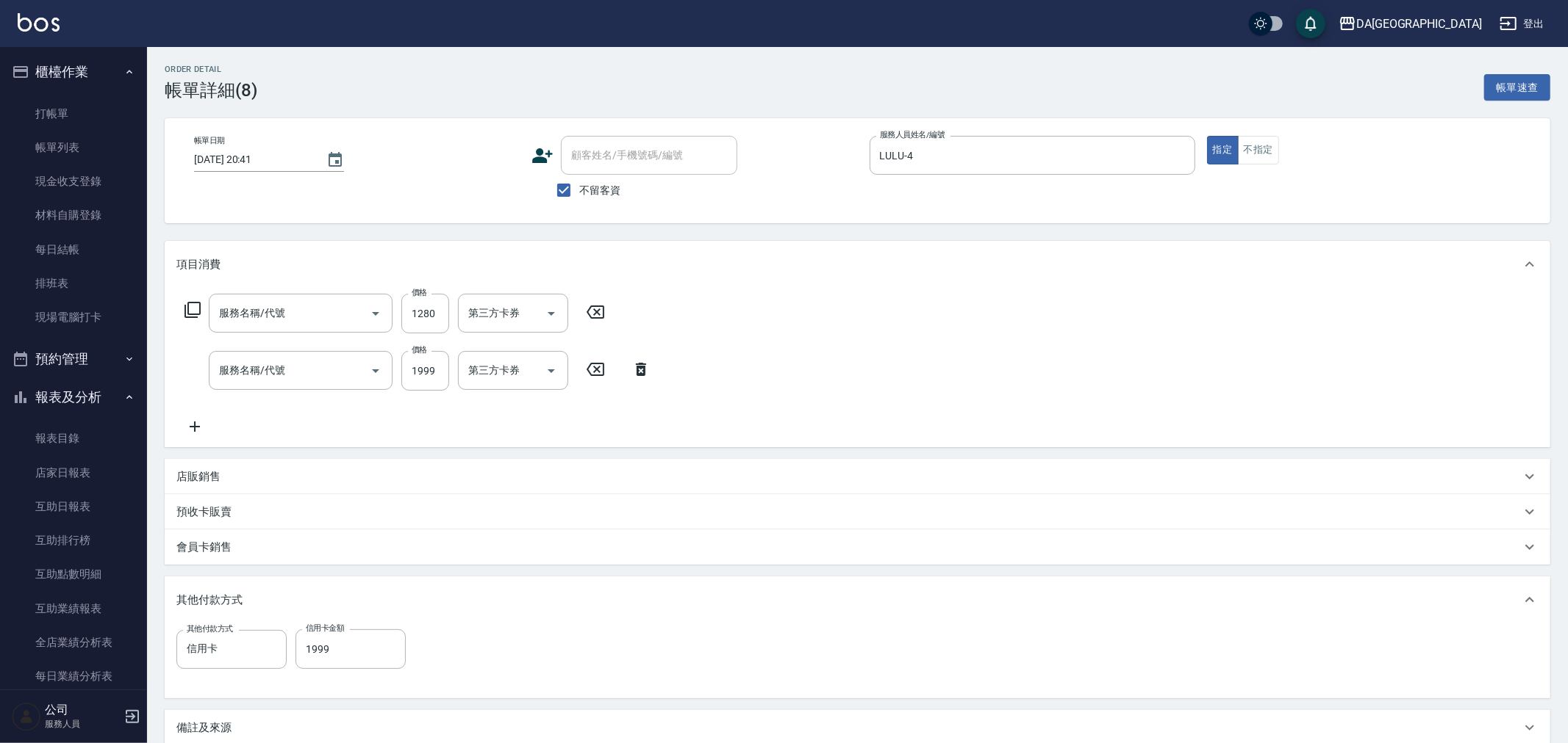
type input "[DATE] 20:41"
checkbox input "true"
type input "LULU-4"
type input "自備護髮(1000上)(601)"
type input "染髮(501)"
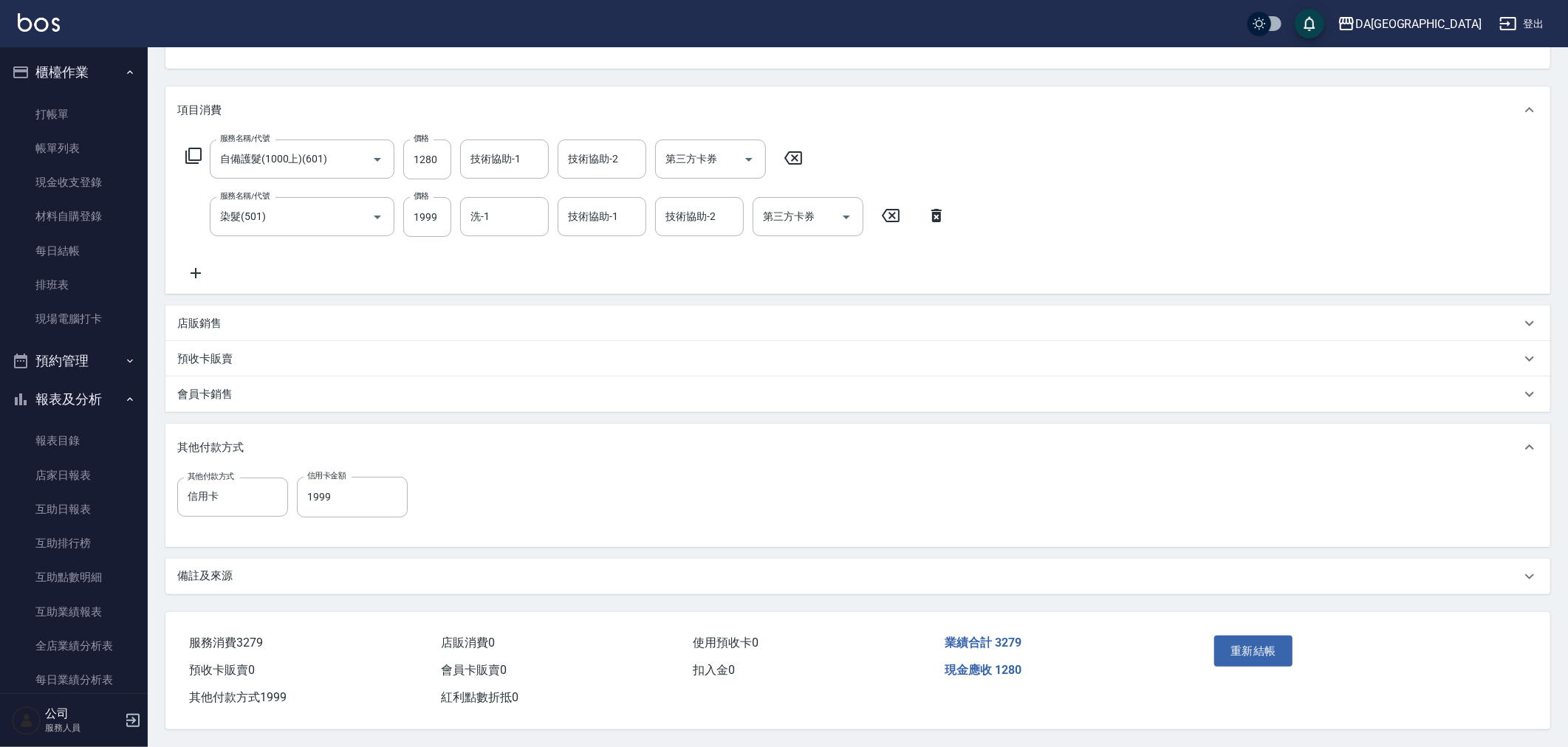
scroll to position [159, 0]
click at [349, 495] on input "1999" at bounding box center [352, 497] width 110 height 40
drag, startPoint x: 222, startPoint y: 510, endPoint x: 547, endPoint y: 589, distance: 334.5
click at [34, 511] on div "DA蘆洲 登出 櫃檯作業 打帳單 帳單列表 現金收支登錄 材料自購登錄 每日結帳 排班表 現場電腦打卡 預約管理 預約管理 單日預約紀錄 單週預約紀錄 報表及…" at bounding box center [784, 296] width 1568 height 904
type input "1280"
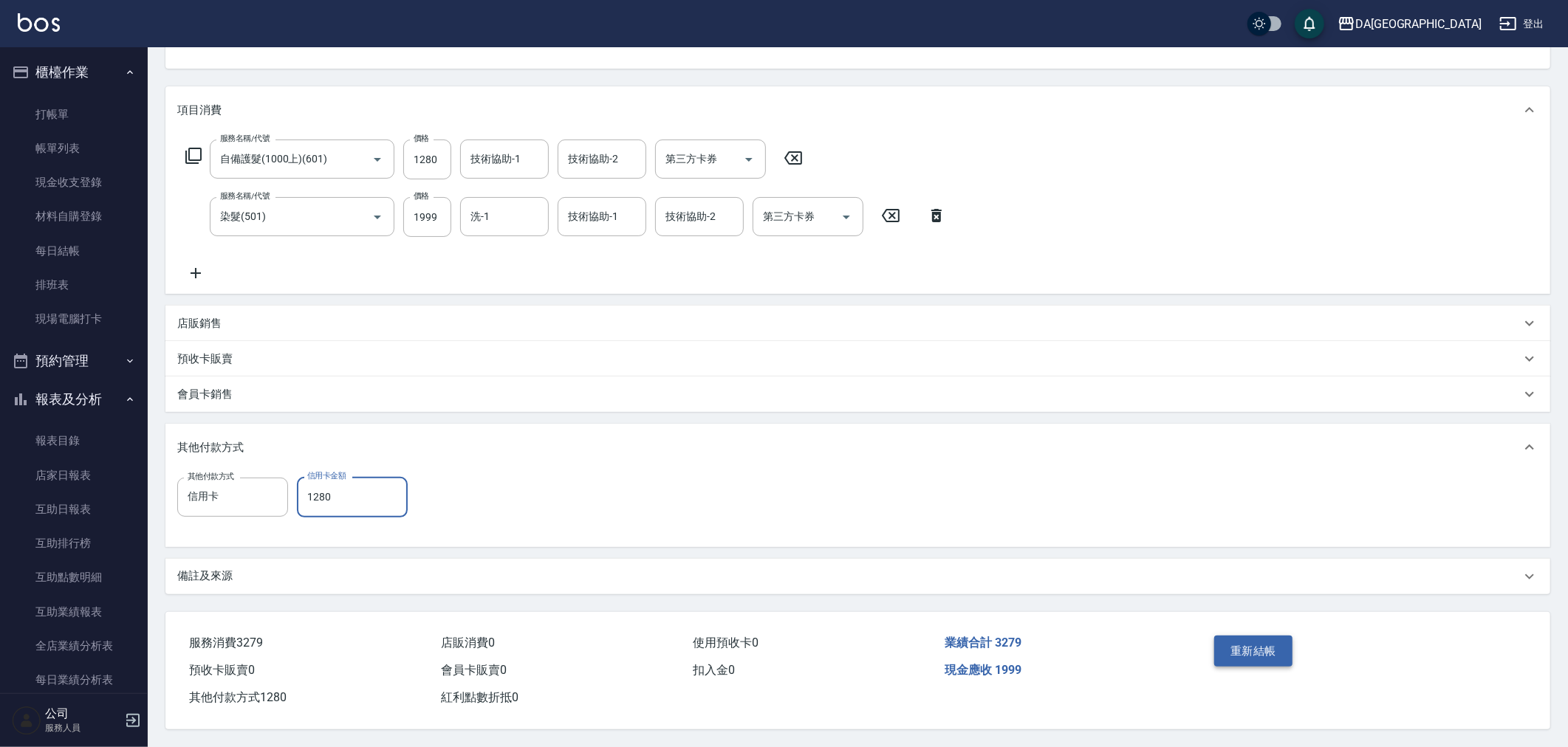
click at [1259, 643] on button "重新結帳" at bounding box center [1253, 651] width 78 height 31
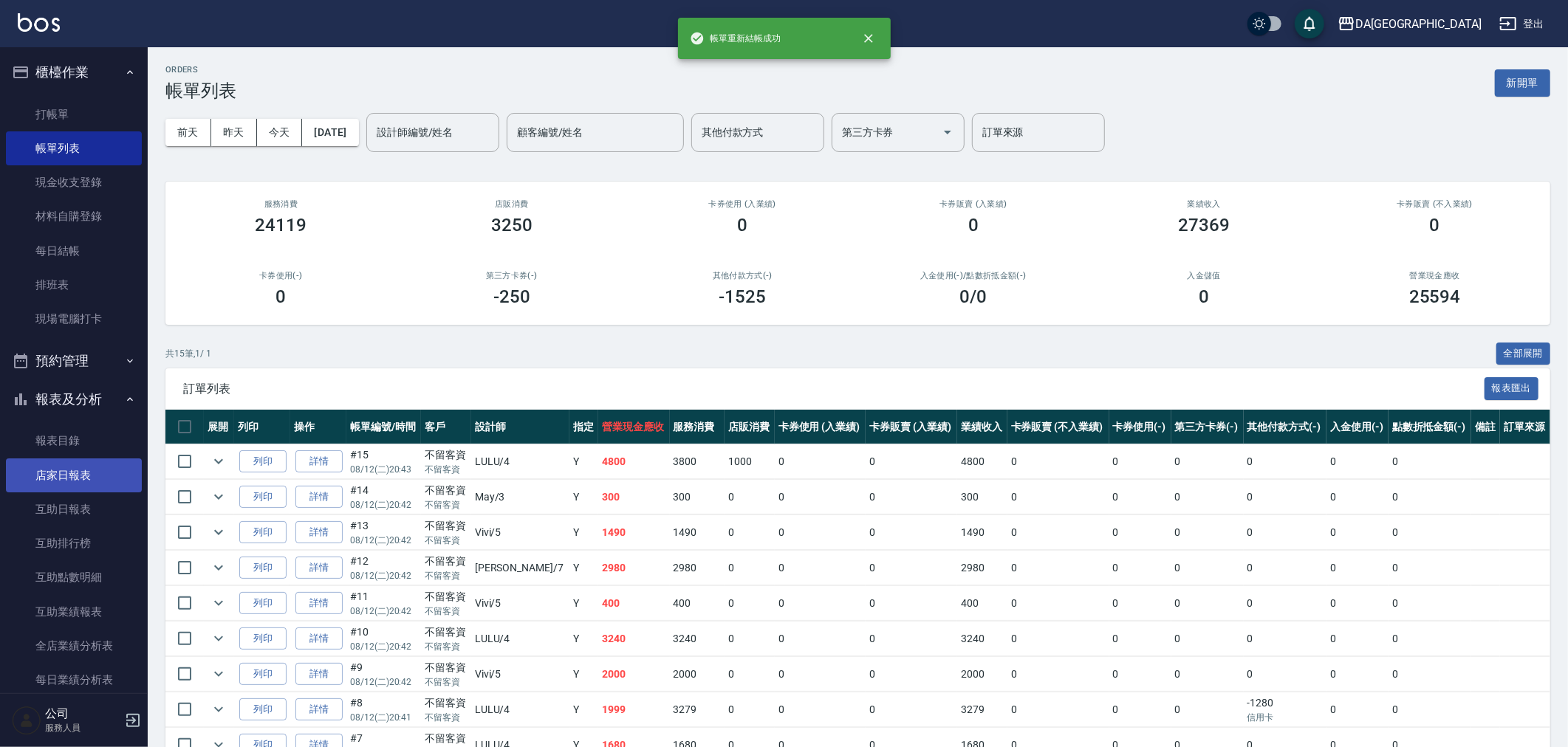
click at [91, 479] on link "店家日報表" at bounding box center [74, 476] width 136 height 34
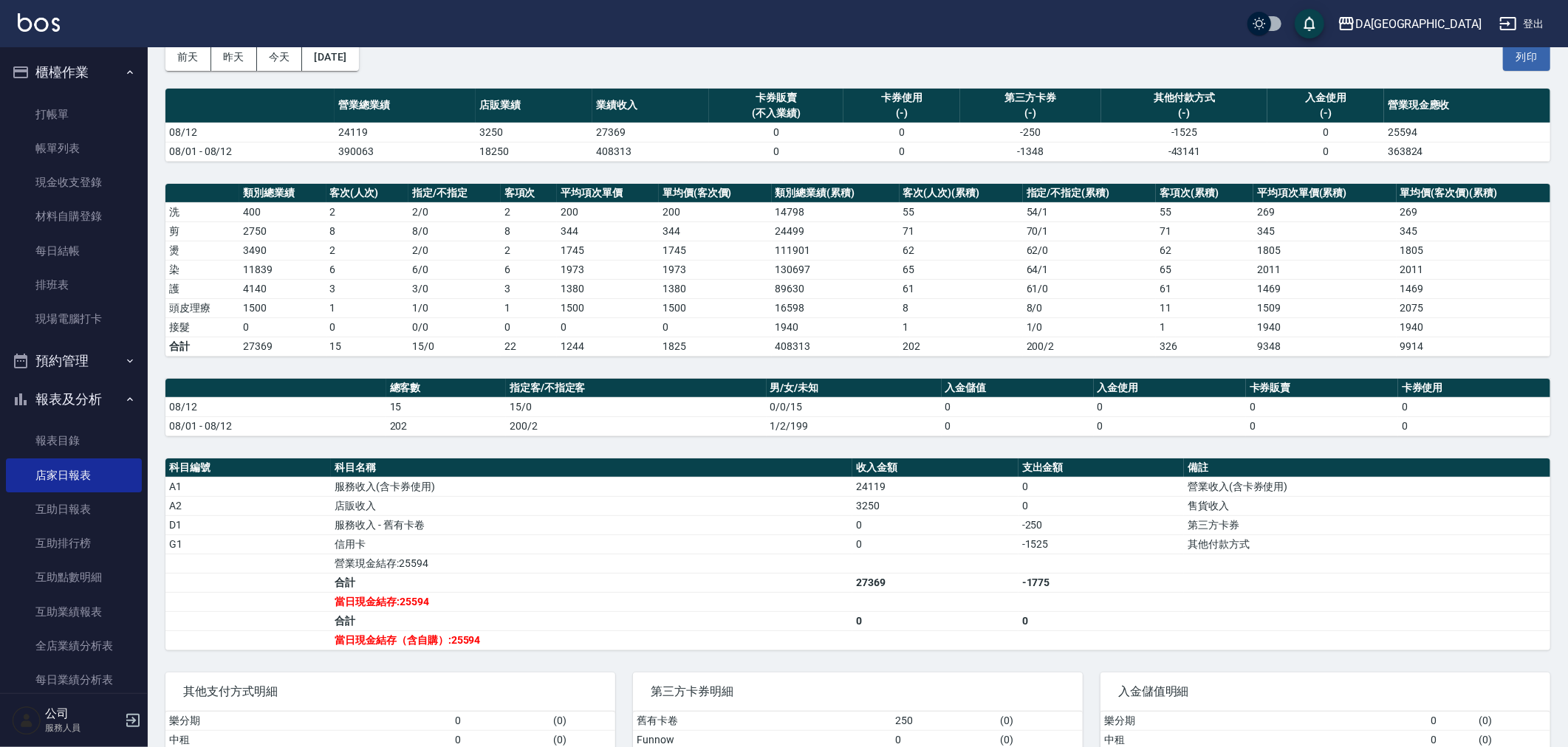
scroll to position [164, 0]
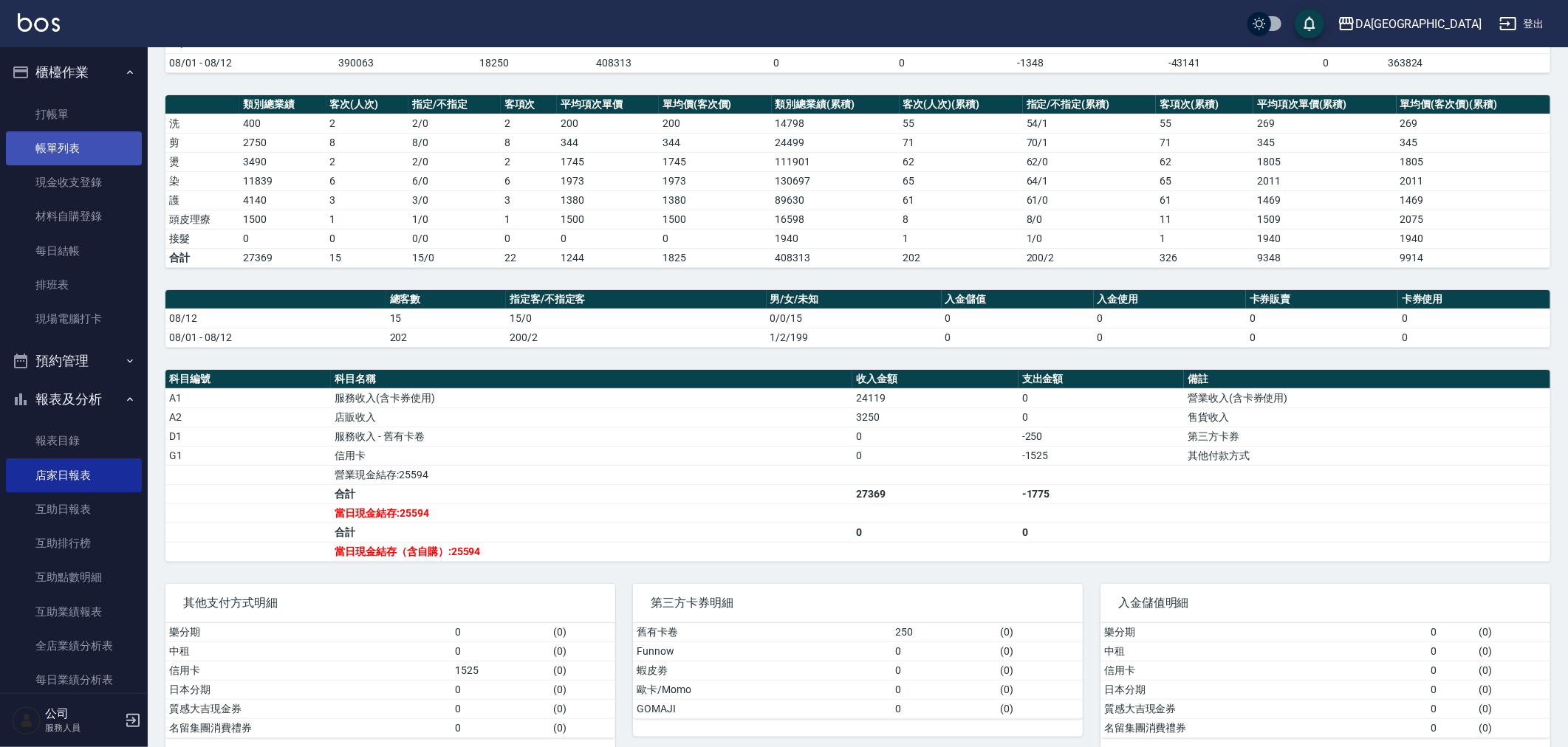
click at [65, 155] on link "帳單列表" at bounding box center [74, 148] width 136 height 34
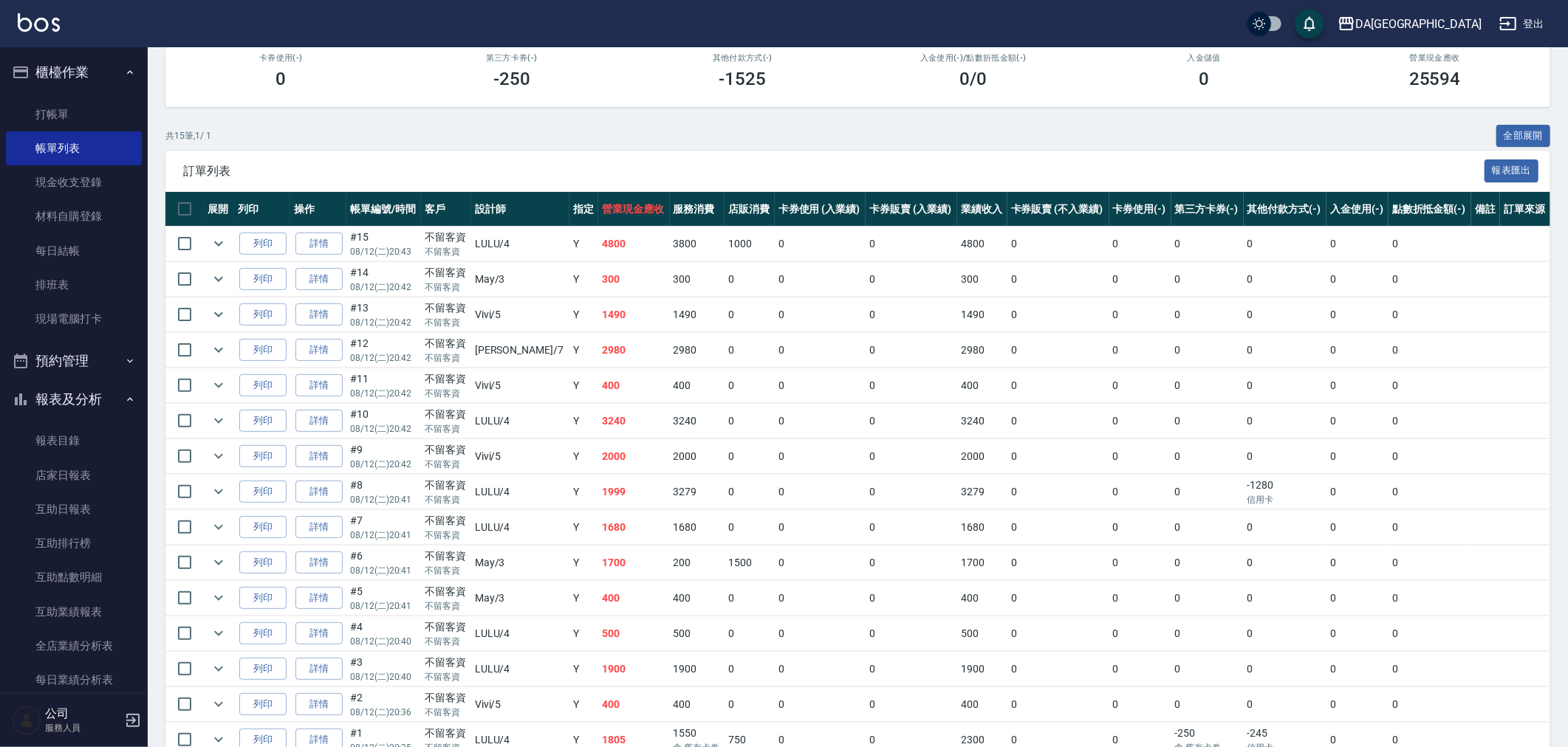
scroll to position [289, 0]
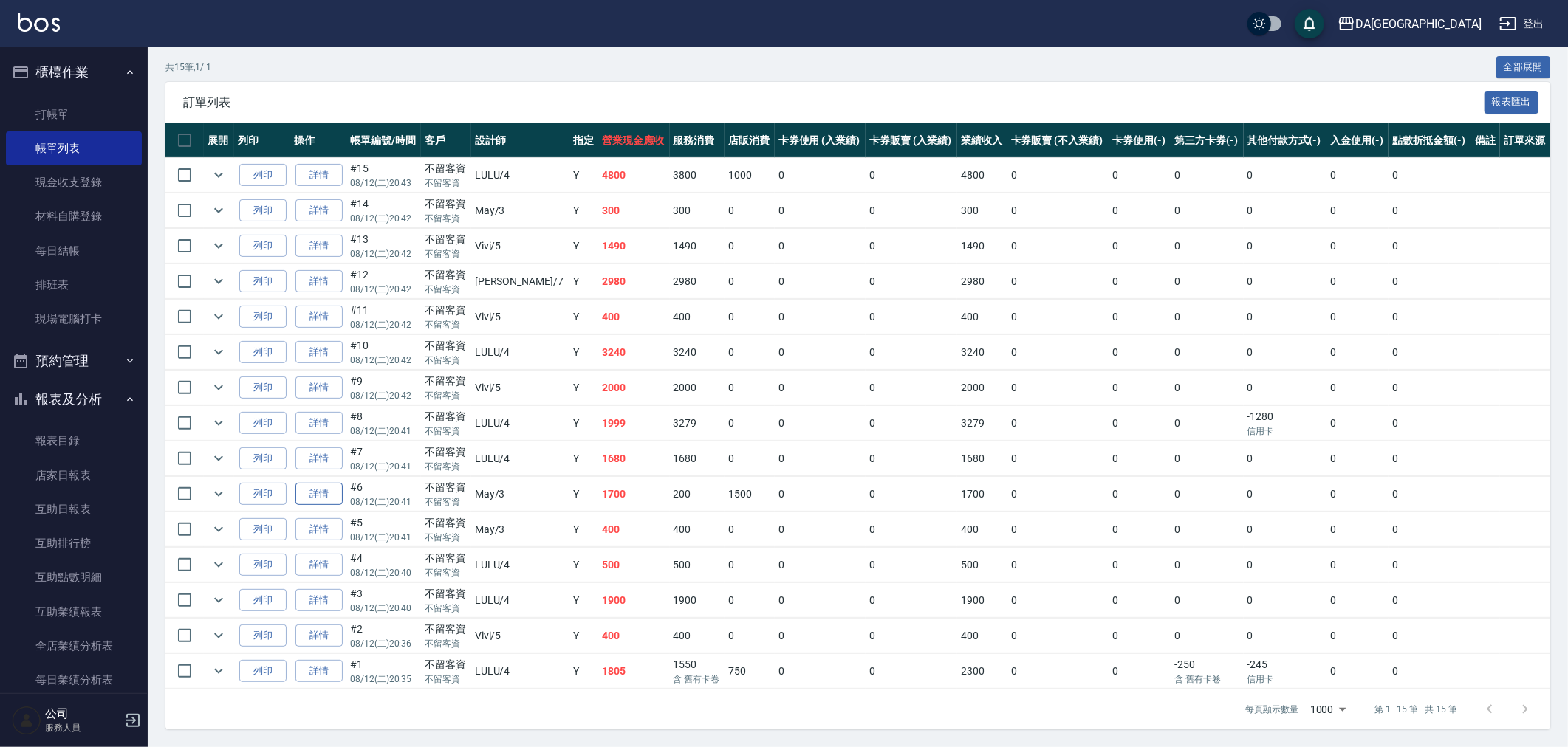
click at [322, 492] on link "詳情" at bounding box center [319, 493] width 47 height 23
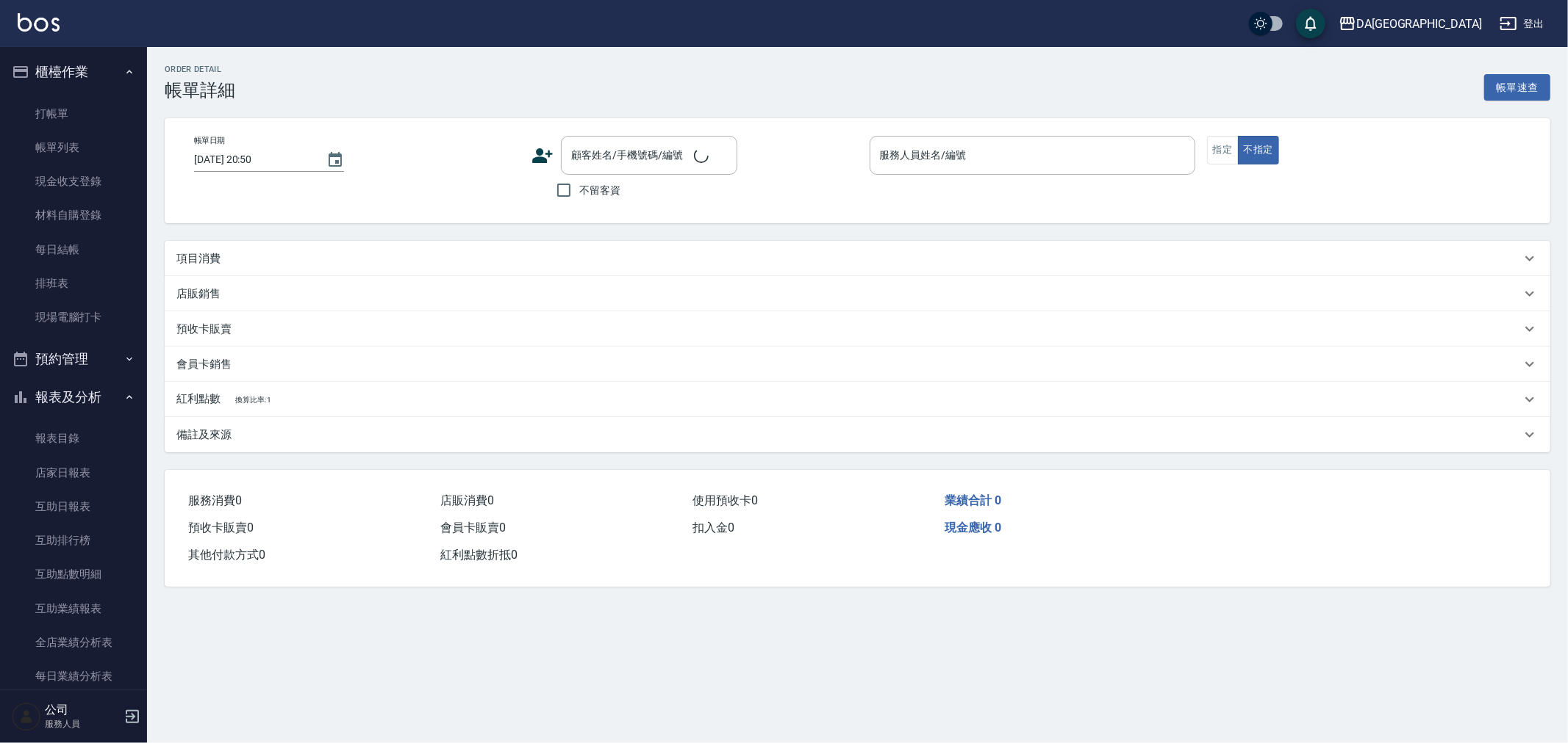
type input "[DATE] 20:41"
checkbox input "true"
type input "May-3"
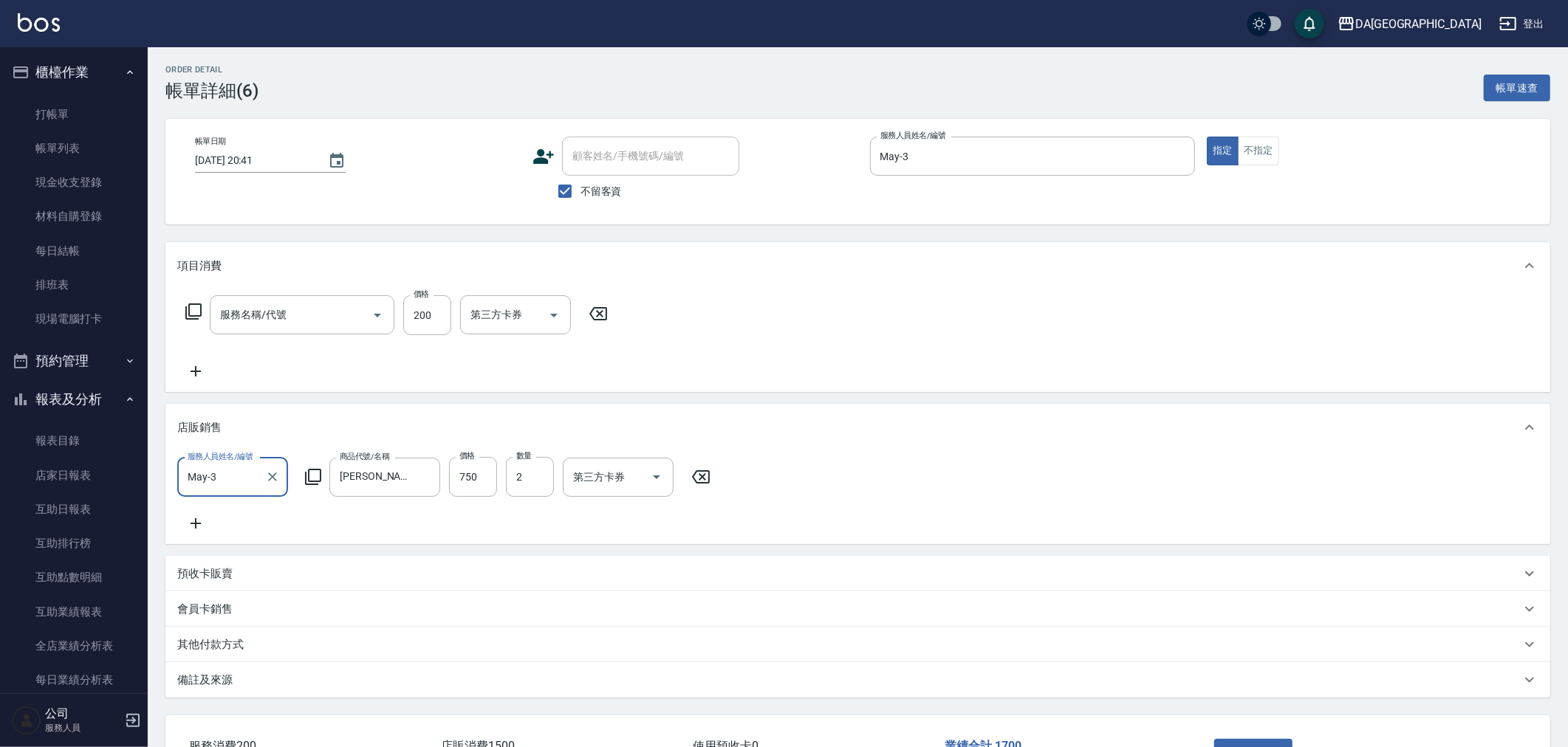
type input "洗髮(201)"
click at [445, 312] on input "200" at bounding box center [426, 315] width 48 height 40
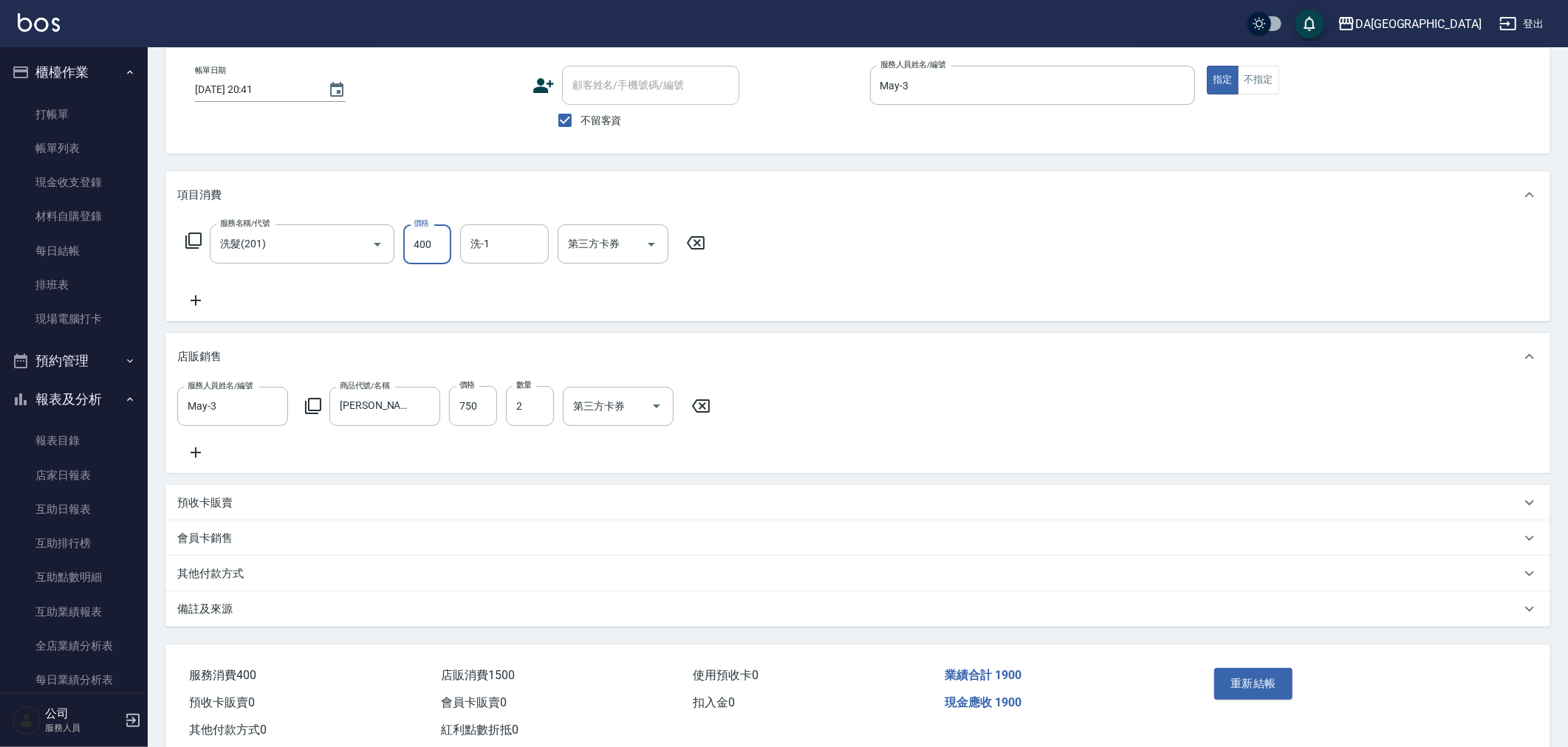
scroll to position [120, 0]
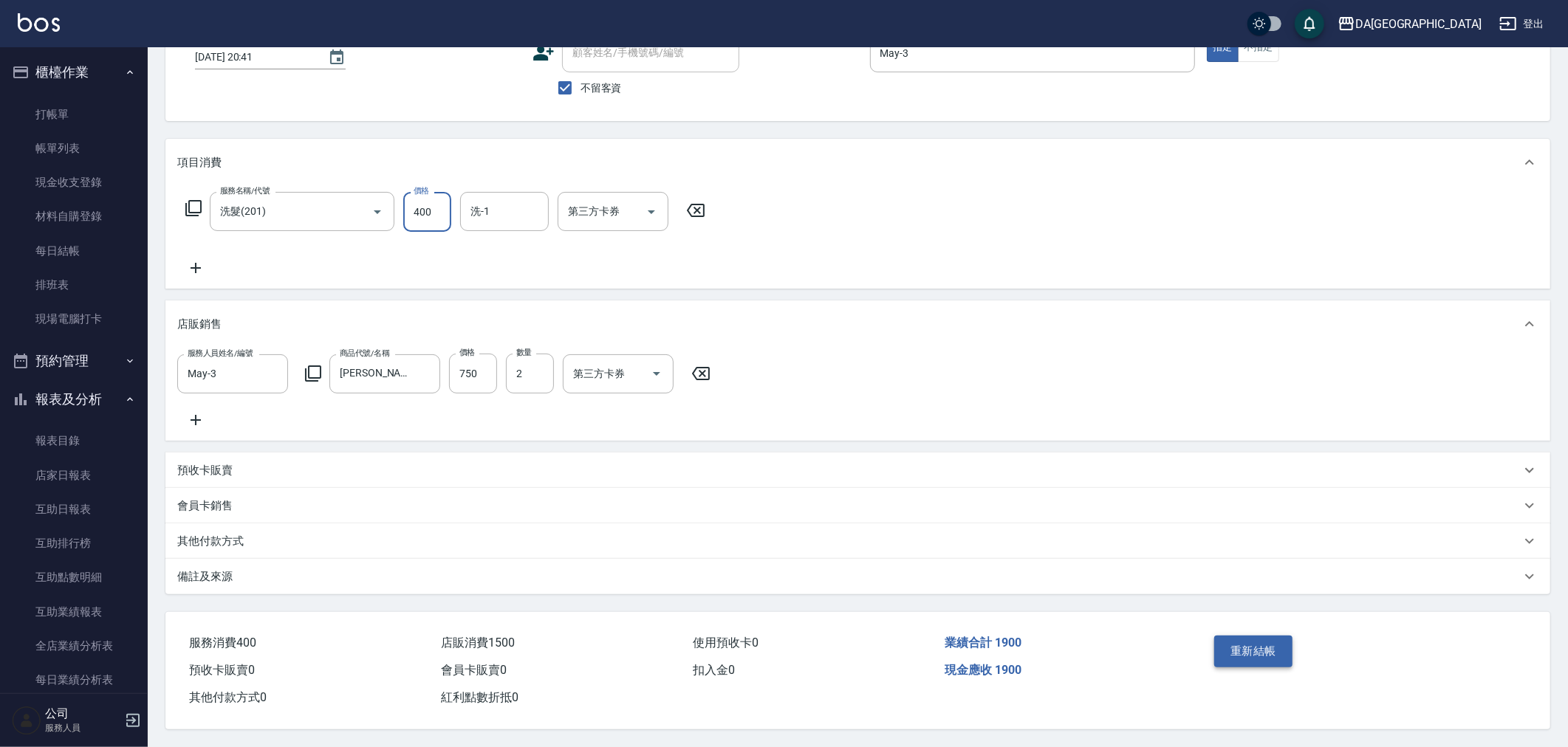
type input "400"
click at [1238, 652] on button "重新結帳" at bounding box center [1253, 651] width 78 height 31
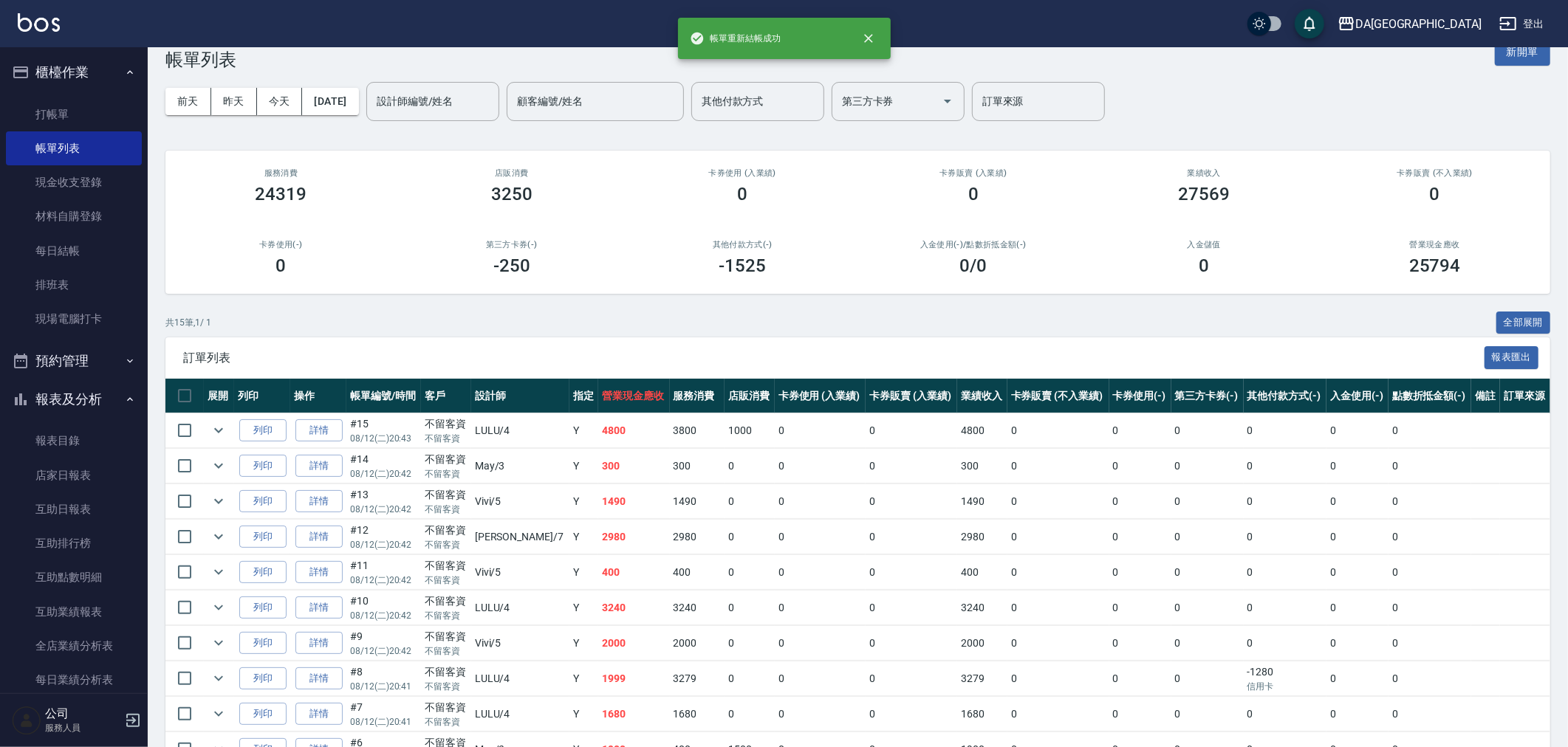
scroll to position [289, 0]
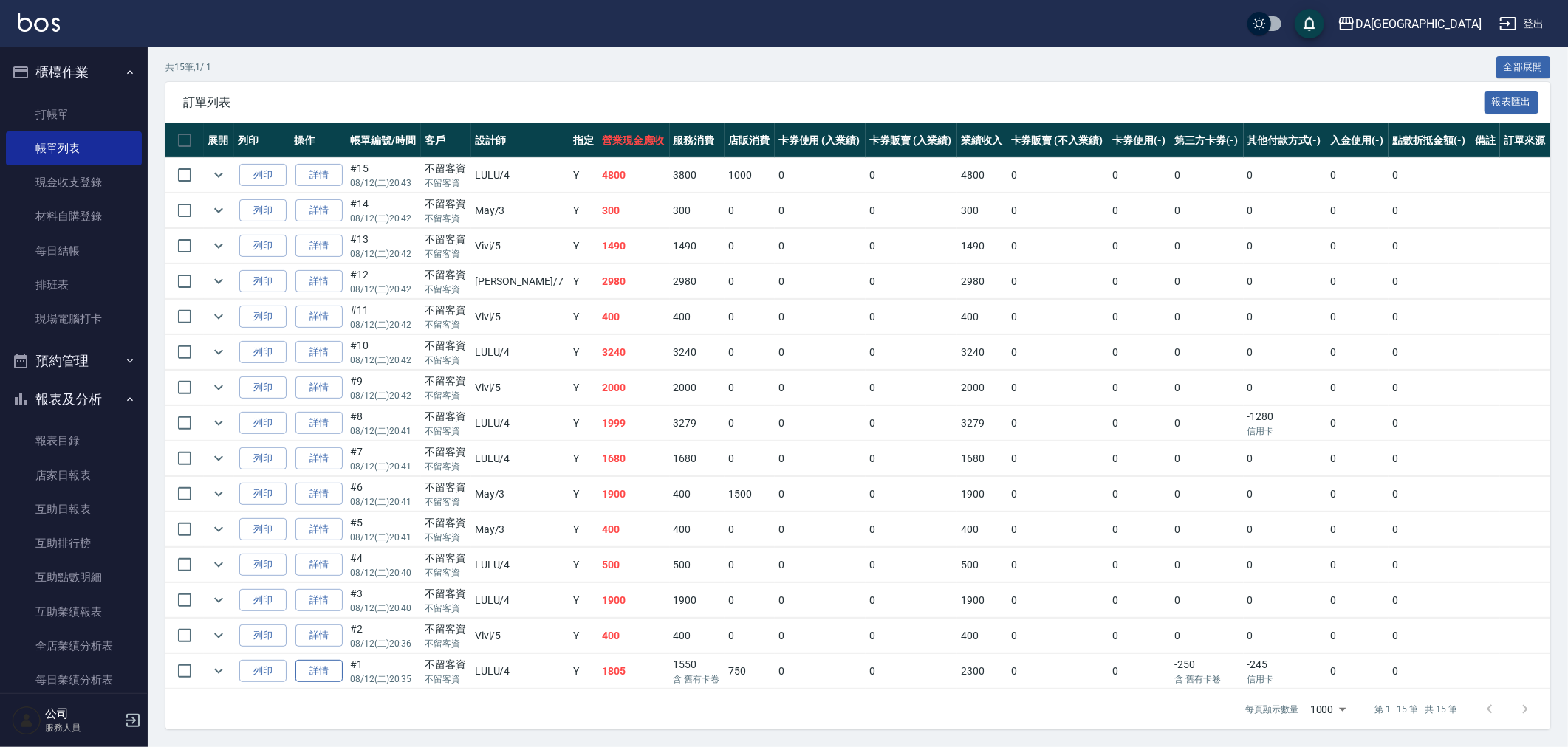
click at [336, 667] on link "詳情" at bounding box center [319, 671] width 47 height 23
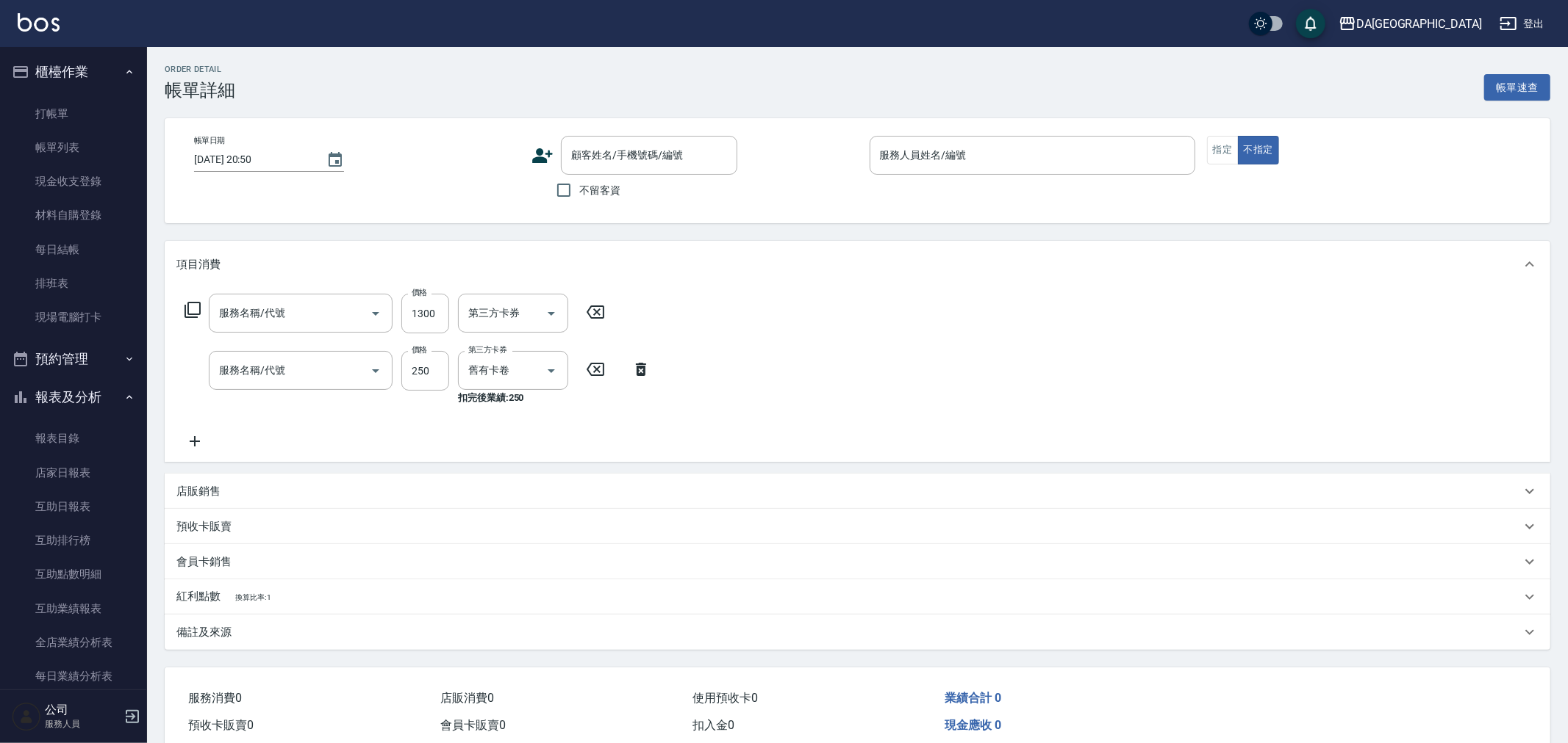
type input "[DATE] 20:35"
checkbox input "true"
type input "LULU-4"
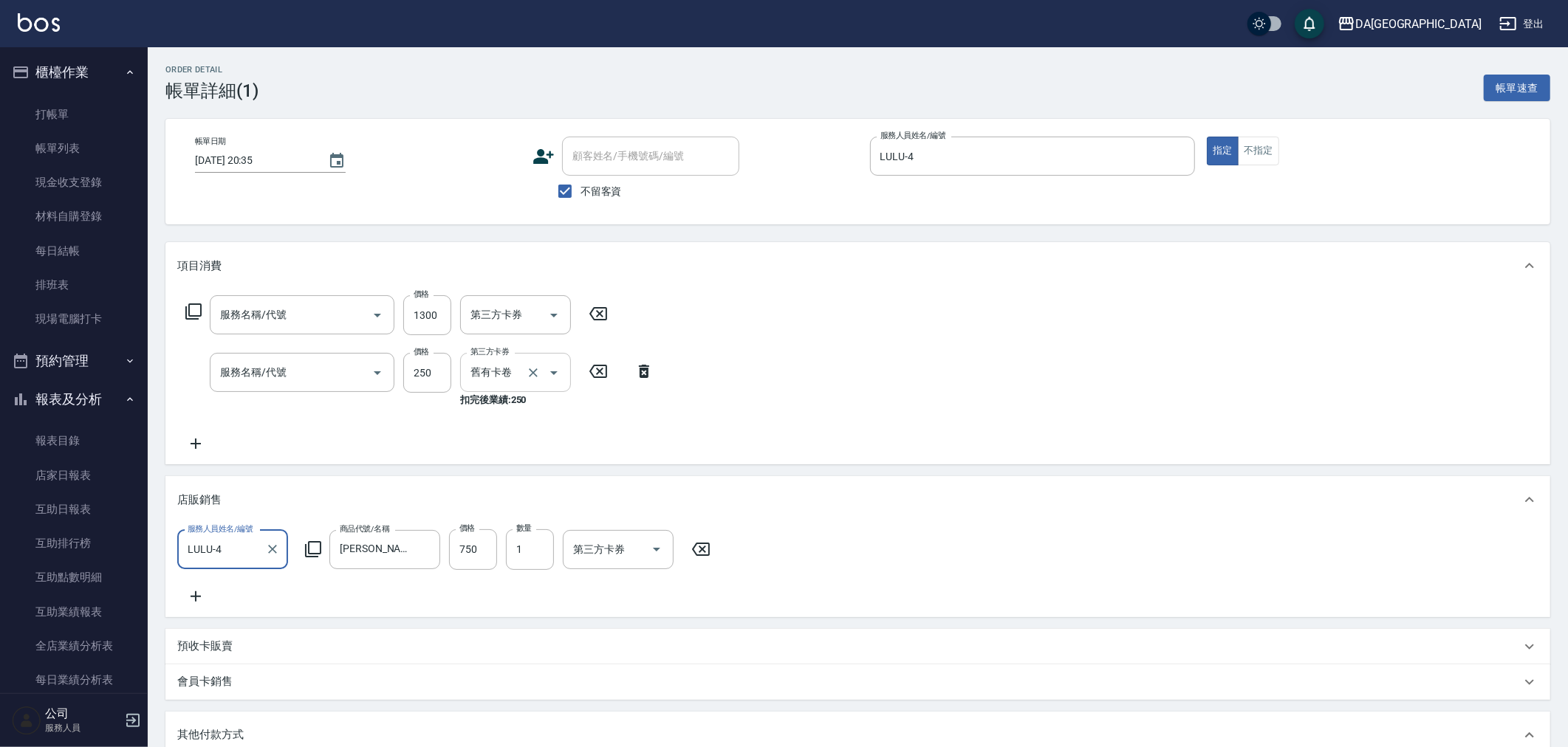
type input "染髮(501)"
type input "剪髮(401)"
click at [521, 375] on input "舊有卡卷" at bounding box center [495, 372] width 56 height 26
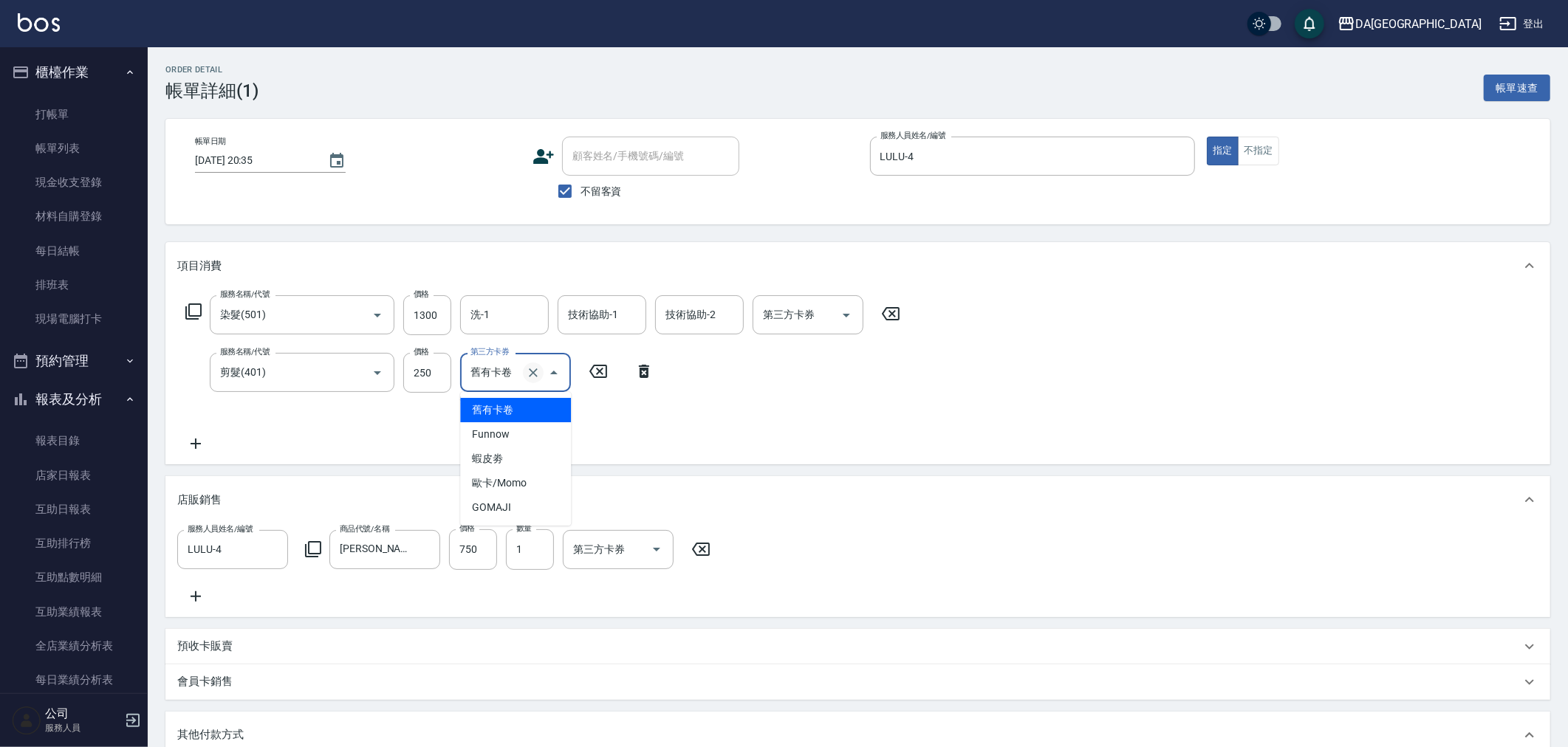
click at [534, 377] on icon "Clear" at bounding box center [533, 373] width 14 height 14
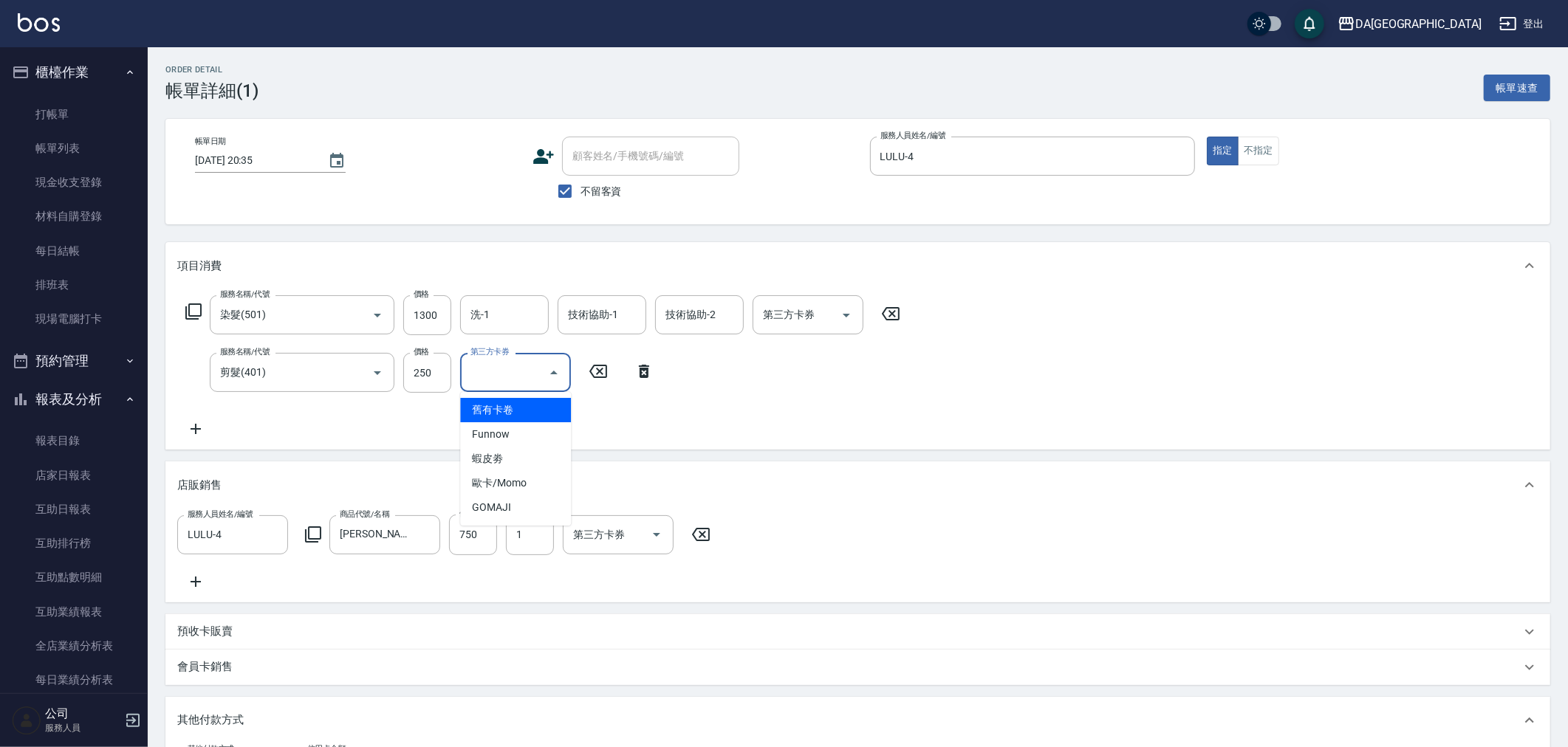
click at [926, 383] on div "服務名稱/代號 染髮(501) 服務名稱/代號 價格 1300 價格 洗-1 洗-1 技術協助-1 技術協助-1 技術協助-2 技術協助-2 第三方卡券 第三…" at bounding box center [857, 369] width 1384 height 160
drag, startPoint x: 446, startPoint y: 383, endPoint x: 716, endPoint y: 414, distance: 271.8
click at [446, 383] on input "250" at bounding box center [426, 373] width 48 height 40
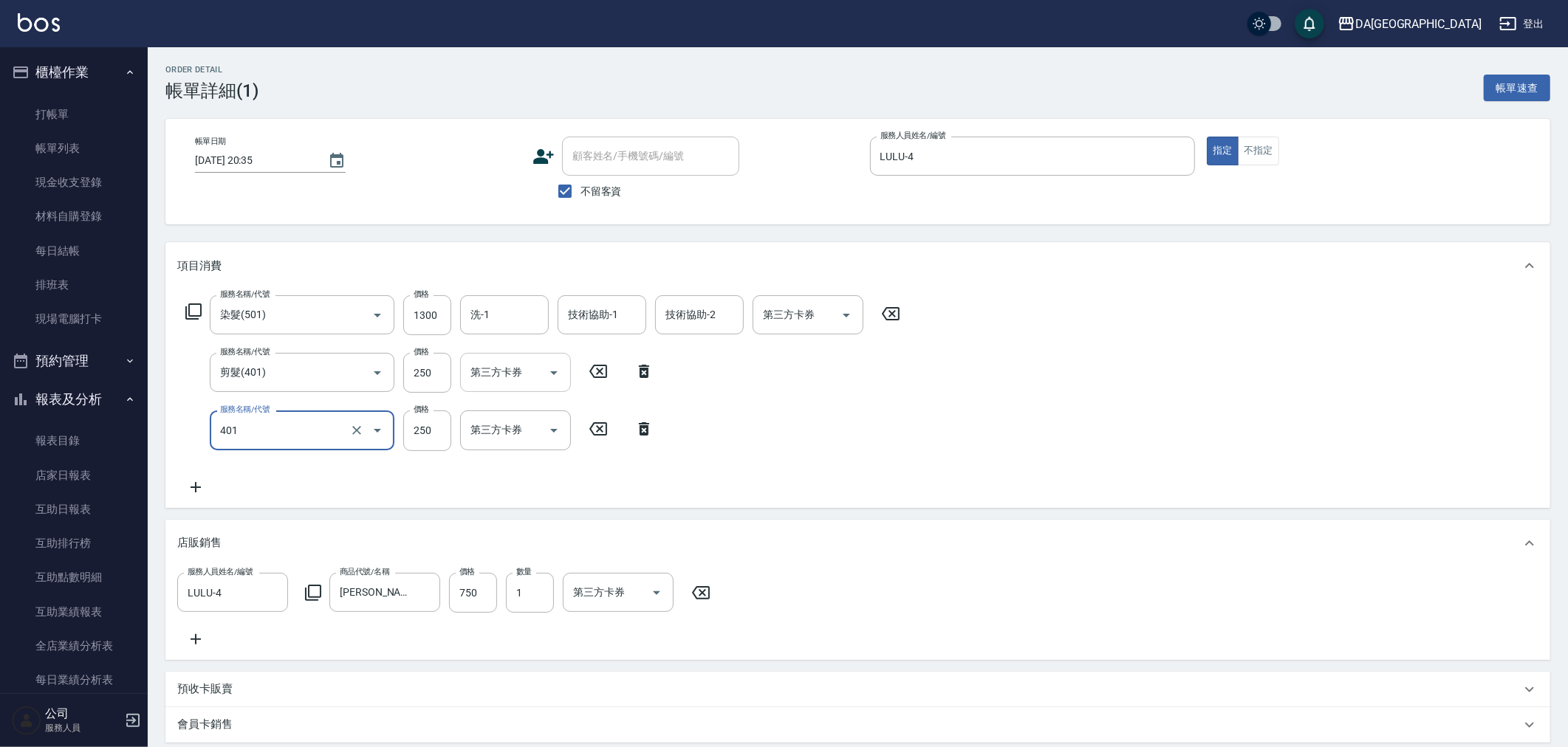
type input "剪髮(401)"
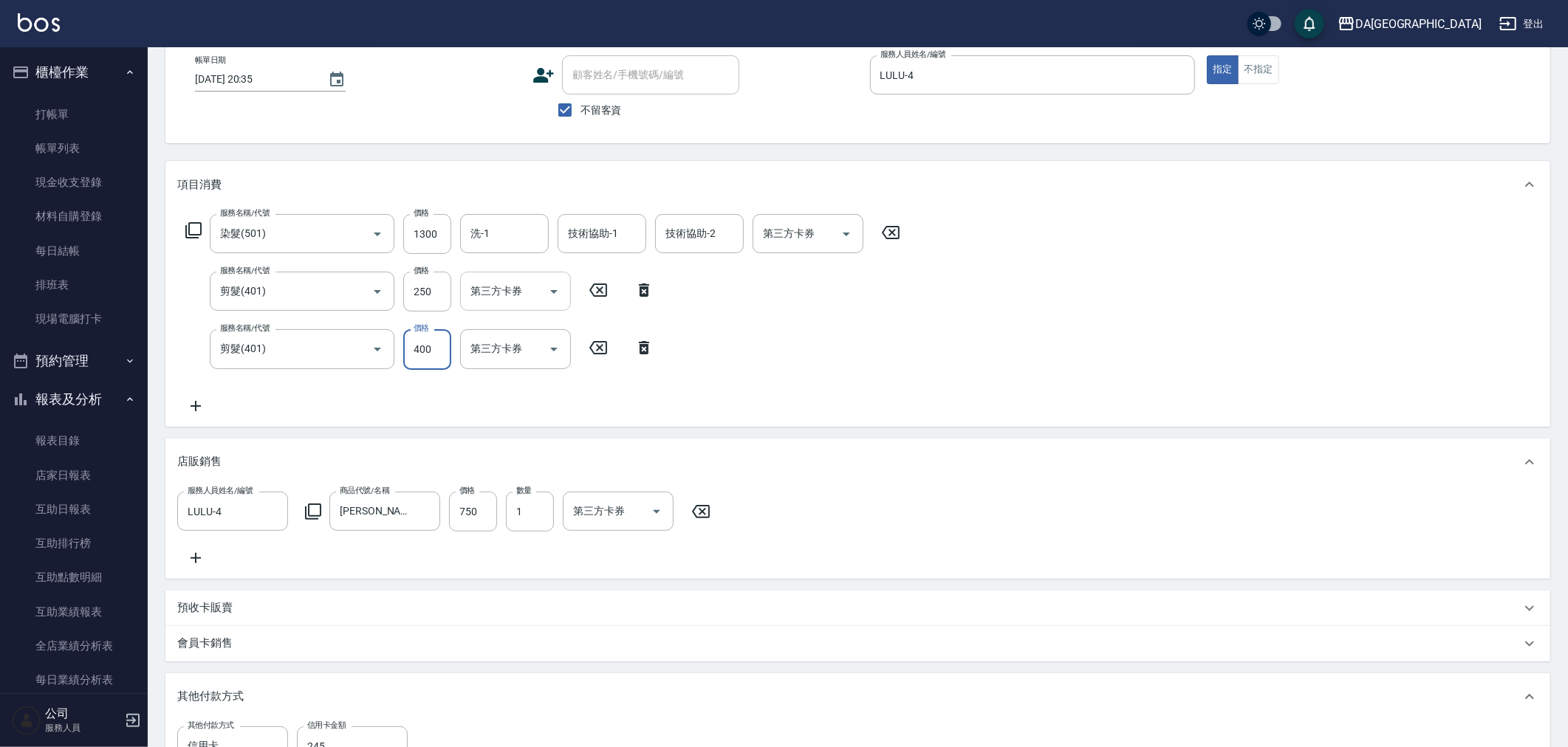
scroll to position [18, 0]
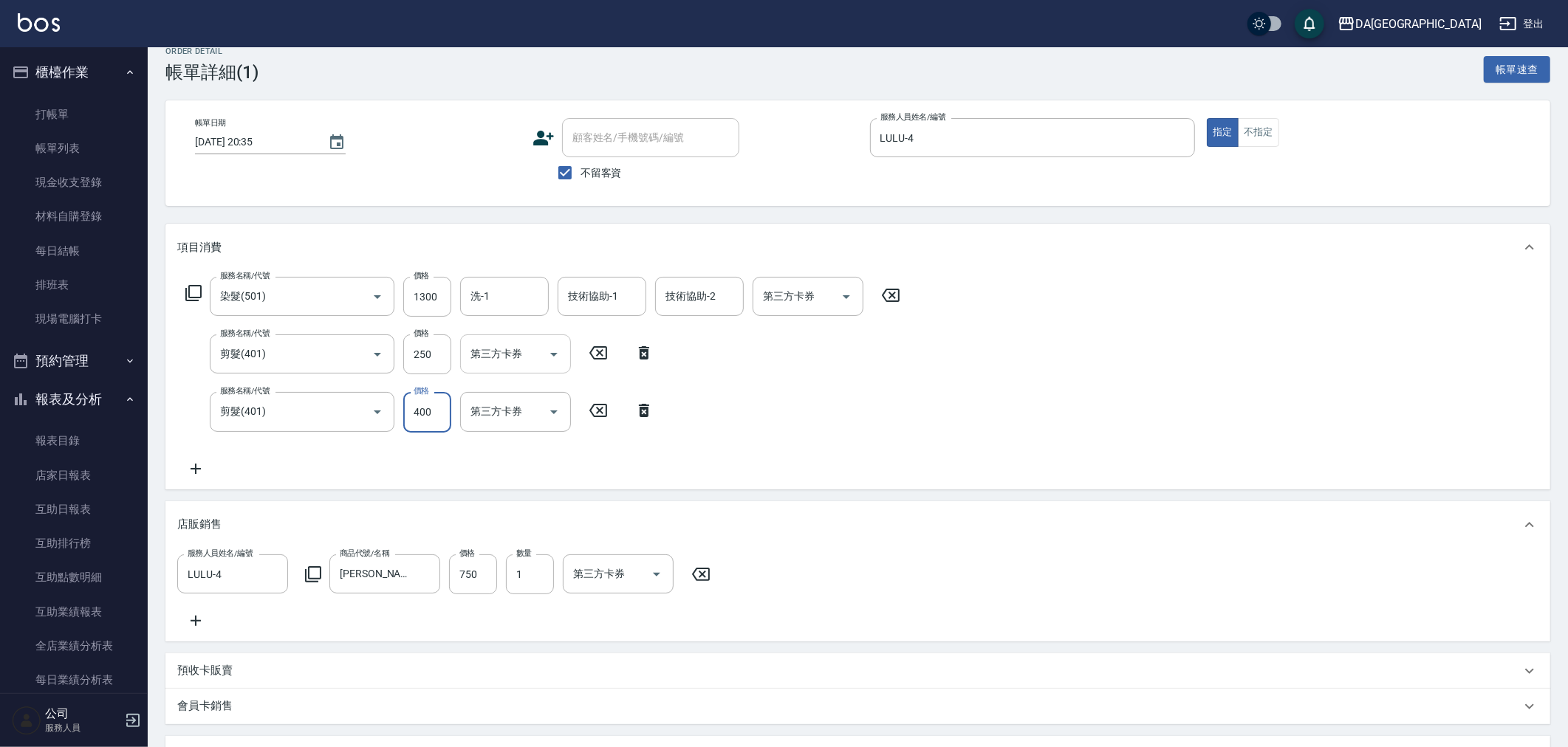
type input "400"
click at [637, 392] on div "服務名稱/代號 剪髮(401) 服務名稱/代號 價格 250 價格 第三方卡券 第三方卡券" at bounding box center [420, 412] width 485 height 40
click at [651, 359] on icon at bounding box center [644, 353] width 37 height 18
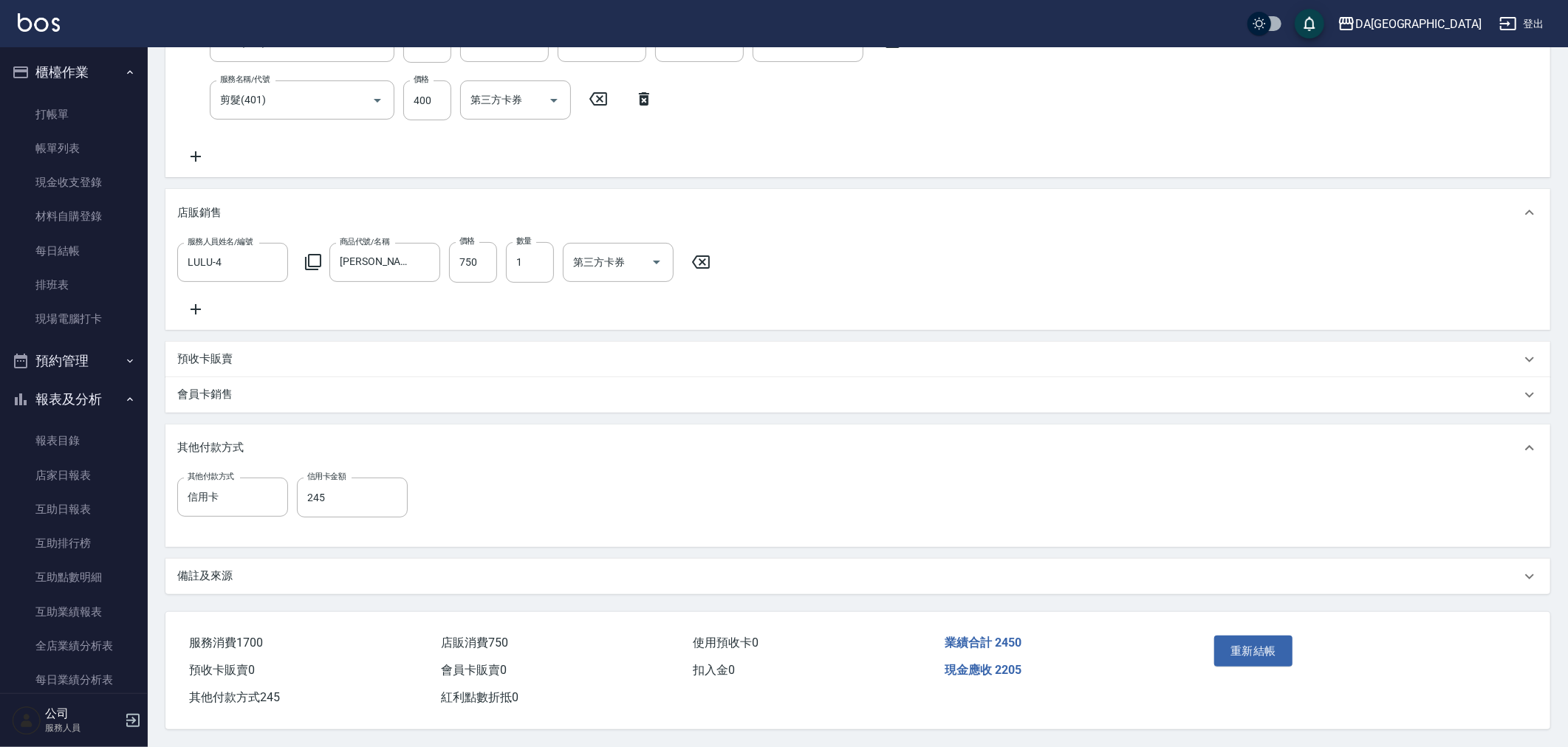
click at [1109, 449] on div "其他付款方式" at bounding box center [849, 447] width 1343 height 15
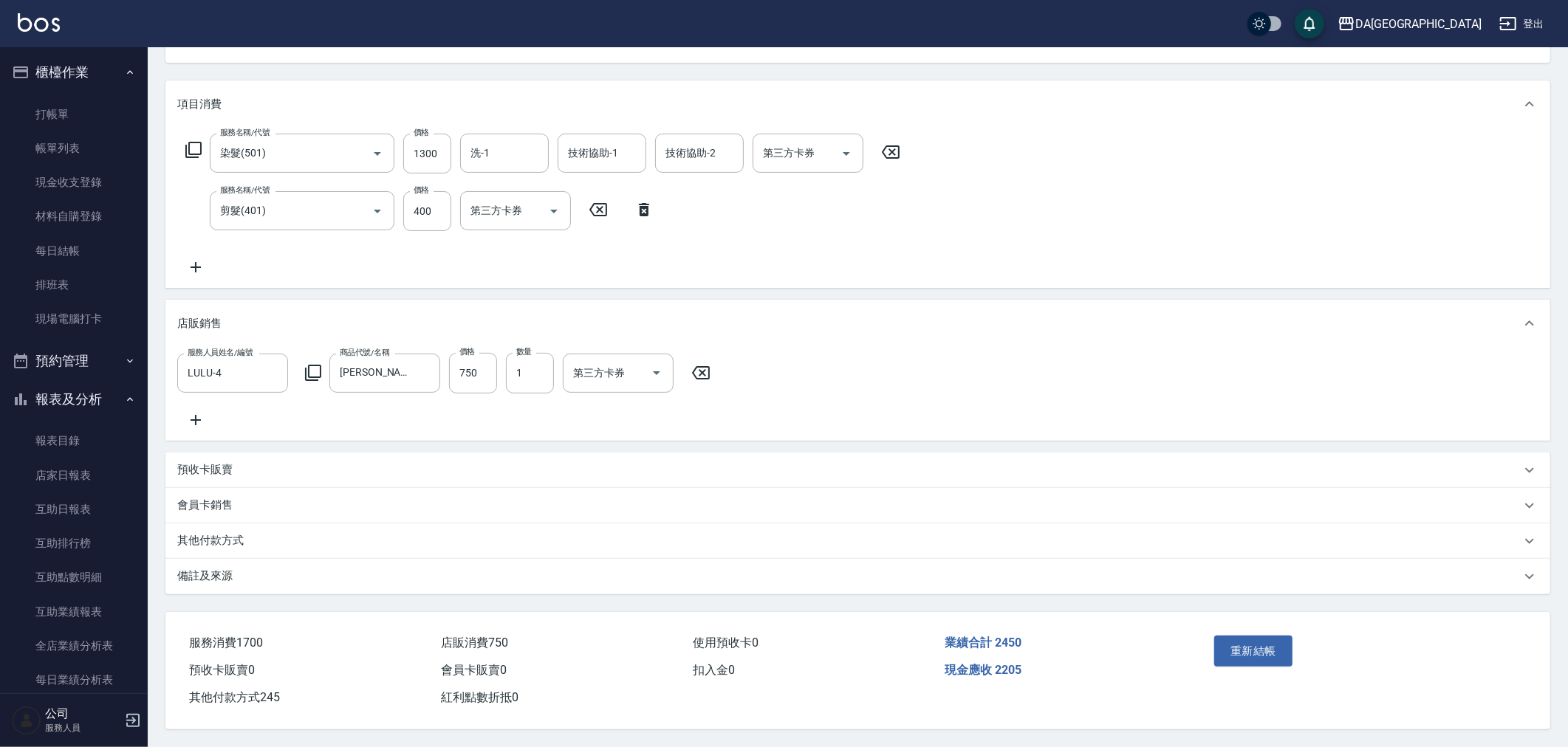
scroll to position [178, 0]
click at [230, 533] on p "其他付款方式" at bounding box center [210, 541] width 66 height 15
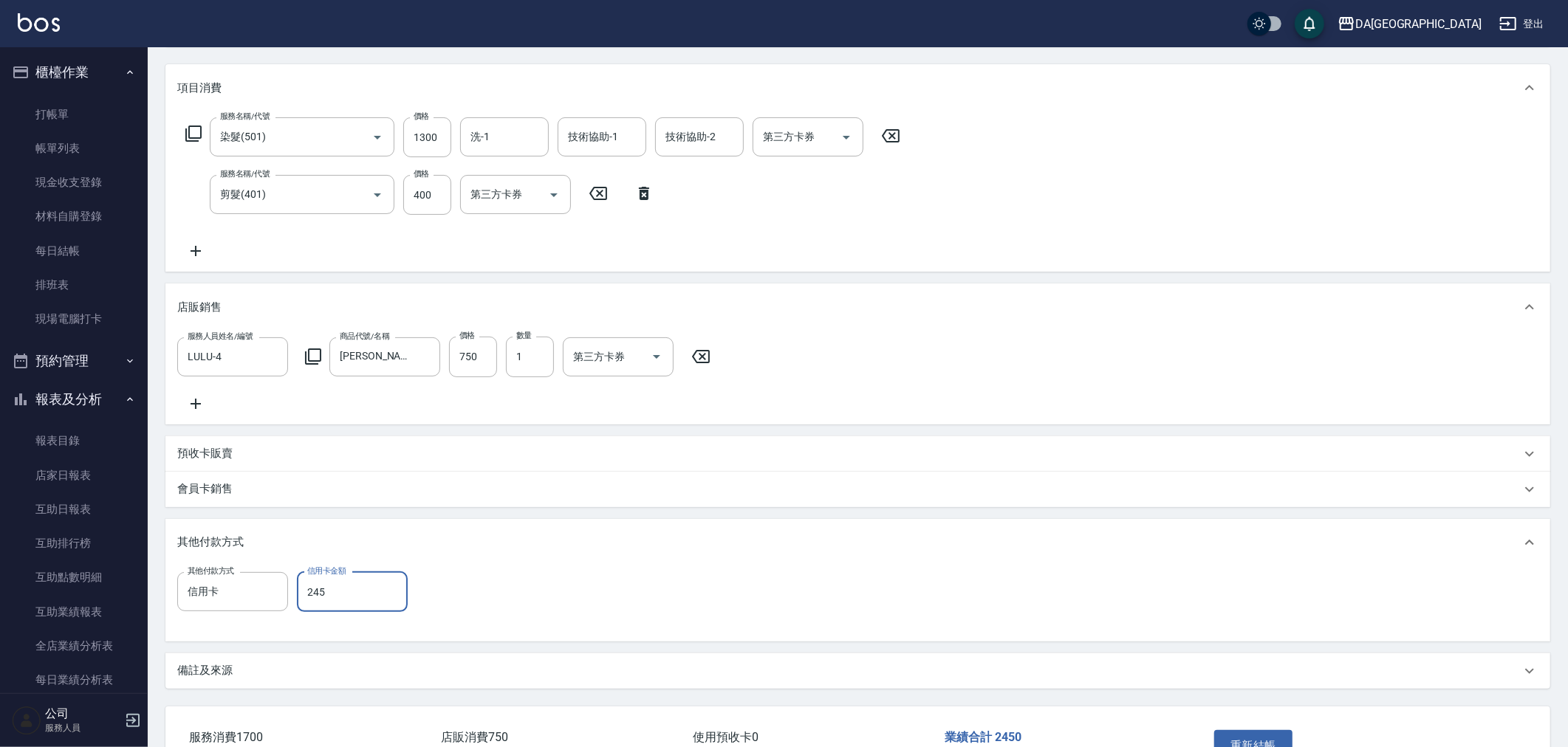
type input "0"
type input "信用卡245"
drag, startPoint x: 234, startPoint y: 608, endPoint x: 129, endPoint y: 615, distance: 105.2
click at [129, 616] on div "DA蘆洲 登出 櫃檯作業 打帳單 帳單列表 現金收支登錄 材料自購登錄 每日結帳 排班表 現場電腦打卡 預約管理 預約管理 單日預約紀錄 單週預約紀錄 報表及…" at bounding box center [784, 331] width 1568 height 1020
click at [259, 611] on div "信用卡245 其他付款方式" at bounding box center [233, 591] width 110 height 39
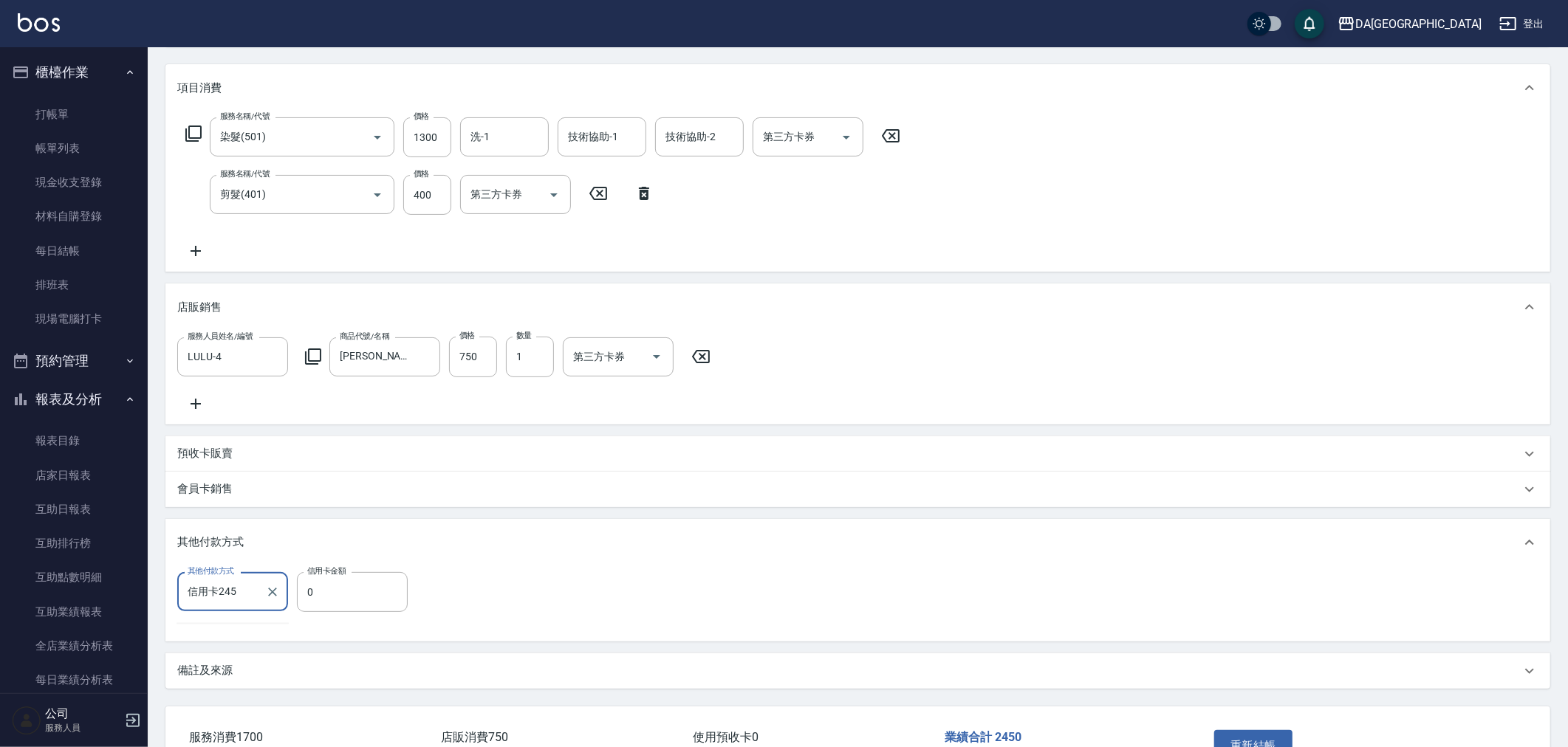
click at [244, 605] on input "信用卡245" at bounding box center [221, 591] width 75 height 26
click at [258, 605] on input "信用卡245" at bounding box center [221, 591] width 75 height 26
click at [271, 597] on icon "Clear" at bounding box center [272, 592] width 9 height 9
click at [224, 548] on span "信用卡" at bounding box center [233, 541] width 110 height 24
type input "信用0卡"
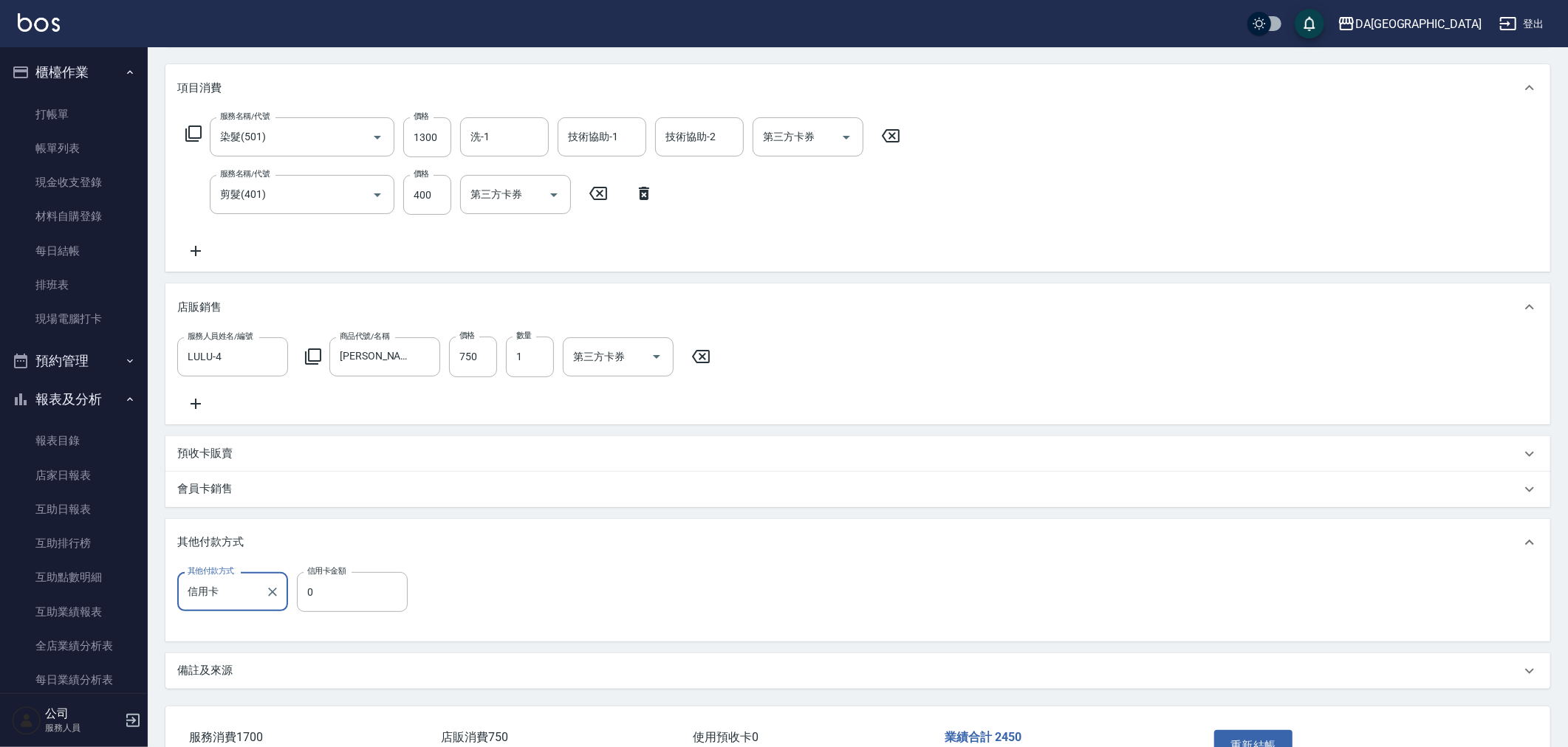
type input "0"
type input "信用卡"
click at [352, 589] on input "0" at bounding box center [352, 592] width 110 height 40
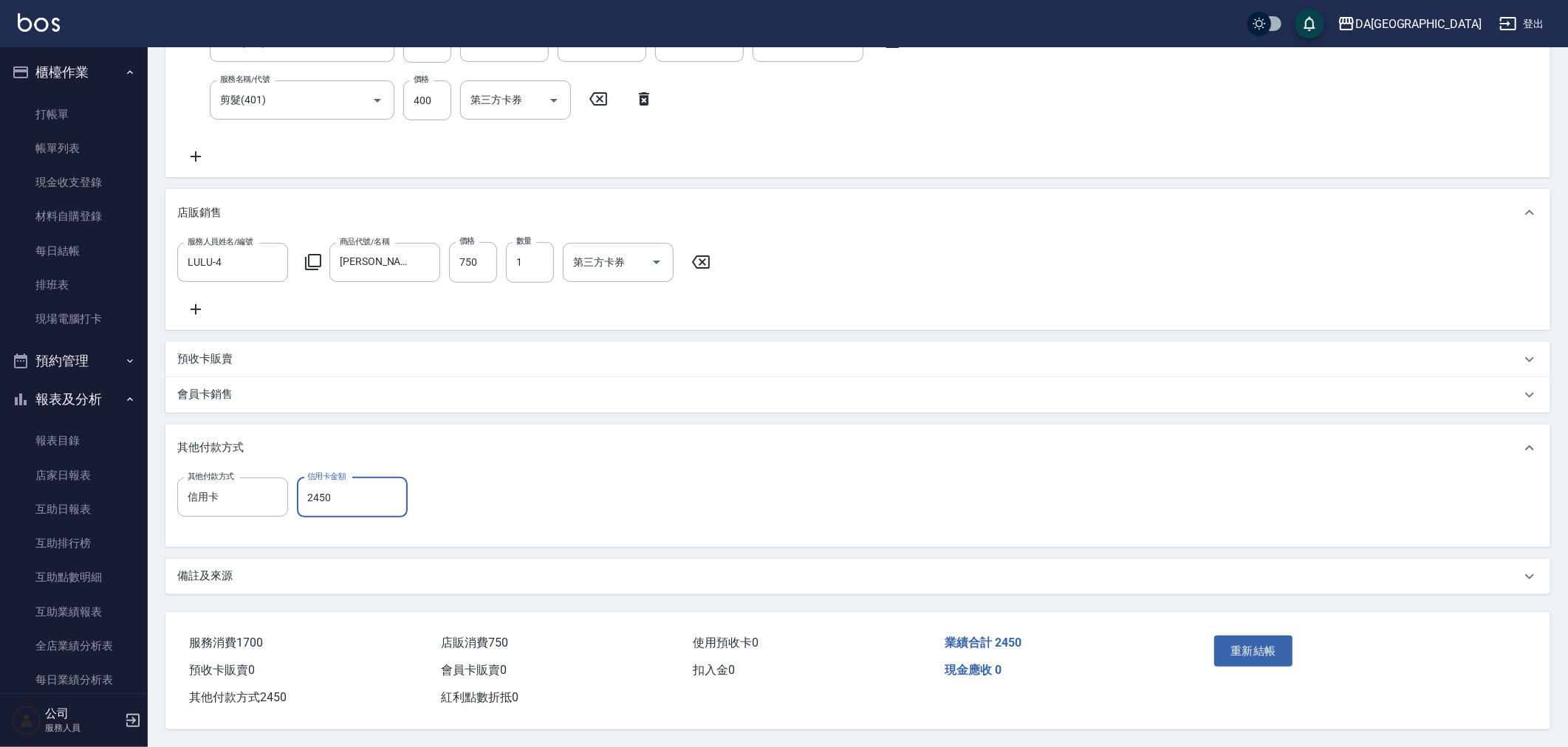
scroll to position [289, 0]
type input "2450"
click at [1274, 640] on button "重新結帳" at bounding box center [1253, 651] width 78 height 31
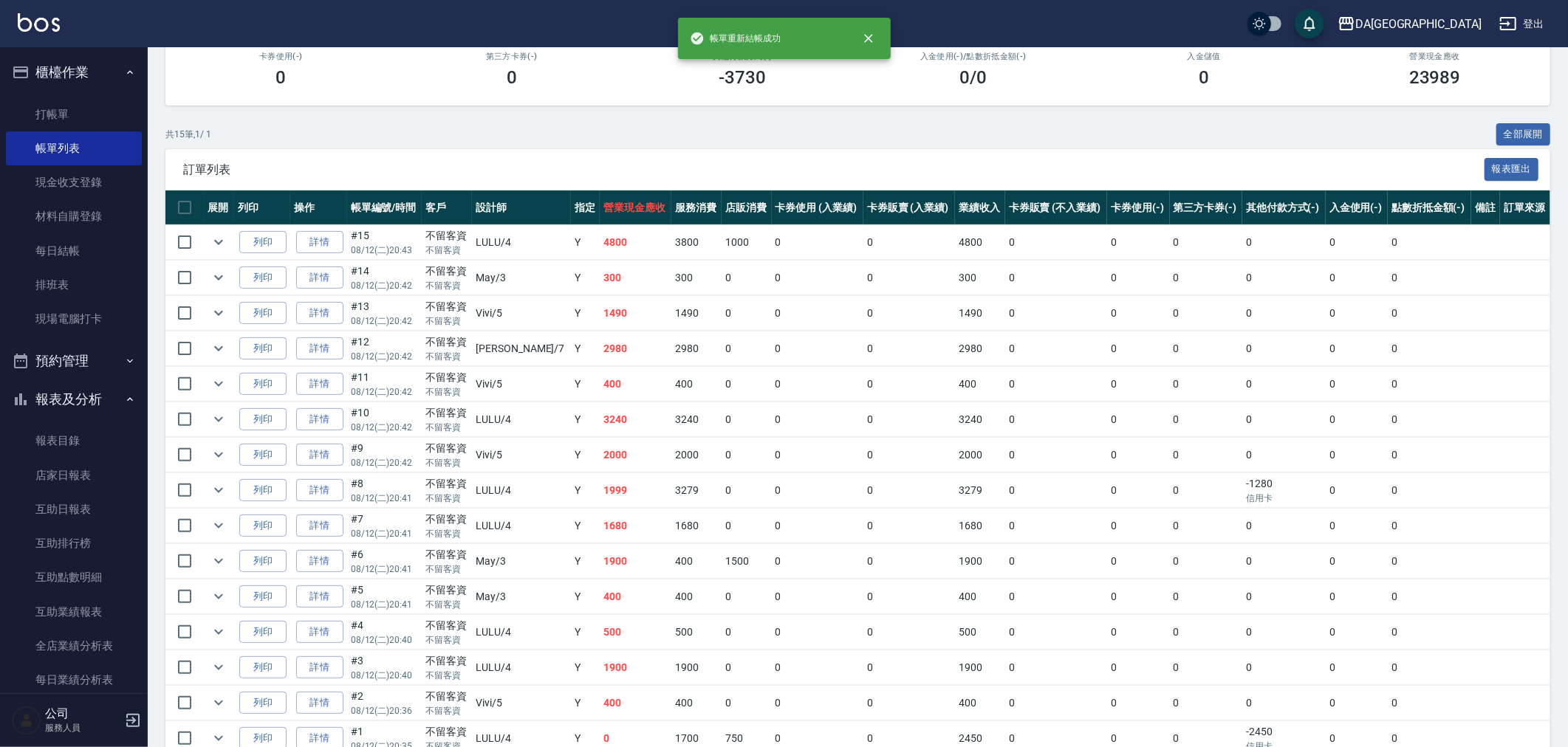
scroll to position [289, 0]
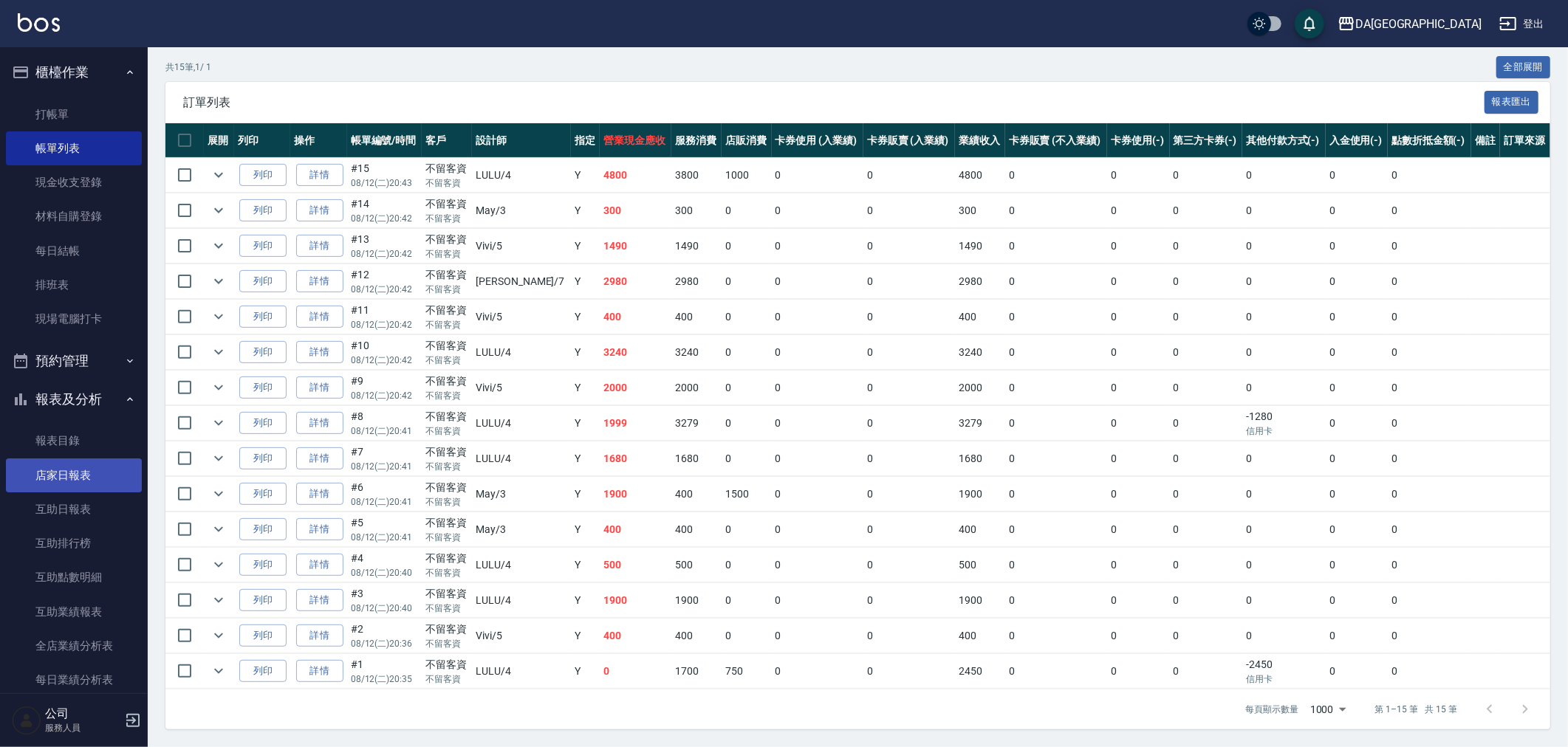
click at [74, 483] on link "店家日報表" at bounding box center [74, 476] width 136 height 34
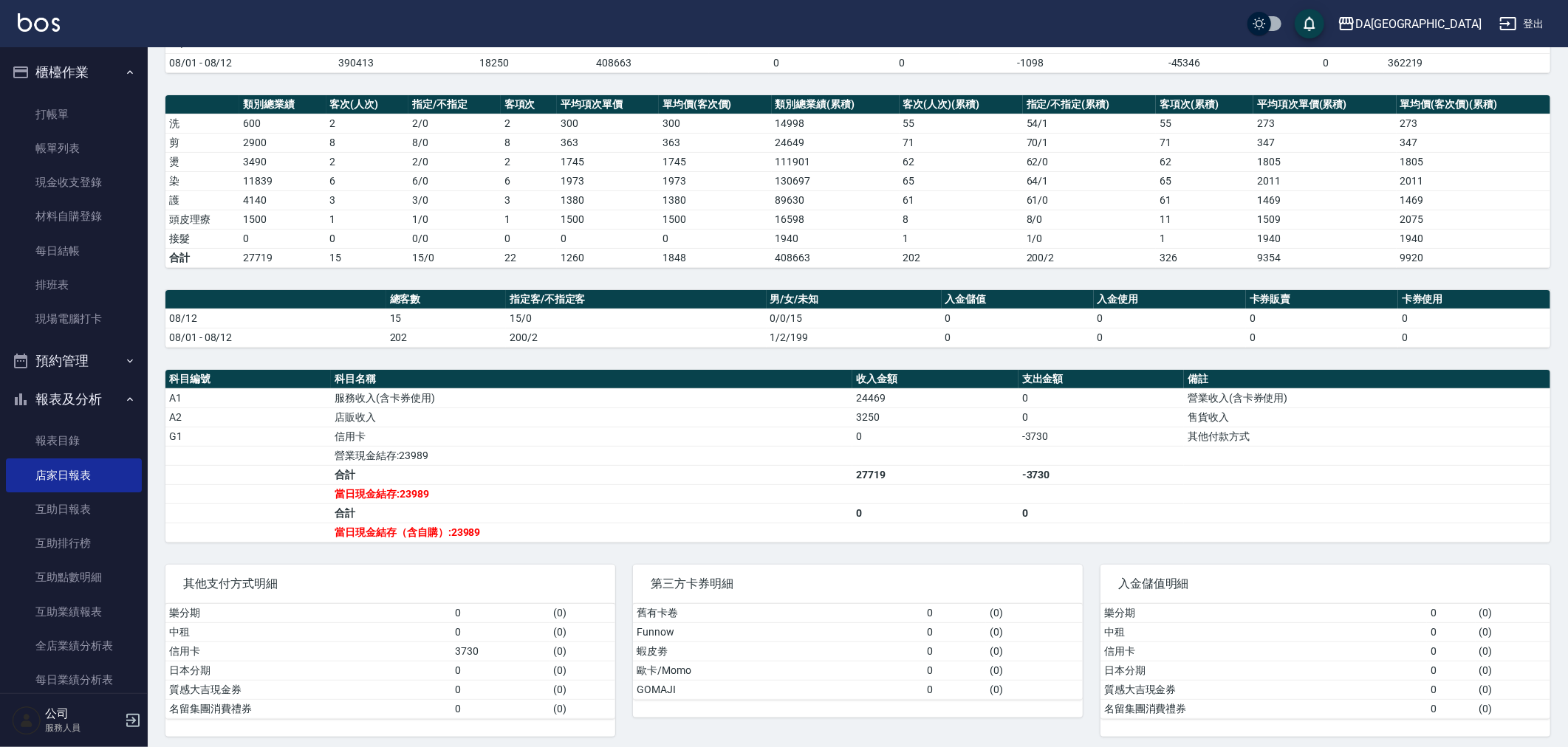
scroll to position [82, 0]
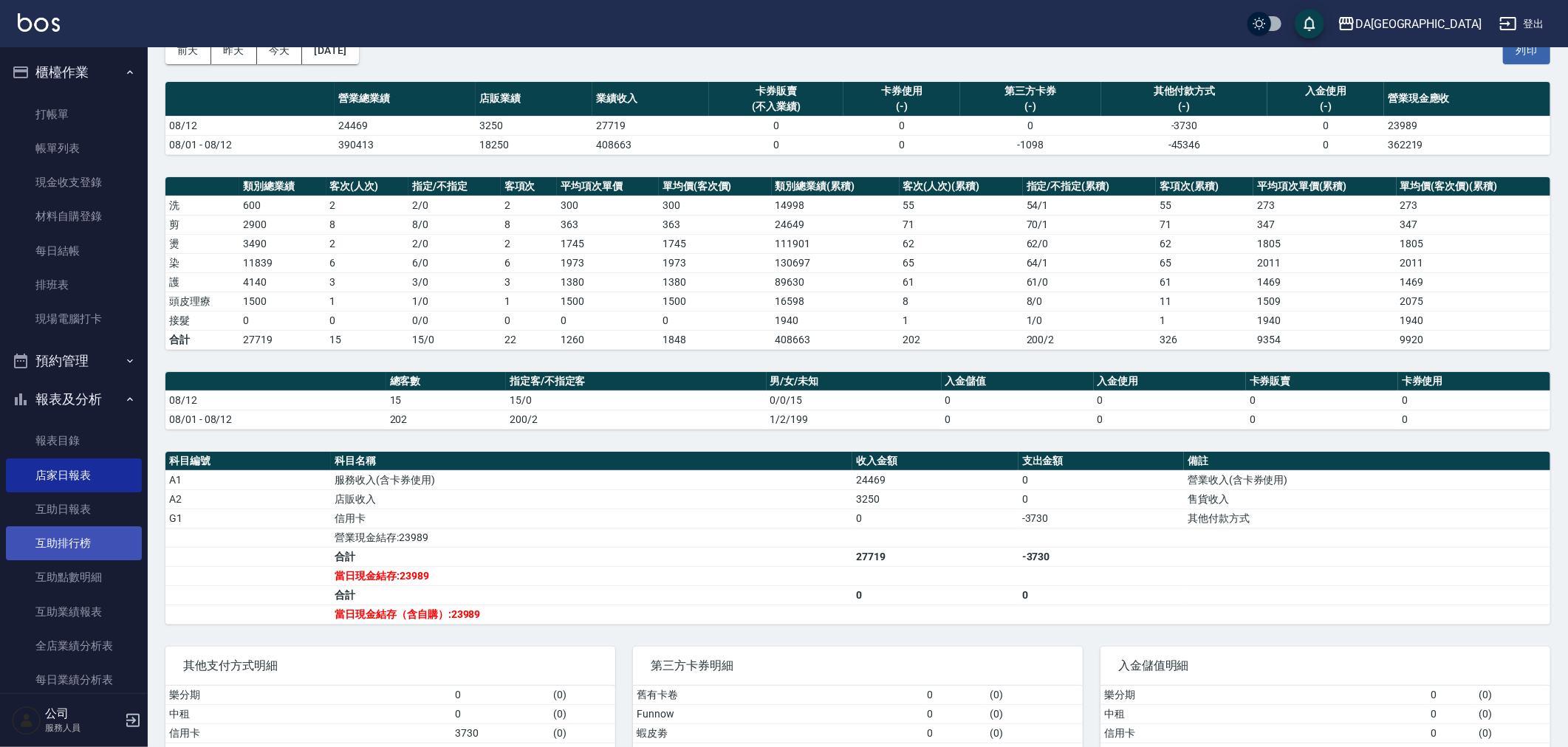
click at [91, 527] on link "互助排行榜" at bounding box center [74, 544] width 136 height 34
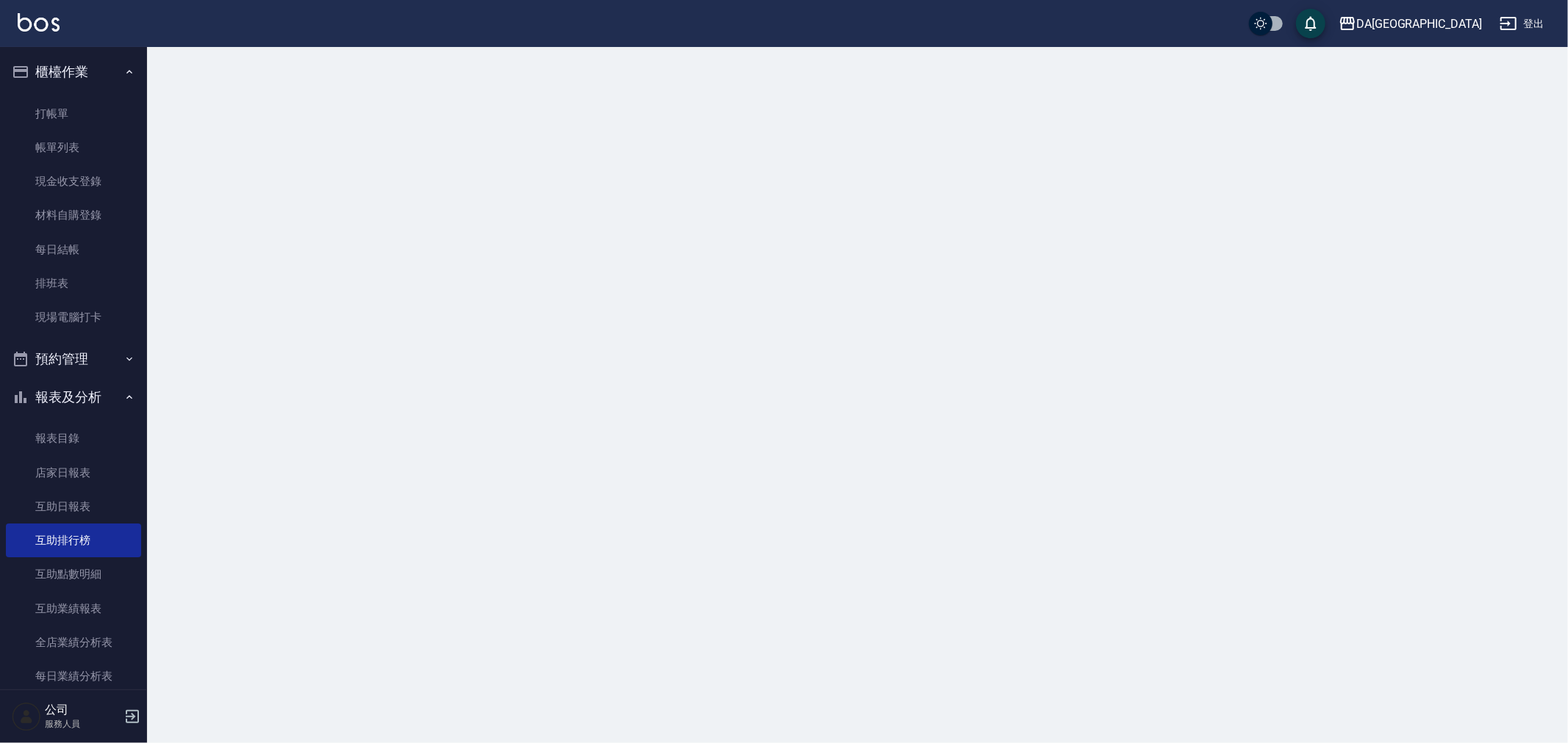
click at [93, 516] on link "互助日報表" at bounding box center [74, 507] width 135 height 34
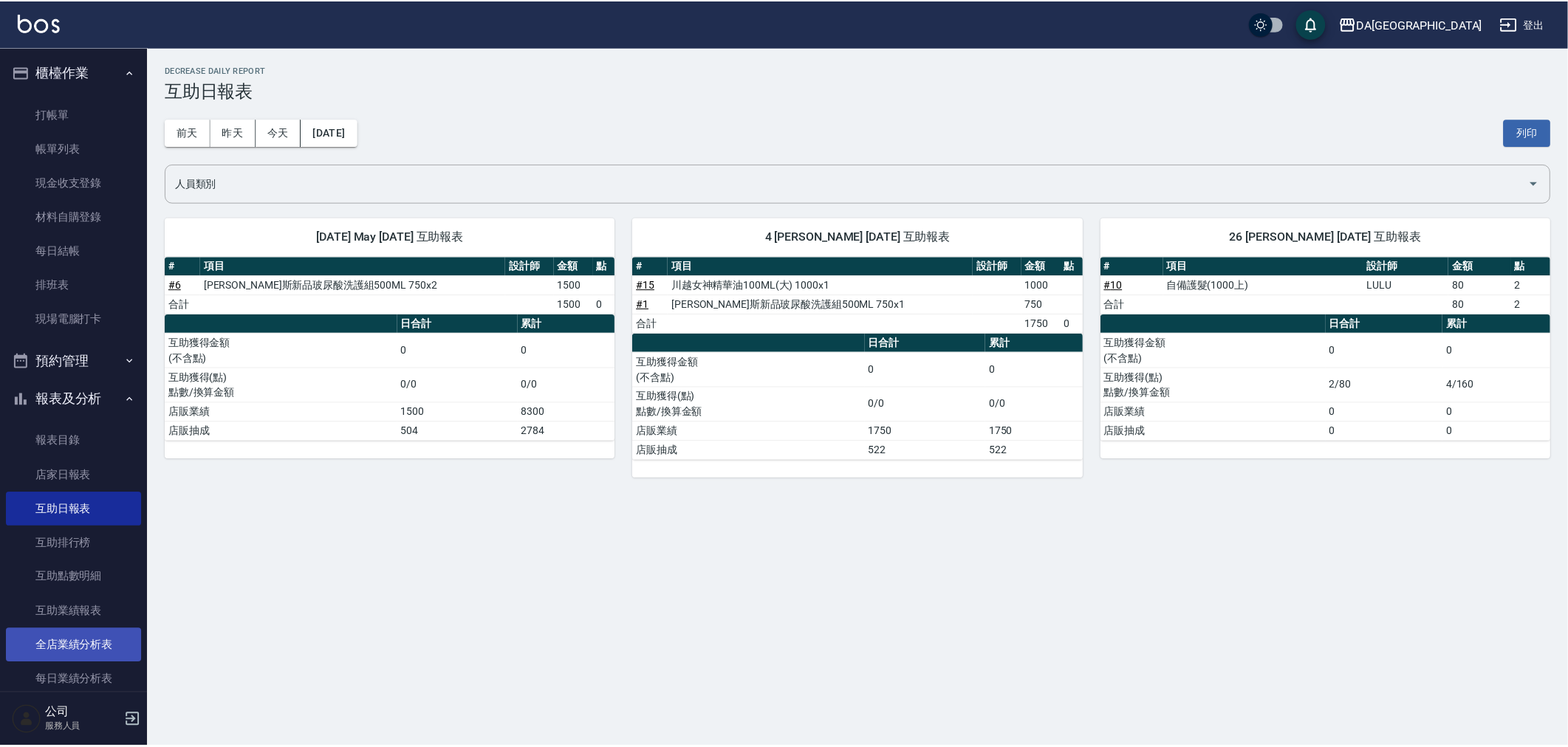
scroll to position [82, 0]
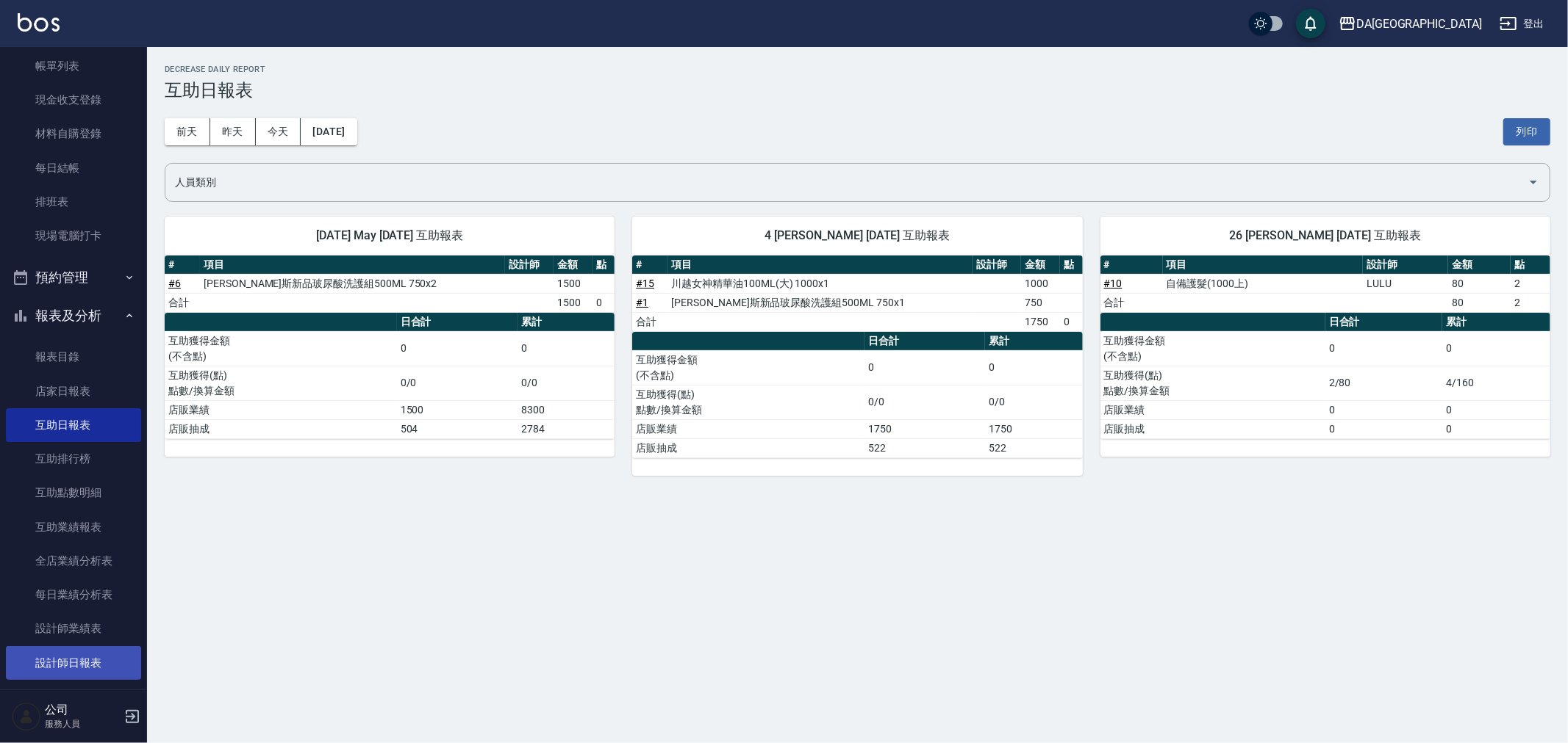
click at [105, 648] on link "設計師日報表" at bounding box center [74, 664] width 135 height 34
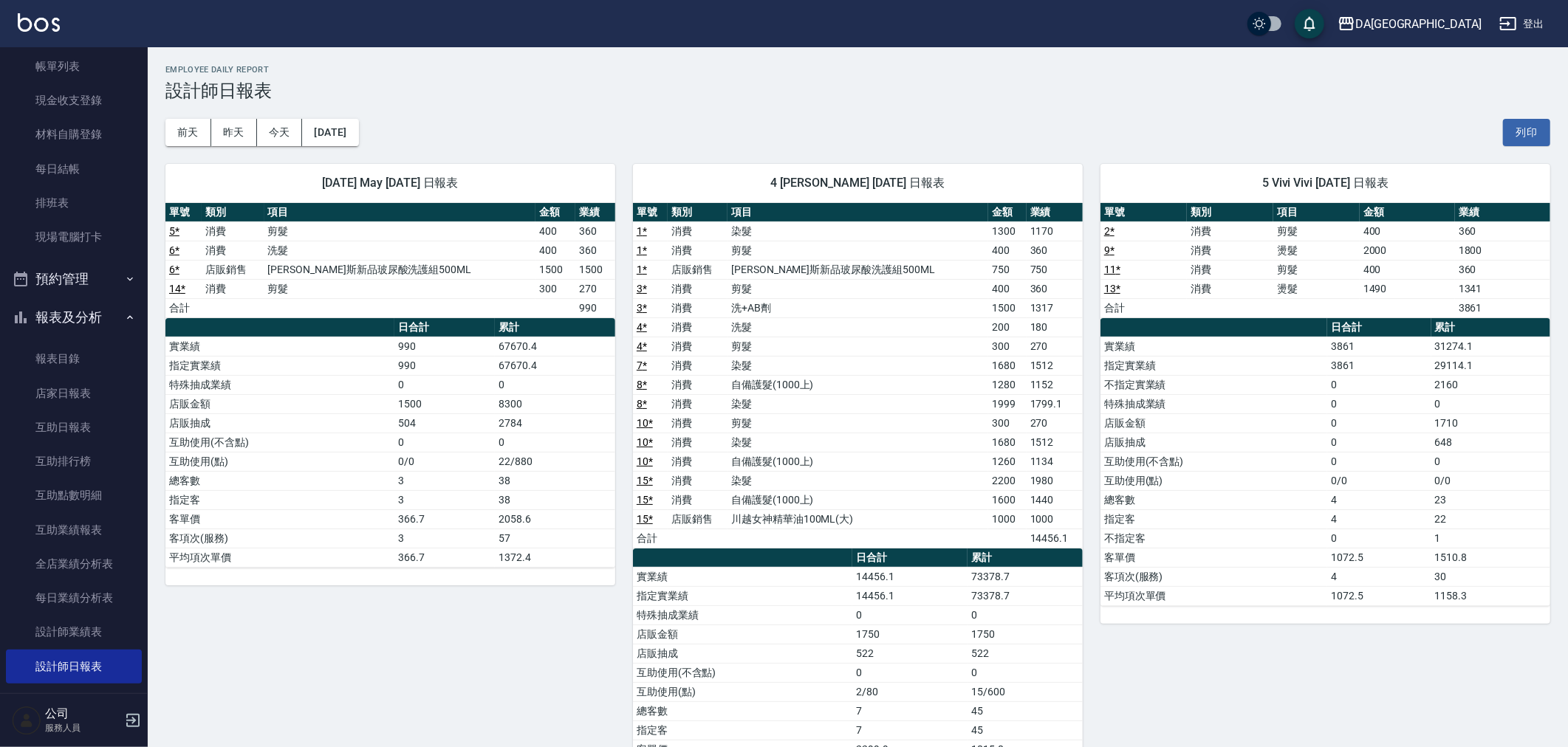
scroll to position [82, 0]
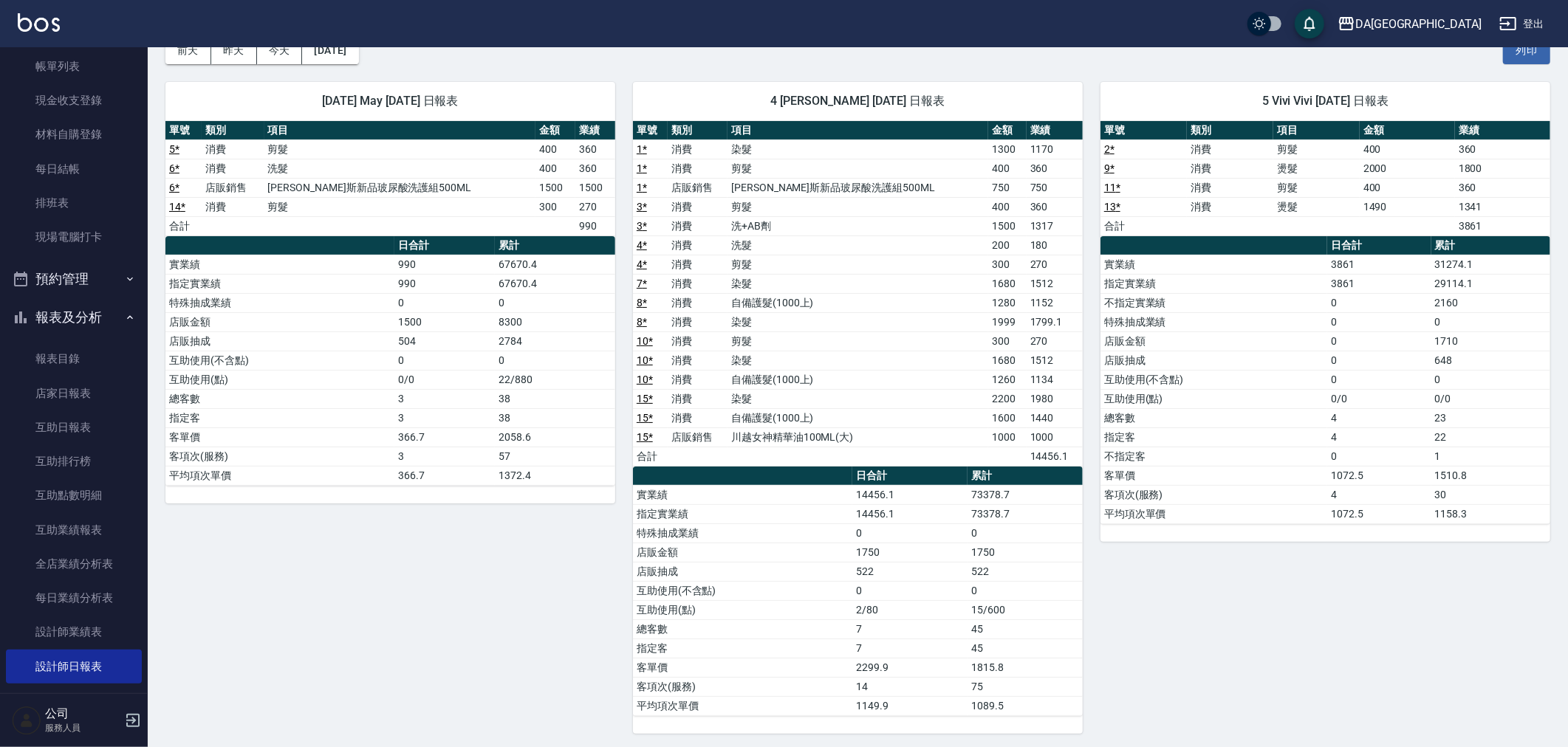
click at [1317, 663] on div "5 Vivi Vivi [DATE] 日報表 單號 類別 項目 金額 業績 2 * 消費 剪髮 400 360 9 * 消費 燙髮 2000 1800 11 …" at bounding box center [1316, 399] width 467 height 670
